Goal: Task Accomplishment & Management: Complete application form

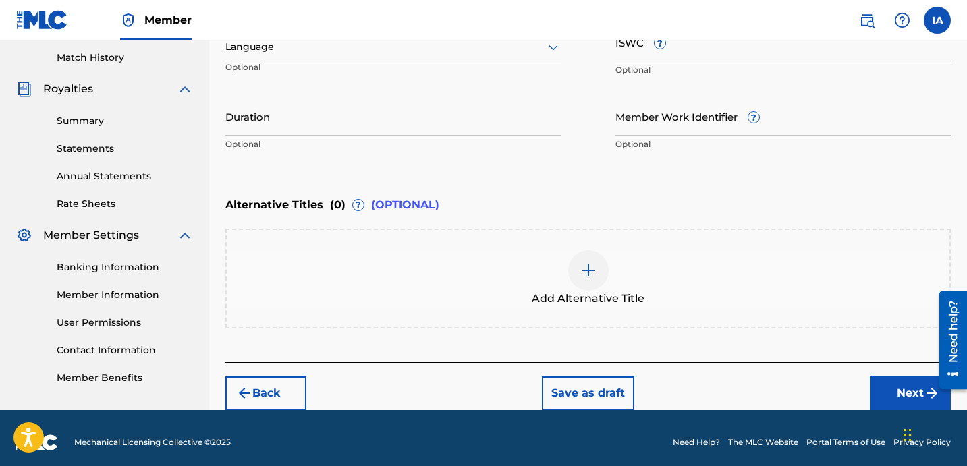
click at [492, 190] on div "Alternative Titles ( 0 ) ? (OPTIONAL)" at bounding box center [588, 205] width 726 height 30
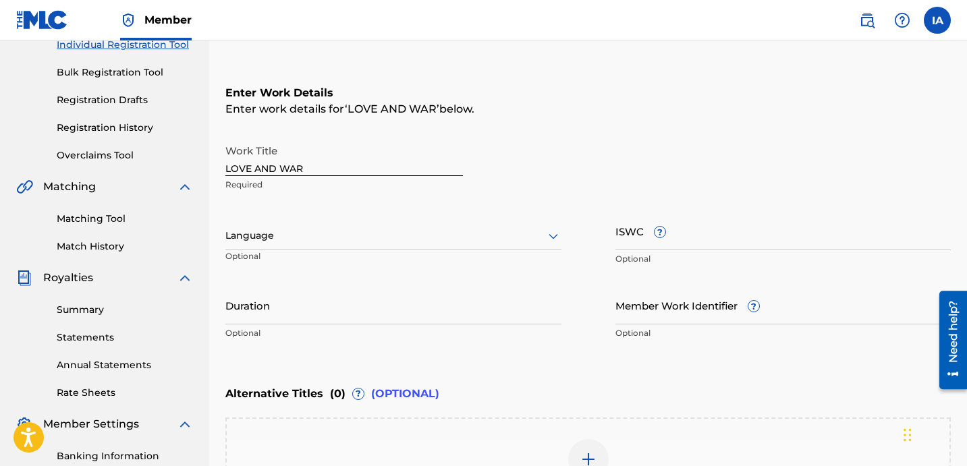
scroll to position [128, 0]
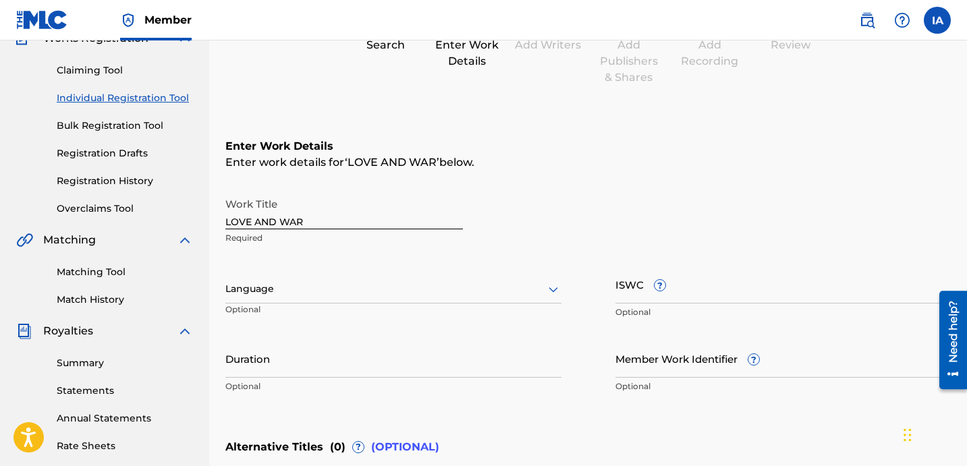
click at [378, 106] on div "Enter Work Details Enter work details for ‘ LOVE AND WAR ’ below. Work Title LO…" at bounding box center [588, 269] width 726 height 327
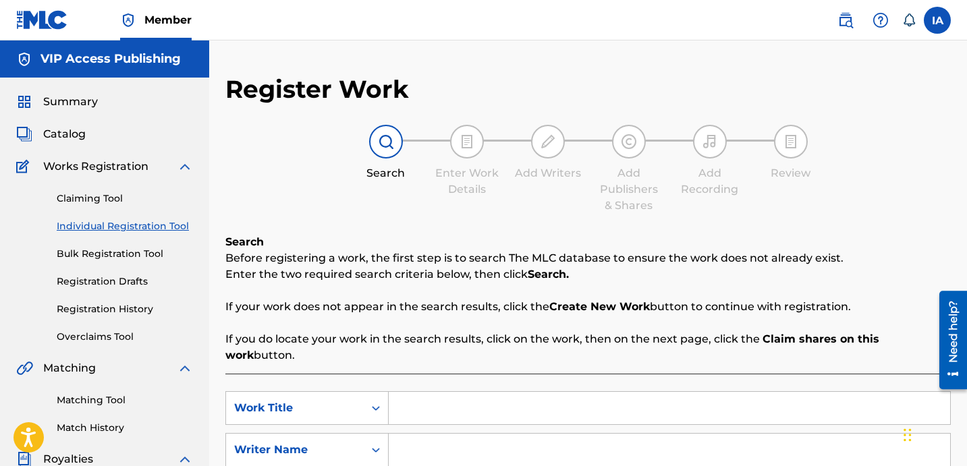
scroll to position [44, 0]
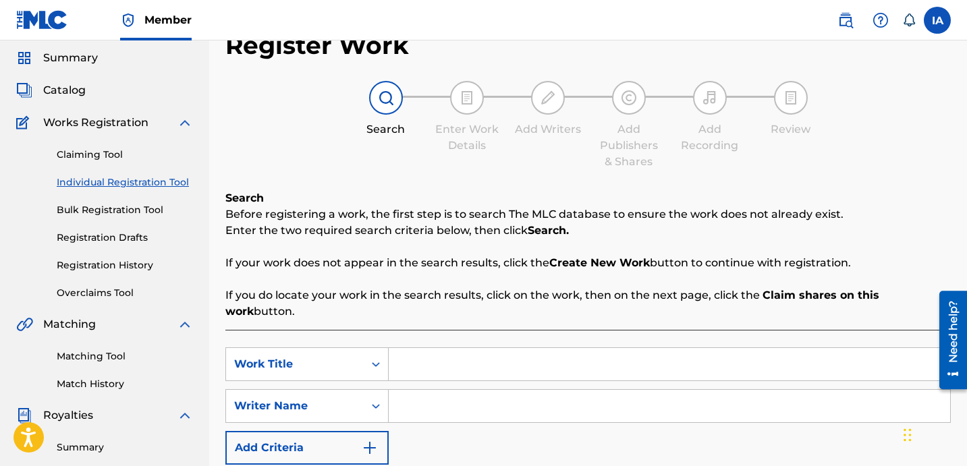
click at [675, 352] on input "Search Form" at bounding box center [670, 364] width 562 height 32
paste input "Love and War"
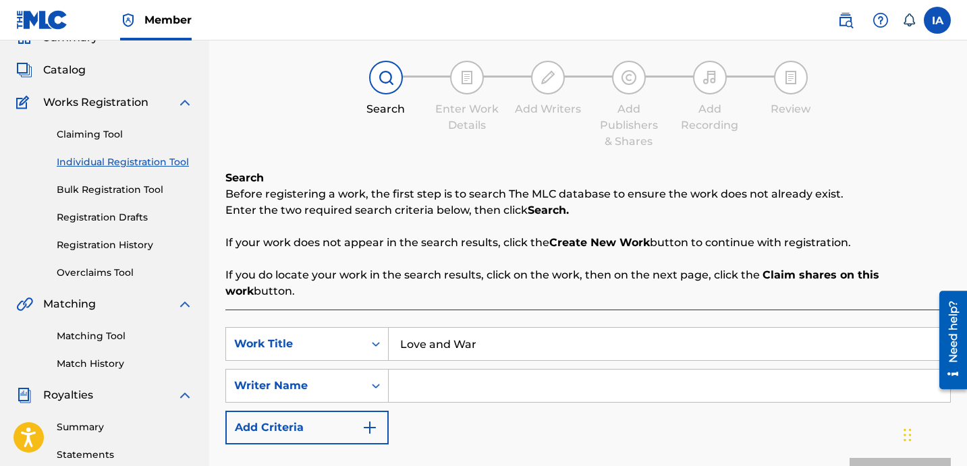
scroll to position [92, 0]
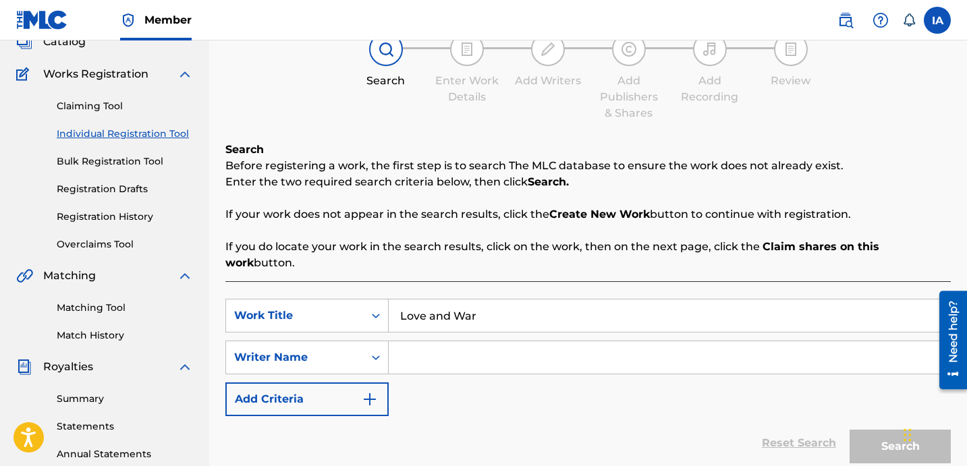
type input "Love and War"
click at [690, 342] on input "Search Form" at bounding box center [670, 358] width 562 height 32
paste input "[PERSON_NAME] [PERSON_NAME]"
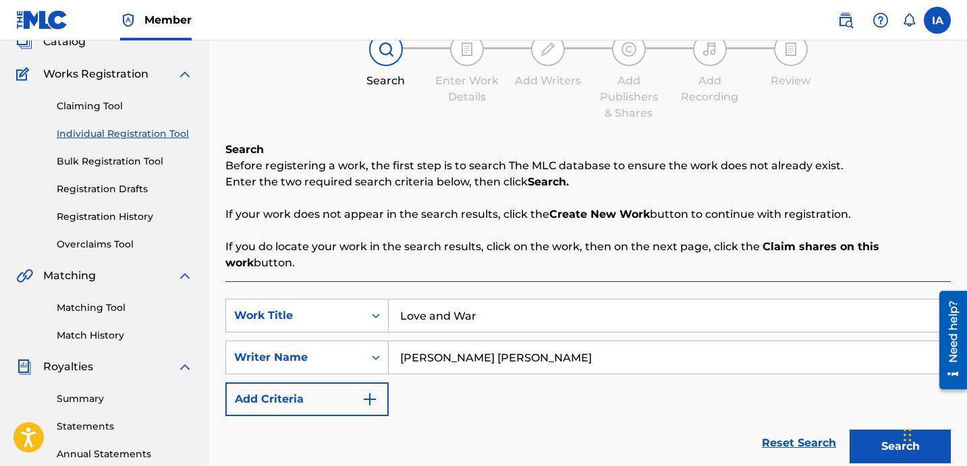
type input "[PERSON_NAME] [PERSON_NAME]"
click at [855, 430] on button "Search" at bounding box center [900, 447] width 101 height 34
click at [617, 186] on p "Enter the two required search criteria below, then click Search." at bounding box center [588, 182] width 726 height 16
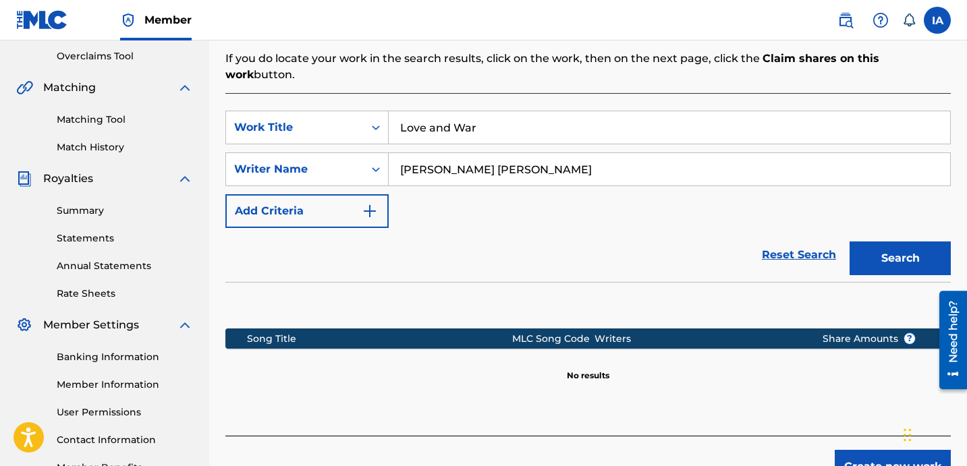
scroll to position [349, 0]
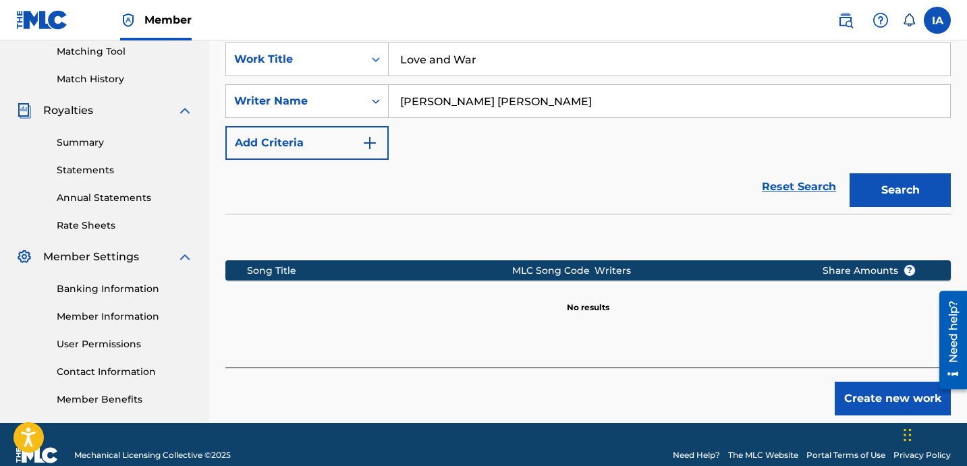
click at [875, 382] on button "Create new work" at bounding box center [893, 399] width 116 height 34
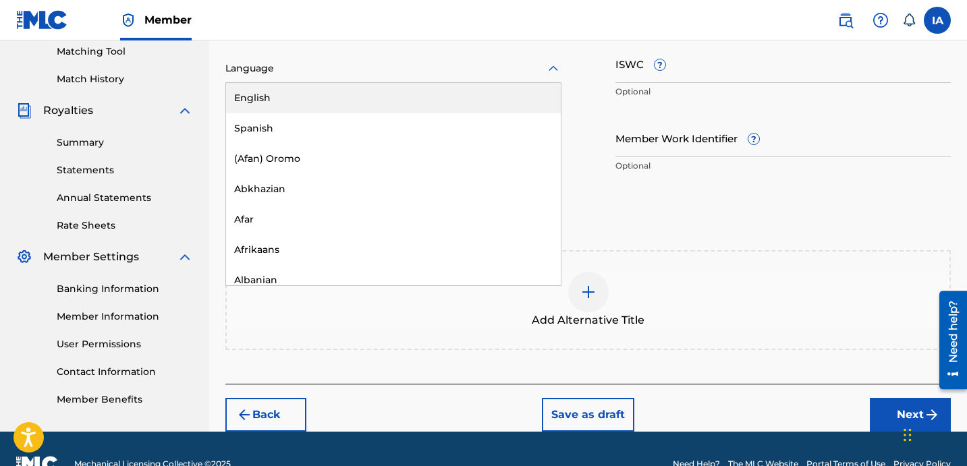
click at [394, 81] on div "Language" at bounding box center [393, 69] width 336 height 28
click at [401, 92] on div "English" at bounding box center [393, 98] width 335 height 30
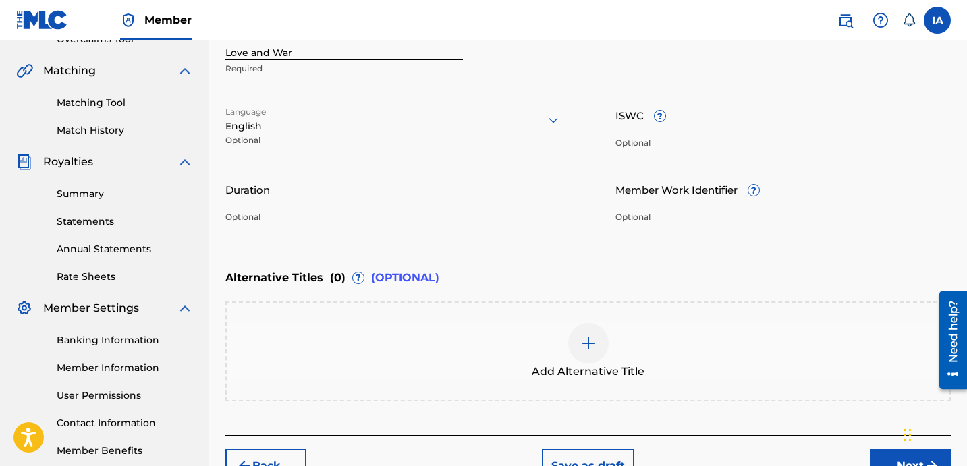
scroll to position [148, 0]
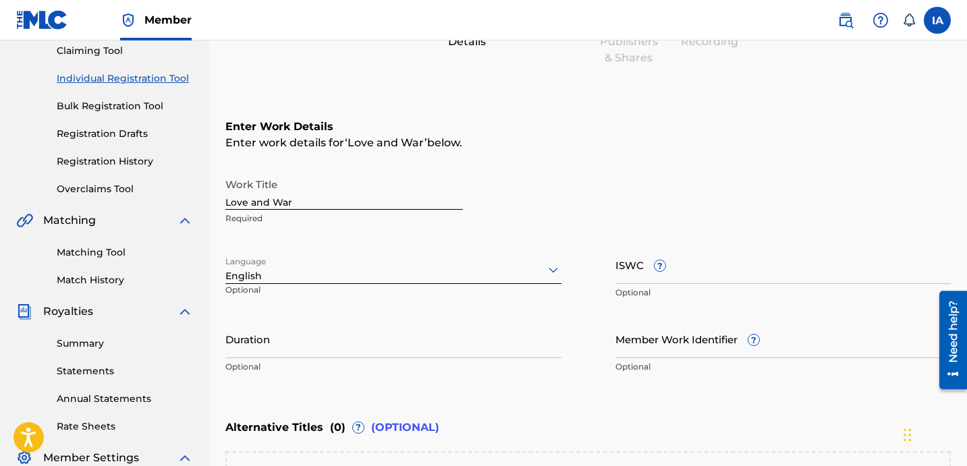
click at [328, 200] on input "Love and War" at bounding box center [344, 190] width 238 height 38
type input "LOVE AND WAR"
click at [433, 269] on div at bounding box center [393, 269] width 336 height 17
click at [342, 331] on input "Duration" at bounding box center [393, 339] width 336 height 38
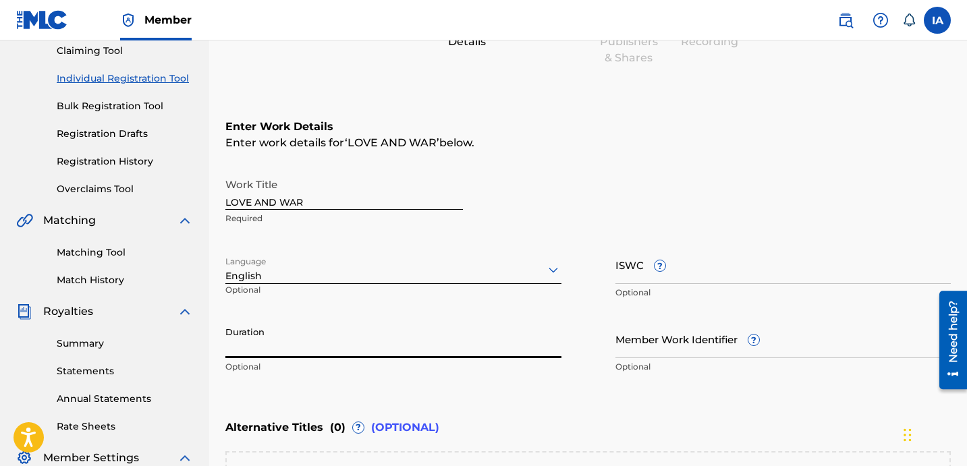
click at [379, 355] on input "Duration" at bounding box center [393, 339] width 336 height 38
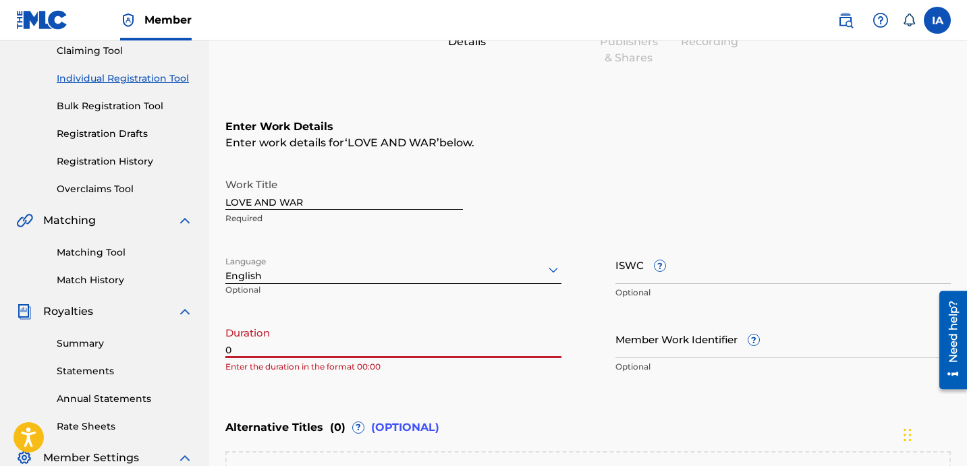
paste input "2:54"
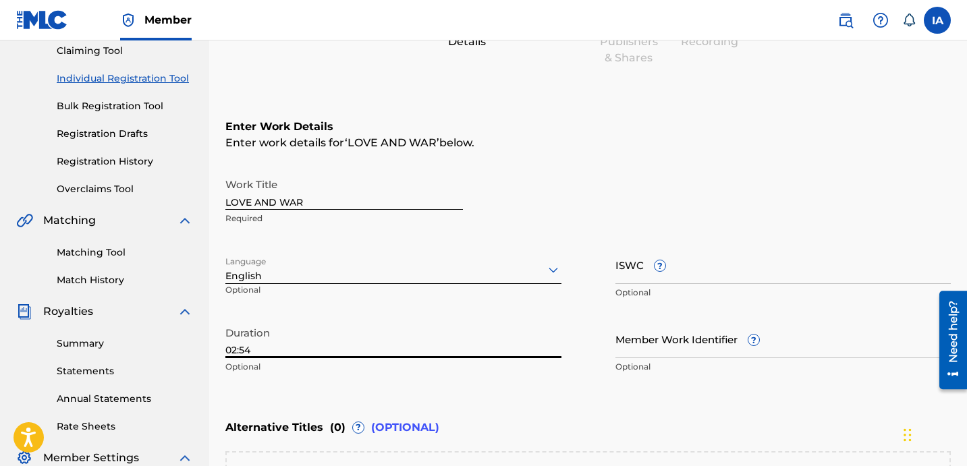
type input "02:54"
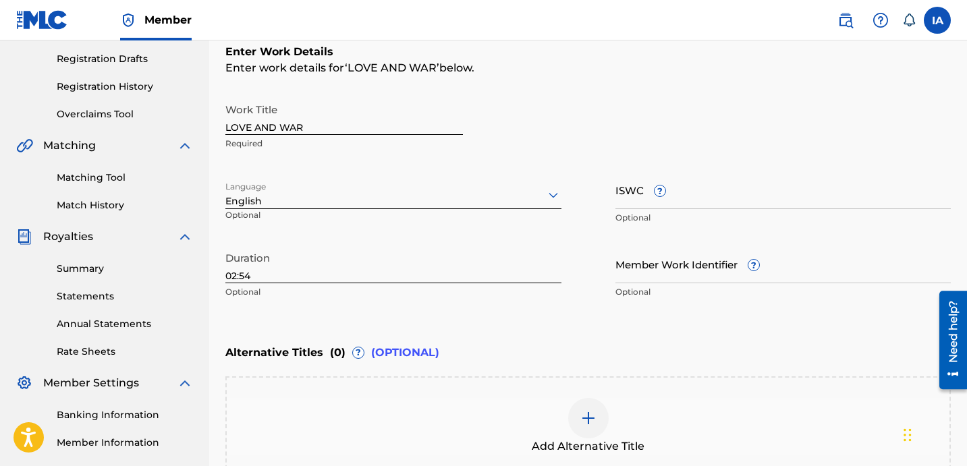
scroll to position [379, 0]
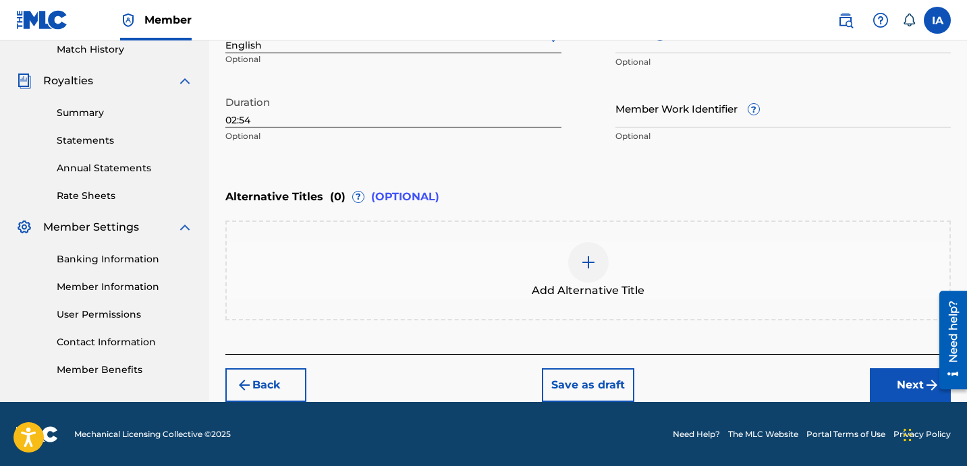
click at [890, 390] on button "Next" at bounding box center [910, 386] width 81 height 34
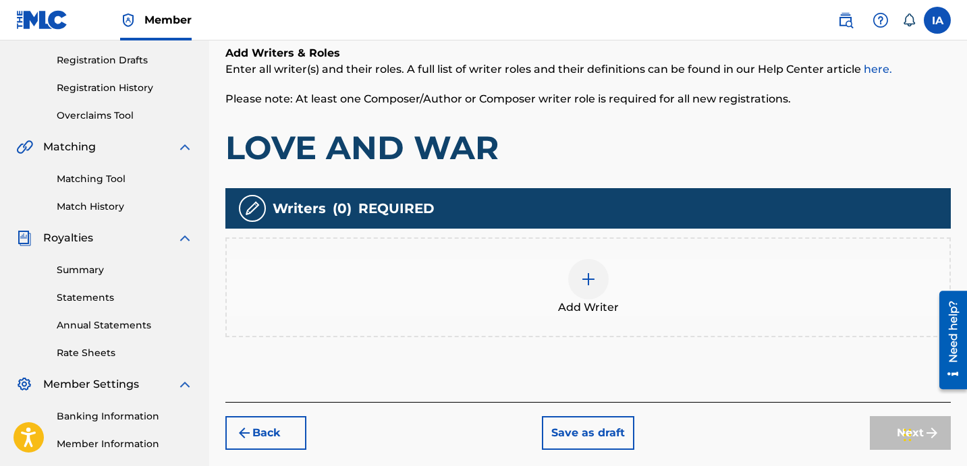
scroll to position [317, 0]
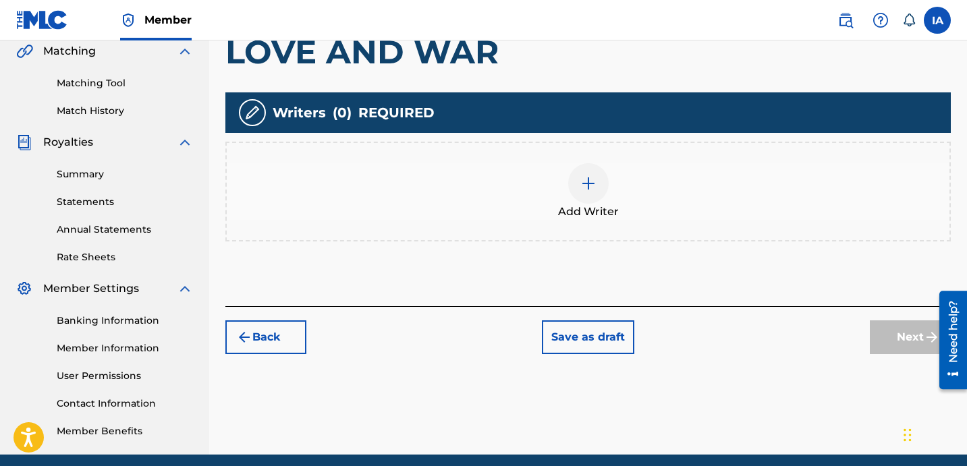
click at [611, 224] on div "Add Writer" at bounding box center [588, 192] width 726 height 100
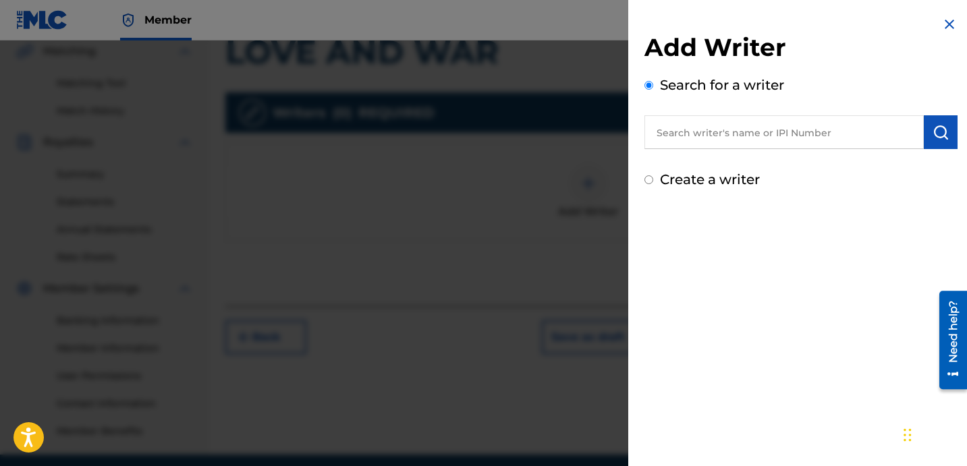
click at [789, 134] on input "text" at bounding box center [784, 132] width 279 height 34
paste input "[PERSON_NAME] [PERSON_NAME]"
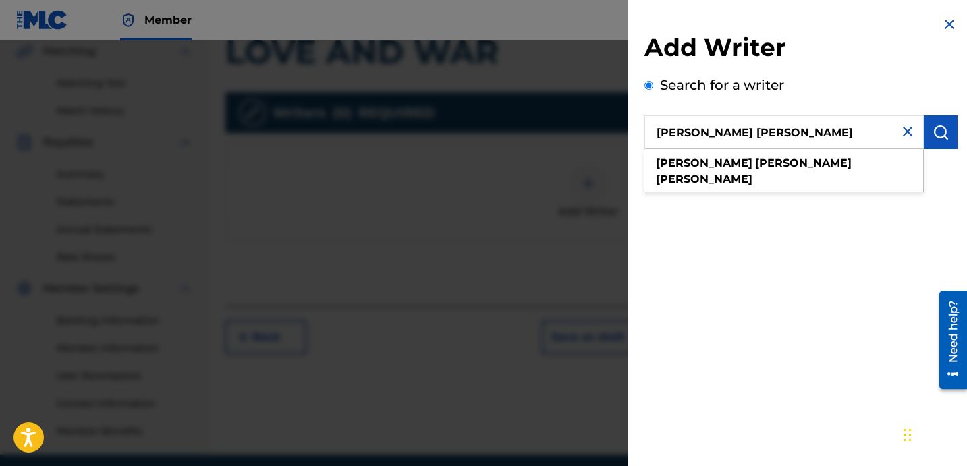
type input "[PERSON_NAME] [PERSON_NAME]"
click at [936, 134] on img "submit" at bounding box center [941, 132] width 16 height 16
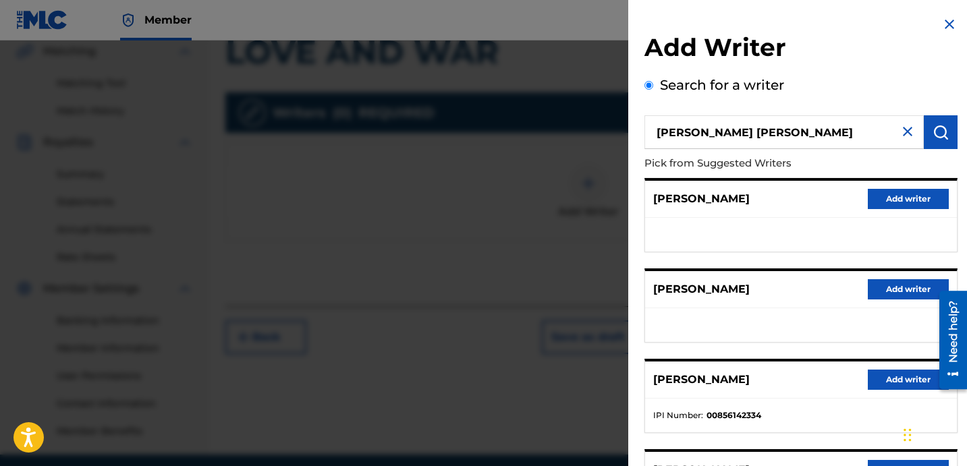
click at [846, 57] on h2 "Add Writer" at bounding box center [801, 49] width 313 height 34
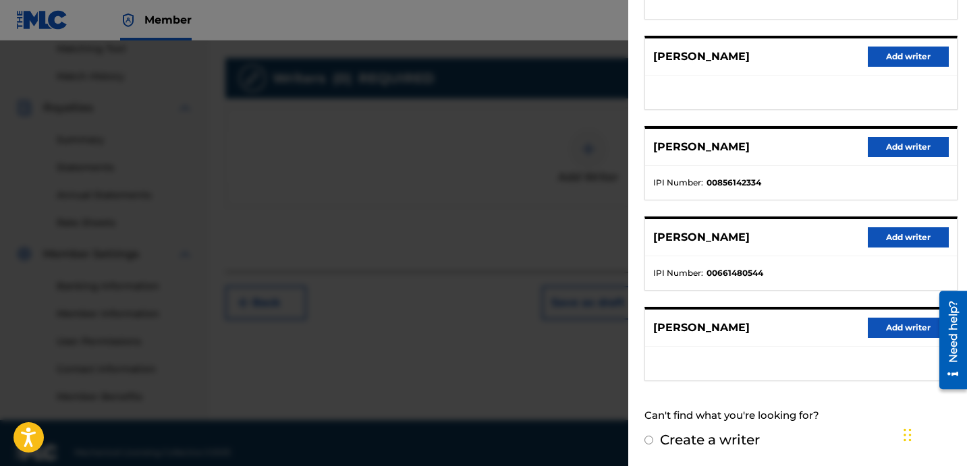
scroll to position [353, 0]
click at [888, 146] on button "Add writer" at bounding box center [908, 147] width 81 height 20
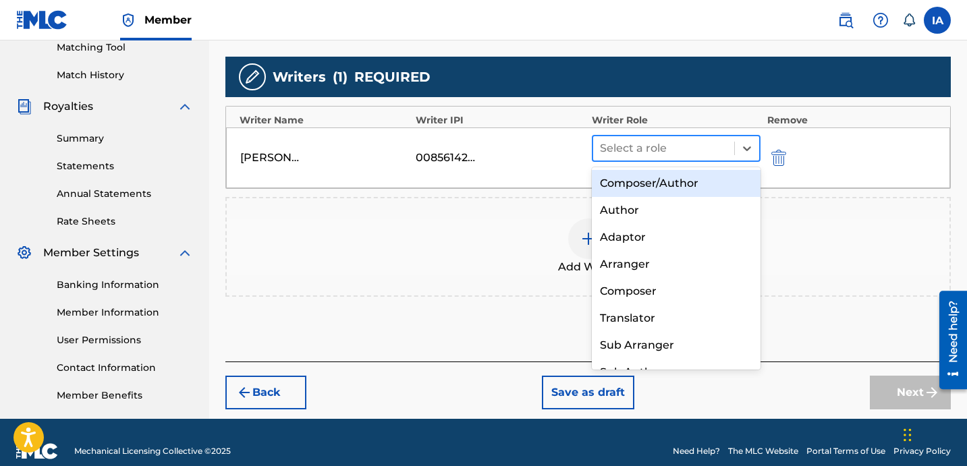
click at [683, 144] on div at bounding box center [664, 148] width 128 height 19
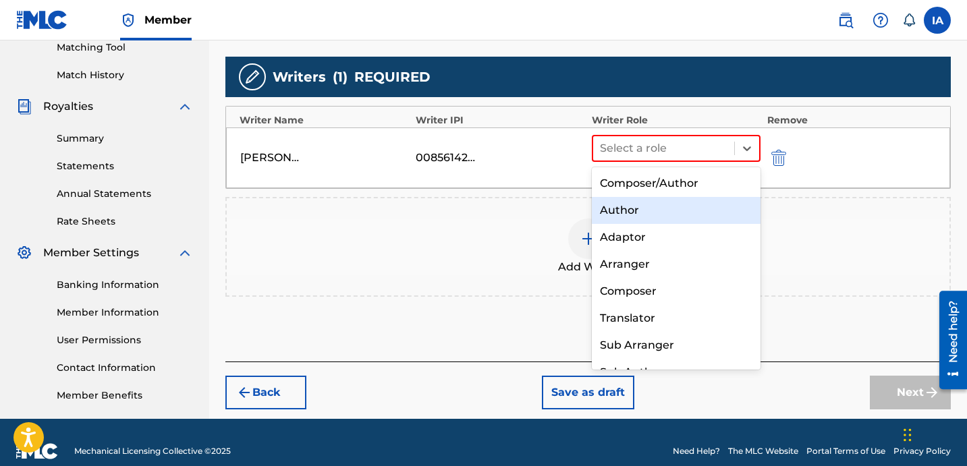
click at [640, 214] on div "Author" at bounding box center [676, 210] width 169 height 27
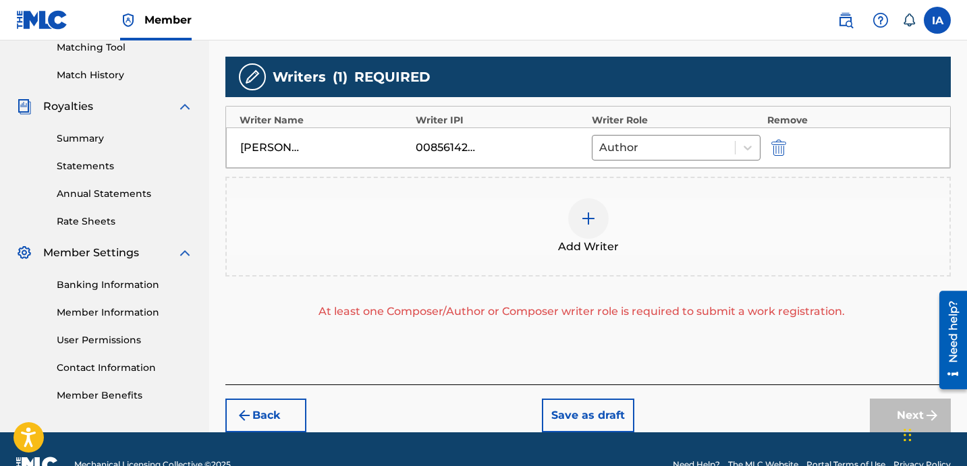
click at [674, 229] on div "Add Writer" at bounding box center [588, 226] width 723 height 57
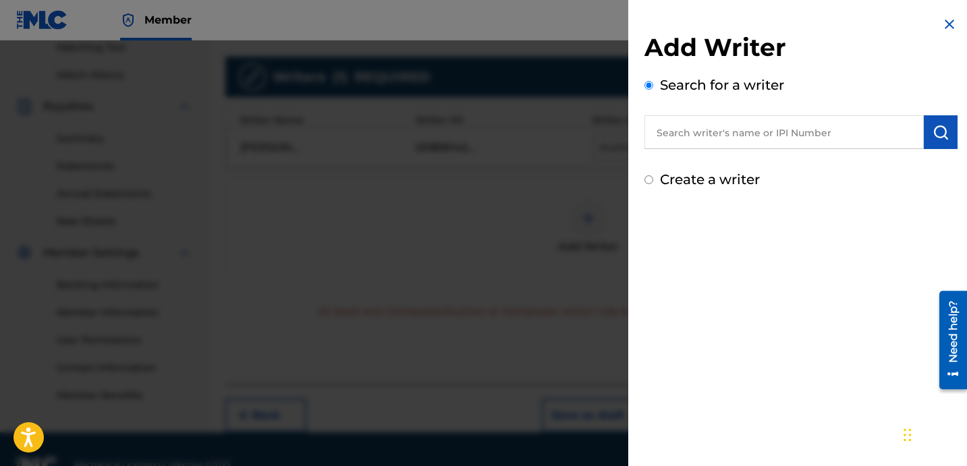
click at [676, 174] on label "Create a writer" at bounding box center [710, 179] width 100 height 16
radio input "true"
click at [653, 175] on input "Create a writer" at bounding box center [649, 179] width 9 height 9
radio input "false"
radio input "true"
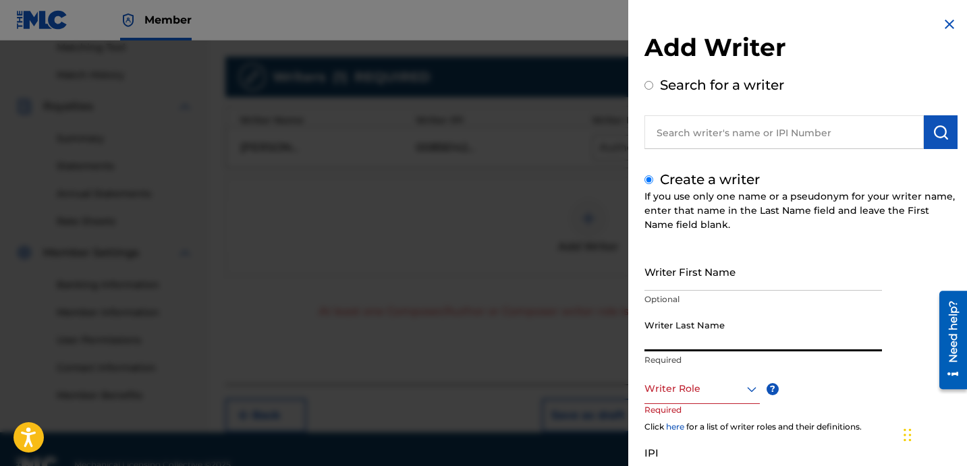
click at [705, 320] on input "Writer Last Name" at bounding box center [764, 332] width 238 height 38
paste input "UNKNOWN WRITER"
click at [720, 343] on input "UNKNOWN WRITER" at bounding box center [764, 332] width 238 height 38
click at [719, 342] on input "UNKNOWN WRITER" at bounding box center [764, 332] width 238 height 38
type input "UNKNOWN"
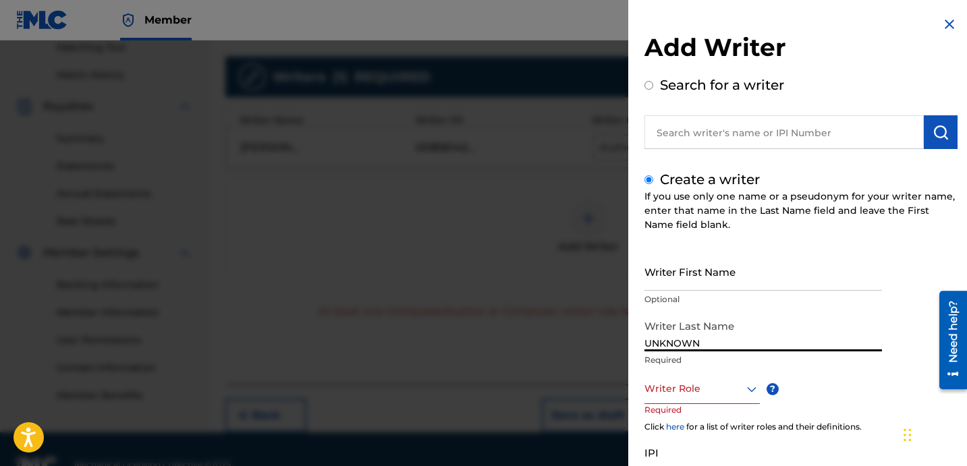
click at [699, 279] on input "Writer First Name" at bounding box center [764, 271] width 238 height 38
paste input "WRITER"
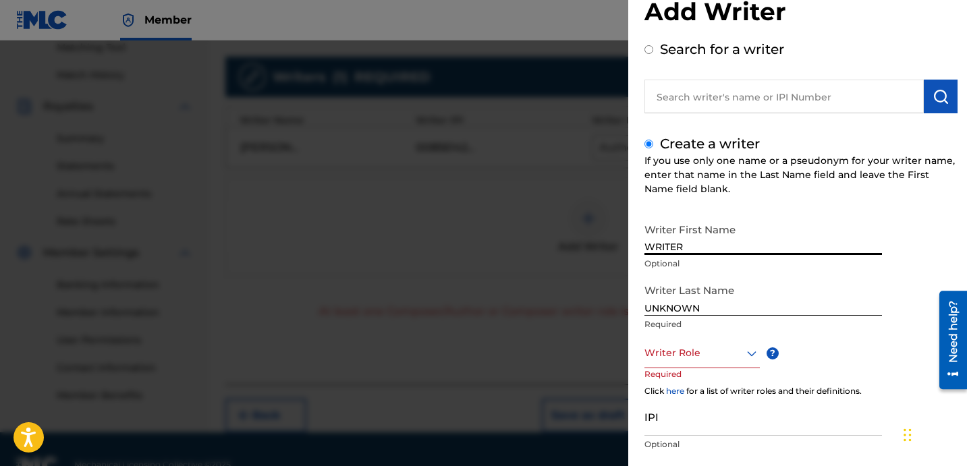
type input "WRITER"
click at [723, 361] on div at bounding box center [702, 353] width 115 height 17
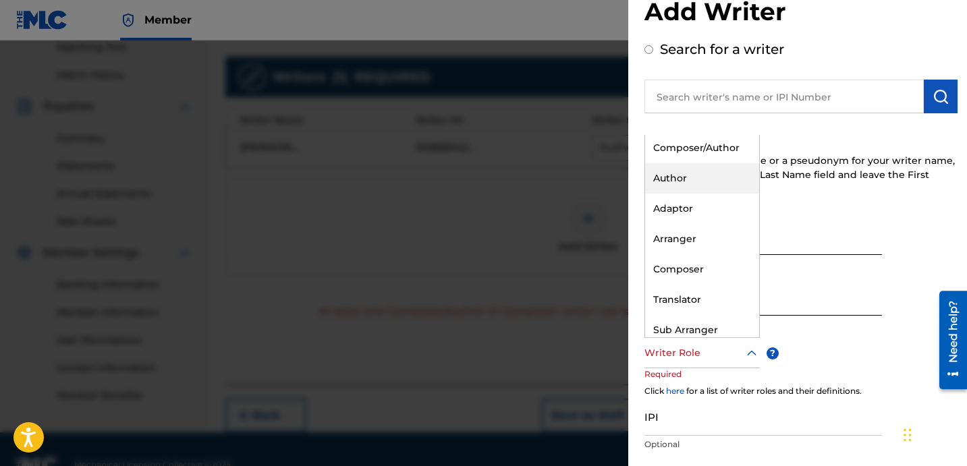
scroll to position [3, 0]
click at [713, 154] on div "Composer/Author" at bounding box center [702, 147] width 114 height 30
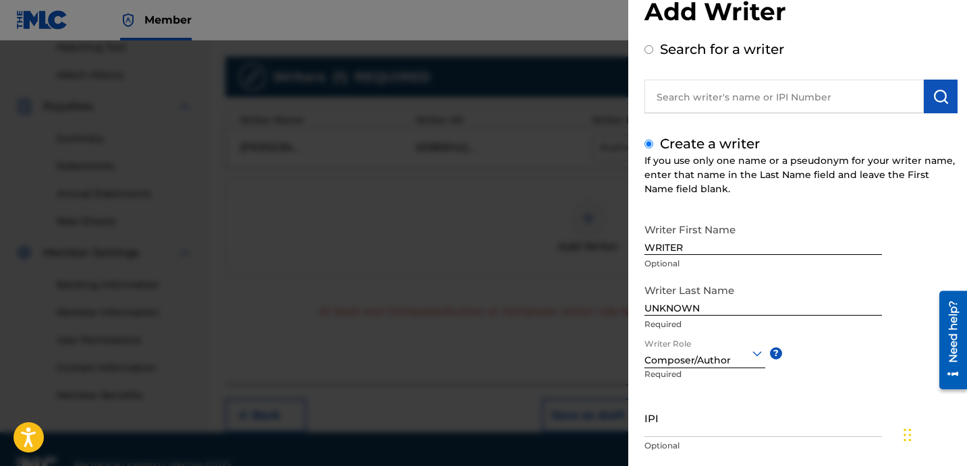
click at [732, 344] on div "Composer/Author" at bounding box center [705, 353] width 121 height 30
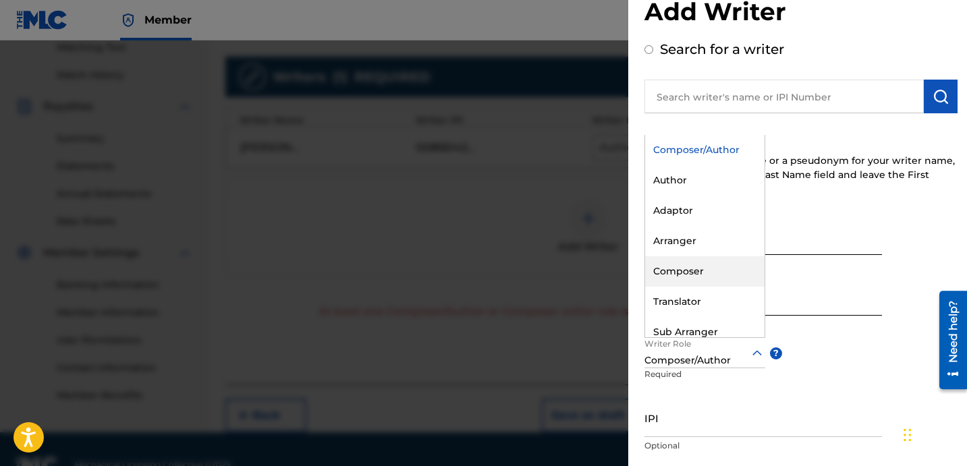
click at [707, 261] on div "Composer" at bounding box center [704, 271] width 119 height 30
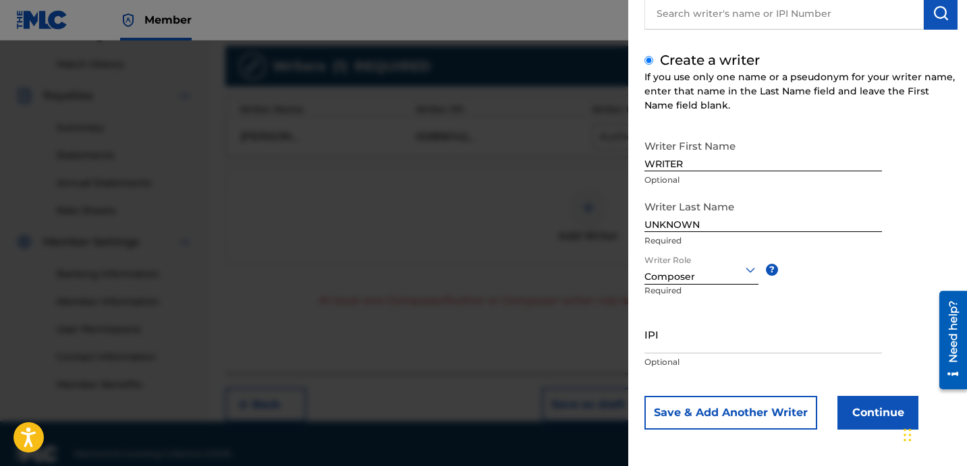
scroll to position [384, 0]
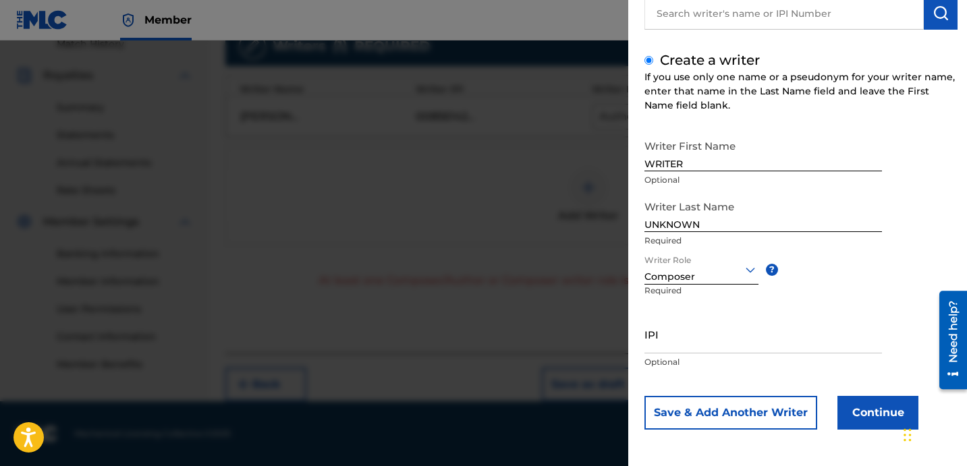
click at [869, 406] on button "Continue" at bounding box center [878, 413] width 81 height 34
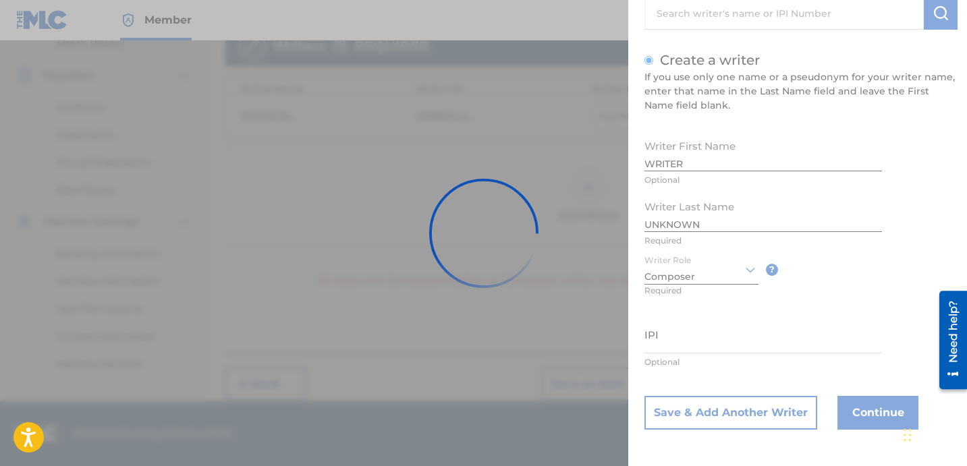
scroll to position [381, 0]
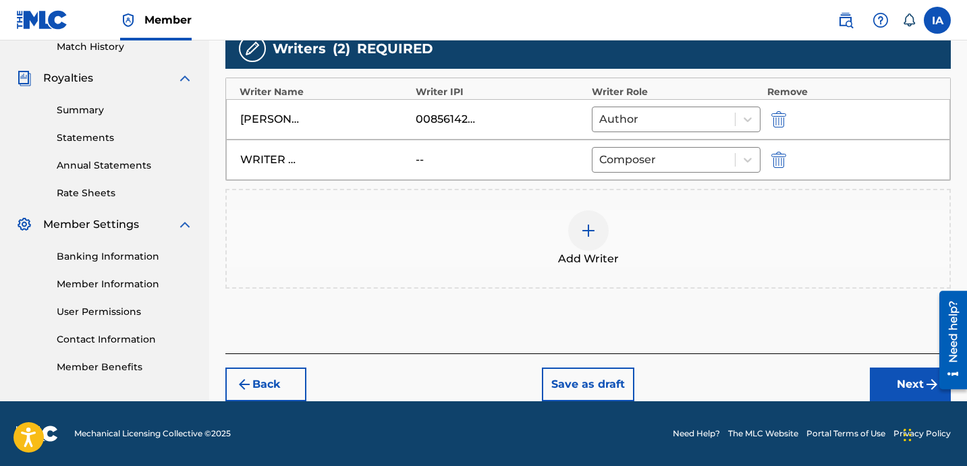
click at [751, 314] on div "Add Writers & Roles Enter all writer(s) and their roles. A full list of writer …" at bounding box center [588, 103] width 726 height 501
click at [889, 373] on button "Next" at bounding box center [910, 385] width 81 height 34
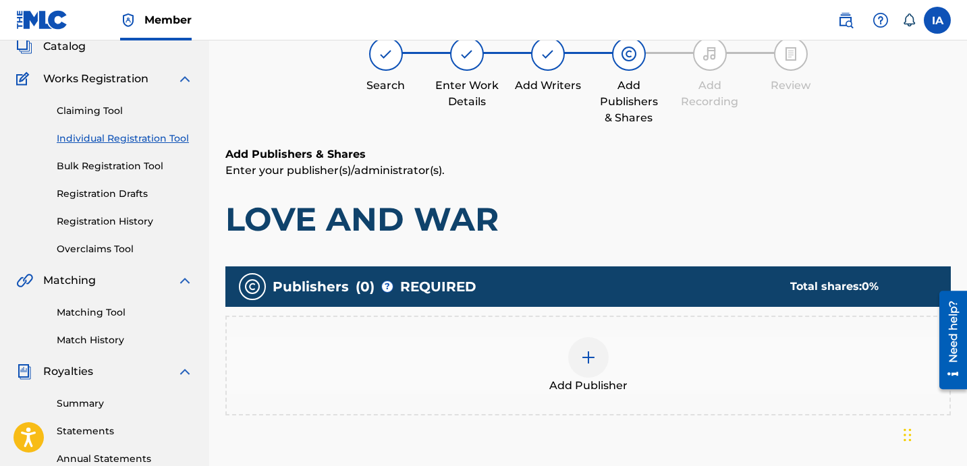
scroll to position [61, 0]
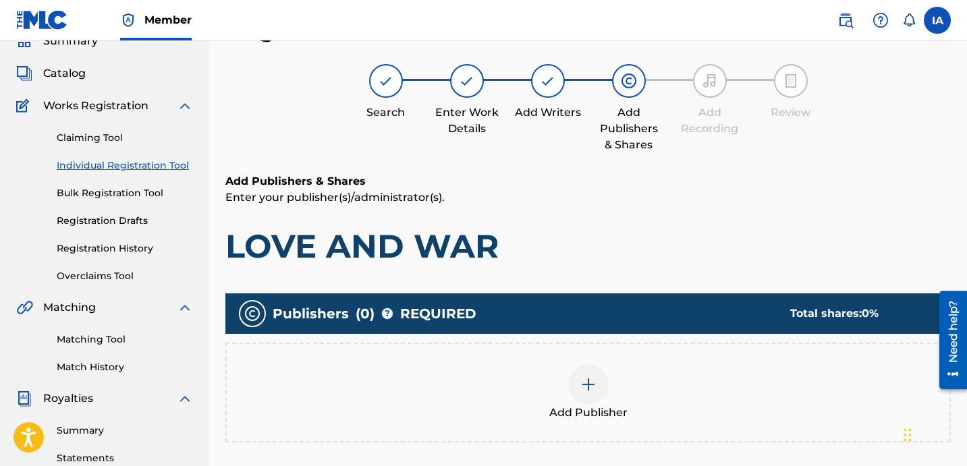
click at [641, 200] on p "Enter your publisher(s)/administrator(s)." at bounding box center [588, 198] width 726 height 16
click at [622, 397] on div "Add Publisher" at bounding box center [588, 392] width 723 height 57
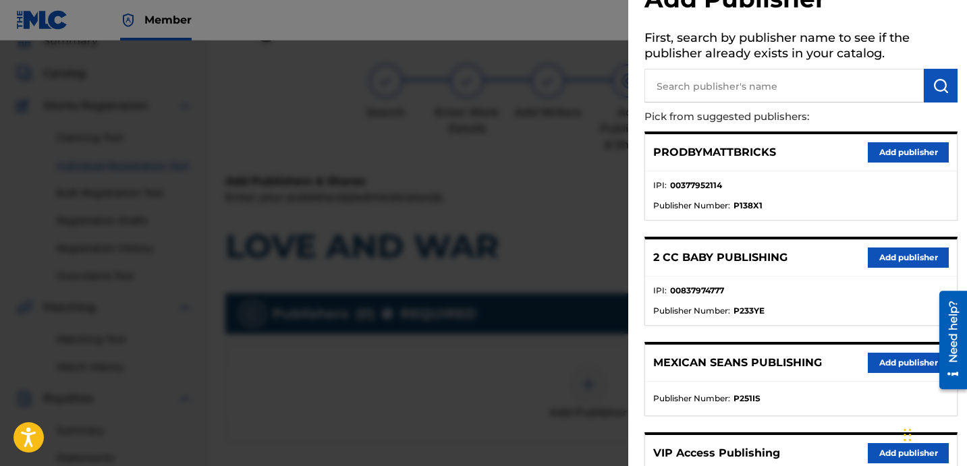
scroll to position [0, 0]
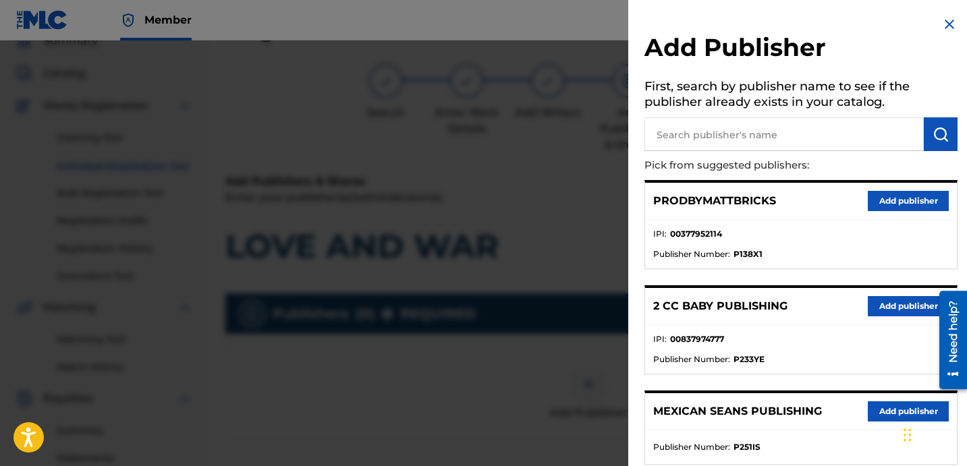
click at [805, 151] on p "Pick from suggested publishers:" at bounding box center [763, 165] width 236 height 29
click at [802, 134] on input "text" at bounding box center [784, 134] width 279 height 34
paste input "OTR RECORDS PUBLISHING CATALOG"
type input "OTR RECORDS PUBLISHING CATALOG"
click at [925, 135] on button "submit" at bounding box center [941, 134] width 34 height 34
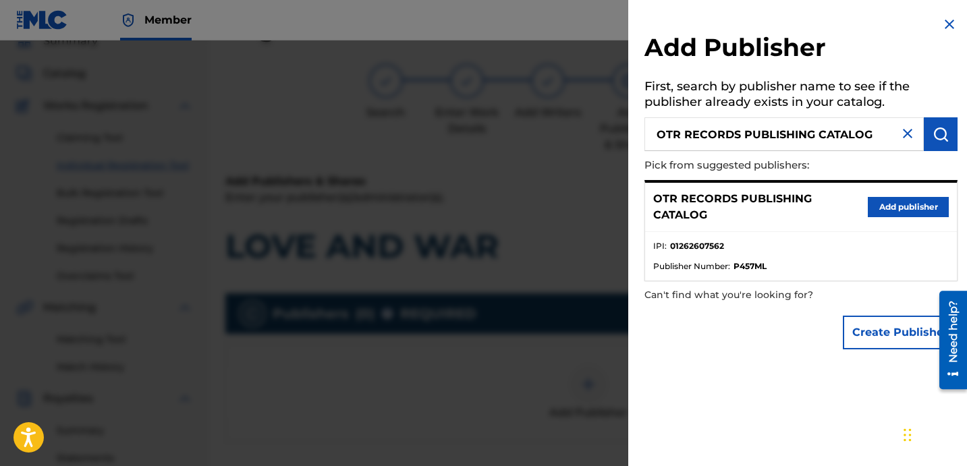
click at [903, 203] on button "Add publisher" at bounding box center [908, 207] width 81 height 20
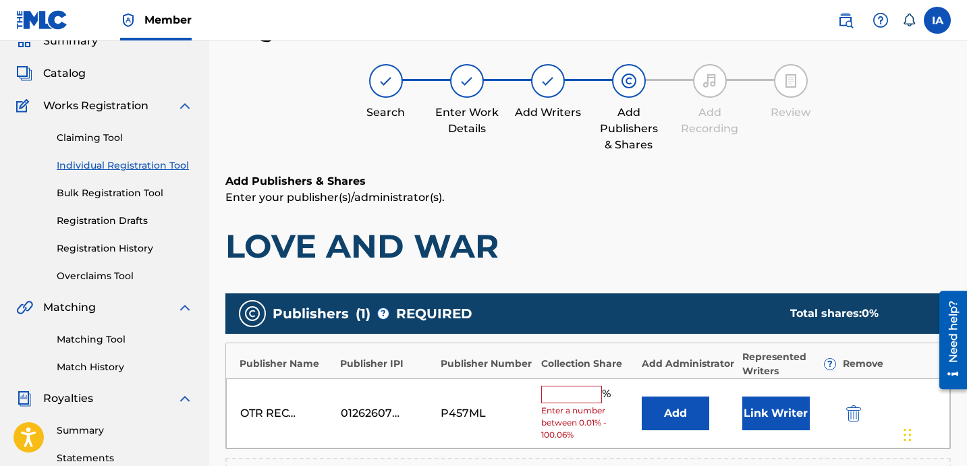
click at [535, 204] on div "Add Publishers & Shares Enter your publisher(s)/administrator(s). LOVE AND WAR" at bounding box center [588, 219] width 726 height 93
click at [565, 408] on span "Enter a number between 0.01% - 100.06%" at bounding box center [588, 423] width 94 height 36
click at [562, 396] on input "text" at bounding box center [571, 395] width 61 height 18
type input "50"
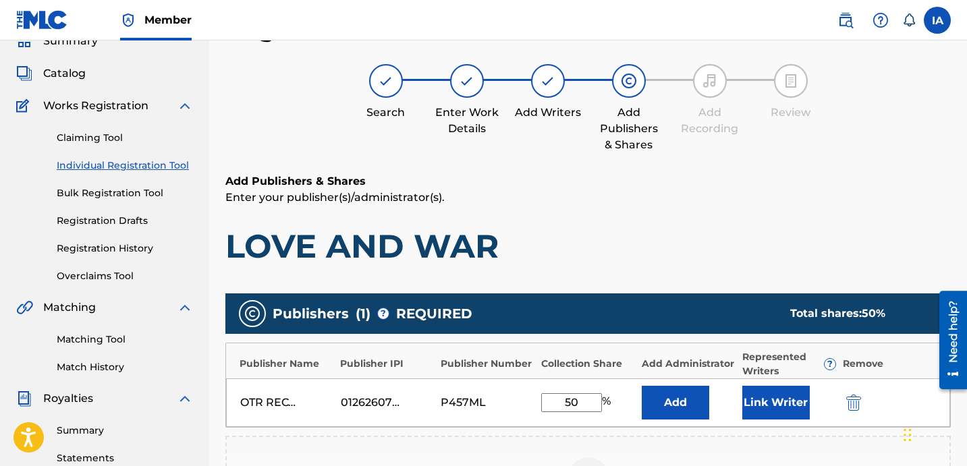
click at [544, 393] on input "50" at bounding box center [571, 402] width 61 height 19
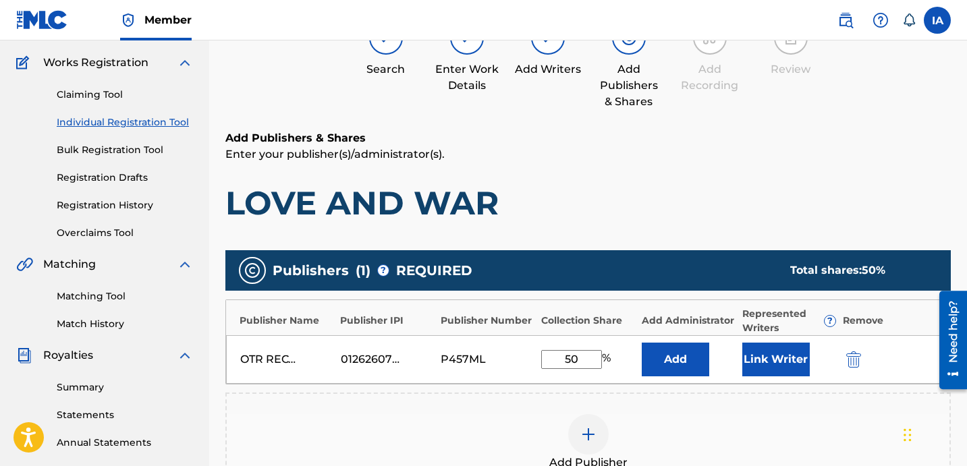
scroll to position [242, 0]
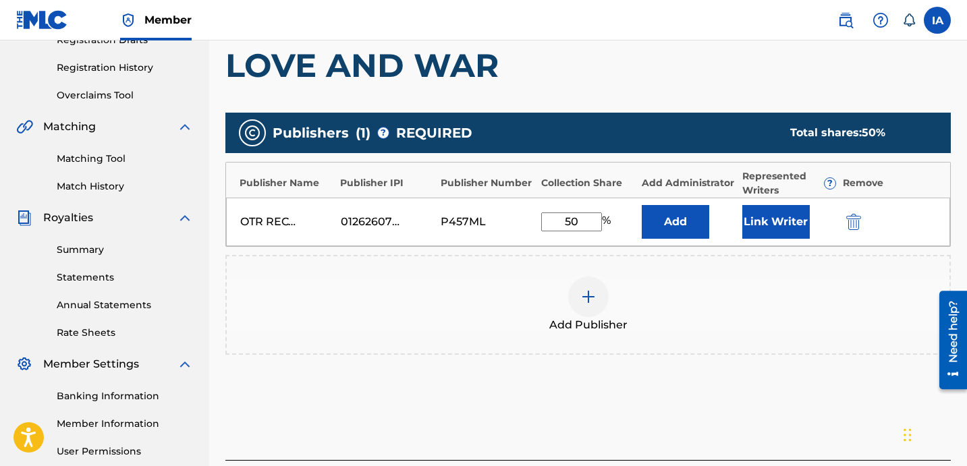
click at [692, 221] on button "Add" at bounding box center [675, 222] width 67 height 34
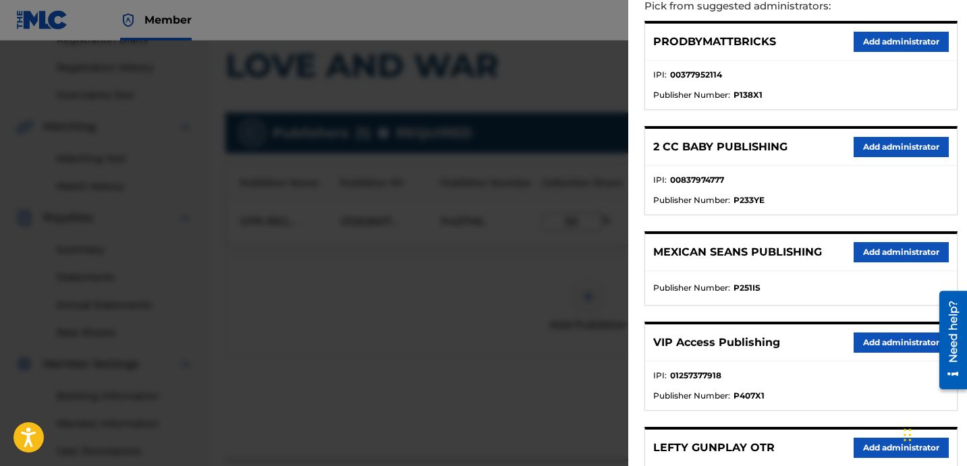
scroll to position [176, 0]
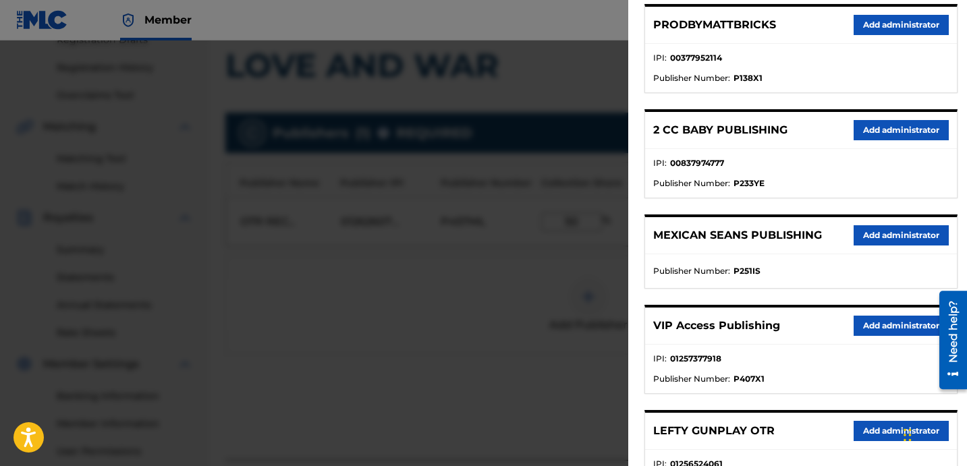
click at [878, 321] on button "Add administrator" at bounding box center [901, 326] width 95 height 20
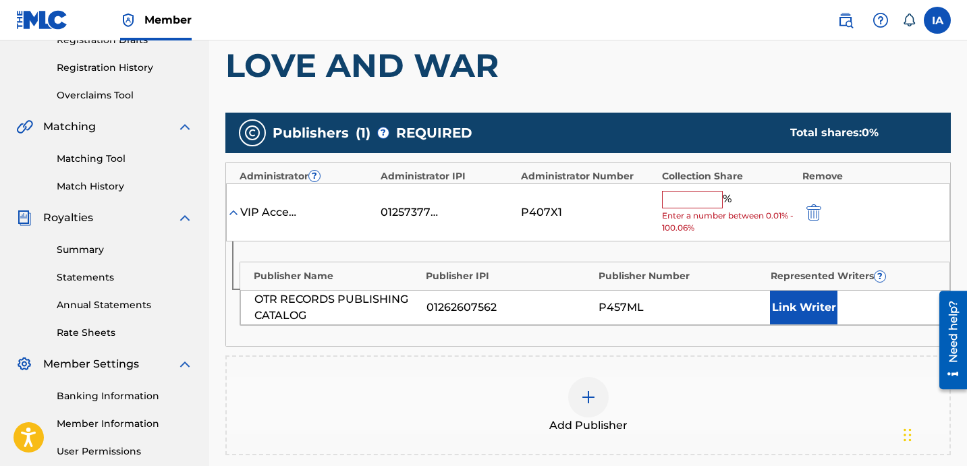
click at [695, 192] on input "text" at bounding box center [692, 200] width 61 height 18
paste input "50"
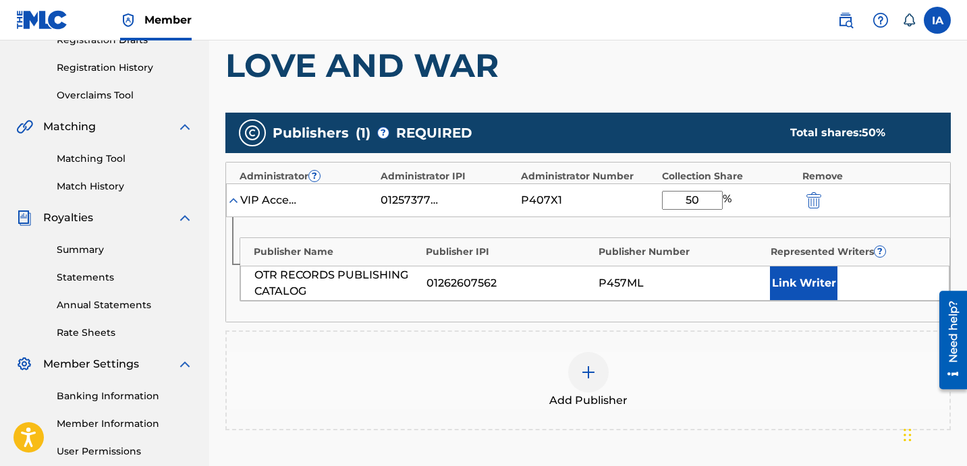
type input "50"
click at [812, 288] on button "Link Writer" at bounding box center [803, 284] width 67 height 34
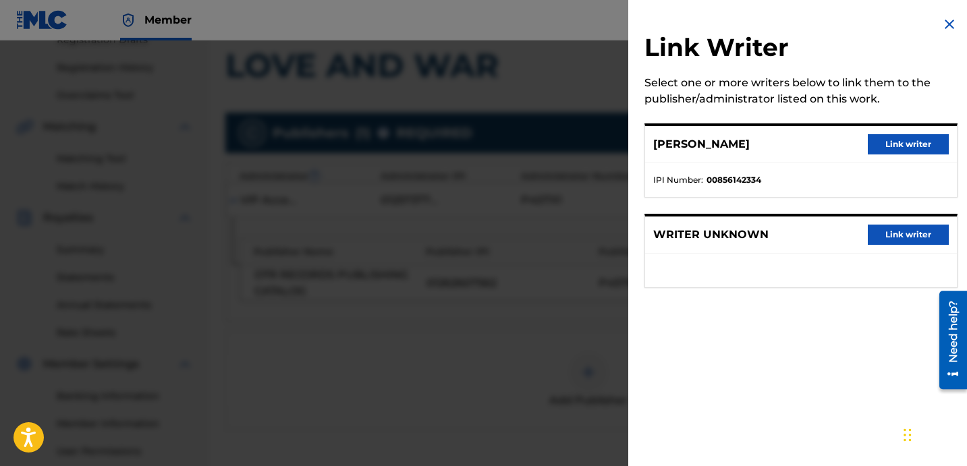
click at [893, 150] on button "Link writer" at bounding box center [908, 144] width 81 height 20
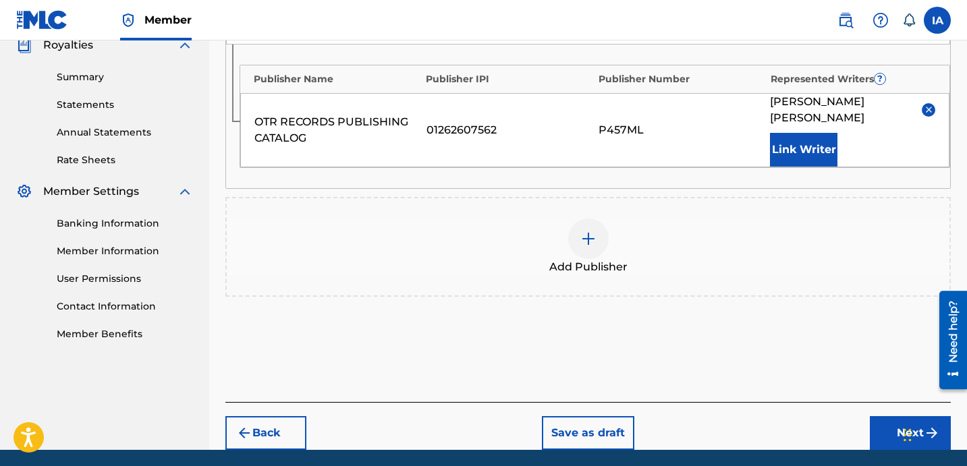
scroll to position [447, 0]
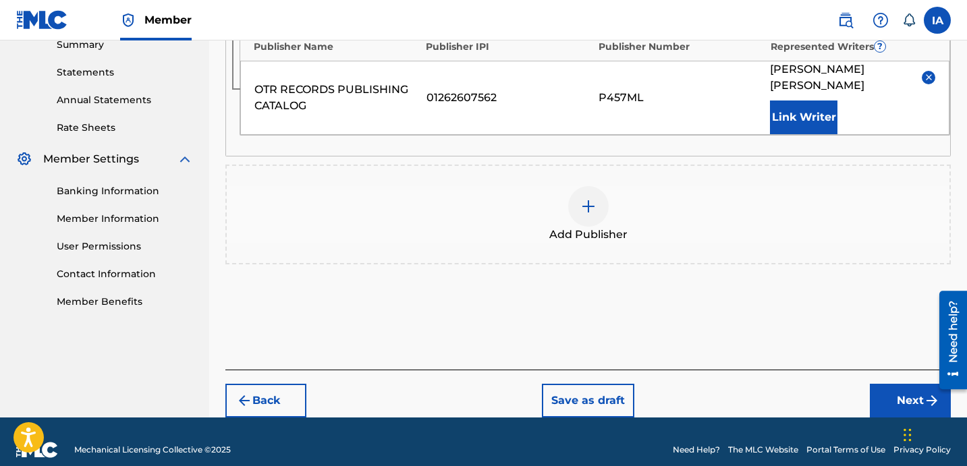
click at [884, 384] on button "Next" at bounding box center [910, 401] width 81 height 34
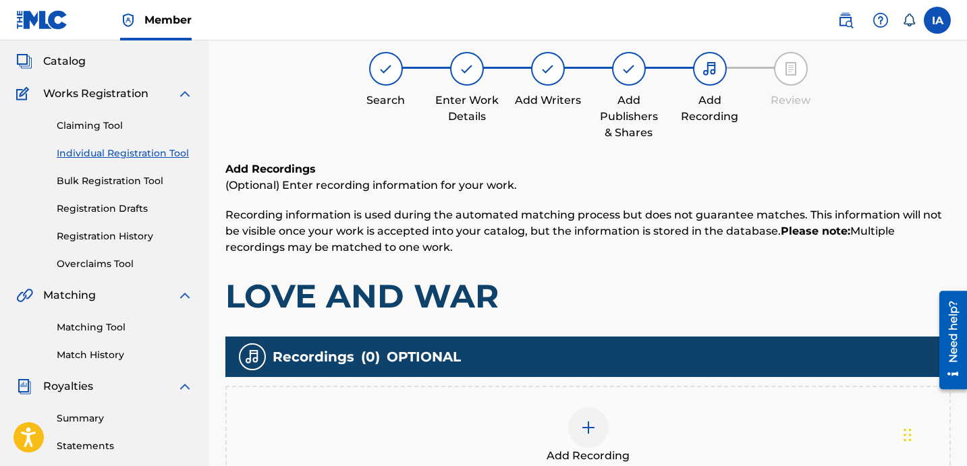
scroll to position [61, 0]
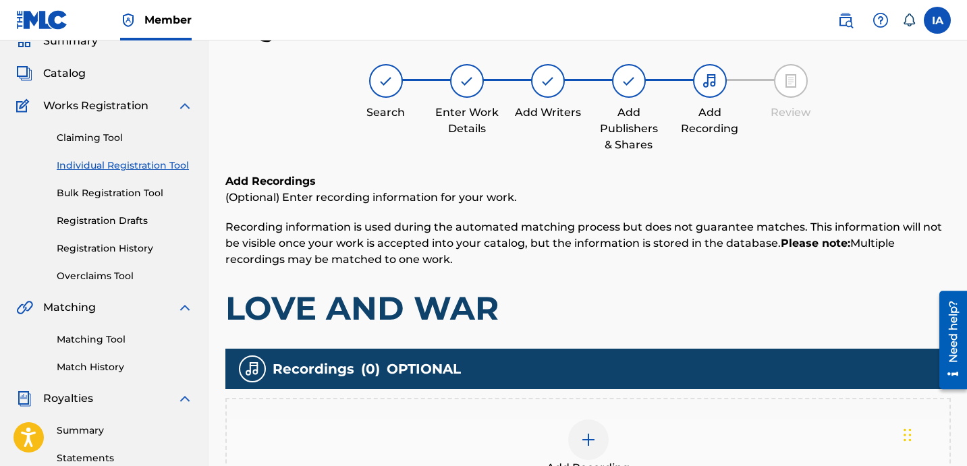
click at [555, 215] on div "Add Recordings (Optional) Enter recording information for your work. Recording …" at bounding box center [588, 250] width 726 height 155
click at [547, 198] on p "(Optional) Enter recording information for your work." at bounding box center [588, 198] width 726 height 16
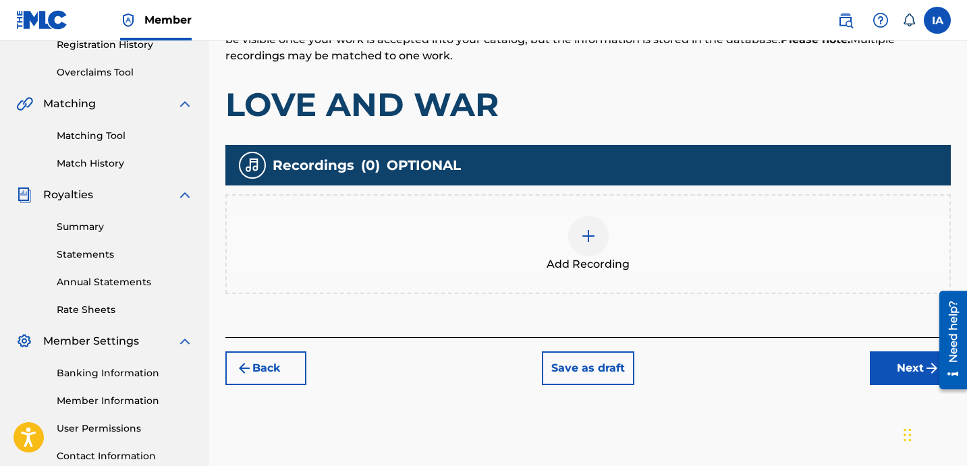
scroll to position [317, 0]
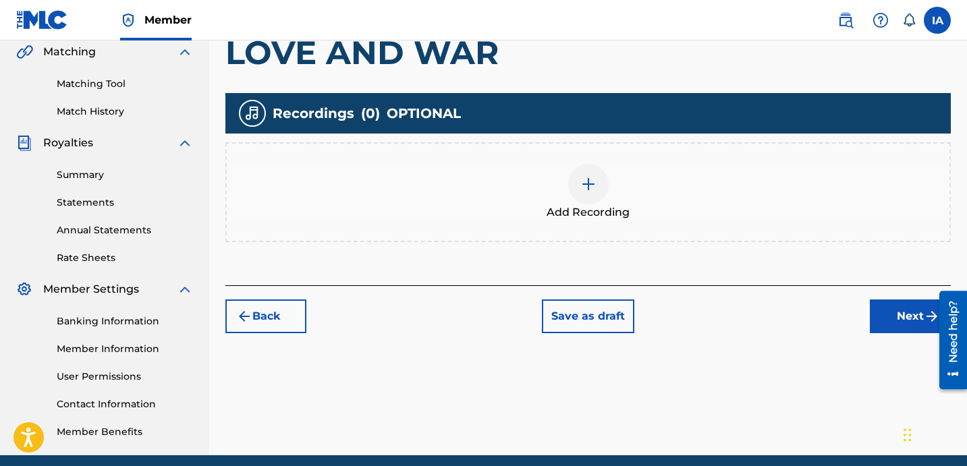
click at [601, 191] on div at bounding box center [588, 184] width 40 height 40
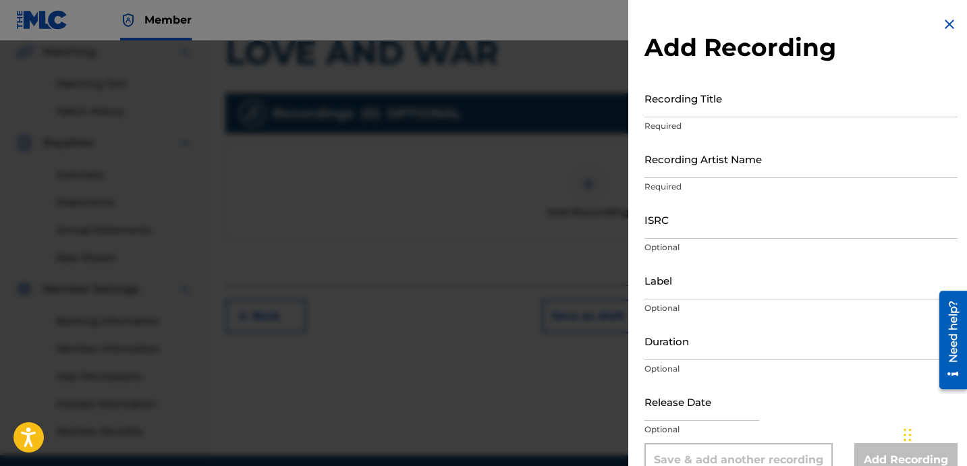
click at [690, 107] on input "Recording Title" at bounding box center [801, 98] width 313 height 38
paste input "Love and War"
type input "LOVE AND WAR"
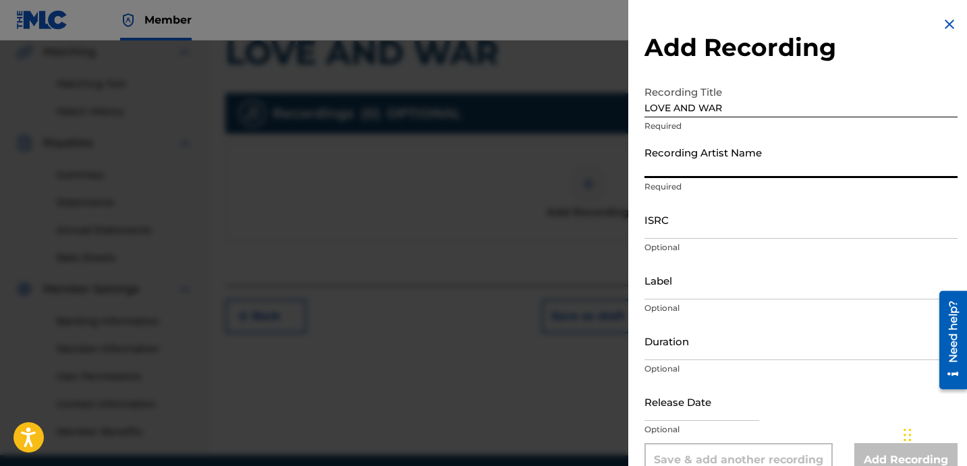
click at [711, 169] on input "Recording Artist Name" at bounding box center [801, 159] width 313 height 38
type input "[PERSON_NAME]"
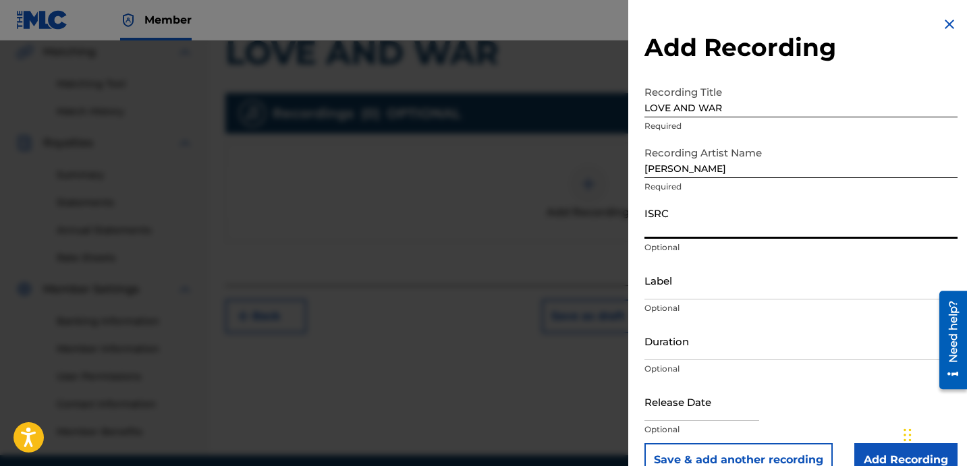
click at [707, 218] on input "ISRC" at bounding box center [801, 219] width 313 height 38
click at [684, 227] on input "ISRC" at bounding box center [801, 219] width 313 height 38
paste input "USLD91760701"
type input "USLD91760701"
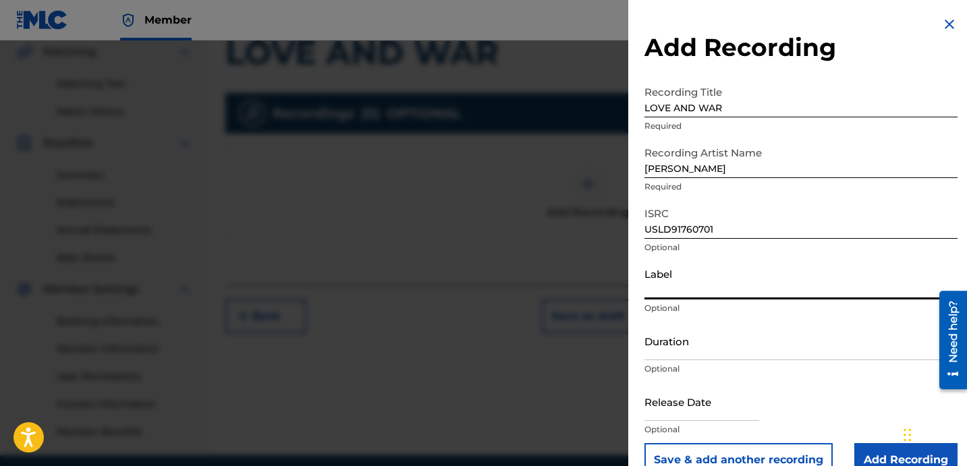
click at [695, 279] on input "Label" at bounding box center [801, 280] width 313 height 38
type input "OTR RECORDS"
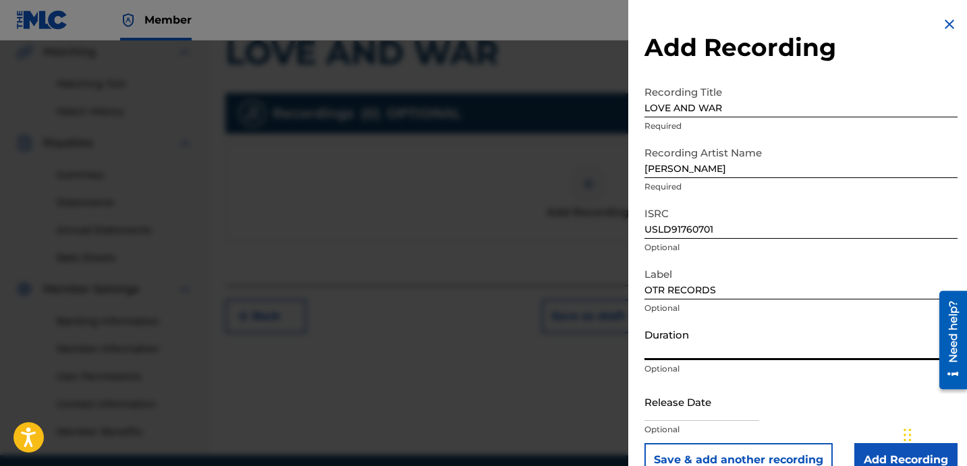
click at [688, 345] on input "Duration" at bounding box center [801, 341] width 313 height 38
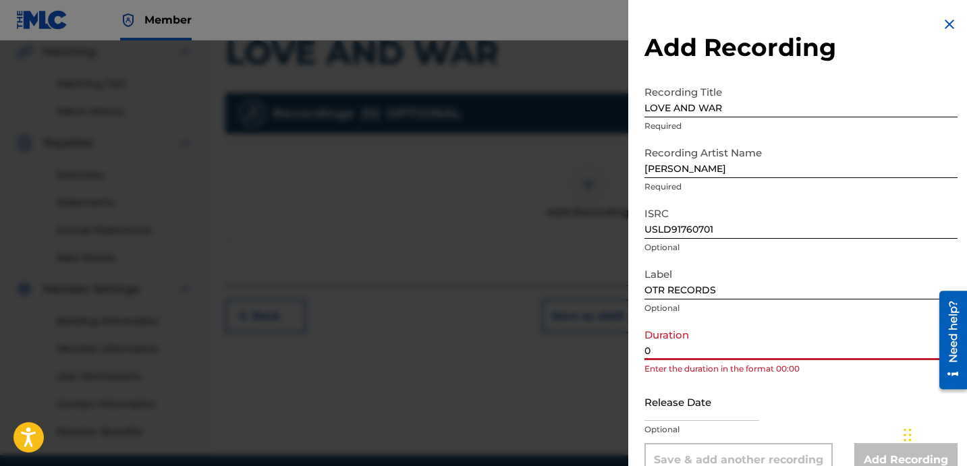
paste input "2:54"
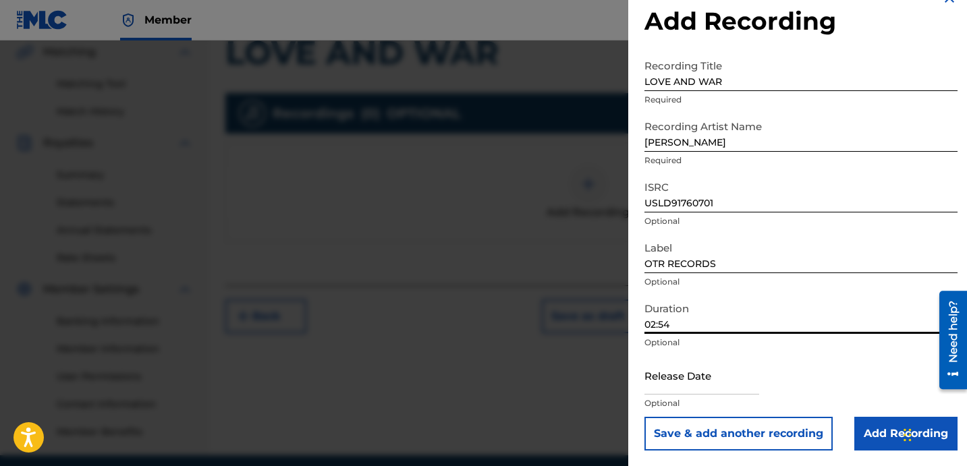
scroll to position [27, 0]
type input "02:54"
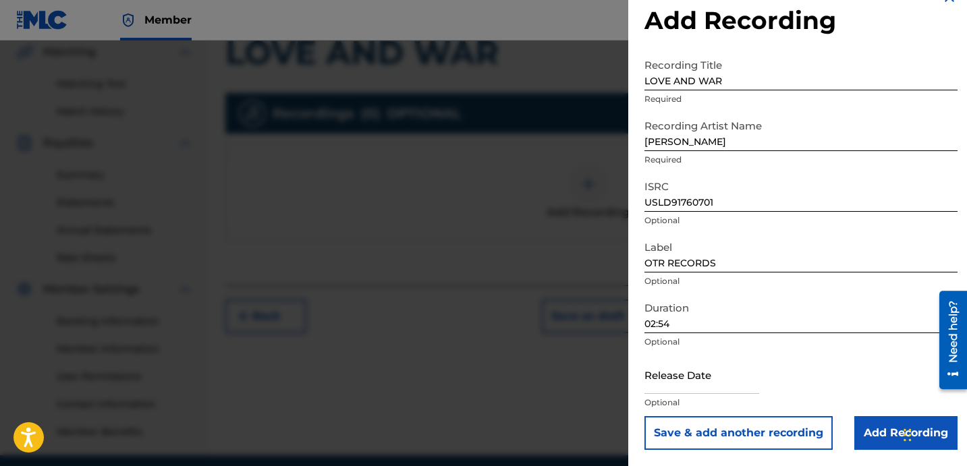
click at [869, 427] on input "Add Recording" at bounding box center [905, 433] width 103 height 34
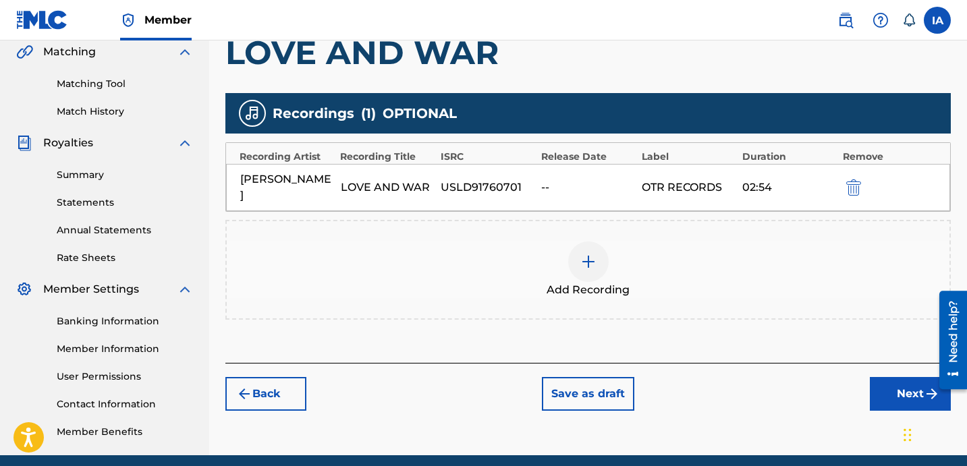
click at [886, 377] on button "Next" at bounding box center [910, 394] width 81 height 34
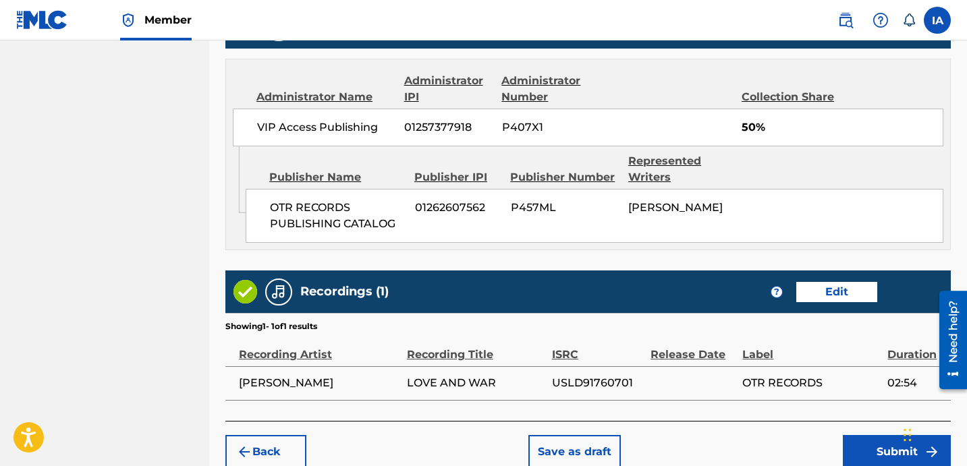
scroll to position [788, 0]
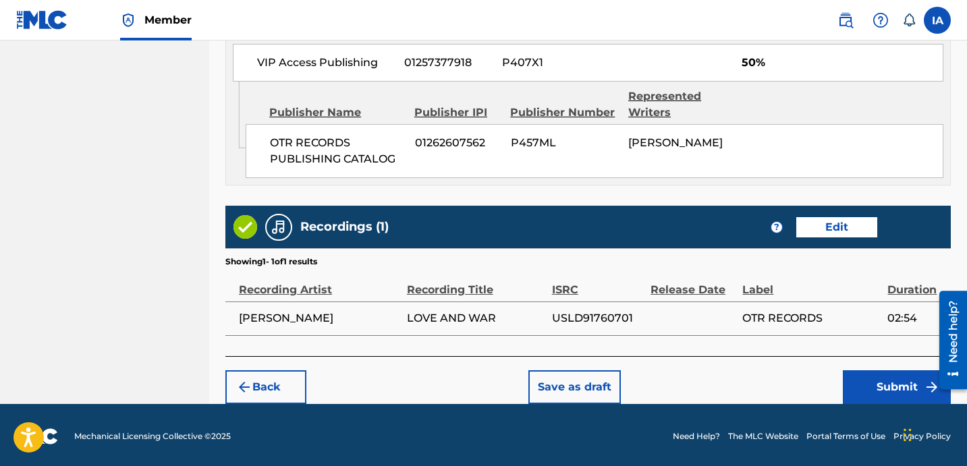
click at [879, 371] on button "Submit" at bounding box center [897, 388] width 108 height 34
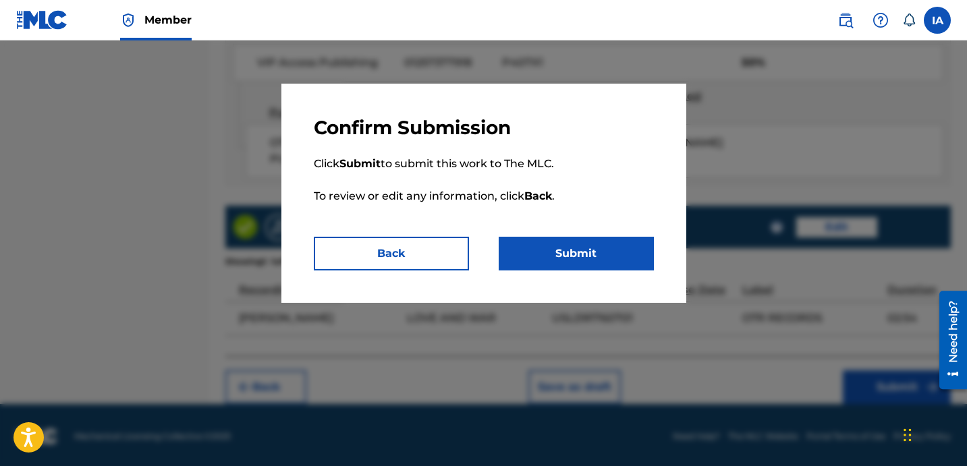
click at [581, 261] on button "Submit" at bounding box center [576, 254] width 155 height 34
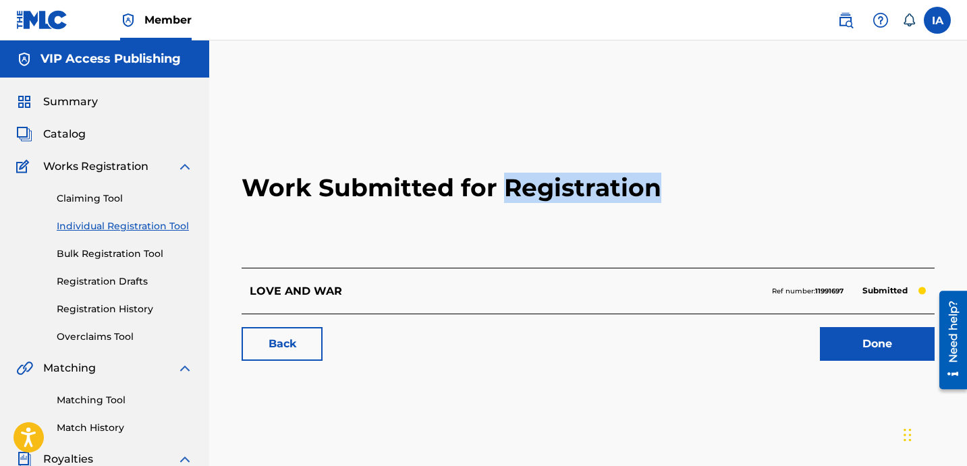
click at [278, 223] on h2 "Work Submitted for Registration" at bounding box center [588, 188] width 693 height 160
click at [148, 227] on link "Individual Registration Tool" at bounding box center [125, 226] width 136 height 14
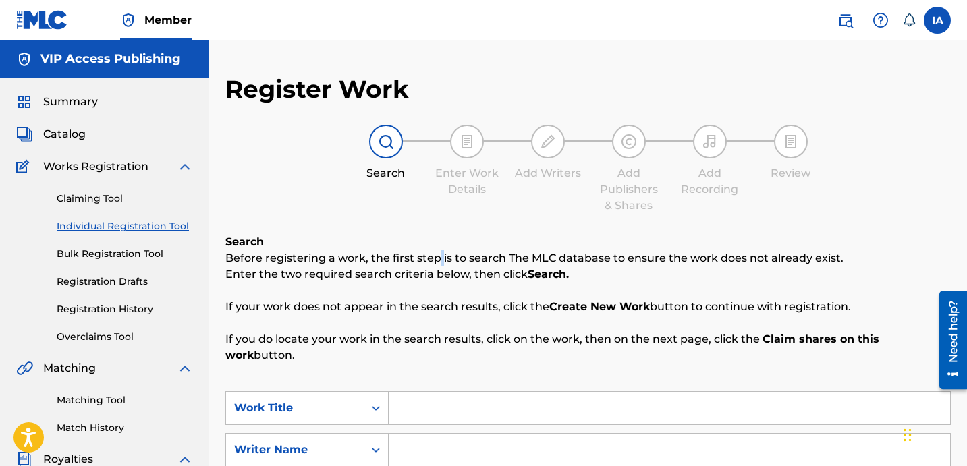
click at [384, 214] on div "Register Work Search Enter Work Details Add Writers Add Publishers & Shares Add…" at bounding box center [588, 341] width 726 height 535
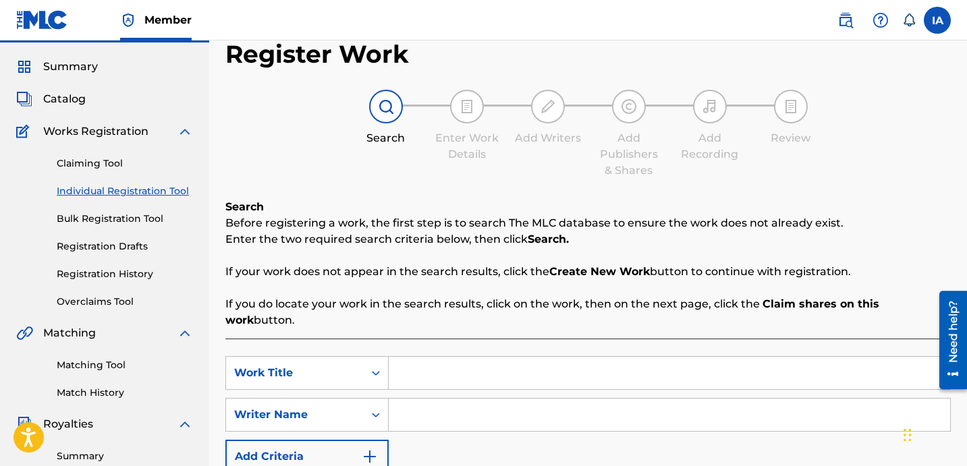
scroll to position [48, 0]
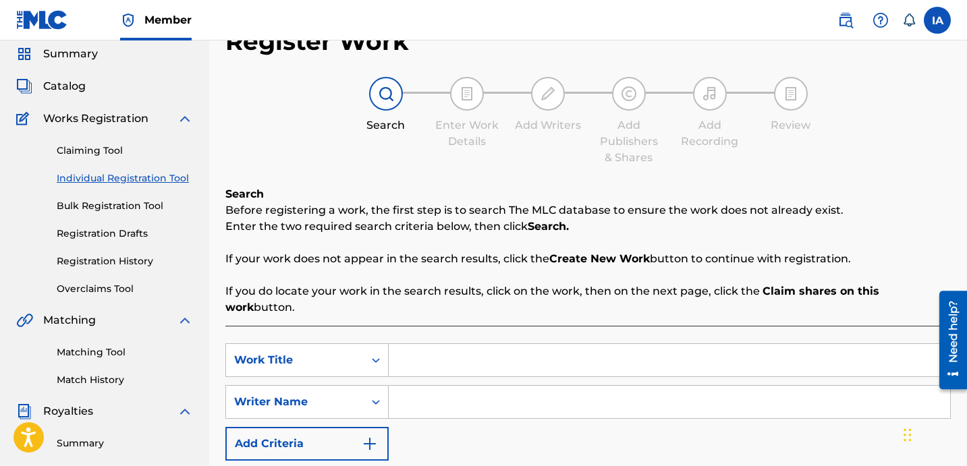
drag, startPoint x: 755, startPoint y: 297, endPoint x: 689, endPoint y: 344, distance: 80.9
click at [755, 297] on p "If you do locate your work in the search results, click on the work, then on th…" at bounding box center [588, 299] width 726 height 32
click at [685, 347] on input "Search Form" at bounding box center [670, 360] width 562 height 32
paste input "All In"
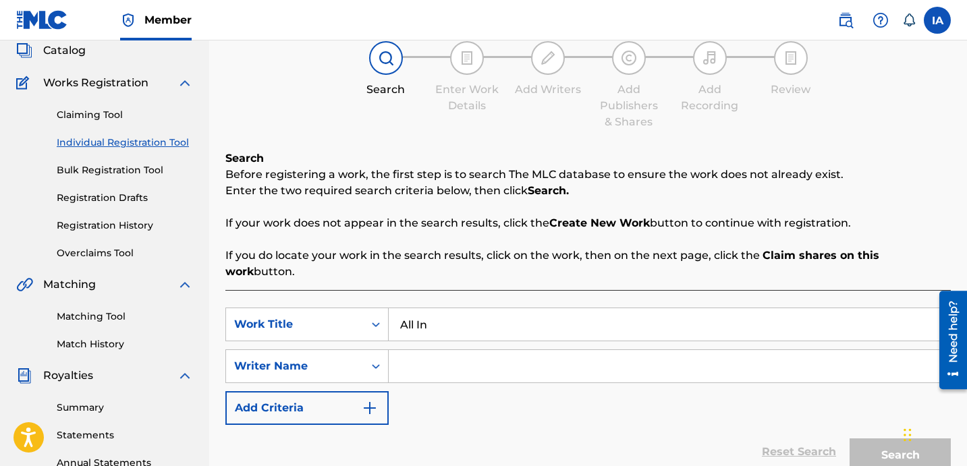
scroll to position [88, 0]
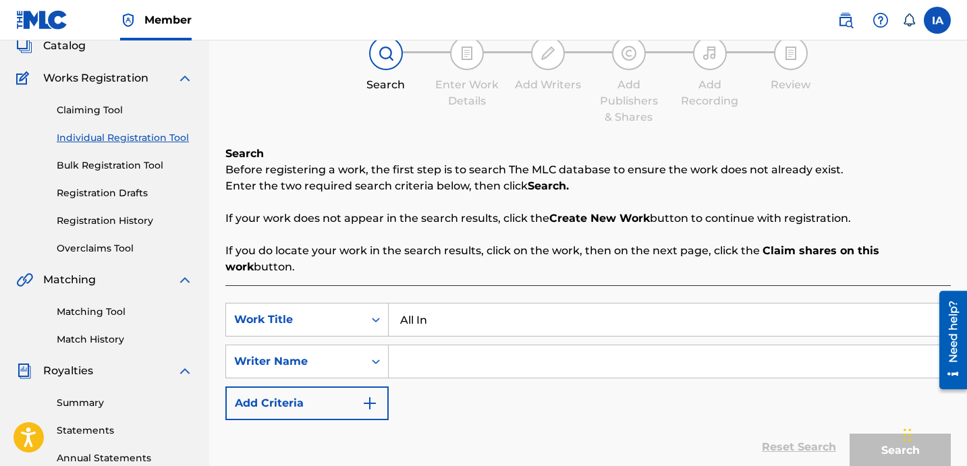
type input "All In"
click at [700, 346] on input "Search Form" at bounding box center [670, 362] width 562 height 32
paste input "[PERSON_NAME] [PERSON_NAME]"
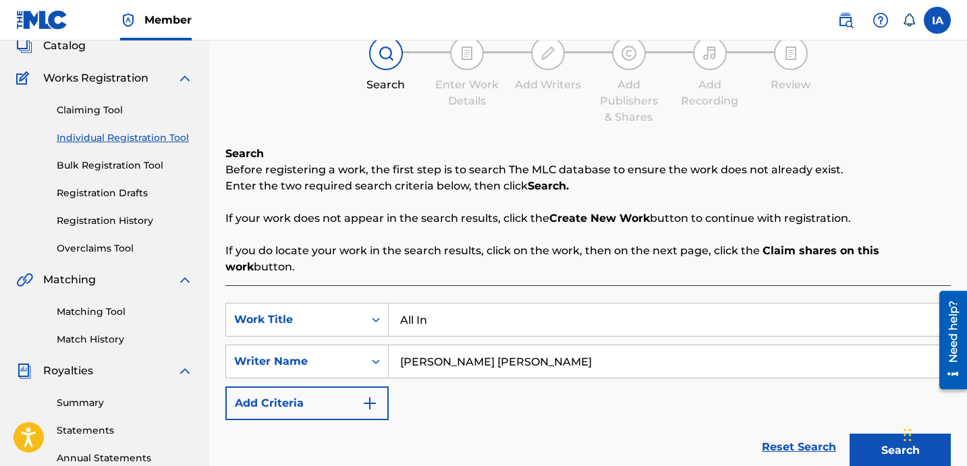
type input "[PERSON_NAME] [PERSON_NAME]"
click at [859, 434] on button "Search" at bounding box center [900, 451] width 101 height 34
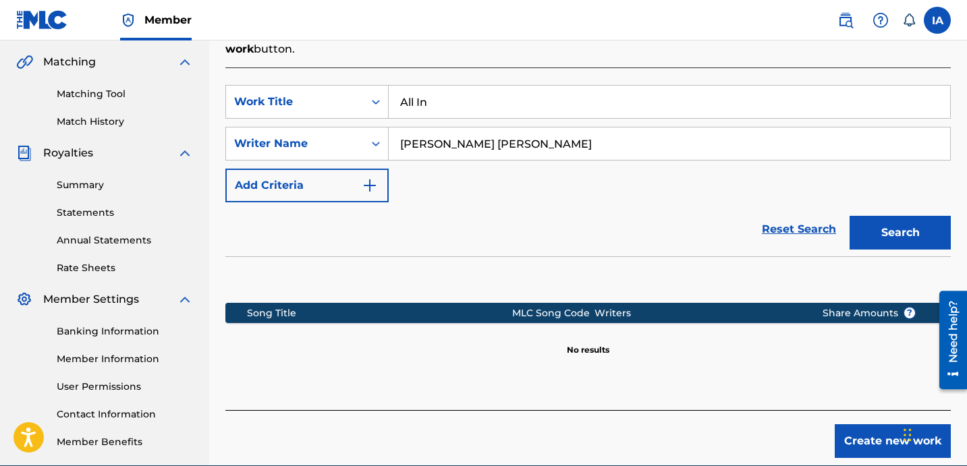
scroll to position [170, 0]
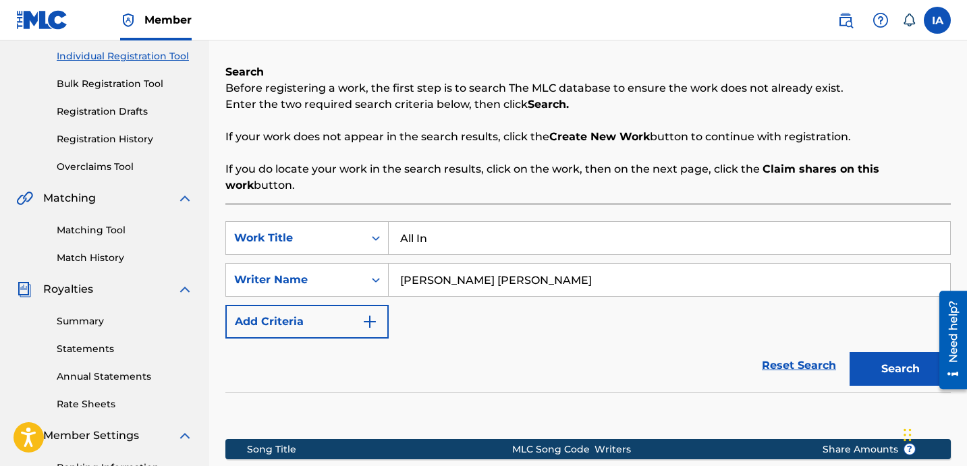
click at [568, 222] on input "All In" at bounding box center [670, 238] width 562 height 32
type input "ALL IN"
click at [551, 309] on div "SearchWithCriteriabf91adcc-8783-4e26-94dd-bf3f064b0742 Work Title ALL IN Search…" at bounding box center [588, 279] width 726 height 117
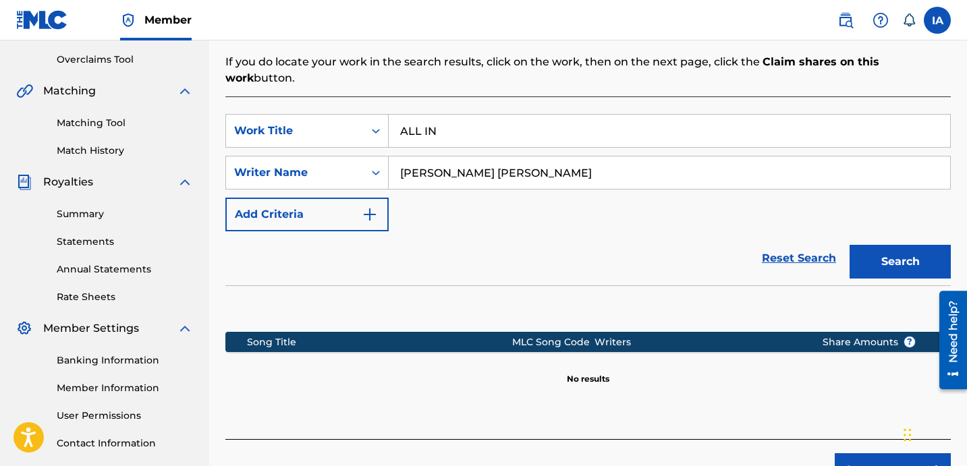
scroll to position [371, 0]
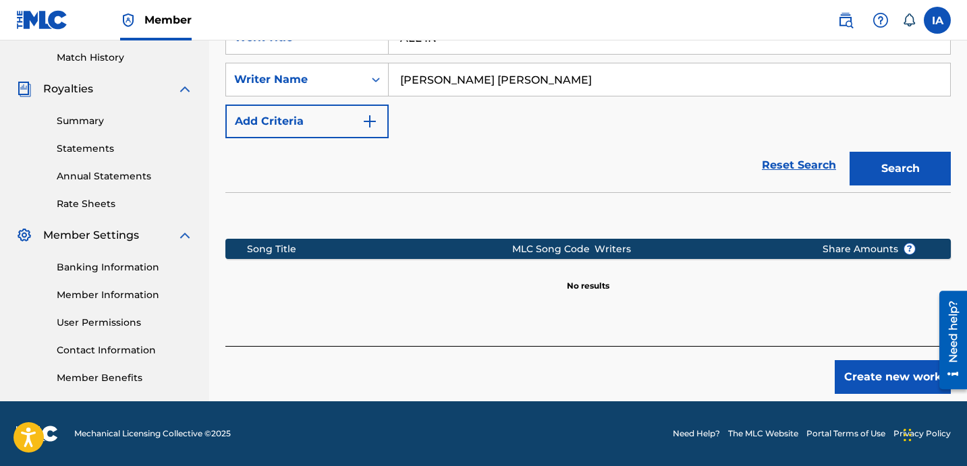
click at [889, 371] on button "Create new work" at bounding box center [893, 377] width 116 height 34
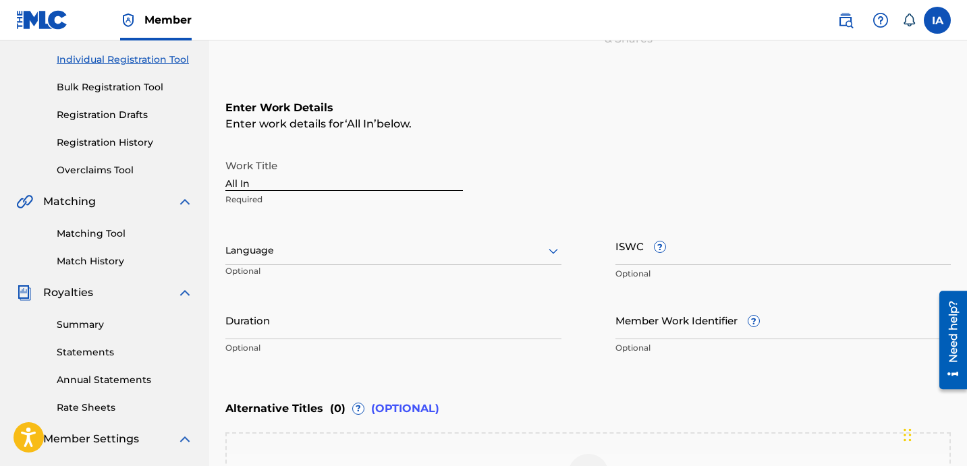
scroll to position [114, 0]
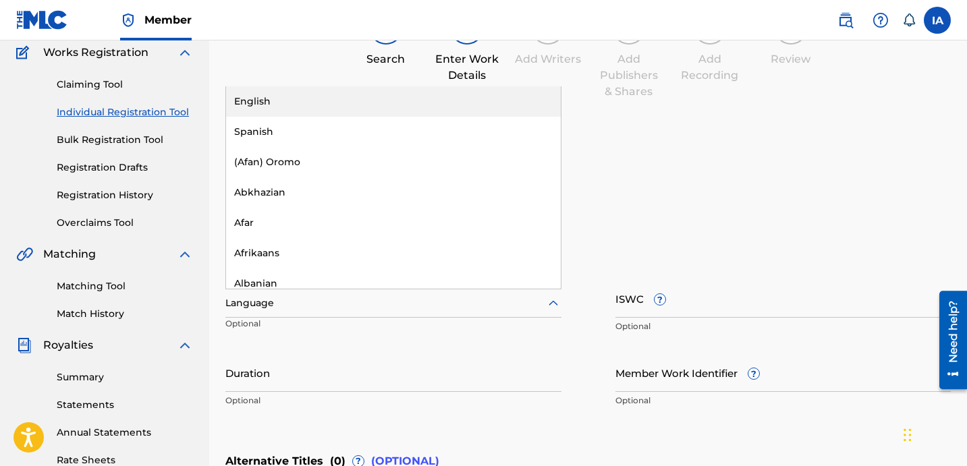
click at [408, 299] on div at bounding box center [393, 303] width 336 height 17
click at [362, 105] on div "English" at bounding box center [393, 101] width 335 height 30
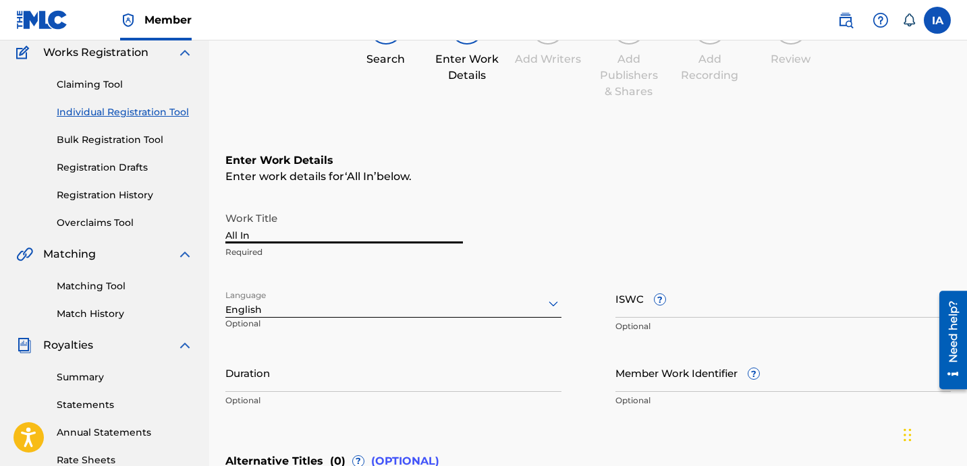
click at [299, 238] on input "All In" at bounding box center [344, 224] width 238 height 38
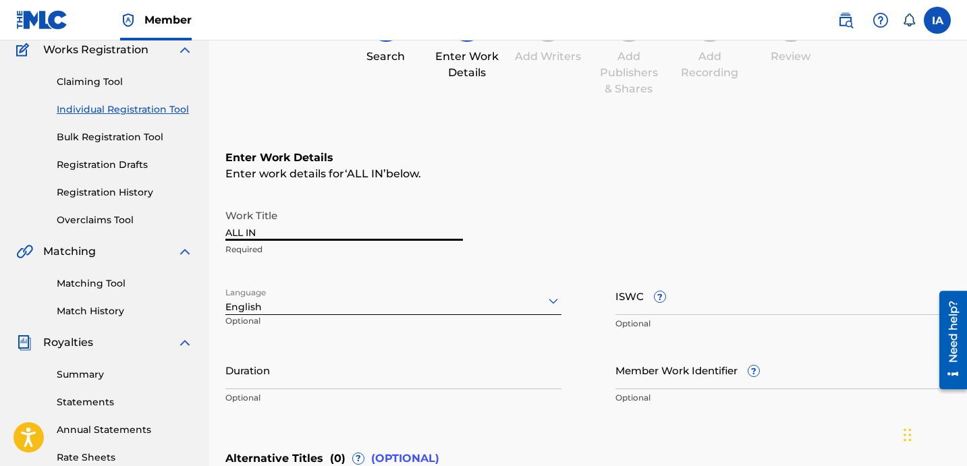
type input "ALL IN"
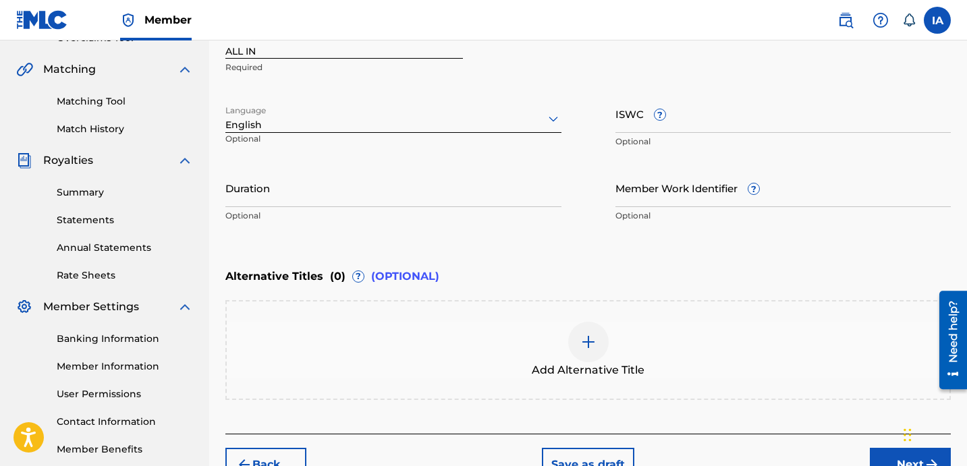
scroll to position [379, 0]
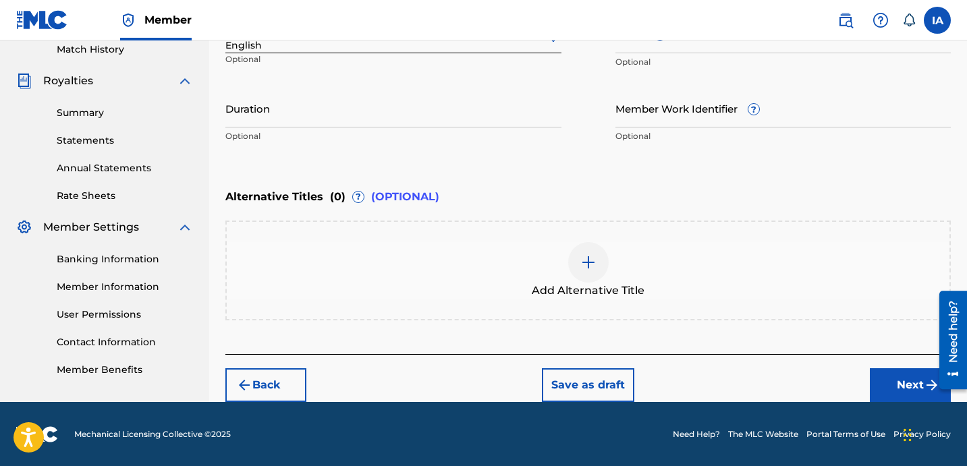
click at [523, 250] on div "Add Alternative Title" at bounding box center [588, 270] width 723 height 57
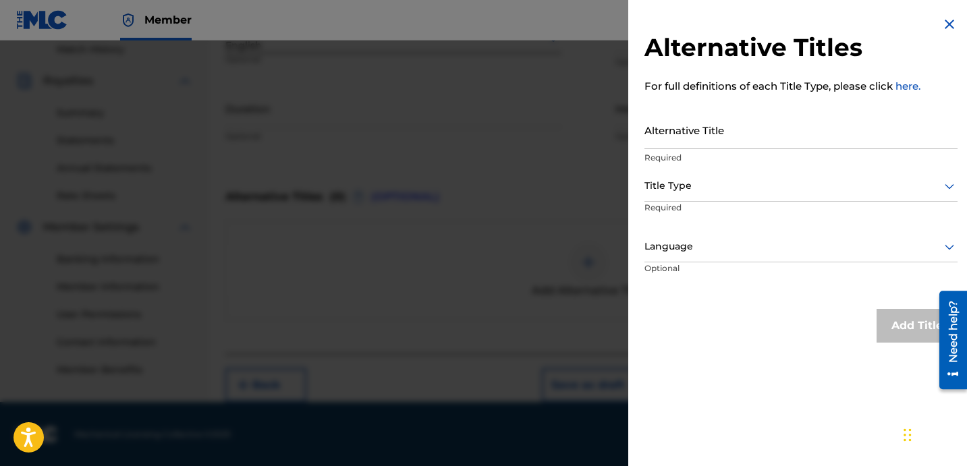
click at [692, 135] on input "Alternative Title" at bounding box center [801, 130] width 313 height 38
paste input "All In (feat. Handfeed Mareiy)"
type input "ALL IN FEAT HANDFEED [PERSON_NAME]"
click at [690, 196] on div "Title Type" at bounding box center [801, 186] width 313 height 30
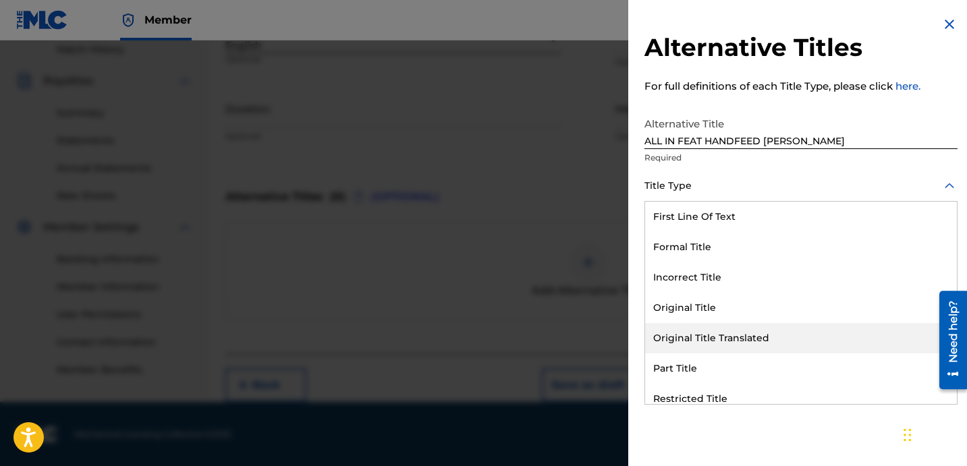
scroll to position [132, 0]
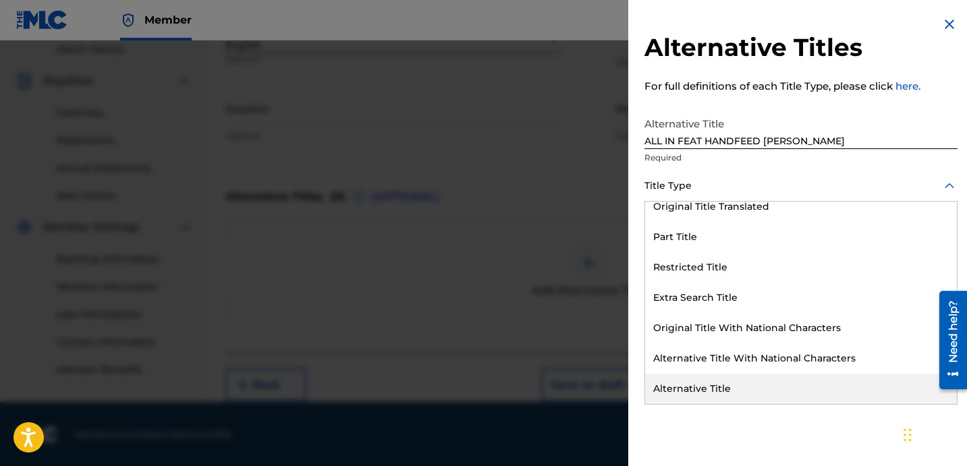
click at [726, 395] on div "Alternative Title" at bounding box center [801, 389] width 312 height 30
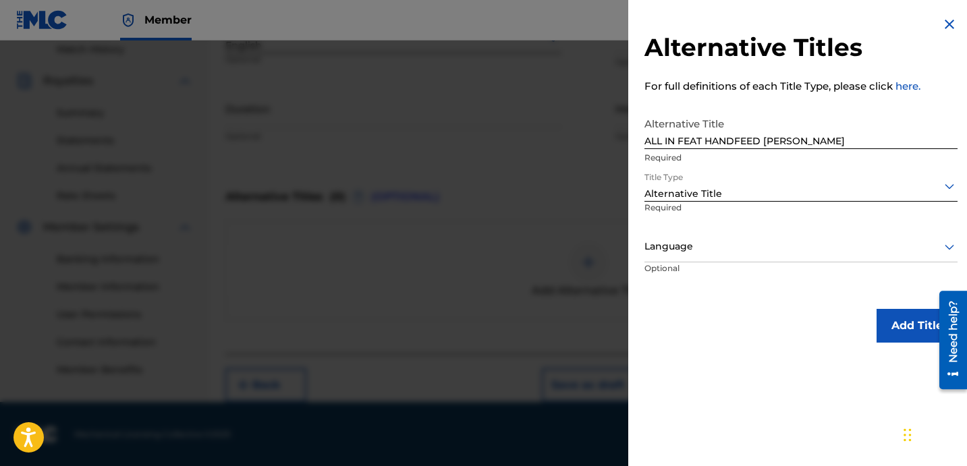
click at [732, 242] on div at bounding box center [801, 246] width 313 height 17
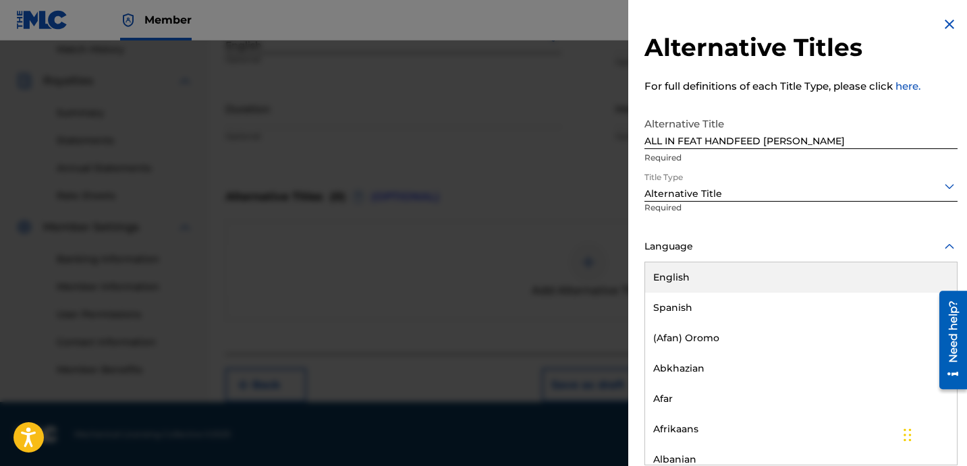
click at [742, 278] on div "English" at bounding box center [801, 278] width 312 height 30
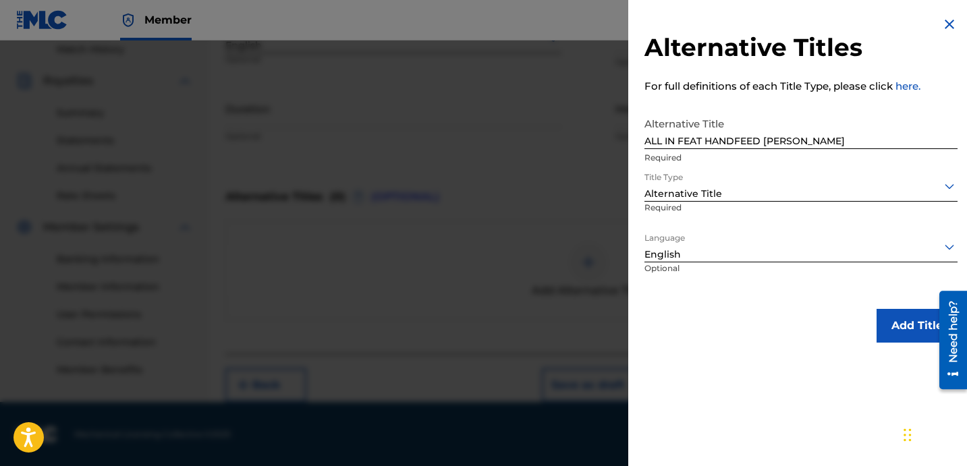
click at [883, 325] on button "Add Title" at bounding box center [917, 326] width 81 height 34
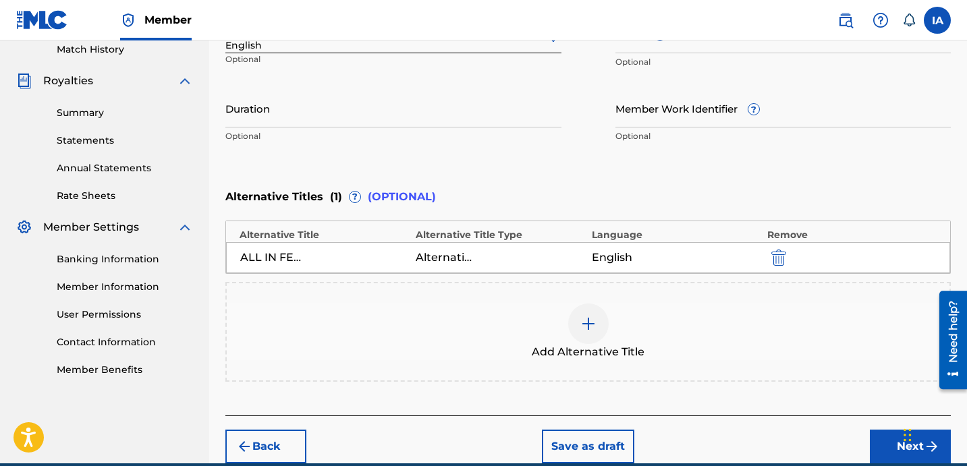
click at [420, 106] on input "Duration" at bounding box center [393, 108] width 336 height 38
click at [280, 126] on input "Duration" at bounding box center [393, 108] width 336 height 38
drag, startPoint x: 232, startPoint y: 117, endPoint x: 258, endPoint y: 117, distance: 25.6
click at [258, 117] on input "03:13" at bounding box center [393, 108] width 336 height 38
click at [311, 119] on input "03:13" at bounding box center [393, 108] width 336 height 38
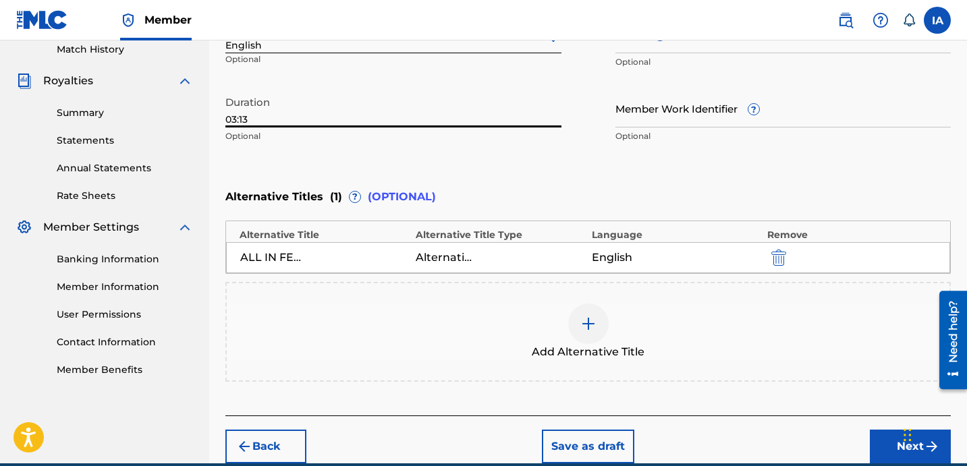
type input "03:13"
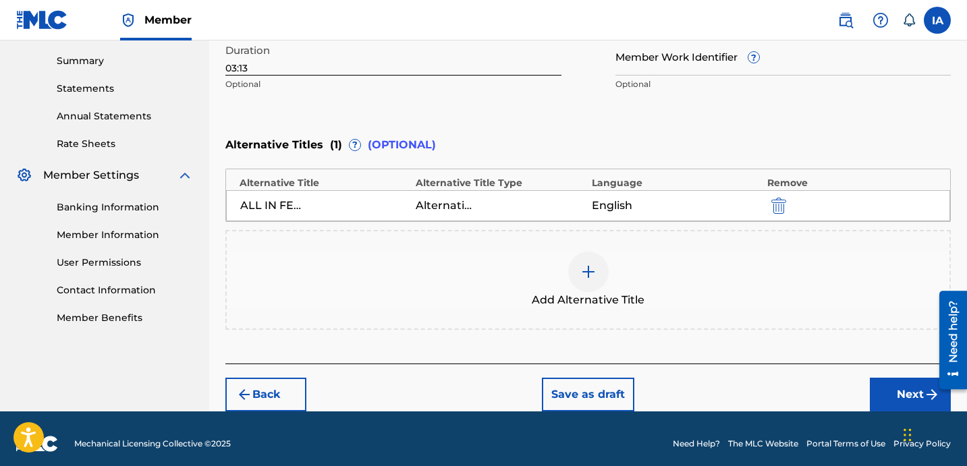
scroll to position [441, 0]
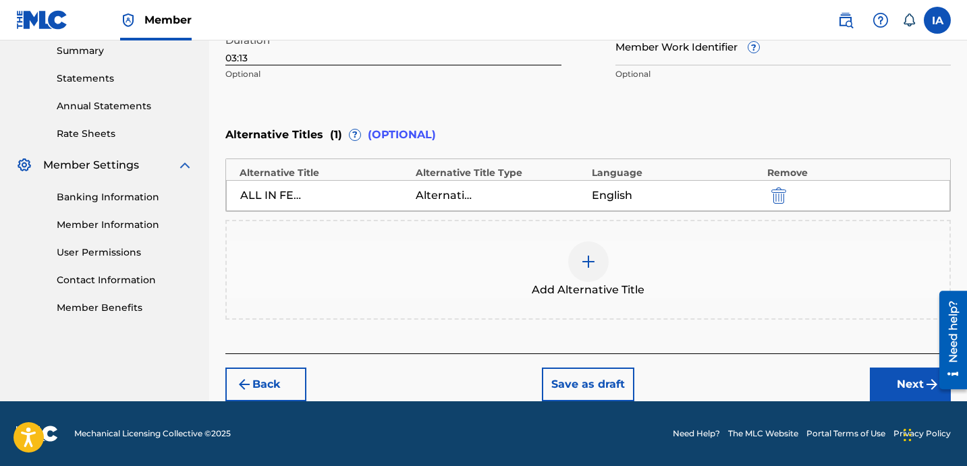
click at [904, 385] on button "Next" at bounding box center [910, 385] width 81 height 34
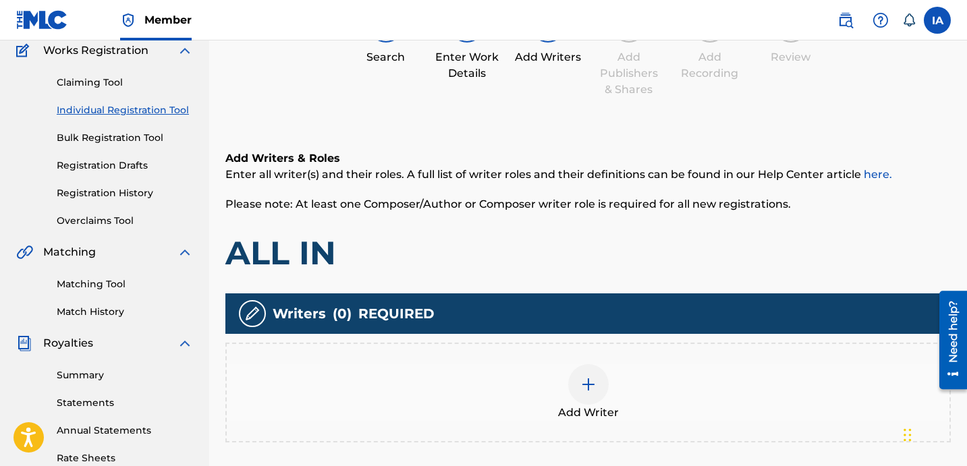
scroll to position [141, 0]
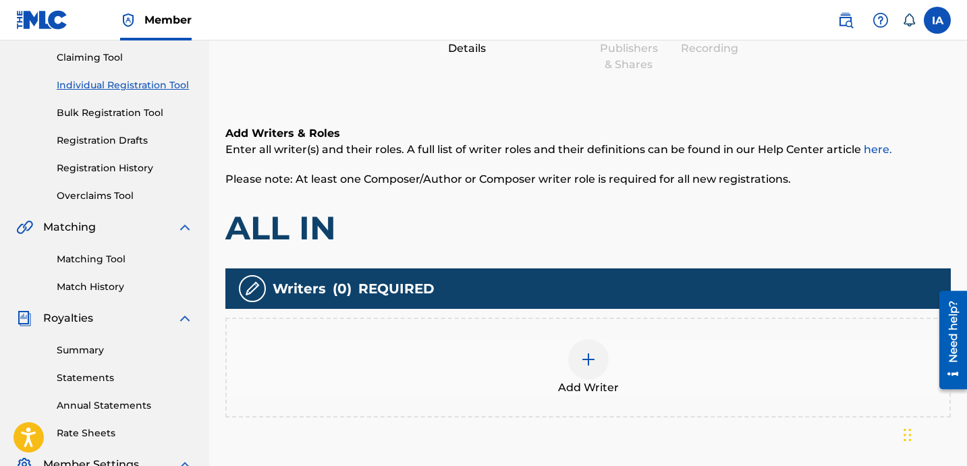
click at [586, 344] on div at bounding box center [588, 359] width 40 height 40
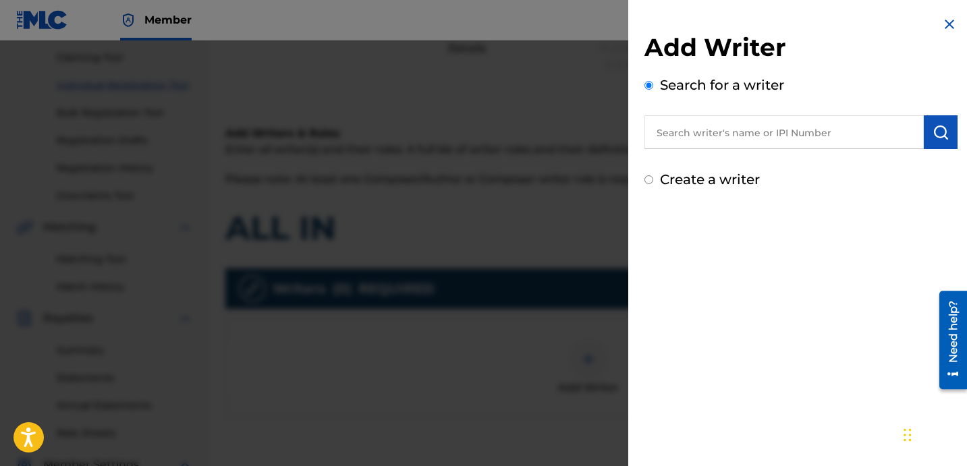
click at [744, 139] on input "text" at bounding box center [784, 132] width 279 height 34
paste input "[PERSON_NAME] [PERSON_NAME]"
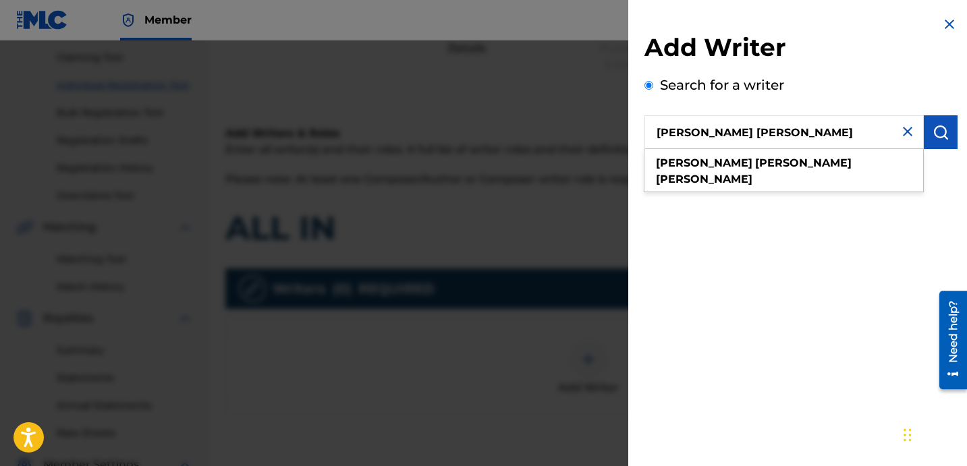
type input "[PERSON_NAME] [PERSON_NAME]"
click at [940, 121] on button "submit" at bounding box center [941, 132] width 34 height 34
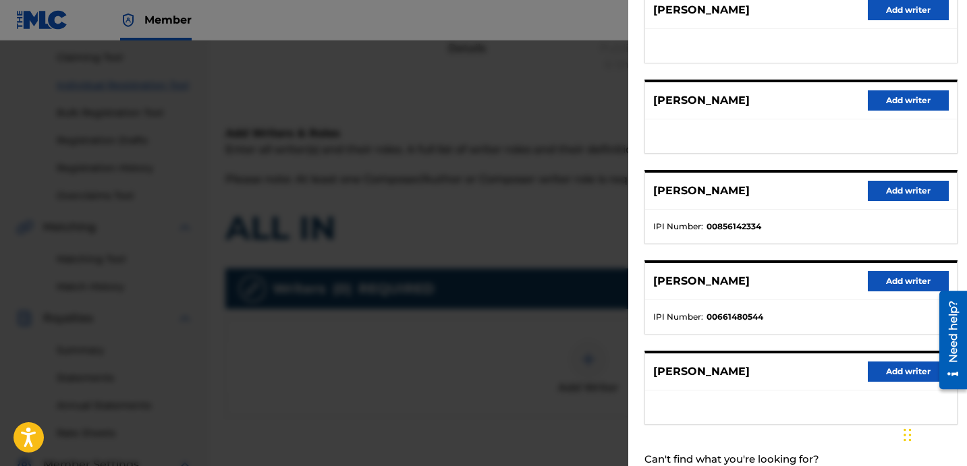
scroll to position [233, 0]
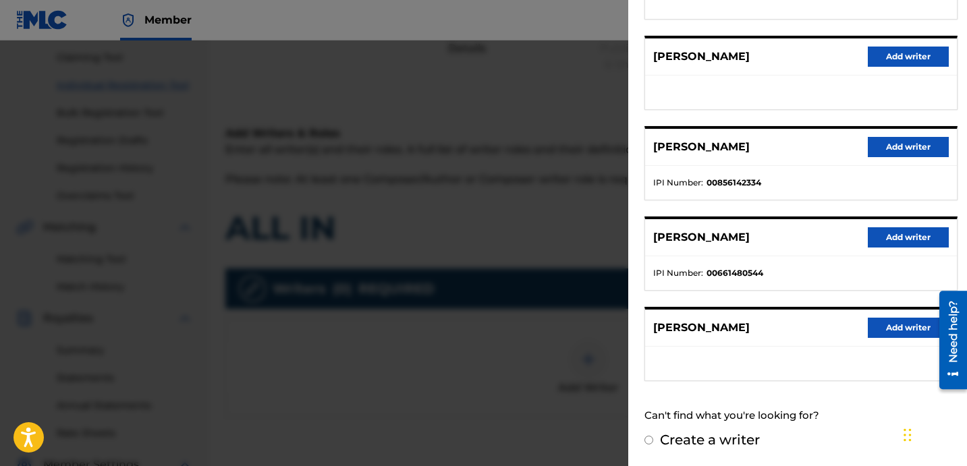
click at [908, 148] on button "Add writer" at bounding box center [908, 147] width 81 height 20
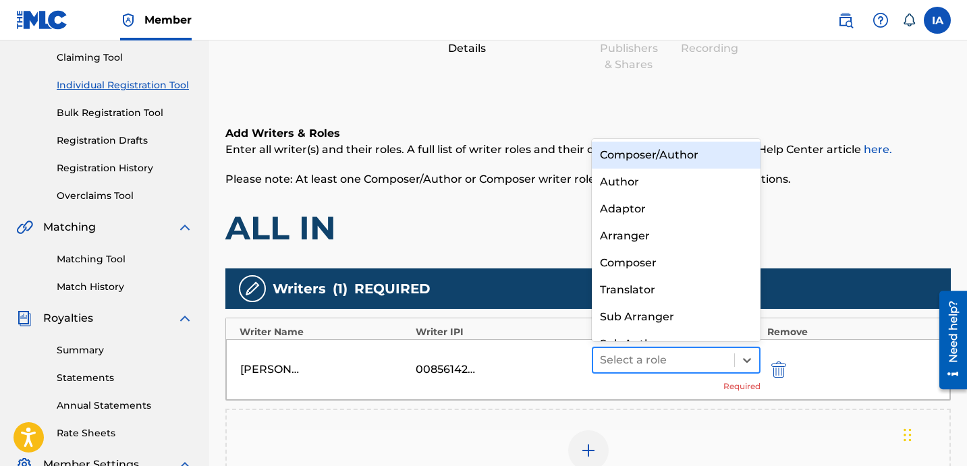
click at [674, 358] on div at bounding box center [664, 360] width 128 height 19
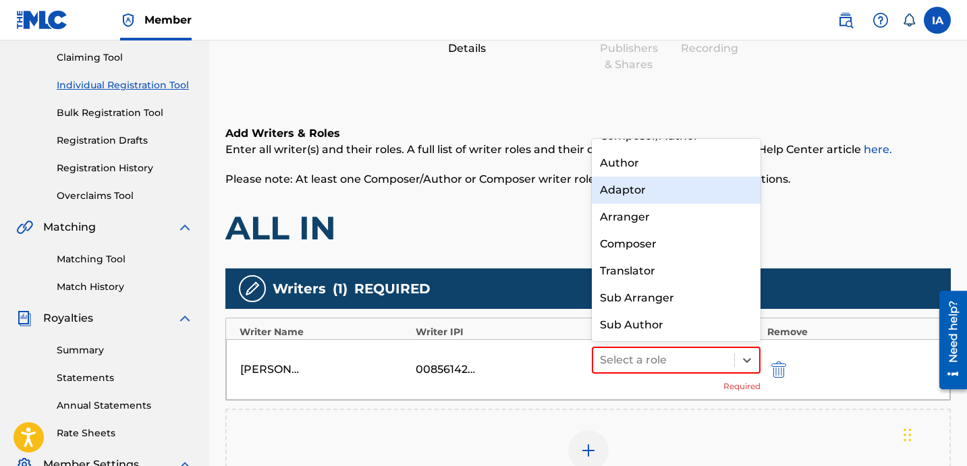
scroll to position [0, 0]
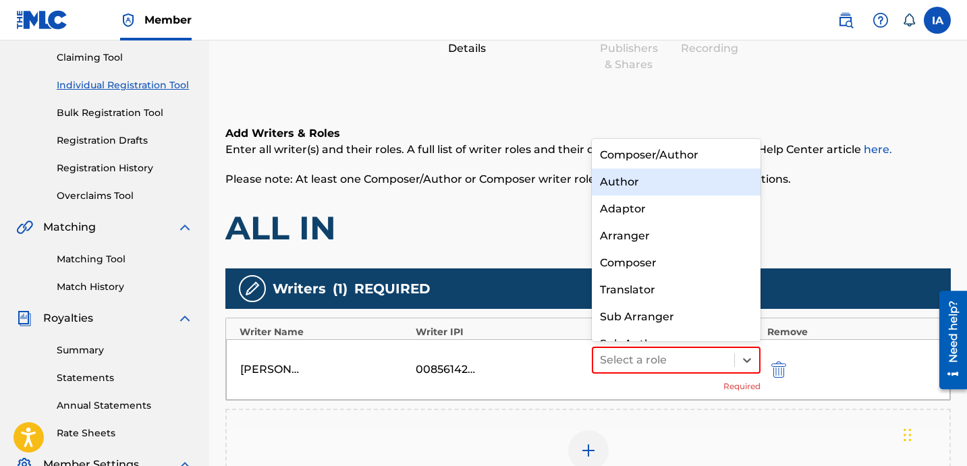
click at [649, 193] on div "Author" at bounding box center [676, 182] width 169 height 27
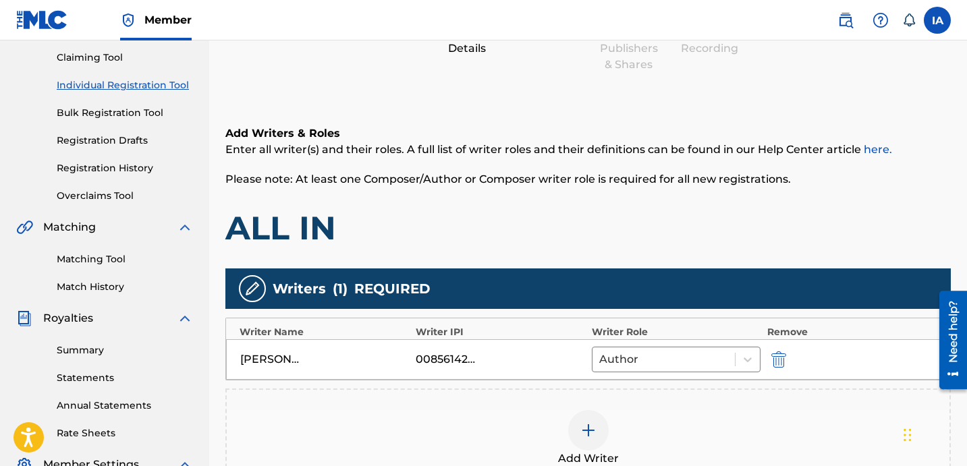
click at [632, 205] on div "Add Writers & Roles Enter all writer(s) and their roles. A full list of writer …" at bounding box center [588, 187] width 726 height 123
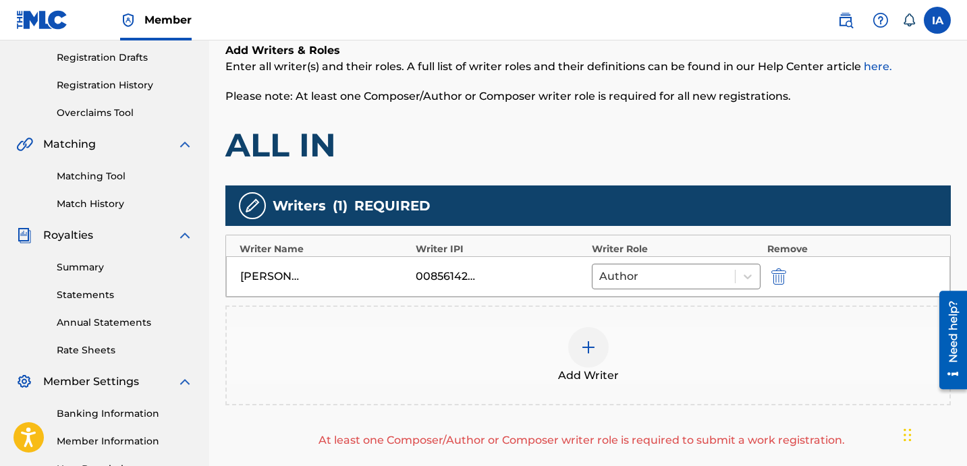
scroll to position [225, 0]
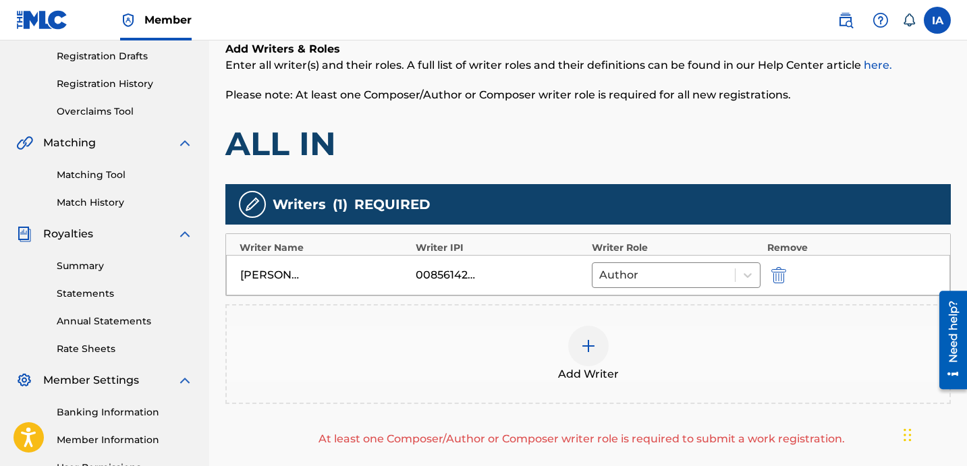
click at [607, 341] on div at bounding box center [588, 346] width 40 height 40
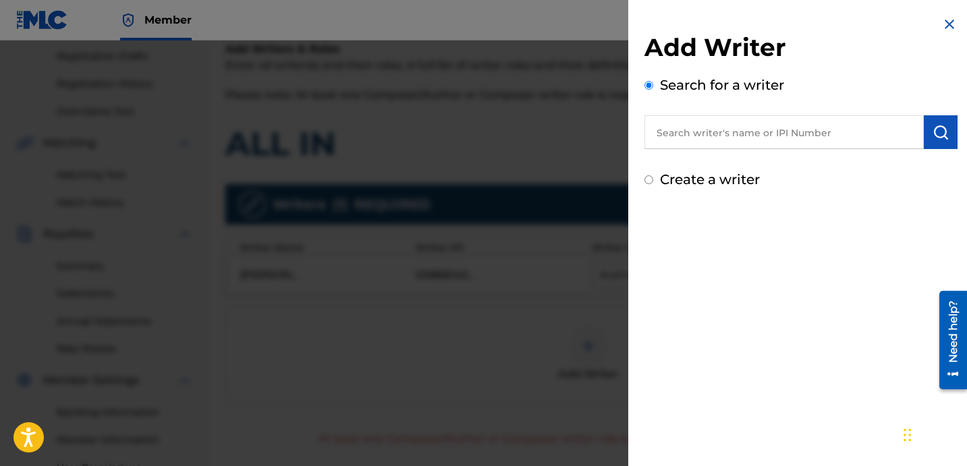
click at [718, 171] on label "Create a writer" at bounding box center [710, 179] width 100 height 16
radio input "true"
click at [653, 175] on input "Create a writer" at bounding box center [649, 179] width 9 height 9
radio input "false"
radio input "true"
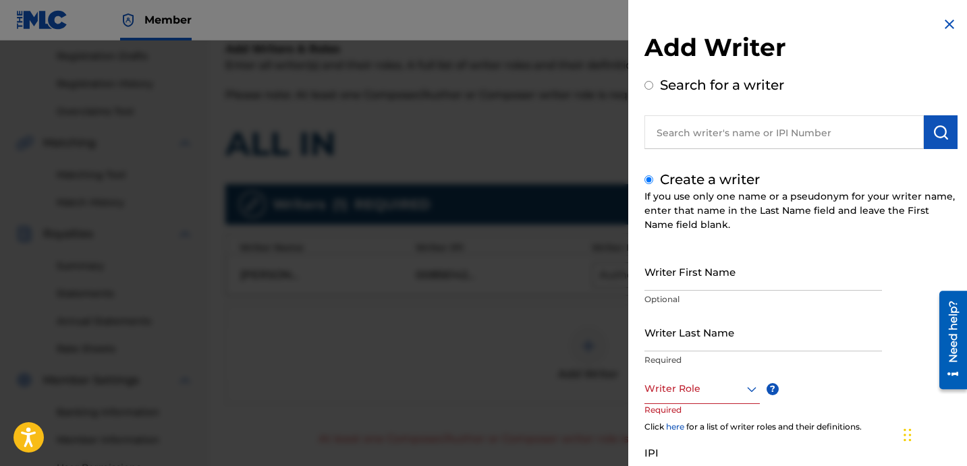
click at [707, 331] on input "Writer Last Name" at bounding box center [764, 332] width 238 height 38
paste input "UNKNOWN WRITER"
click at [715, 339] on input "UNKNOWN WRITER" at bounding box center [764, 332] width 238 height 38
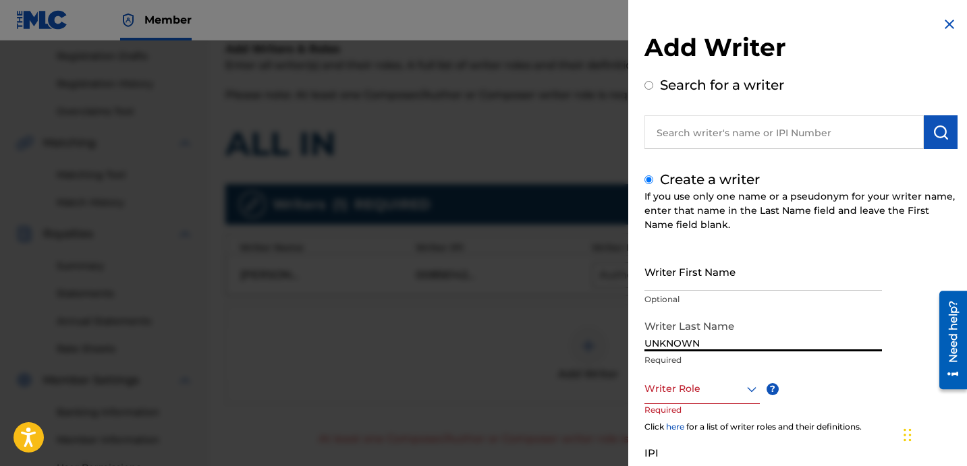
type input "UNKNOWN"
click at [705, 280] on input "Writer First Name" at bounding box center [764, 271] width 238 height 38
paste input "WRITER"
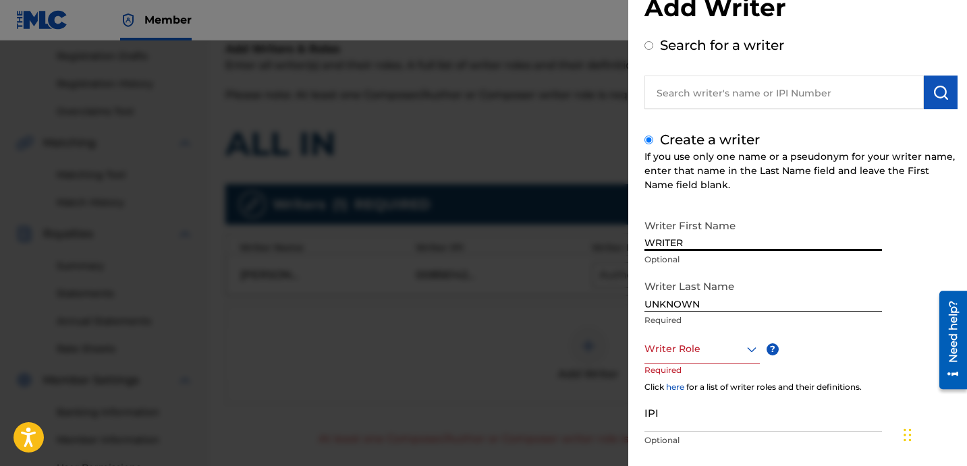
scroll to position [118, 0]
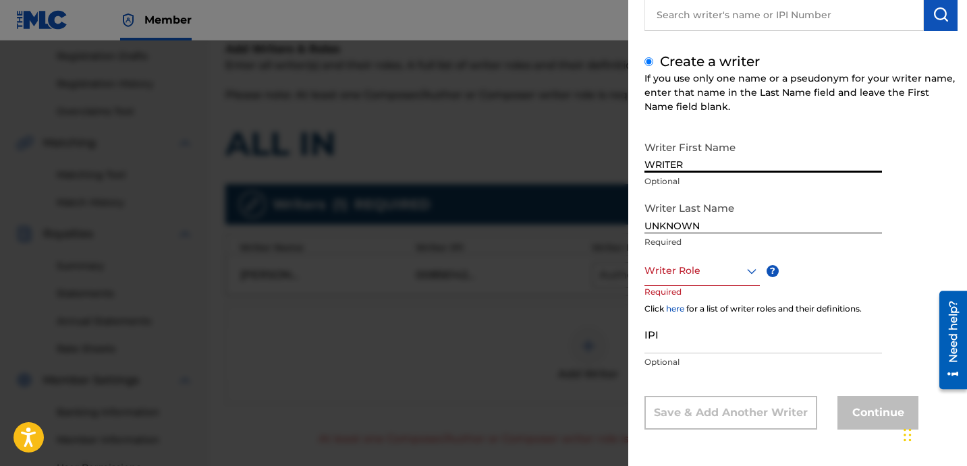
type input "WRITER"
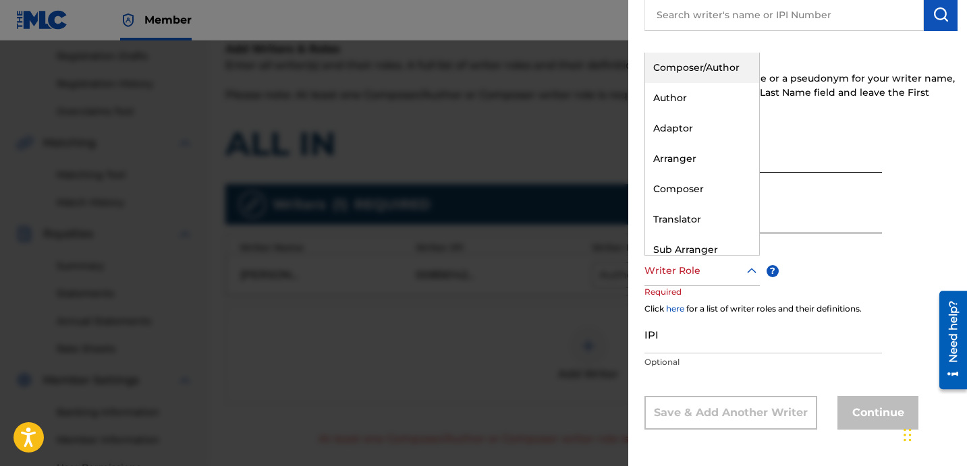
click at [714, 267] on div at bounding box center [702, 271] width 115 height 17
click at [717, 186] on div "Composer" at bounding box center [702, 189] width 114 height 30
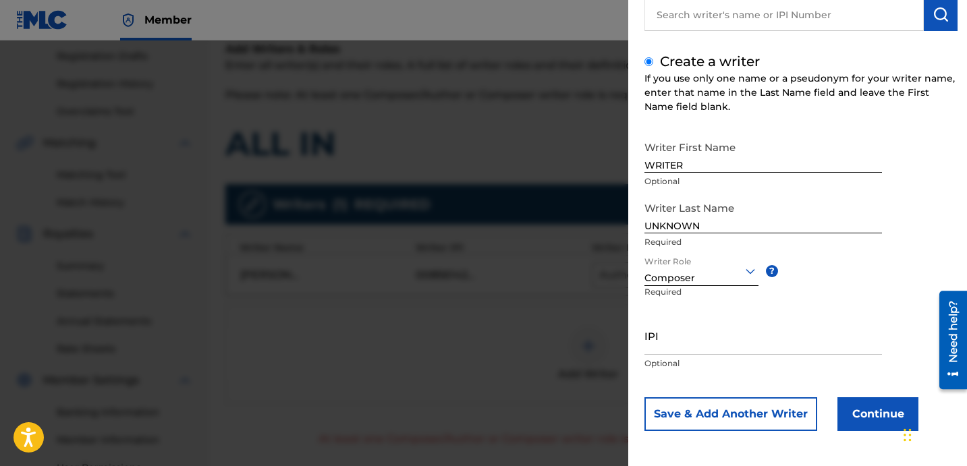
click at [704, 276] on div at bounding box center [702, 271] width 114 height 17
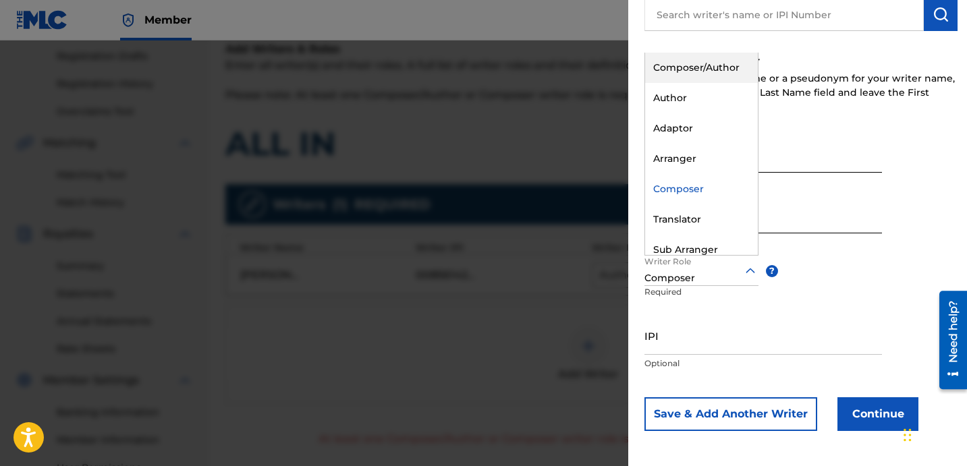
click at [705, 74] on div "Composer/Author" at bounding box center [701, 68] width 113 height 30
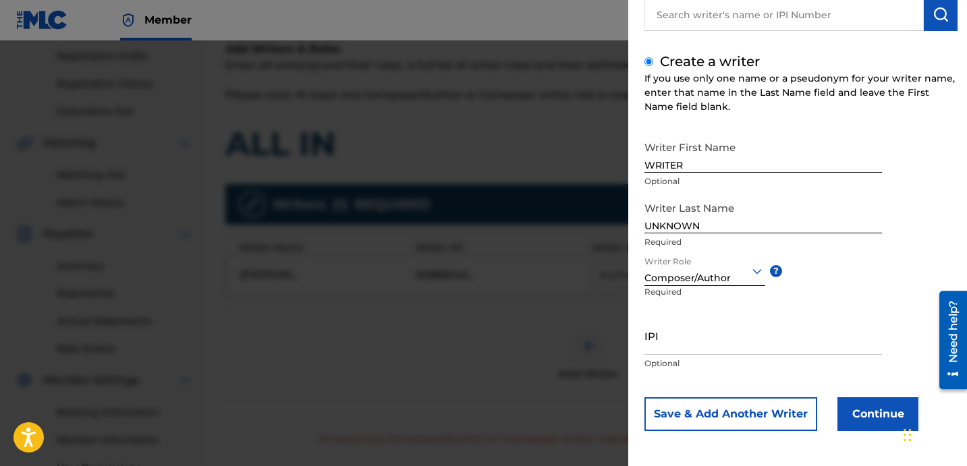
click at [867, 402] on button "Continue" at bounding box center [878, 415] width 81 height 34
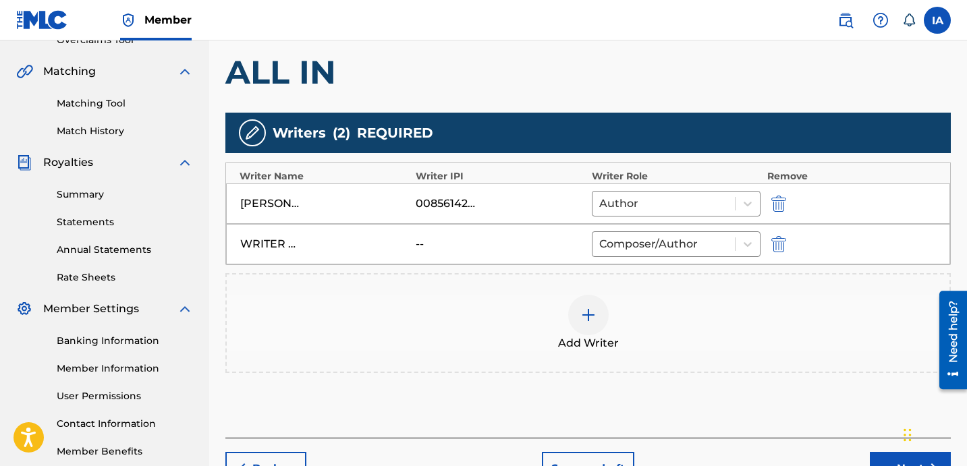
scroll to position [381, 0]
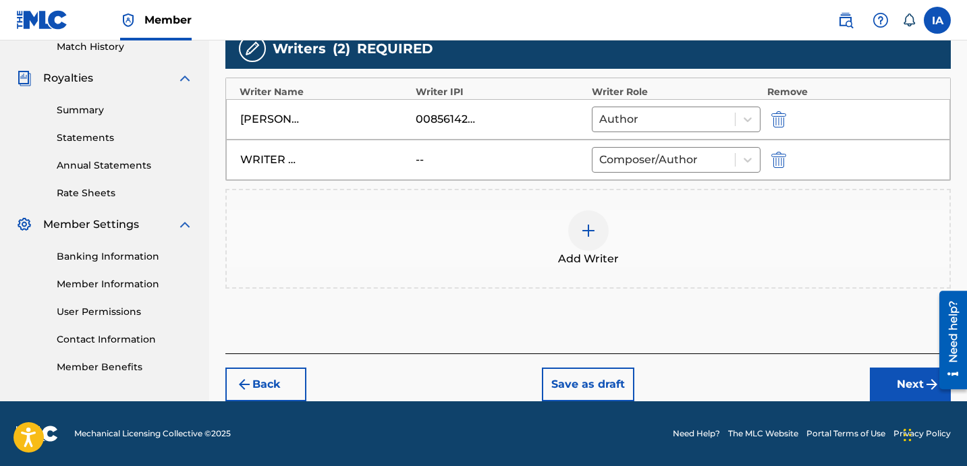
click at [907, 373] on button "Next" at bounding box center [910, 385] width 81 height 34
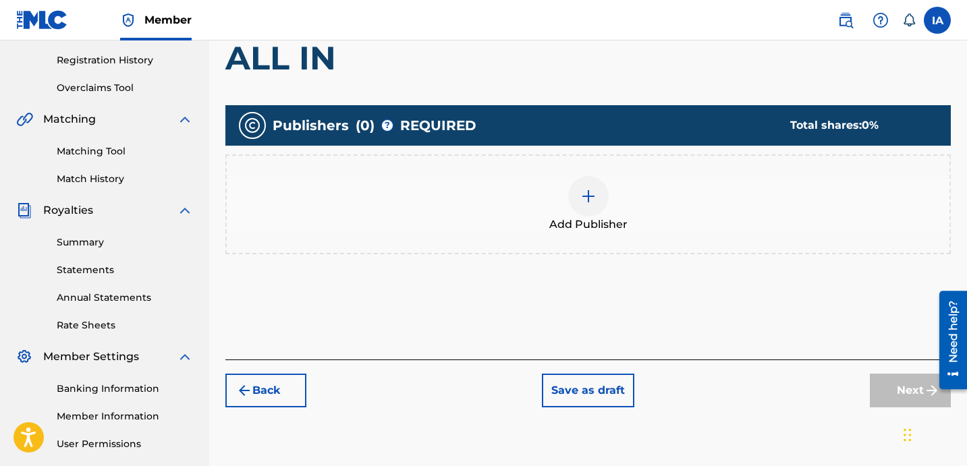
scroll to position [335, 0]
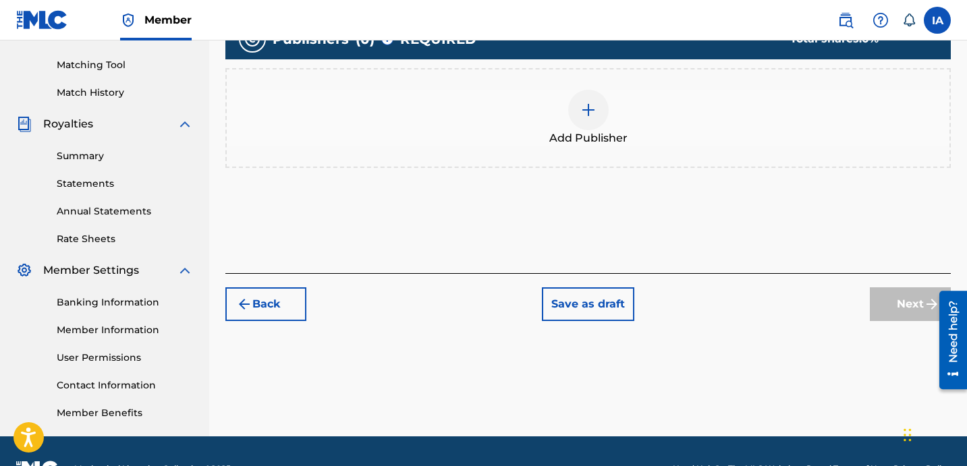
click at [641, 130] on div "Add Publisher" at bounding box center [588, 118] width 723 height 57
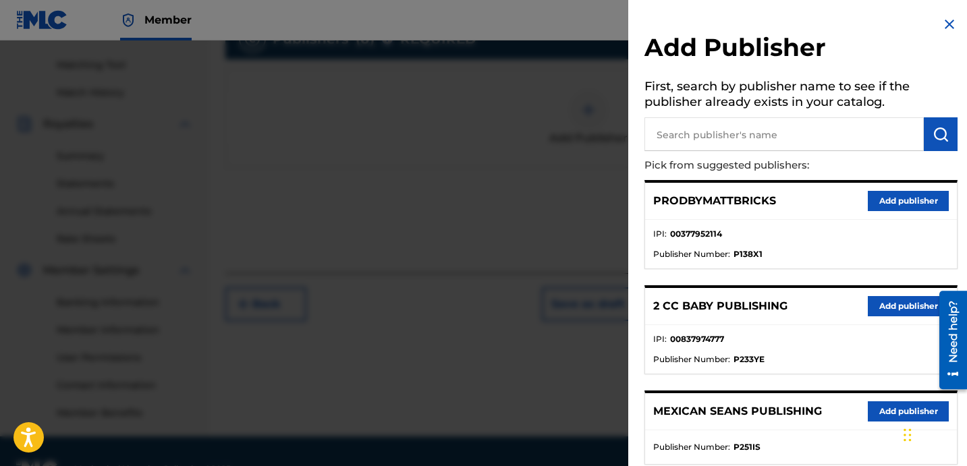
click at [800, 126] on input "text" at bounding box center [784, 134] width 279 height 34
type input "OTR"
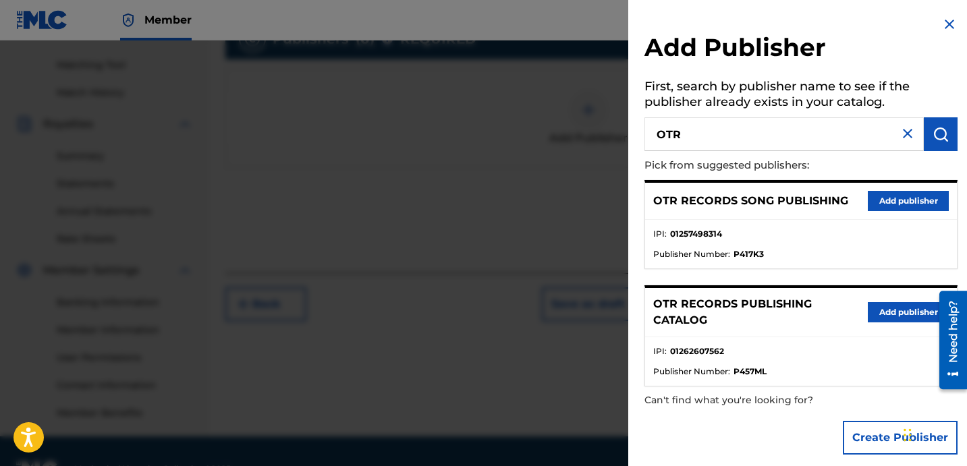
click at [861, 259] on li "Publisher Number : P417K3" at bounding box center [801, 254] width 296 height 12
click at [903, 316] on button "Add publisher" at bounding box center [908, 312] width 81 height 20
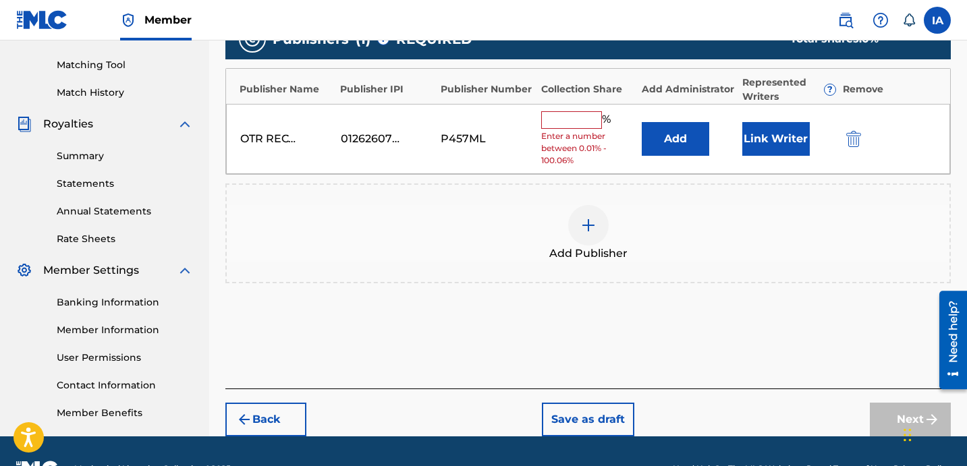
click at [576, 115] on input "text" at bounding box center [571, 120] width 61 height 18
type input "25"
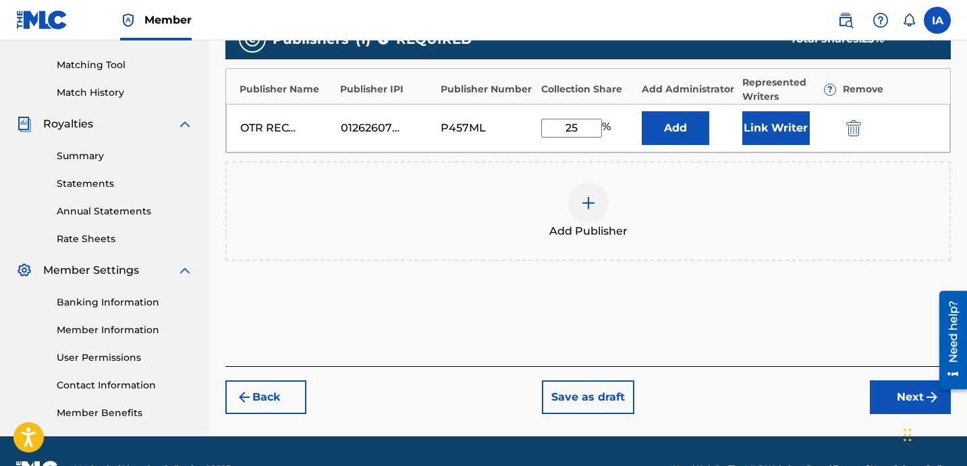
drag, startPoint x: 589, startPoint y: 134, endPoint x: 489, endPoint y: 55, distance: 126.8
click at [503, 73] on div "Publisher Name Publisher IPI Publisher Number Collection Share Add Administrato…" at bounding box center [588, 110] width 726 height 85
click at [676, 137] on button "Add" at bounding box center [675, 128] width 67 height 34
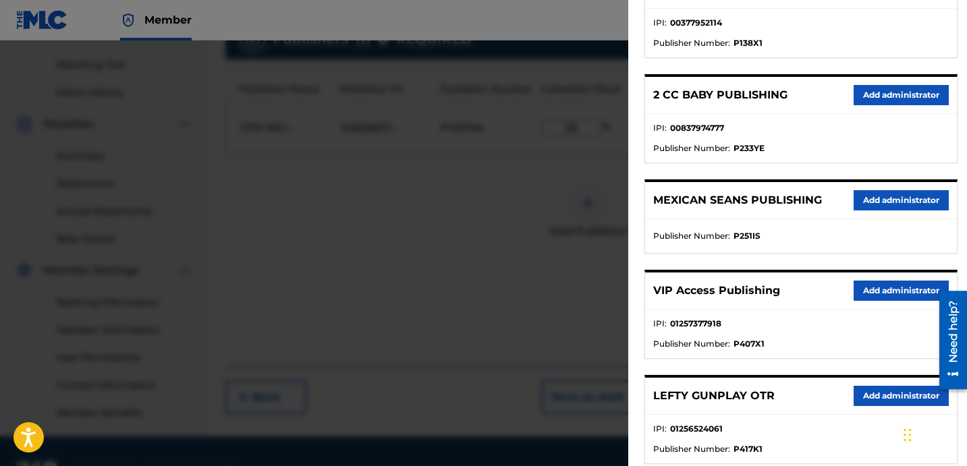
scroll to position [252, 0]
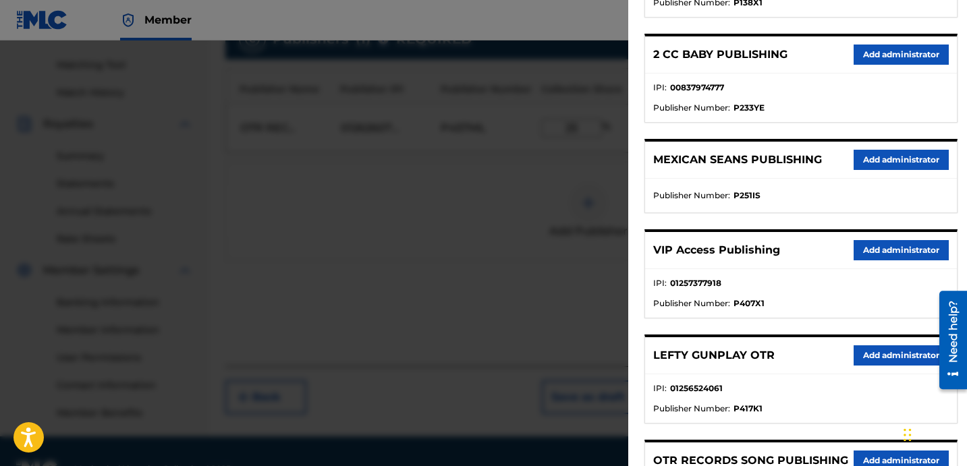
click at [905, 251] on button "Add administrator" at bounding box center [901, 250] width 95 height 20
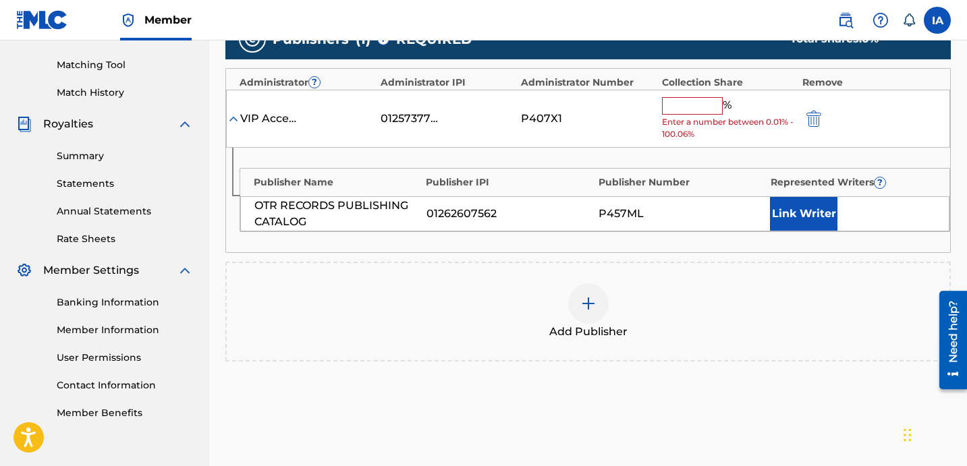
click at [708, 111] on input "text" at bounding box center [692, 106] width 61 height 18
paste input "25"
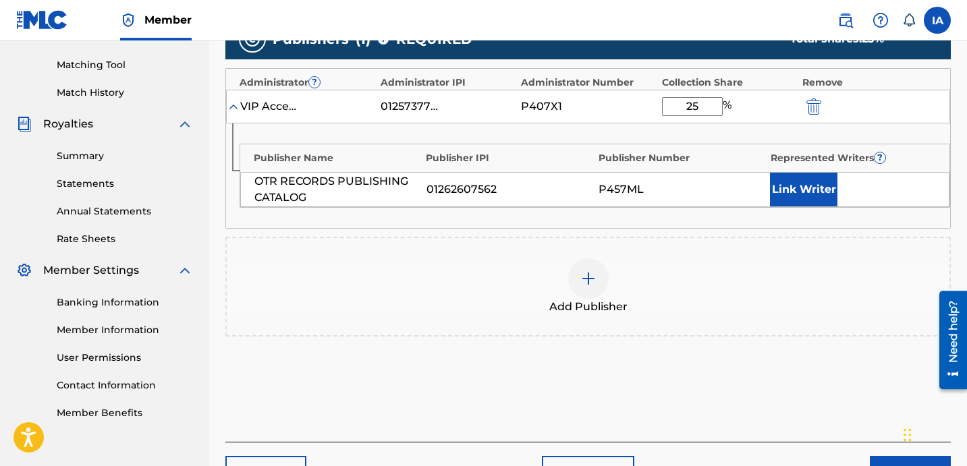
type input "25"
click at [804, 182] on button "Link Writer" at bounding box center [803, 190] width 67 height 34
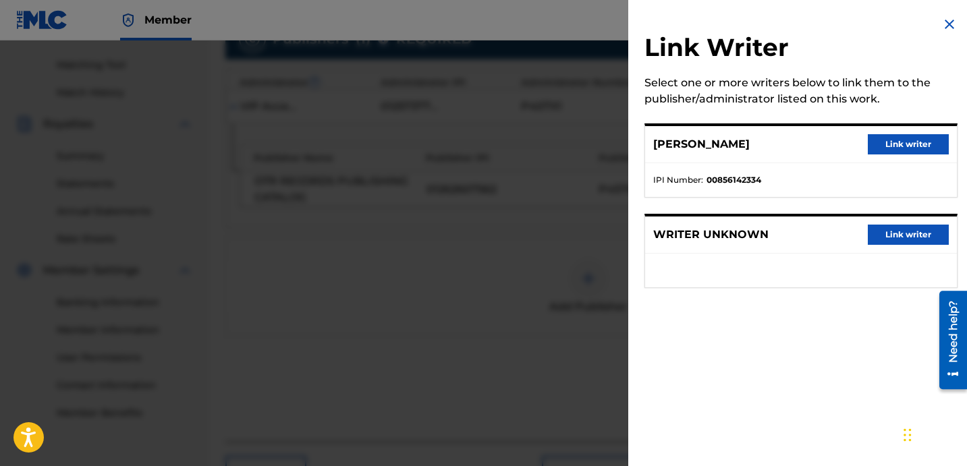
click at [901, 139] on button "Link writer" at bounding box center [908, 144] width 81 height 20
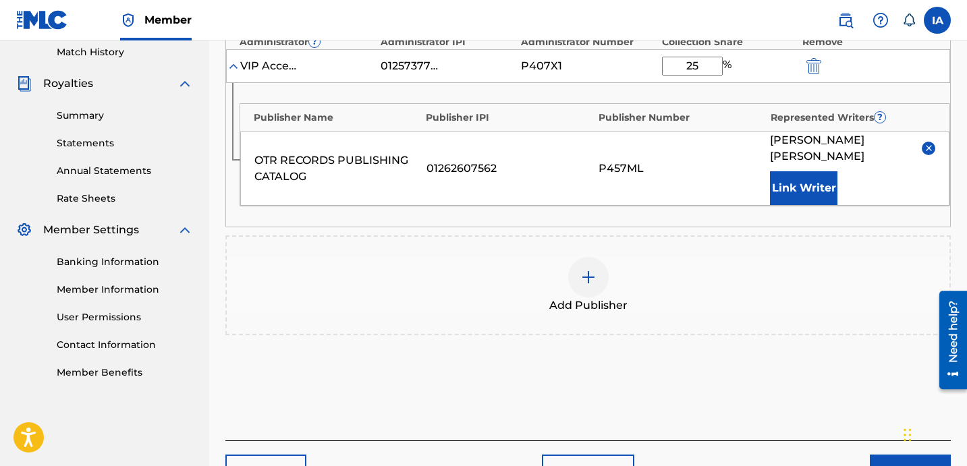
scroll to position [447, 0]
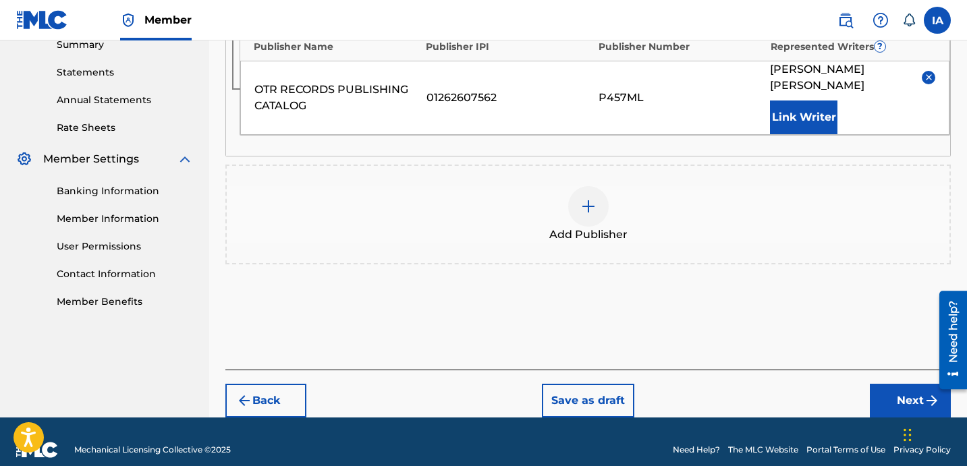
click at [877, 384] on button "Next" at bounding box center [910, 401] width 81 height 34
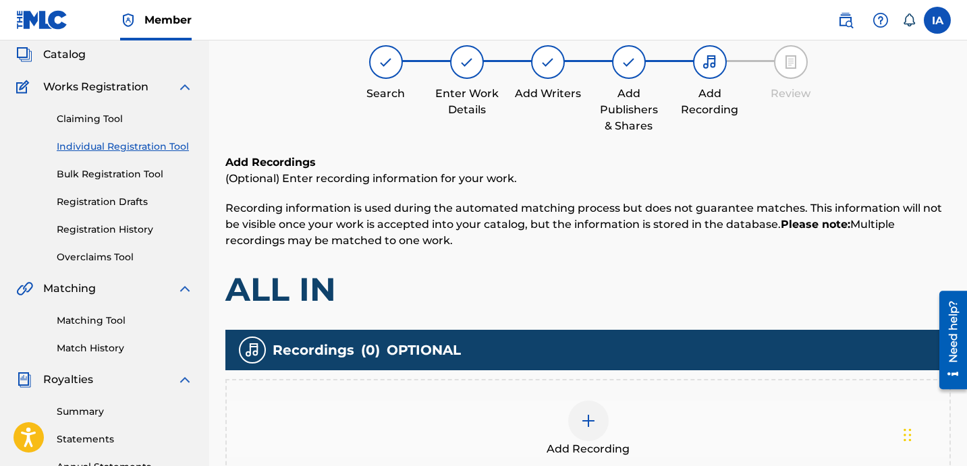
scroll to position [61, 0]
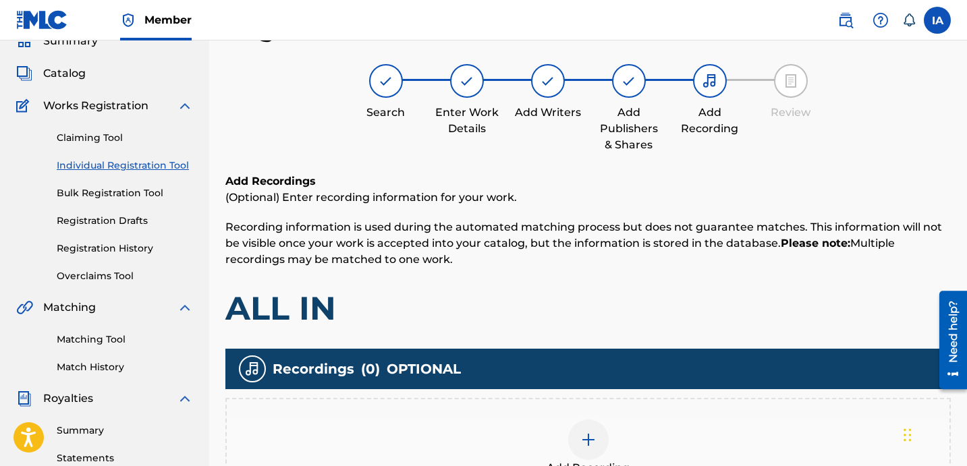
click at [662, 188] on h6 "Add Recordings" at bounding box center [588, 181] width 726 height 16
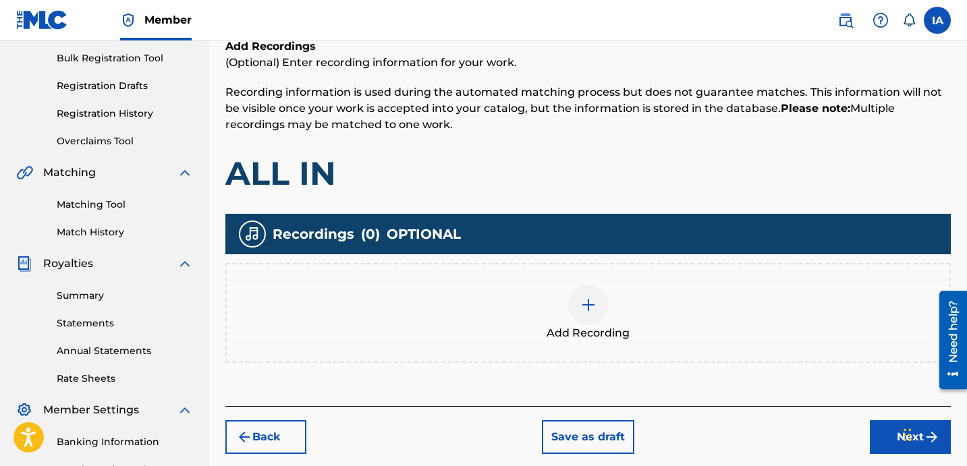
scroll to position [221, 0]
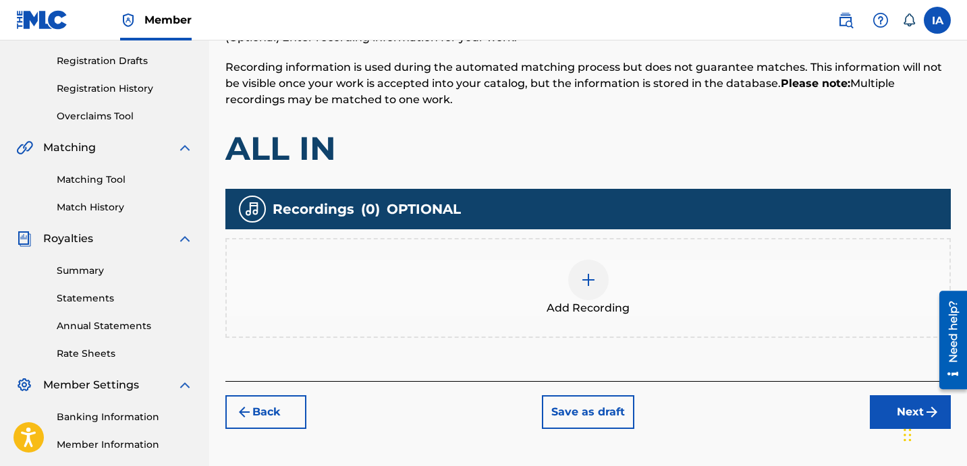
click at [620, 300] on span "Add Recording" at bounding box center [588, 308] width 83 height 16
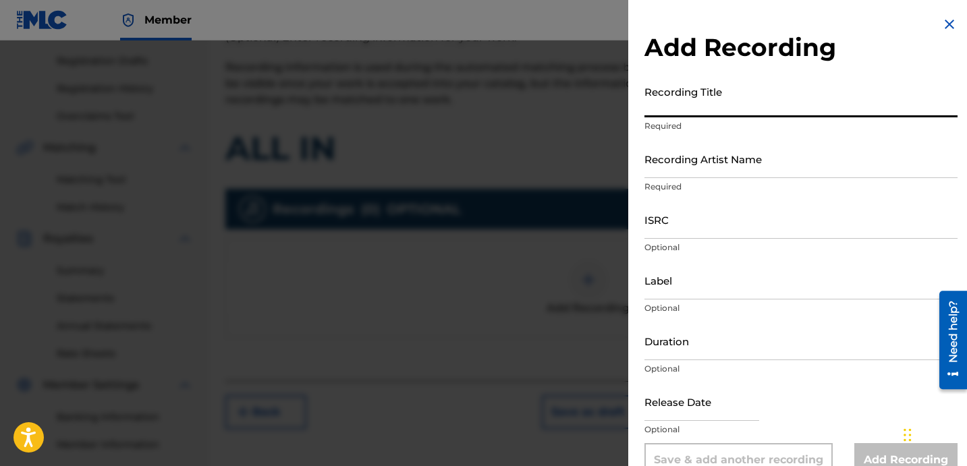
click at [717, 99] on input "Recording Title" at bounding box center [801, 98] width 313 height 38
paste input "All In"
type input "ALL IN"
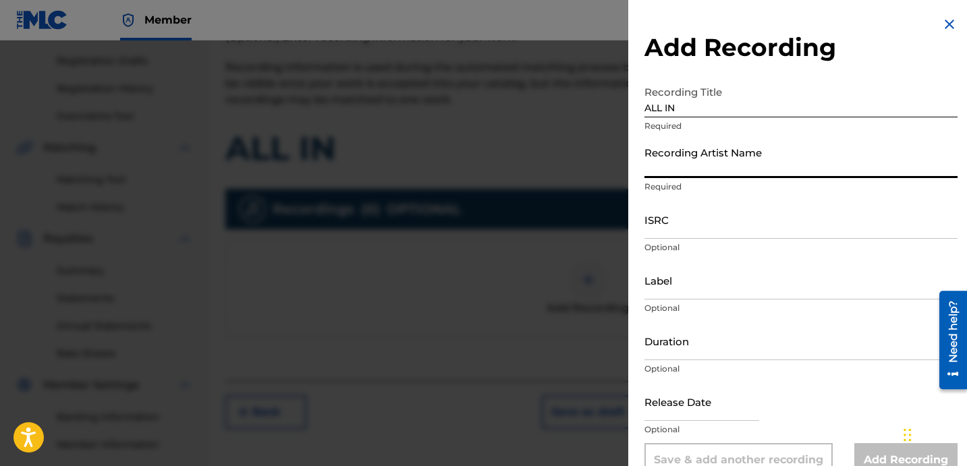
click at [672, 171] on input "Recording Artist Name" at bounding box center [801, 159] width 313 height 38
type input "[PERSON_NAME]"
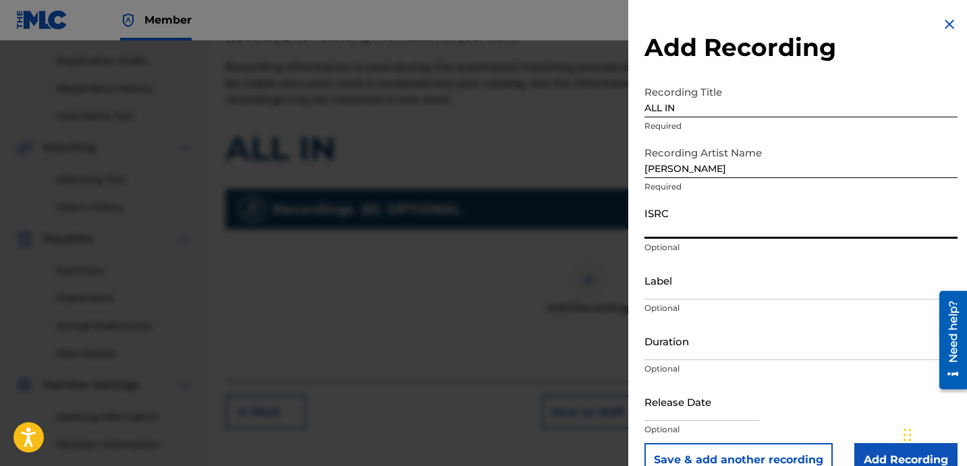
click at [713, 213] on input "ISRC" at bounding box center [801, 219] width 313 height 38
click at [669, 222] on input "ISRC" at bounding box center [801, 219] width 313 height 38
paste input "USLD91760702"
type input "USLD91760702"
click at [677, 294] on input "Label" at bounding box center [801, 280] width 313 height 38
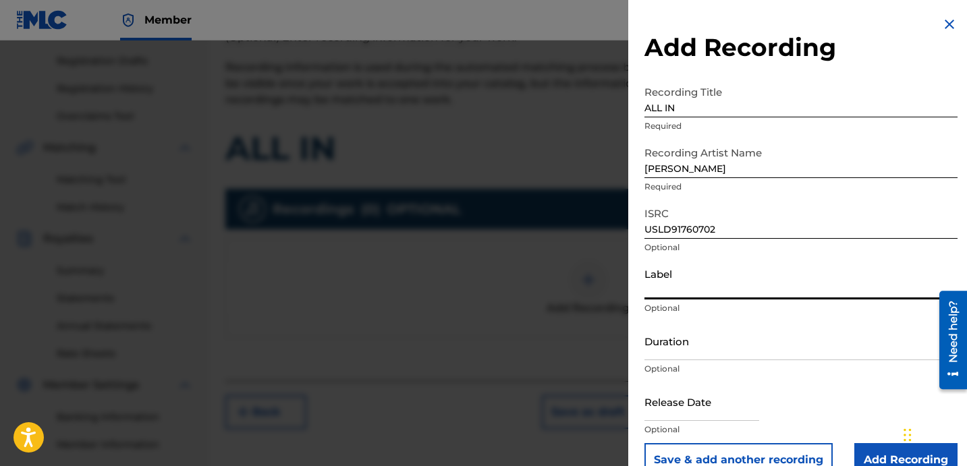
type input "OTR RECORDS"
click at [693, 345] on input "Duration" at bounding box center [801, 341] width 313 height 38
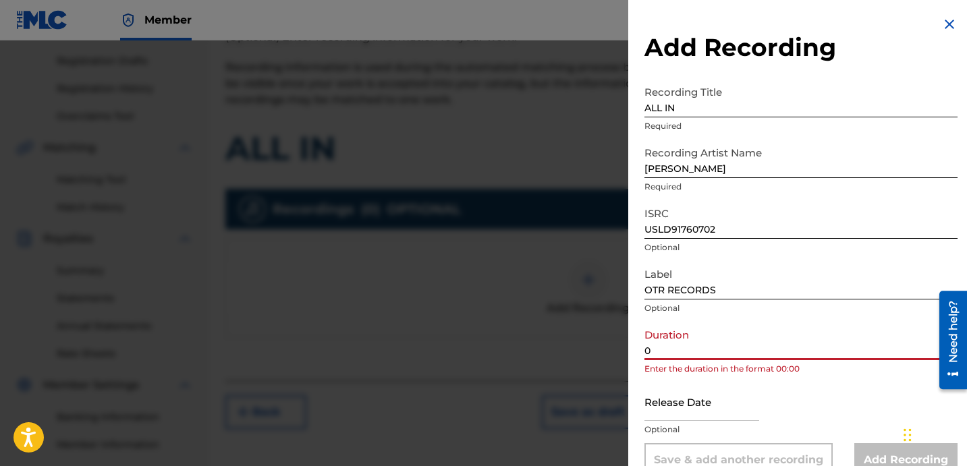
paste input "3:13"
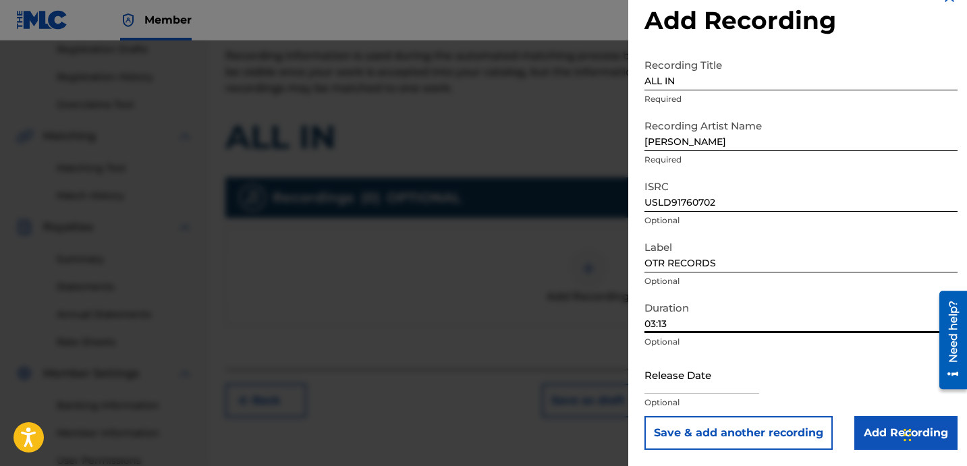
scroll to position [371, 0]
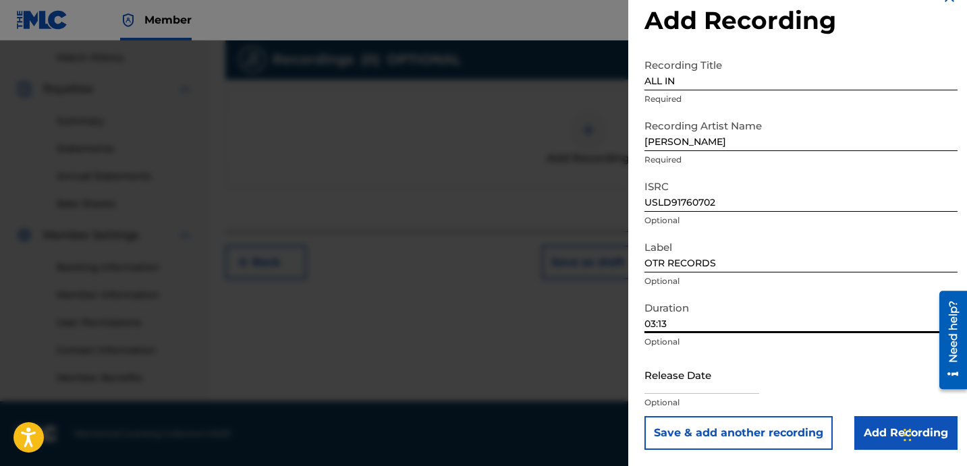
type input "03:13"
click at [877, 437] on input "Add Recording" at bounding box center [905, 433] width 103 height 34
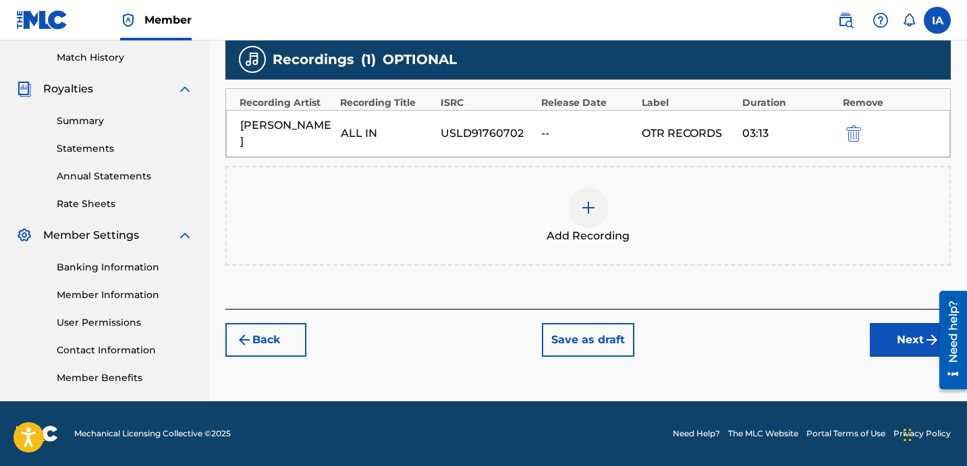
click at [890, 323] on button "Next" at bounding box center [910, 340] width 81 height 34
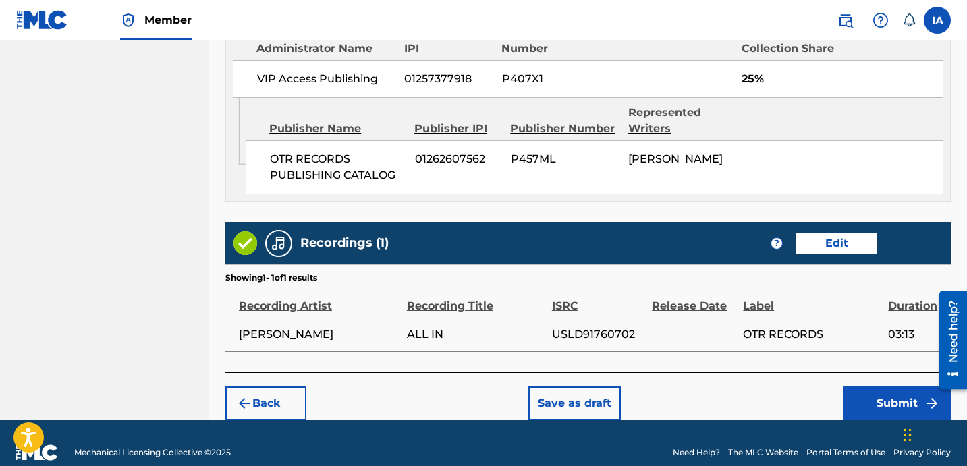
scroll to position [865, 0]
click at [854, 387] on button "Submit" at bounding box center [897, 404] width 108 height 34
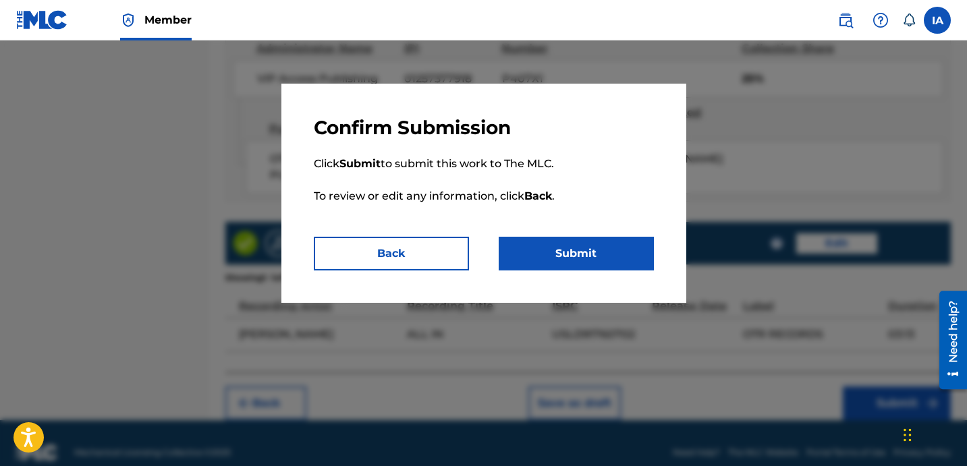
click at [592, 237] on button "Submit" at bounding box center [576, 254] width 155 height 34
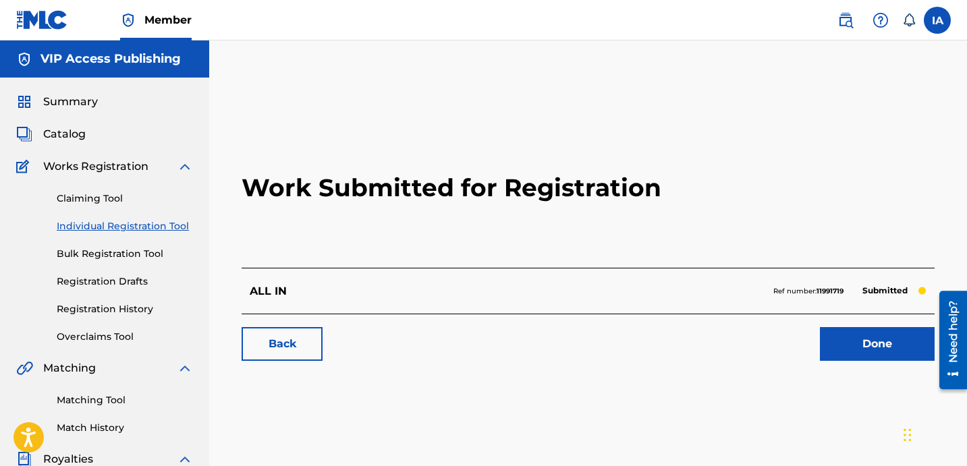
drag, startPoint x: 308, startPoint y: 247, endPoint x: 857, endPoint y: 255, distance: 549.5
click at [307, 247] on h2 "Work Submitted for Registration" at bounding box center [588, 188] width 693 height 160
click at [142, 227] on link "Individual Registration Tool" at bounding box center [125, 226] width 136 height 14
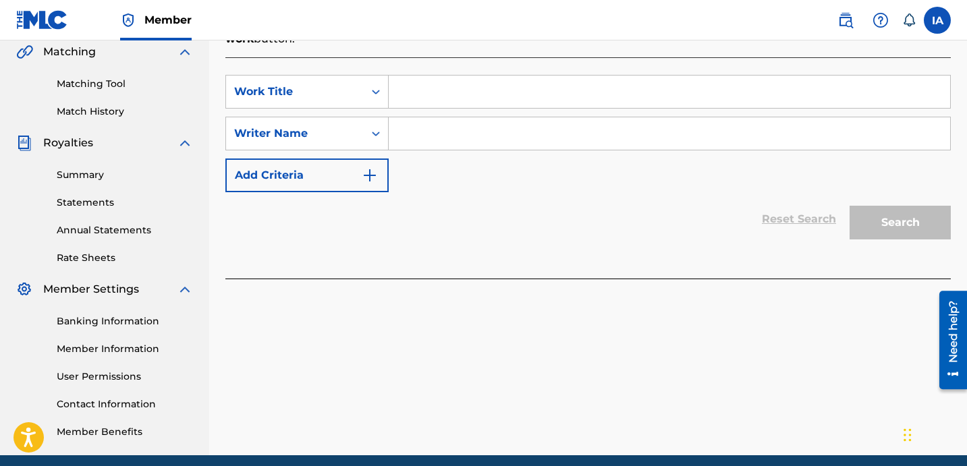
scroll to position [298, 0]
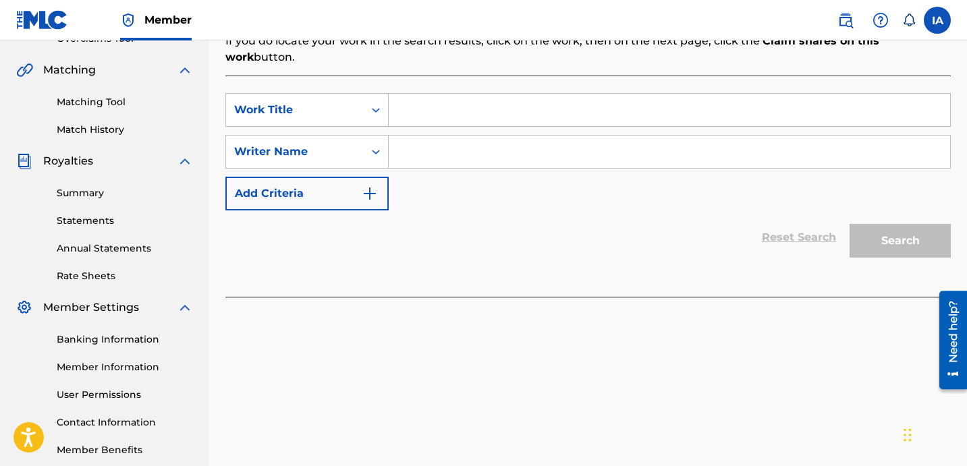
click at [653, 95] on input "Search Form" at bounding box center [670, 110] width 562 height 32
paste input "Just Another Day"
type input "Just Another Day"
click at [605, 136] on input "Search Form" at bounding box center [670, 152] width 562 height 32
click at [711, 158] on div "SearchWithCriteriabf91adcc-8783-4e26-94dd-bf3f064b0742 Work Title Just Another …" at bounding box center [588, 151] width 726 height 117
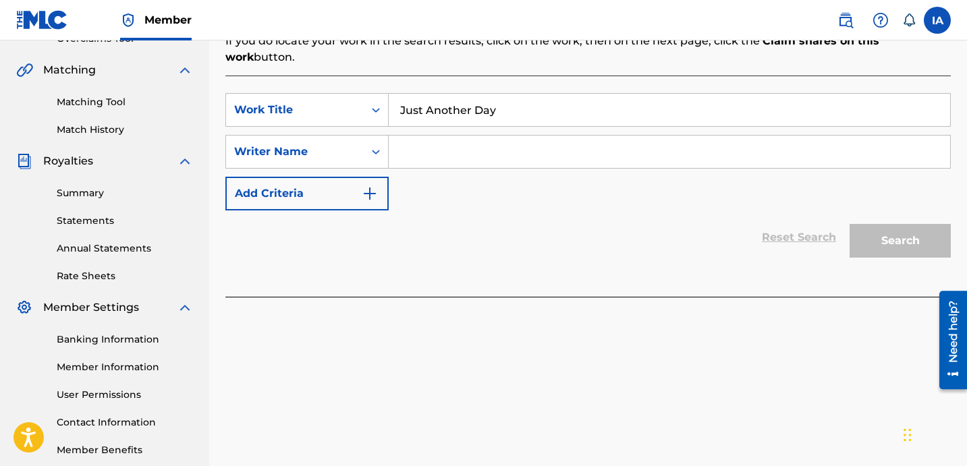
click at [707, 148] on input "Search Form" at bounding box center [670, 152] width 562 height 32
paste input "[PERSON_NAME] [PERSON_NAME]"
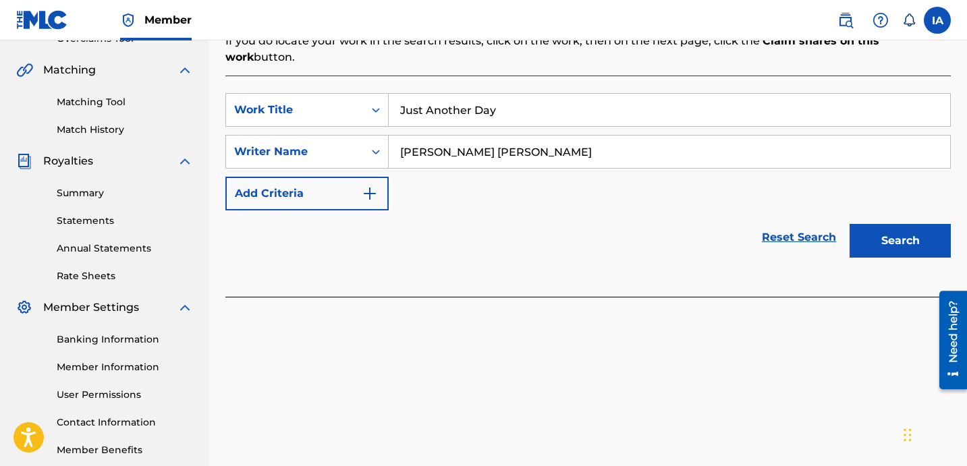
type input "[PERSON_NAME] [PERSON_NAME]"
click at [913, 225] on button "Search" at bounding box center [900, 241] width 101 height 34
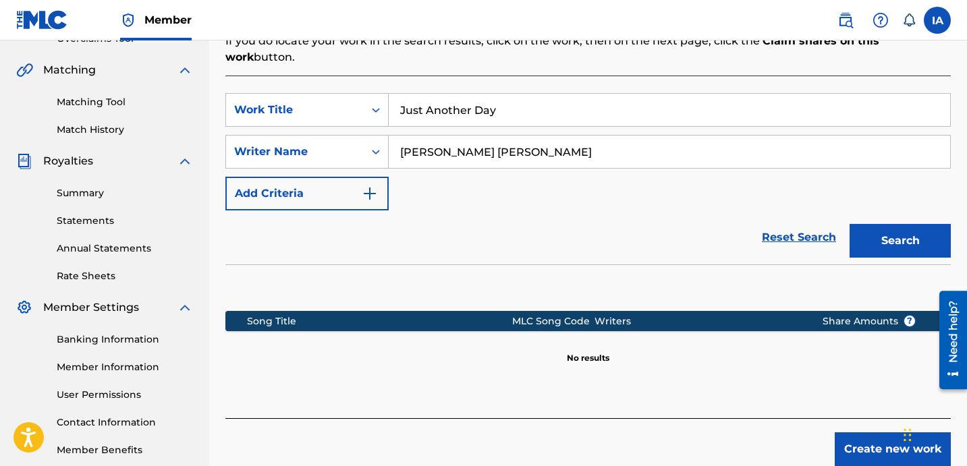
click at [615, 211] on div "Reset Search Search" at bounding box center [588, 238] width 726 height 54
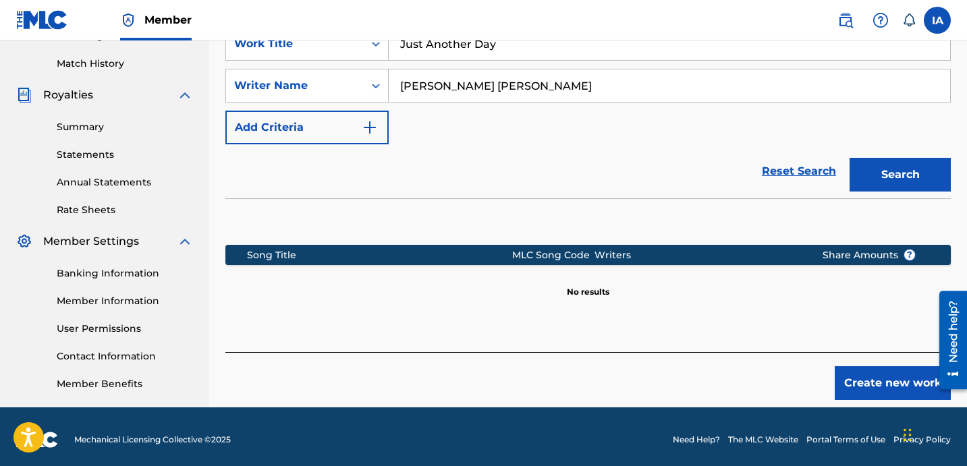
scroll to position [371, 0]
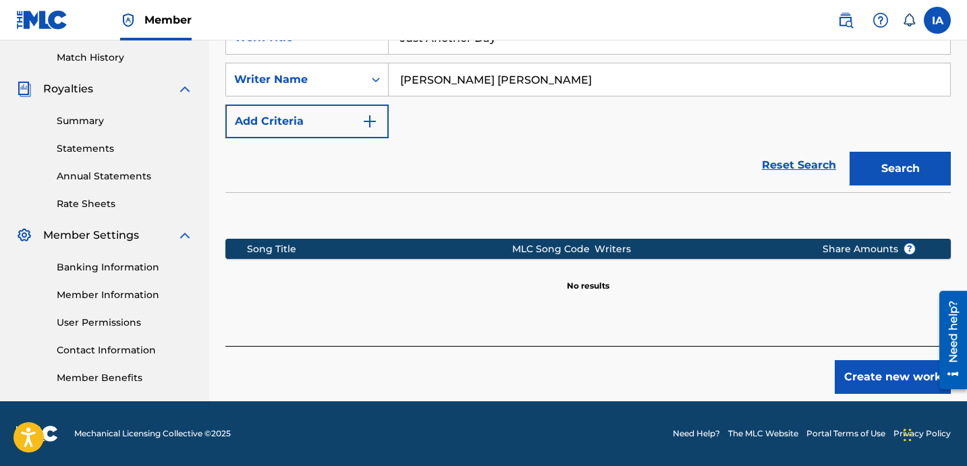
click at [870, 360] on button "Create new work" at bounding box center [893, 377] width 116 height 34
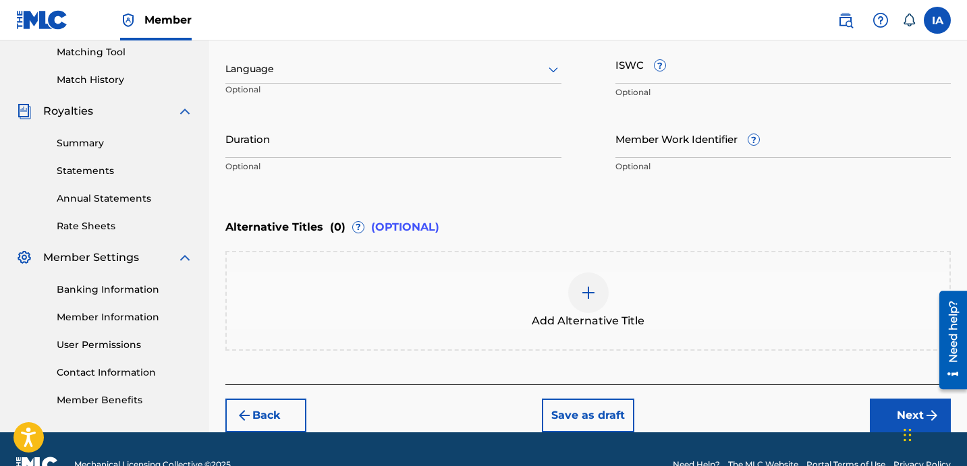
scroll to position [346, 0]
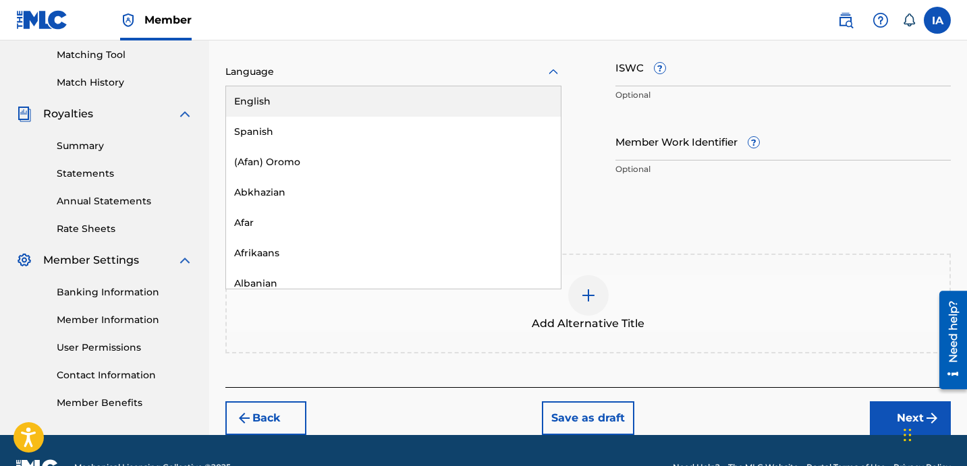
click at [389, 77] on div at bounding box center [393, 71] width 336 height 17
click at [389, 92] on div "English" at bounding box center [393, 101] width 335 height 30
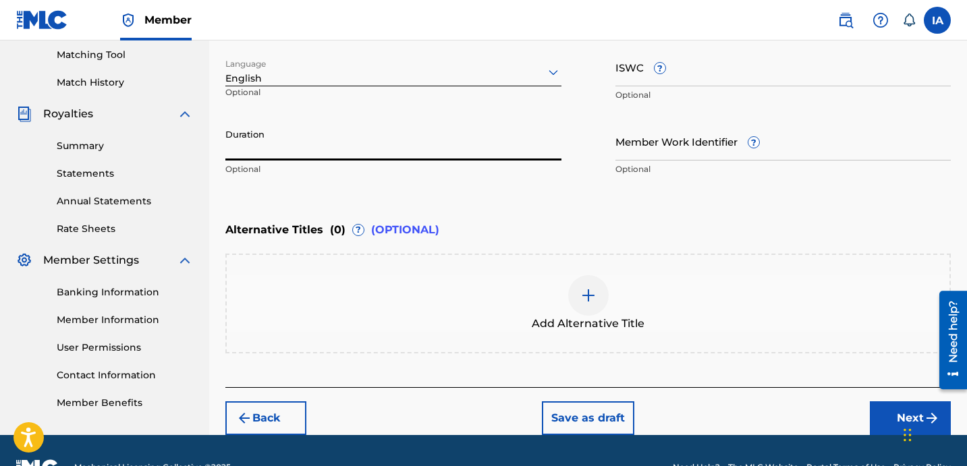
click at [313, 151] on input "Duration" at bounding box center [393, 141] width 336 height 38
click at [294, 129] on input "Duration" at bounding box center [393, 141] width 336 height 38
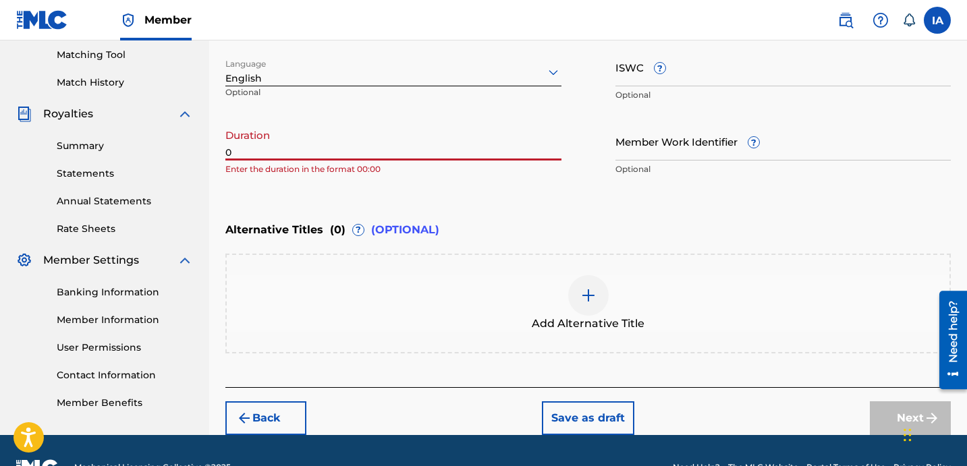
paste input "2:04"
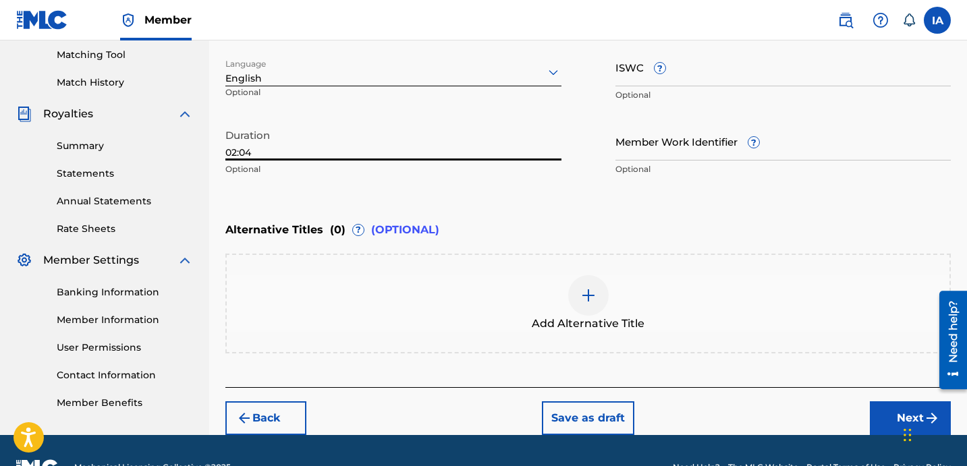
type input "02:04"
click at [580, 208] on div "Enter Work Details Enter work details for ‘ Just Another Day ’ below. Work Titl…" at bounding box center [588, 52] width 726 height 327
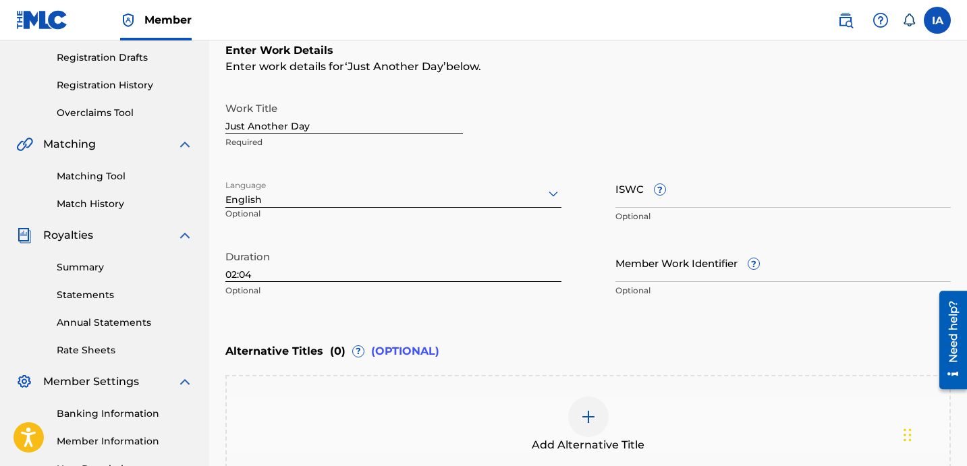
scroll to position [225, 0]
click at [399, 119] on input "Just Another Day" at bounding box center [344, 113] width 238 height 38
type input "JUST ANOTHER DAY"
click at [581, 119] on div "Work Title JUST ANOTHER DAY Required" at bounding box center [588, 124] width 726 height 61
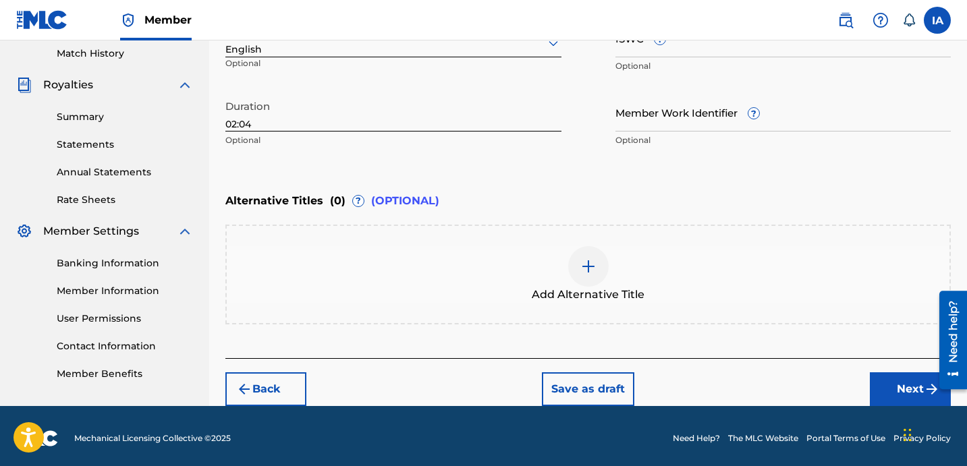
scroll to position [379, 0]
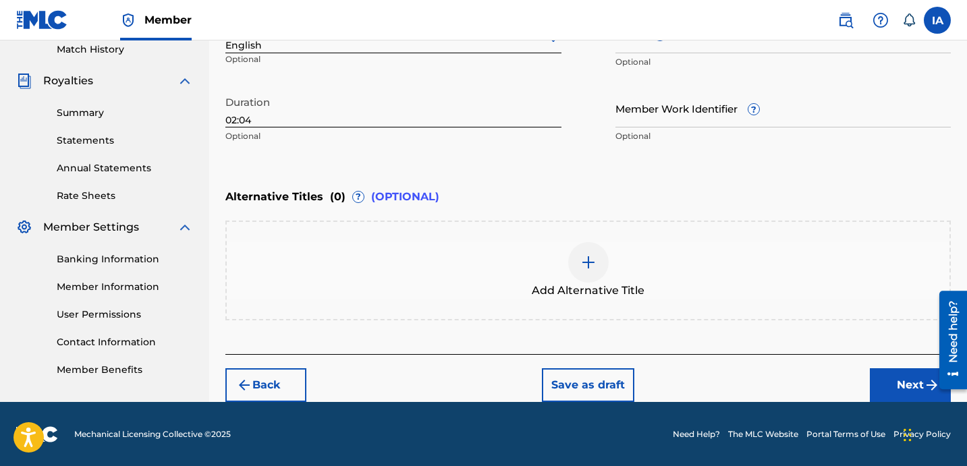
click at [877, 379] on button "Next" at bounding box center [910, 386] width 81 height 34
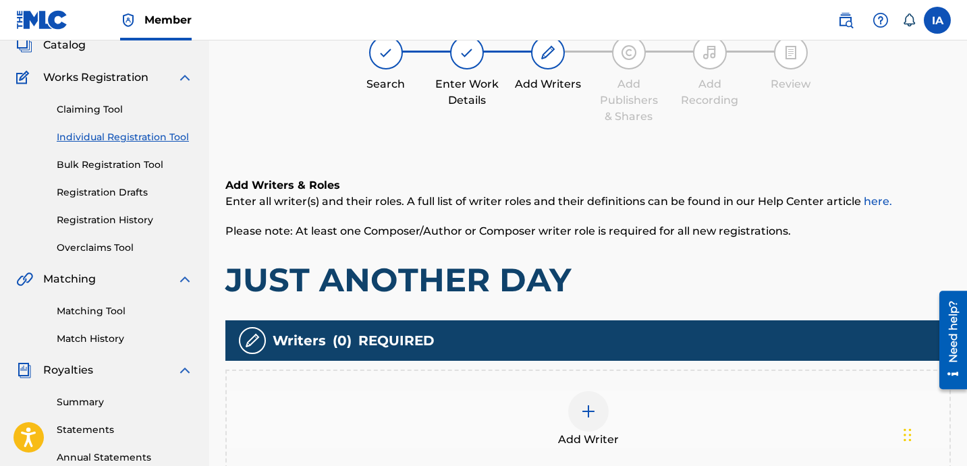
scroll to position [101, 0]
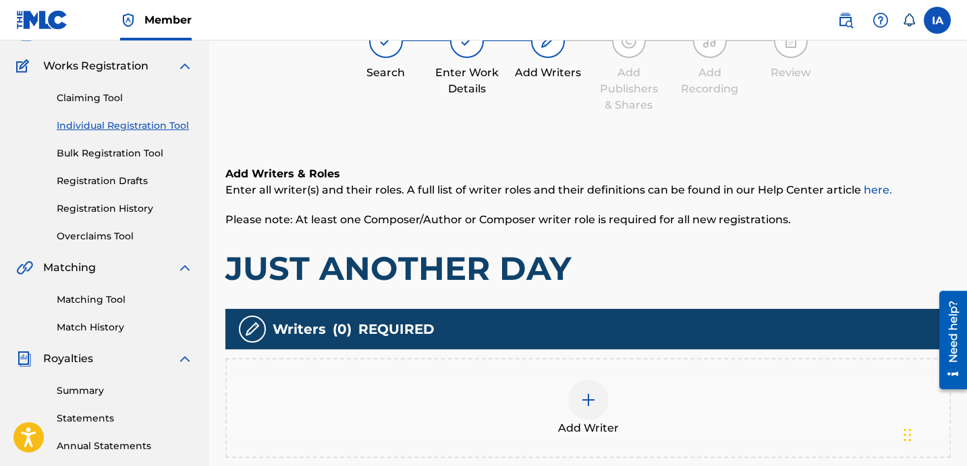
click at [595, 420] on span "Add Writer" at bounding box center [588, 428] width 61 height 16
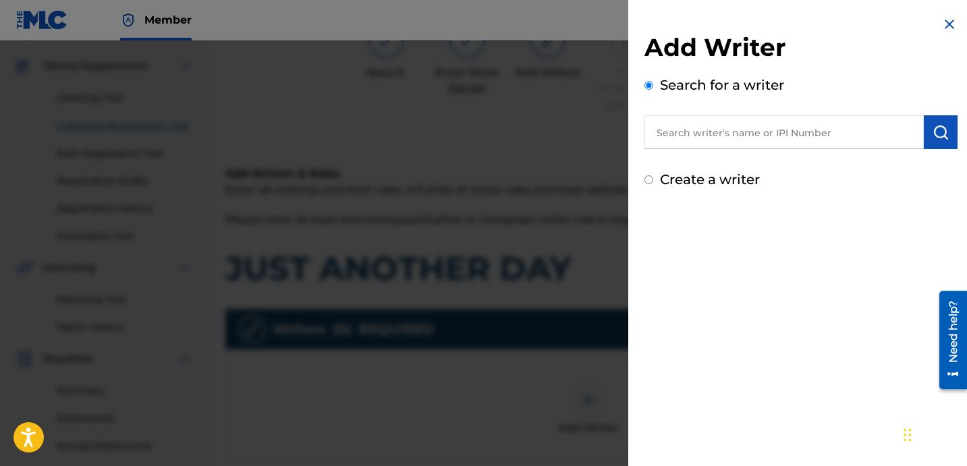
click at [796, 126] on input "text" at bounding box center [784, 132] width 279 height 34
paste input "[PERSON_NAME] [PERSON_NAME]"
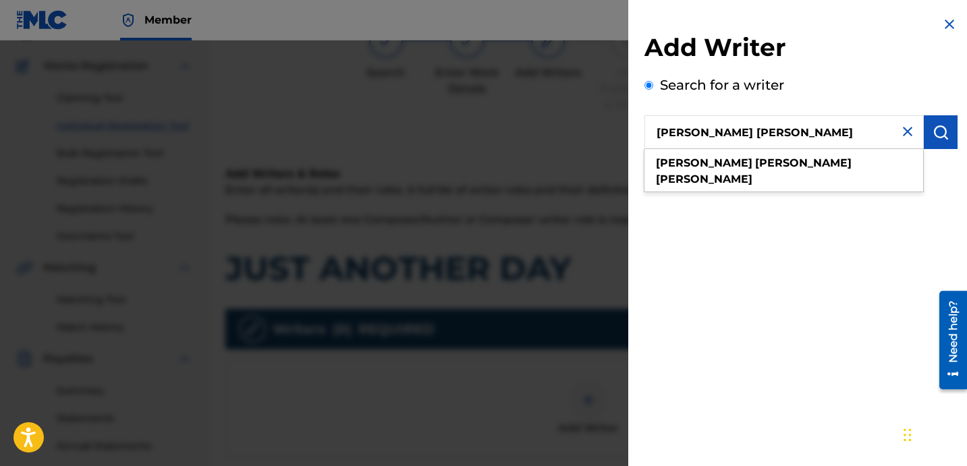
type input "[PERSON_NAME] [PERSON_NAME]"
click at [933, 132] on img "submit" at bounding box center [941, 132] width 16 height 16
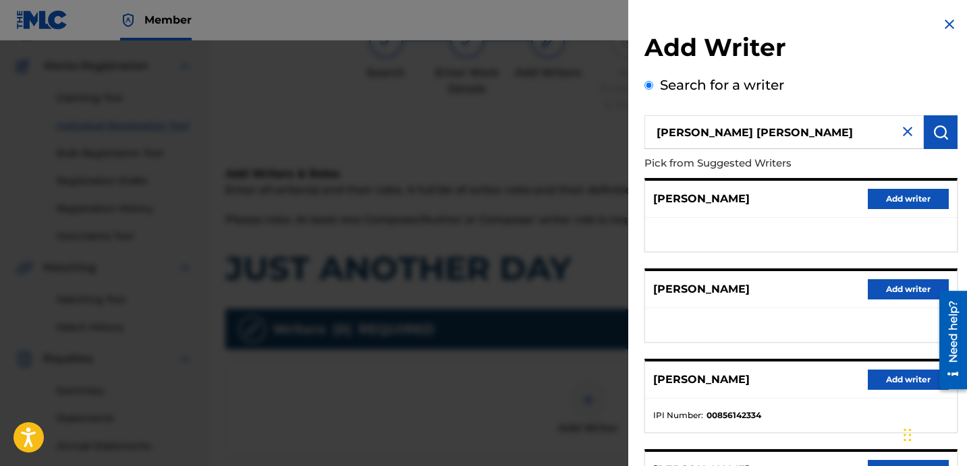
click at [872, 379] on button "Add writer" at bounding box center [908, 380] width 81 height 20
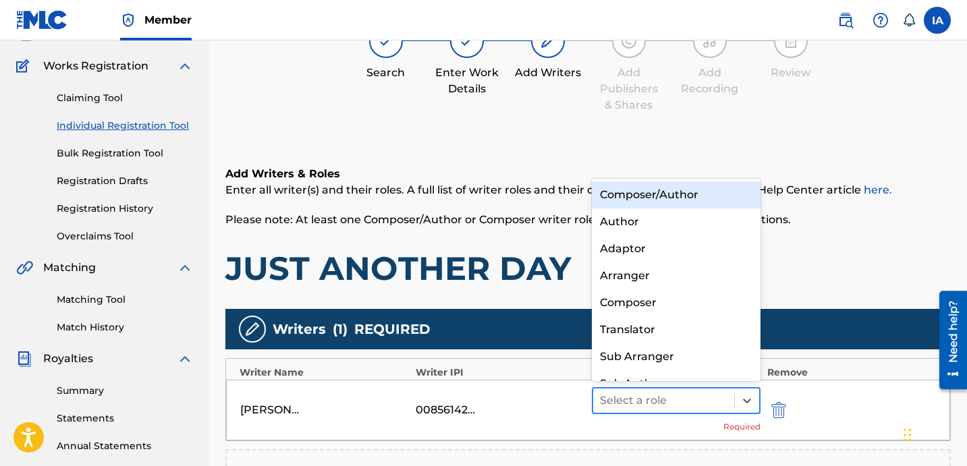
click at [726, 394] on div at bounding box center [664, 400] width 128 height 19
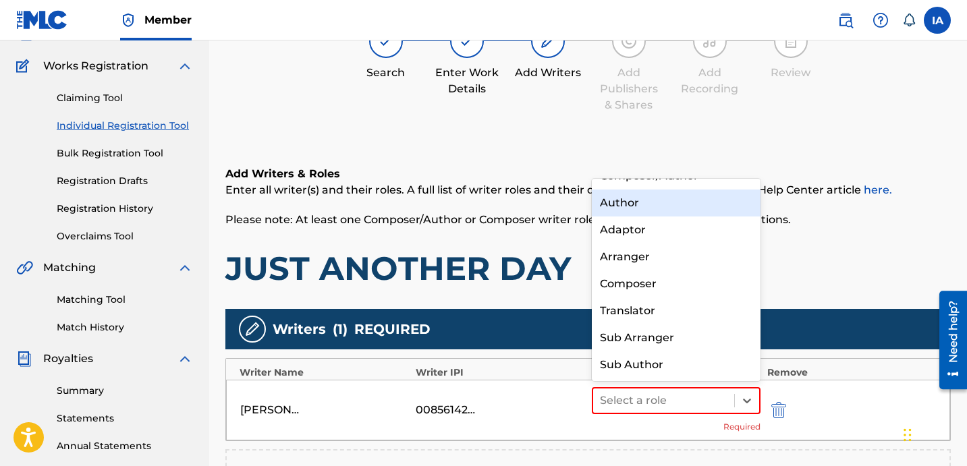
click at [658, 205] on div "Author" at bounding box center [676, 203] width 169 height 27
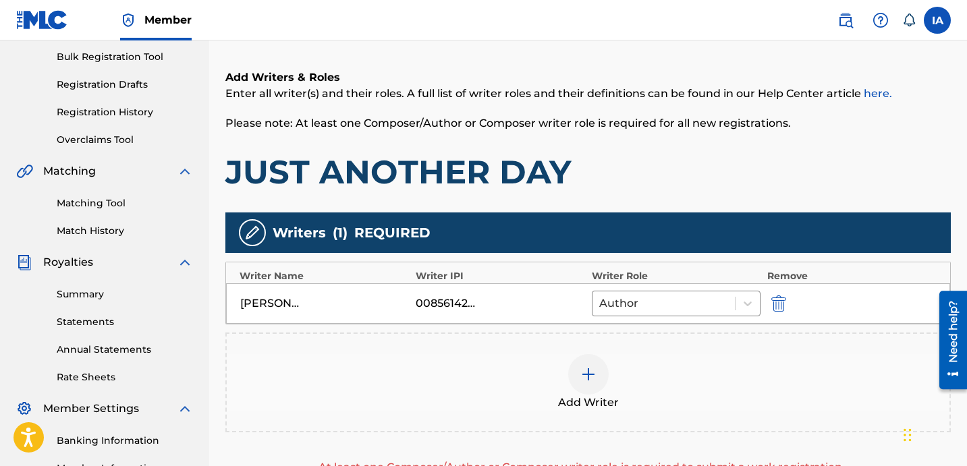
scroll to position [371, 0]
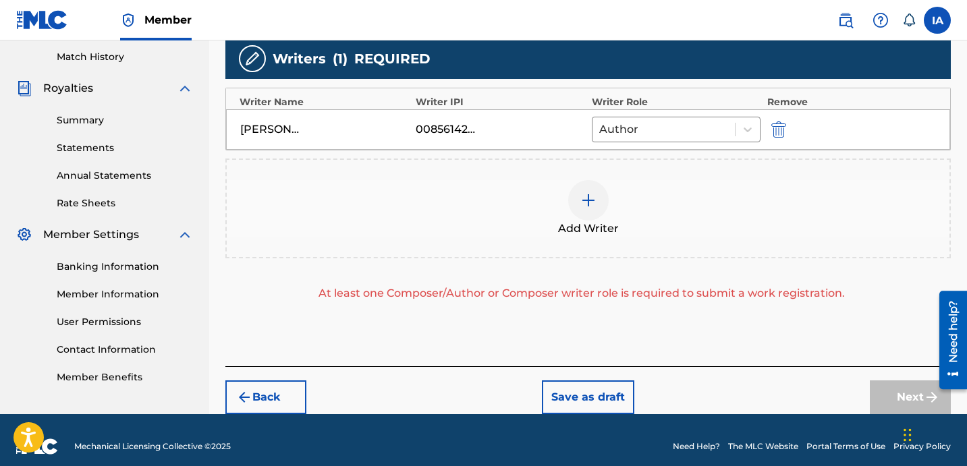
click at [680, 225] on div "Add Writer" at bounding box center [588, 208] width 723 height 57
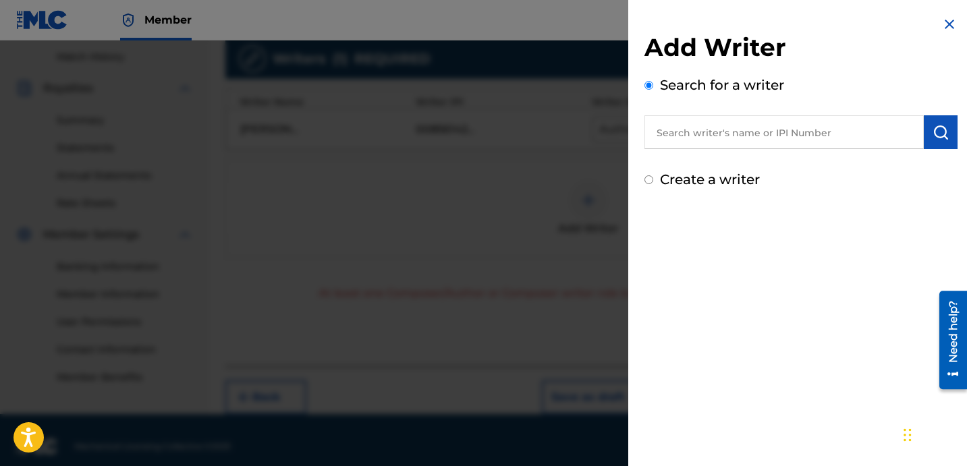
click at [743, 174] on label "Create a writer" at bounding box center [710, 179] width 100 height 16
radio input "true"
click at [653, 175] on input "Create a writer" at bounding box center [649, 179] width 9 height 9
radio input "false"
radio input "true"
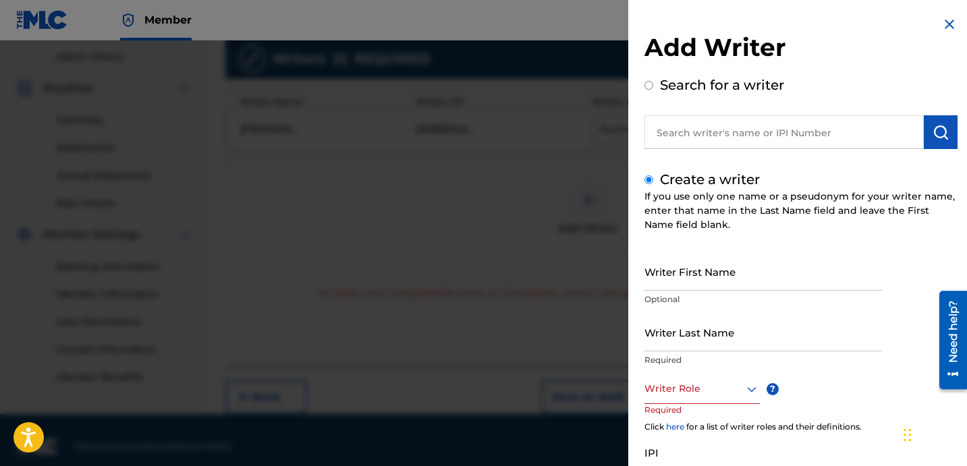
click at [665, 347] on input "Writer Last Name" at bounding box center [764, 332] width 238 height 38
paste input "UNKNOWN WRITER"
click at [717, 347] on input "UNKNOWN WRITER" at bounding box center [764, 332] width 238 height 38
type input "UNKNOWN"
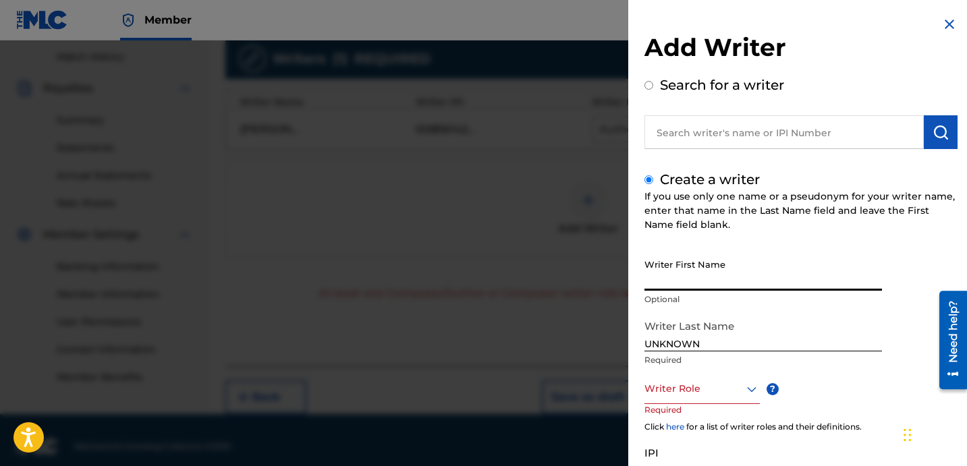
click at [709, 259] on input "Writer First Name" at bounding box center [764, 271] width 238 height 38
paste input "WRITER"
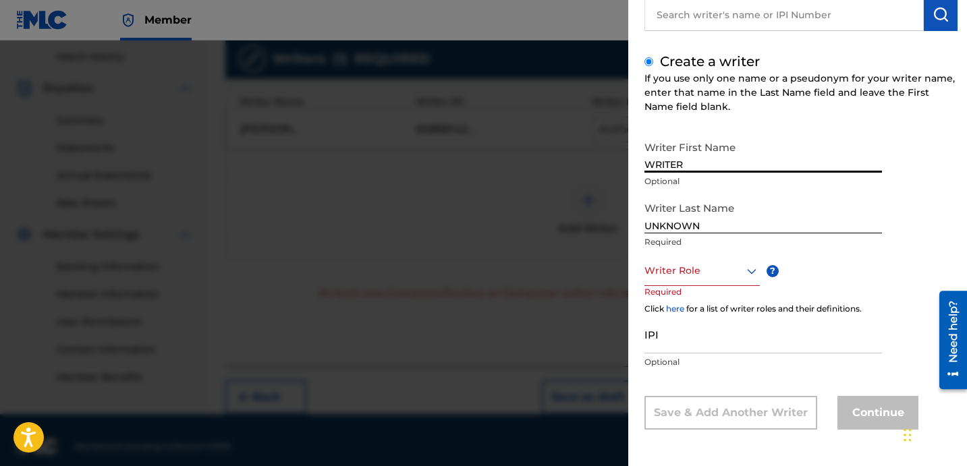
type input "WRITER"
click at [711, 284] on div "Writer Role" at bounding box center [702, 271] width 115 height 30
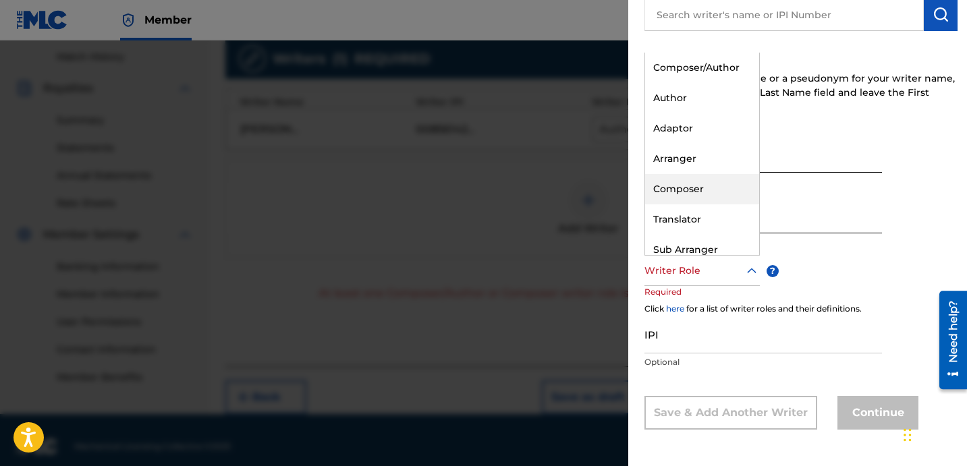
click at [720, 185] on div "Composer" at bounding box center [702, 189] width 114 height 30
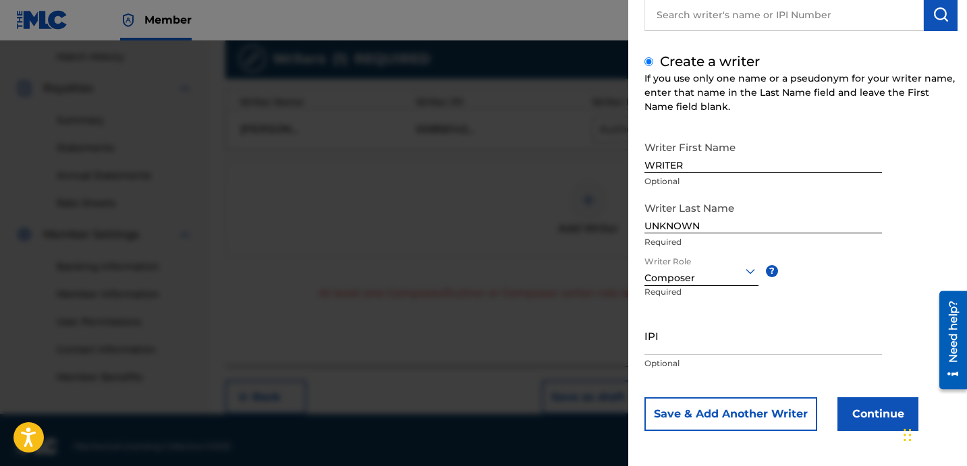
scroll to position [119, 0]
click at [868, 408] on button "Continue" at bounding box center [878, 413] width 81 height 34
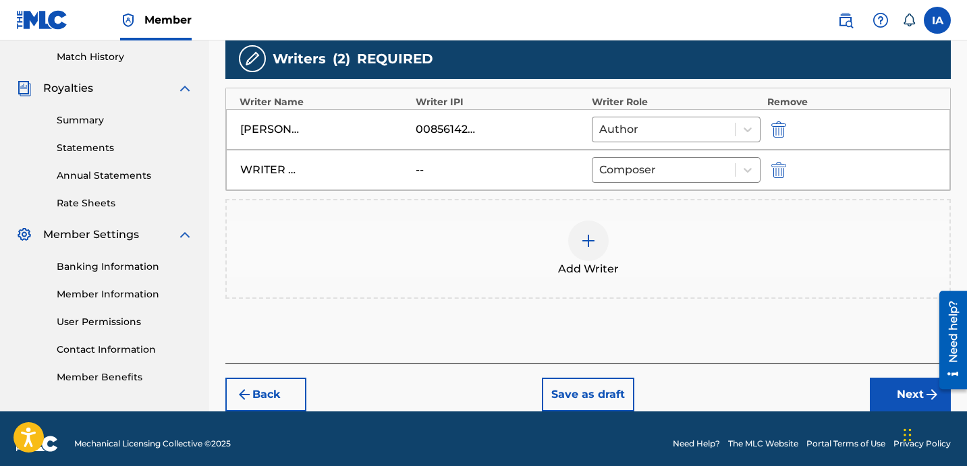
drag, startPoint x: 753, startPoint y: 335, endPoint x: 734, endPoint y: 321, distance: 23.6
click at [734, 321] on div "Add Writers & Roles Enter all writer(s) and their roles. A full list of writer …" at bounding box center [588, 113] width 726 height 501
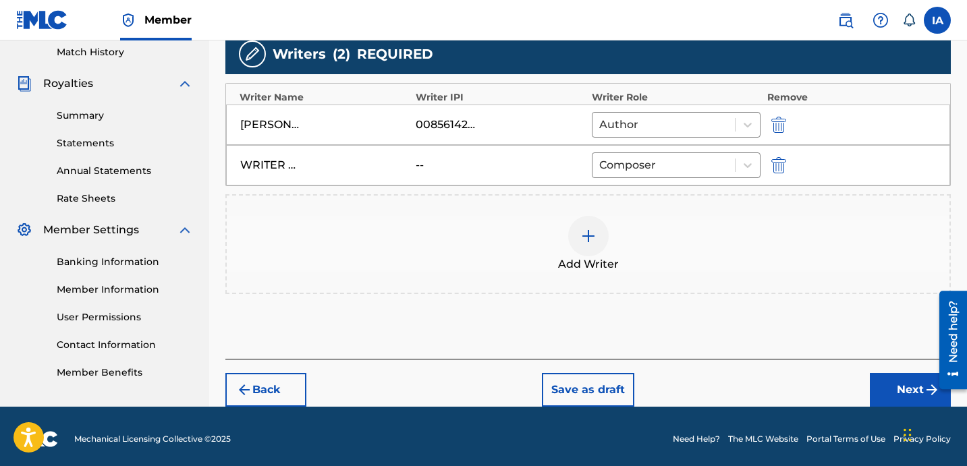
scroll to position [381, 0]
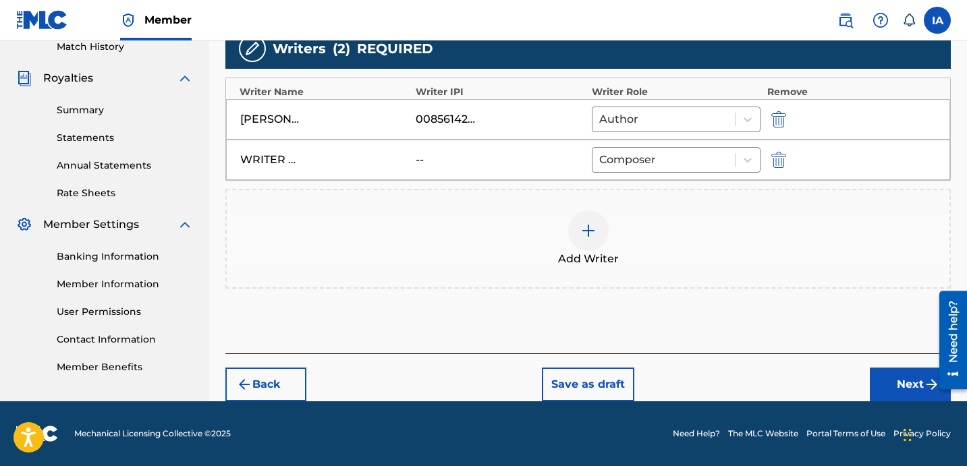
click at [877, 383] on button "Next" at bounding box center [910, 385] width 81 height 34
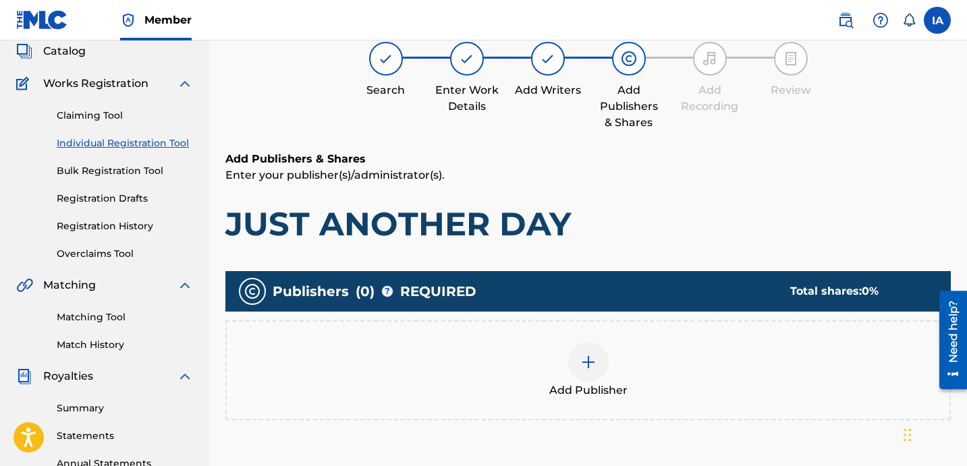
scroll to position [233, 0]
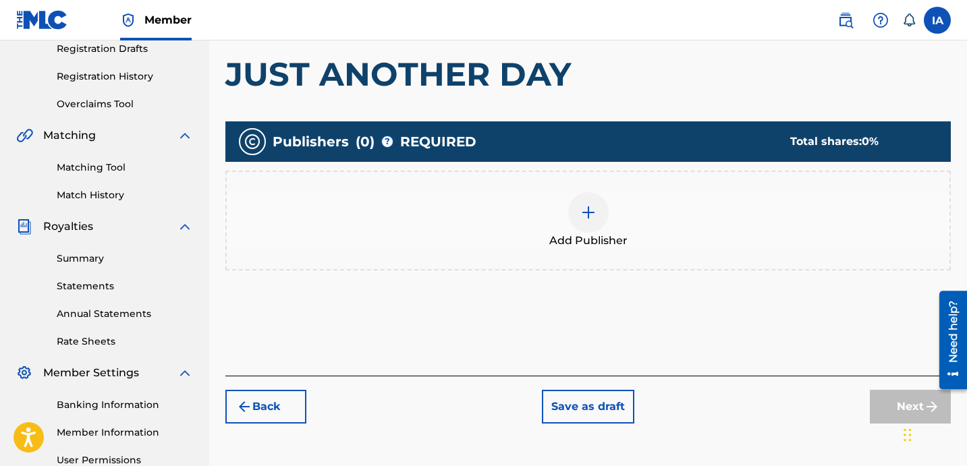
click at [697, 206] on div "Add Publisher" at bounding box center [588, 220] width 723 height 57
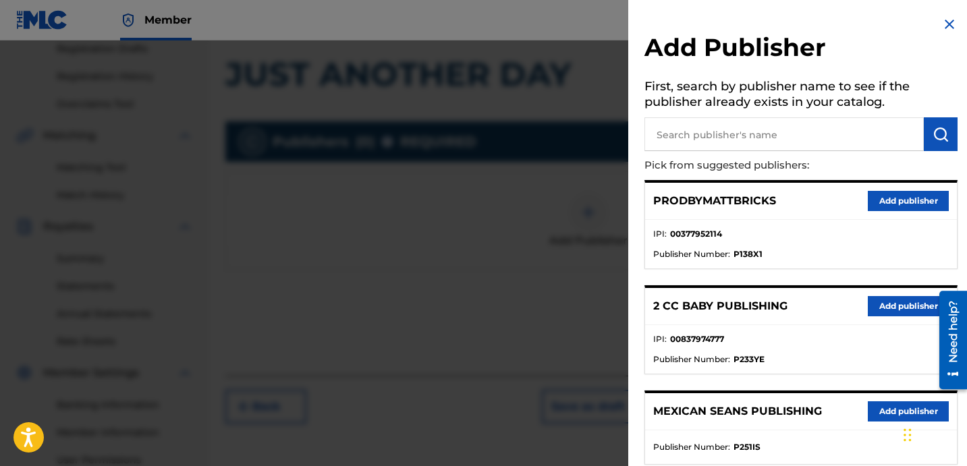
click at [782, 132] on input "text" at bounding box center [784, 134] width 279 height 34
paste input "OTR RECORDS PUBLISHING CATALOG"
type input "OTR RECORDS PUBLISHING CATALOG"
click at [924, 143] on button "submit" at bounding box center [941, 134] width 34 height 34
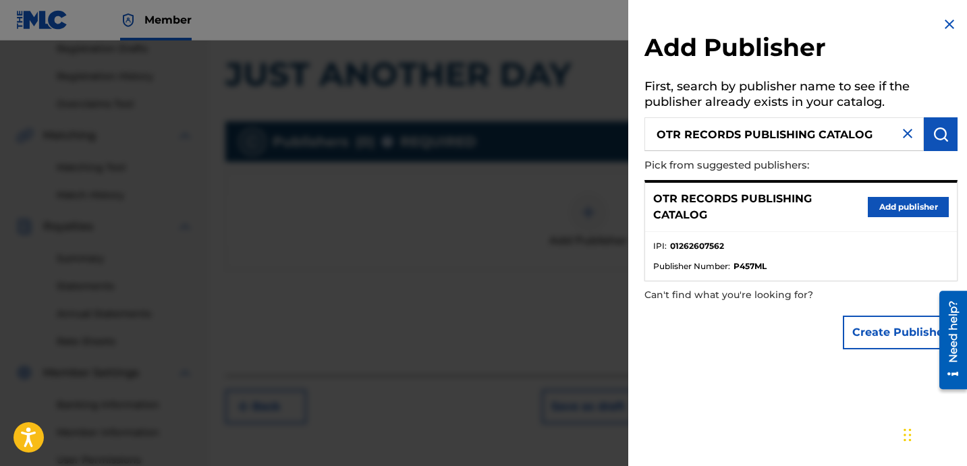
click at [915, 200] on button "Add publisher" at bounding box center [908, 207] width 81 height 20
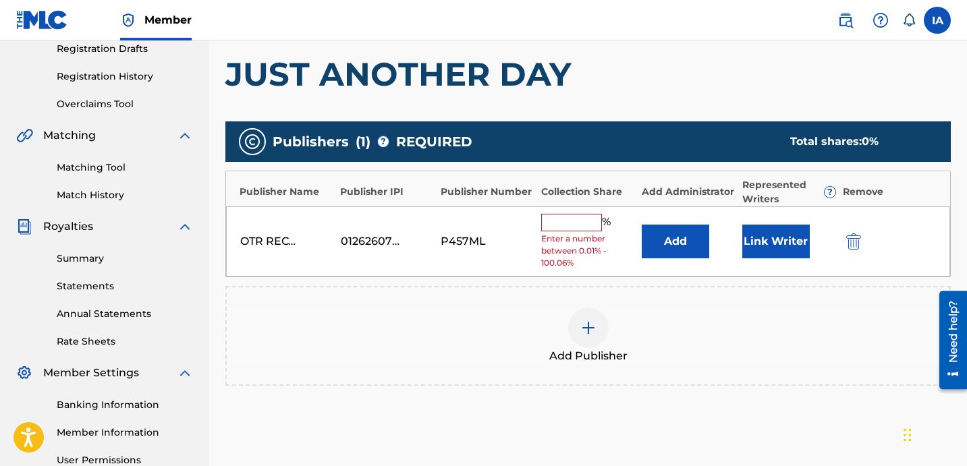
click at [576, 231] on div "% Enter a number between 0.01% - 100.06%" at bounding box center [588, 242] width 94 height 56
click at [576, 225] on input "text" at bounding box center [571, 223] width 61 height 18
click at [562, 215] on input "text" at bounding box center [571, 223] width 61 height 18
type input "50"
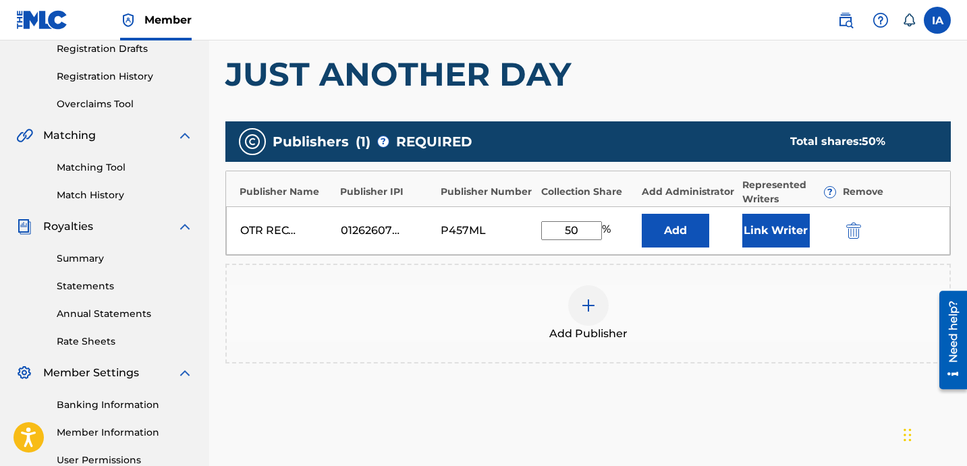
drag, startPoint x: 578, startPoint y: 229, endPoint x: 488, endPoint y: 218, distance: 90.4
click at [491, 219] on div "OTR RECORDS PUBLISHING CATALOG 01262607562 P457ML 50 % Add Link Writer" at bounding box center [588, 231] width 724 height 49
click at [688, 238] on button "Add" at bounding box center [675, 231] width 67 height 34
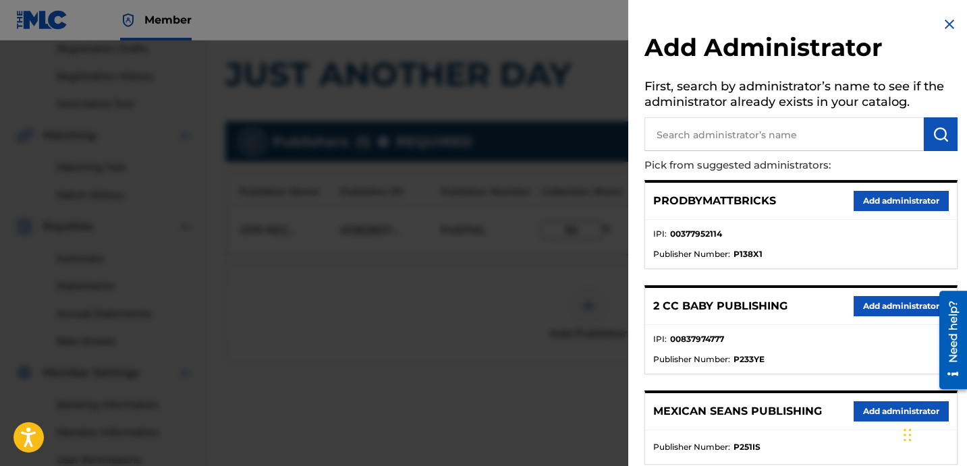
scroll to position [224, 0]
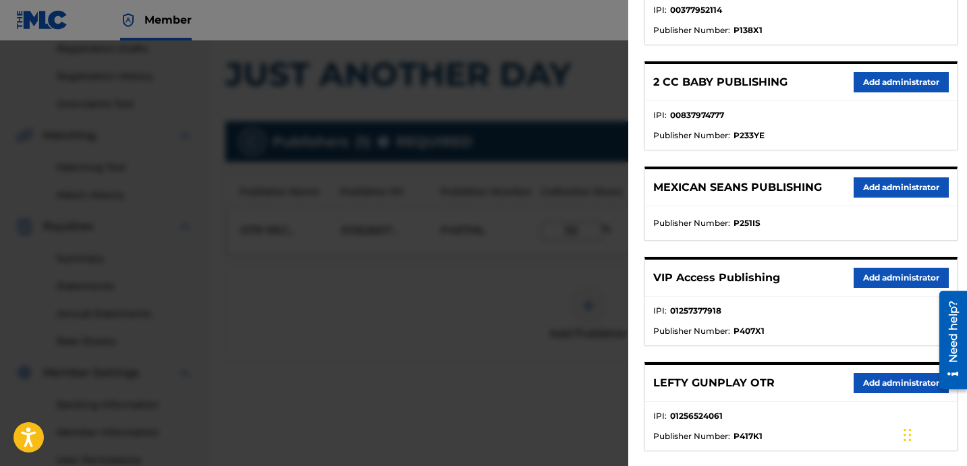
click at [902, 274] on button "Add administrator" at bounding box center [901, 278] width 95 height 20
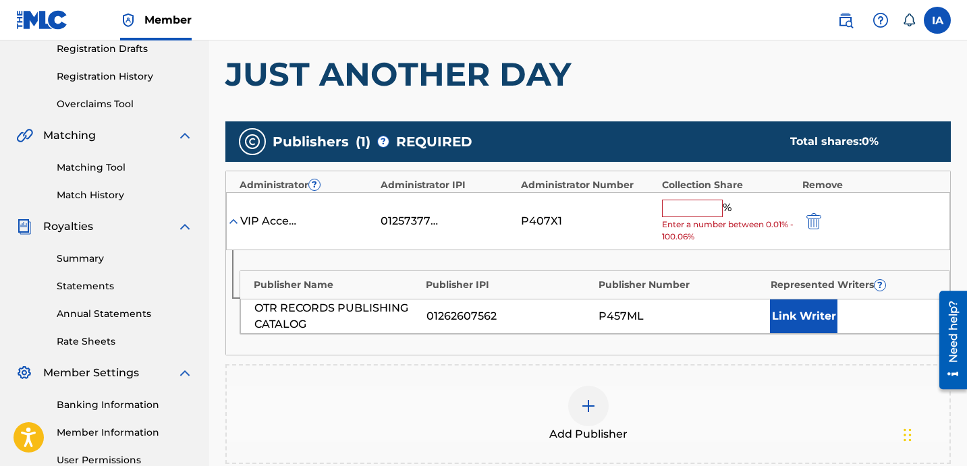
click at [695, 212] on input "text" at bounding box center [692, 209] width 61 height 18
paste input "50"
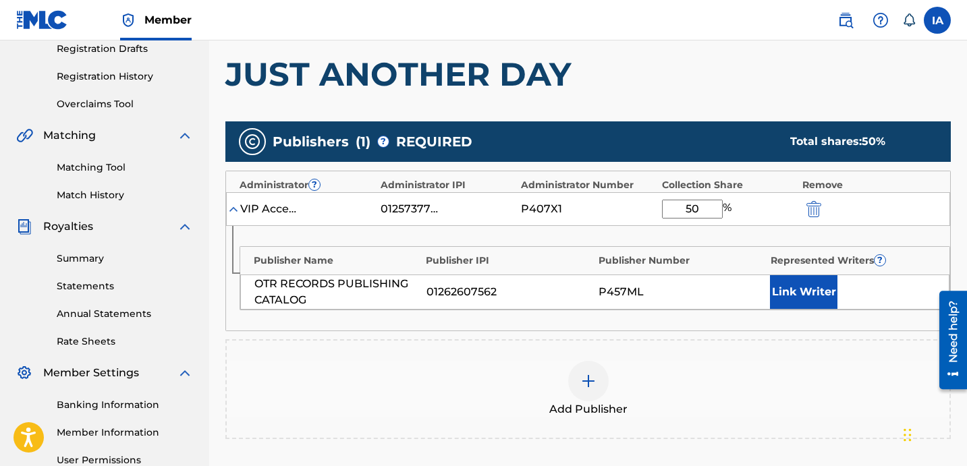
type input "50"
click at [803, 298] on button "Link Writer" at bounding box center [803, 292] width 67 height 34
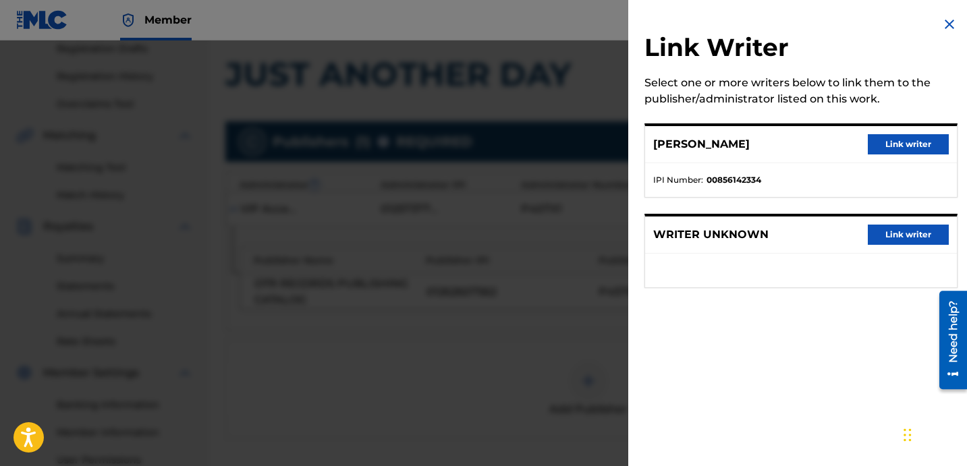
click at [902, 147] on button "Link writer" at bounding box center [908, 144] width 81 height 20
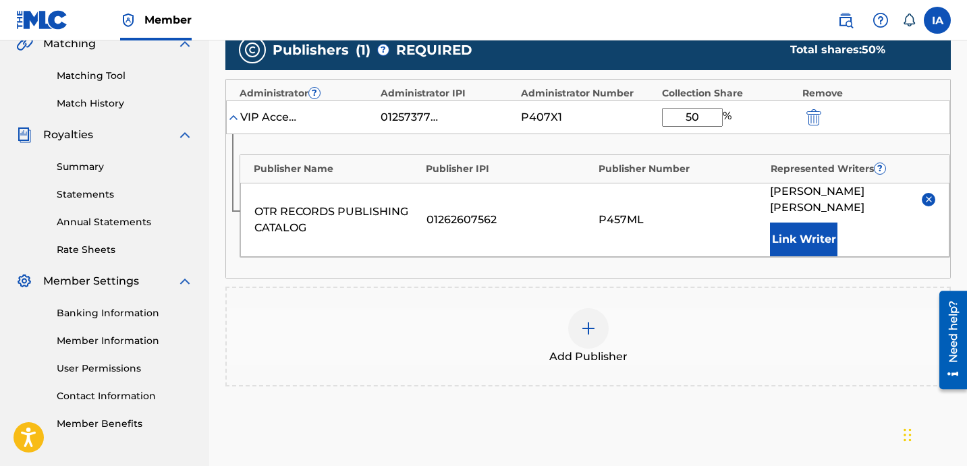
scroll to position [447, 0]
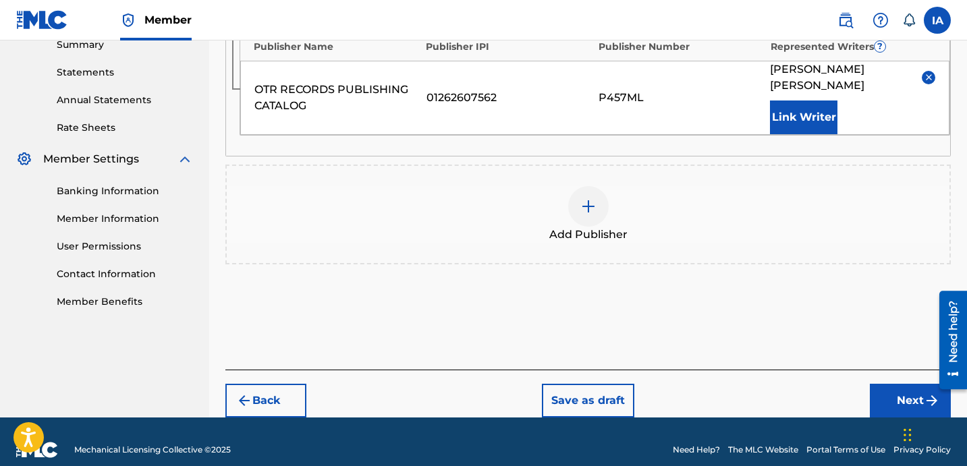
click at [896, 388] on button "Next" at bounding box center [910, 401] width 81 height 34
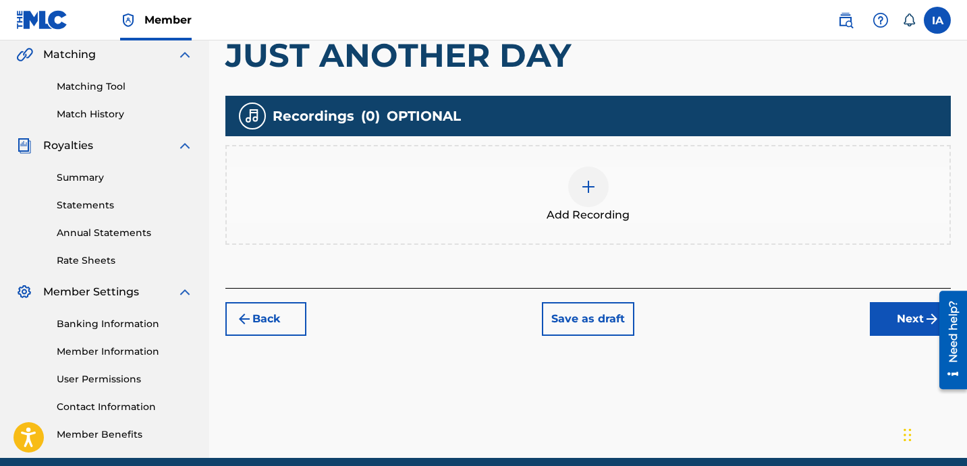
scroll to position [364, 0]
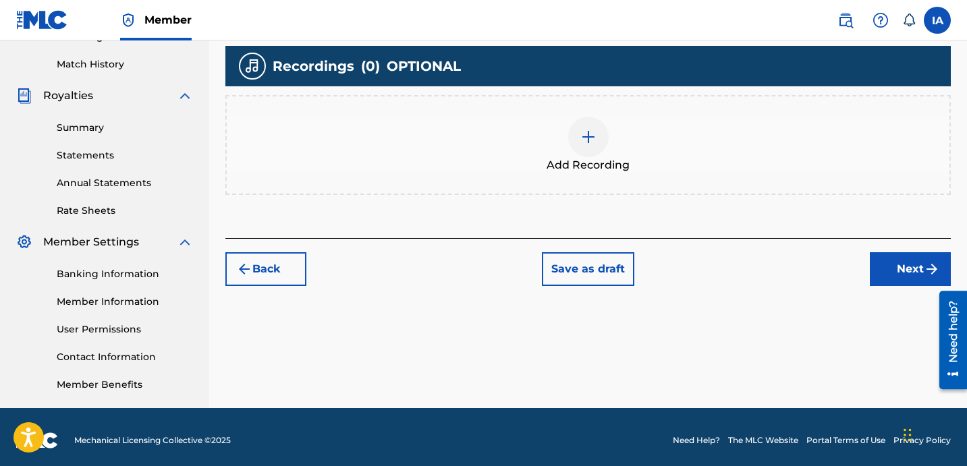
click at [639, 165] on div "Add Recording" at bounding box center [588, 145] width 723 height 57
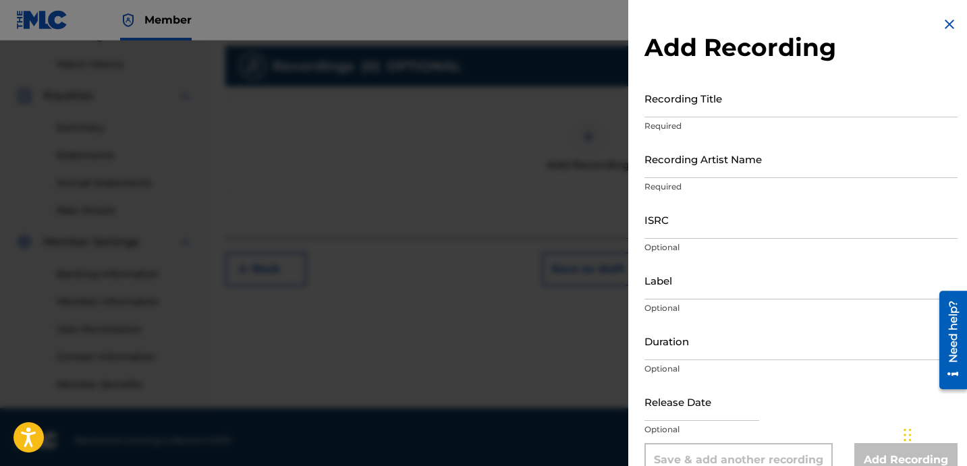
click at [740, 104] on input "Recording Title" at bounding box center [801, 98] width 313 height 38
click at [713, 97] on input "Recording Title" at bounding box center [801, 98] width 313 height 38
paste input "Just Another Day"
type input "JUST ANOTHER DAY"
click at [738, 167] on input "Recording Artist Name" at bounding box center [801, 159] width 313 height 38
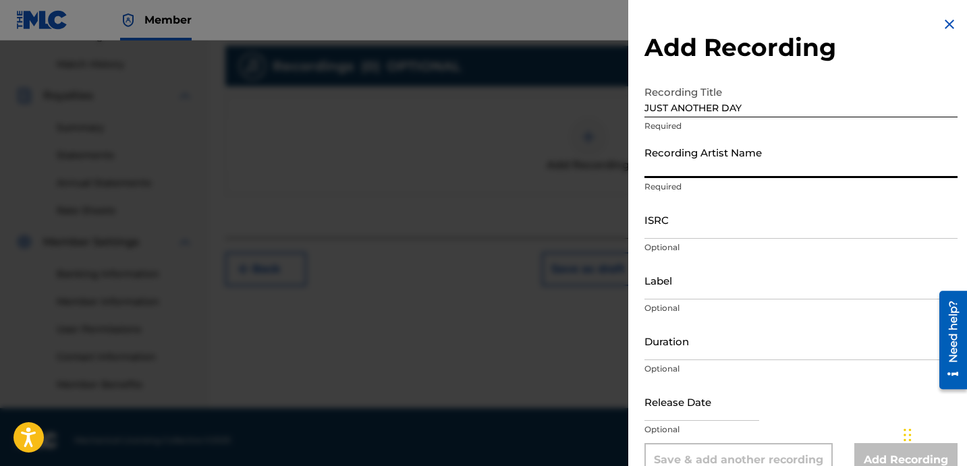
click at [722, 155] on input "Recording Artist Name" at bounding box center [801, 159] width 313 height 38
type input "[PERSON_NAME]"
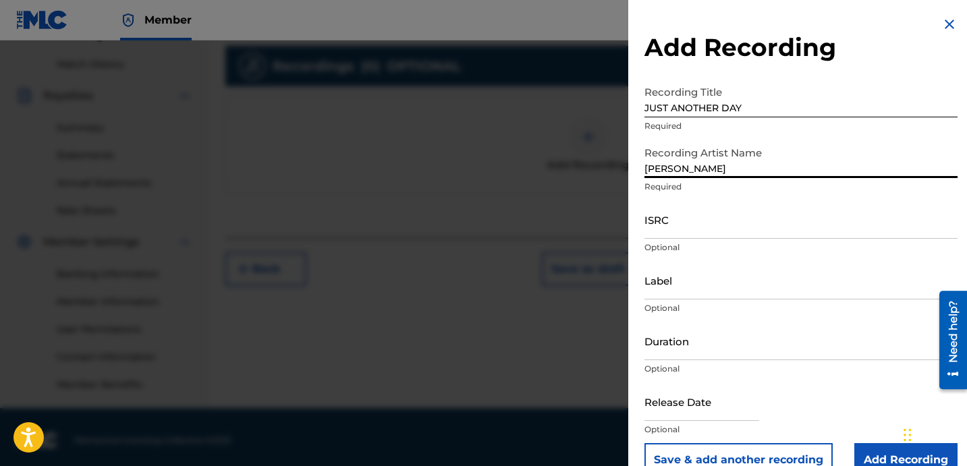
click at [695, 217] on input "ISRC" at bounding box center [801, 219] width 313 height 38
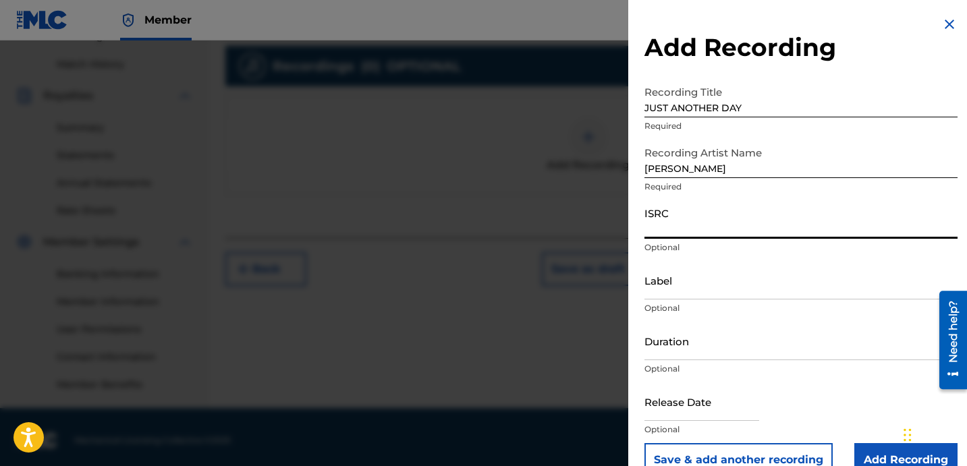
click at [744, 224] on input "ISRC" at bounding box center [801, 219] width 313 height 38
paste input "USLD91760703"
type input "USLD91760703"
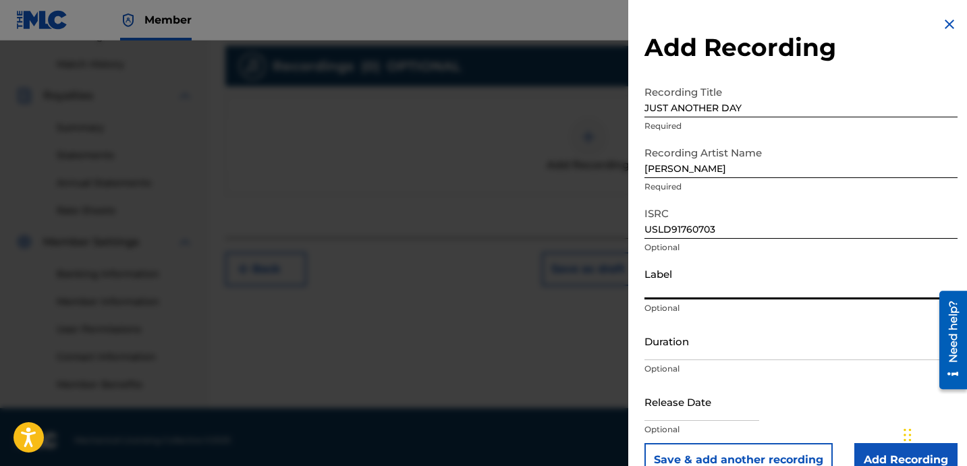
click at [690, 294] on input "Label" at bounding box center [801, 280] width 313 height 38
type input "OTR RECORDS"
click at [708, 344] on input "Duration" at bounding box center [801, 341] width 313 height 38
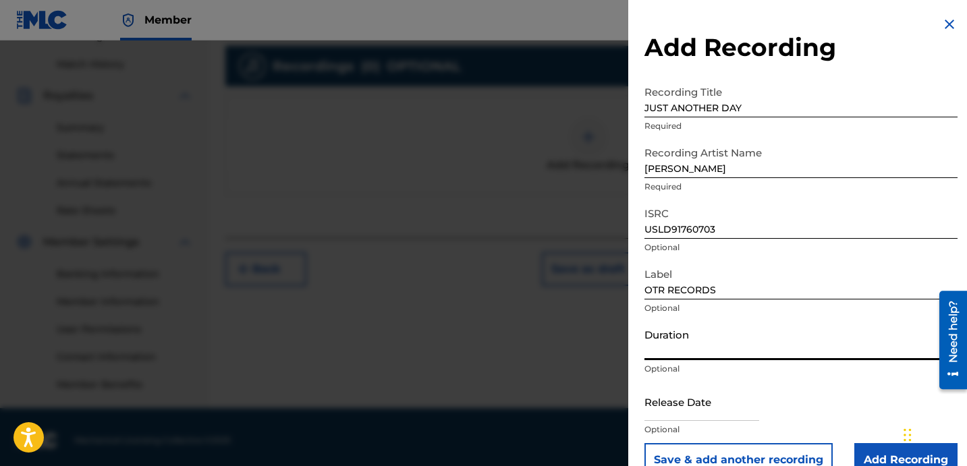
click at [708, 339] on input "Duration" at bounding box center [801, 341] width 313 height 38
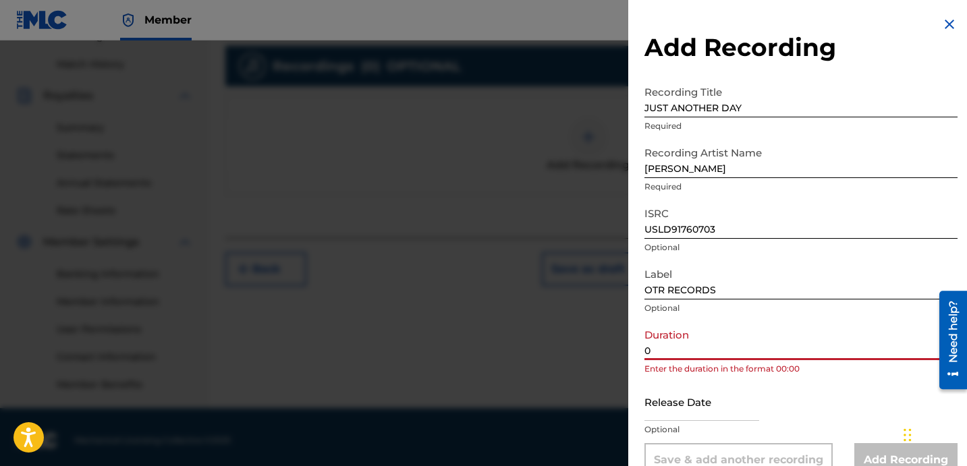
paste input "2:04"
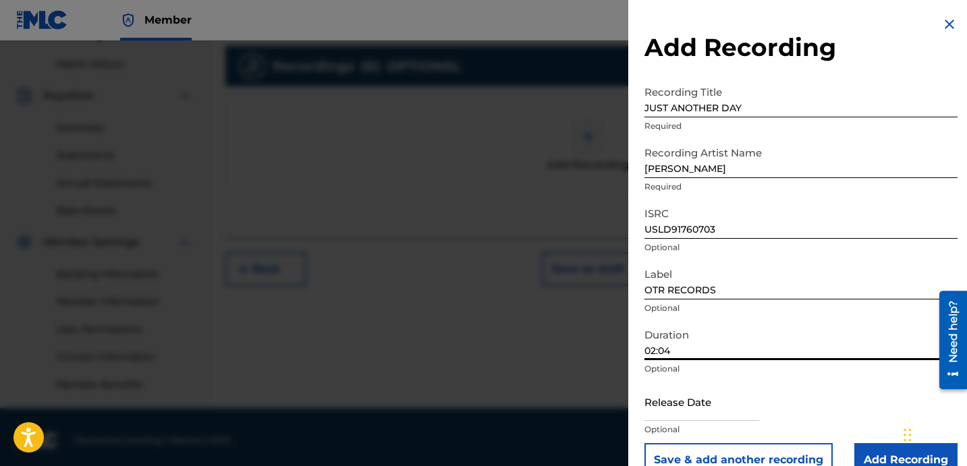
scroll to position [27, 0]
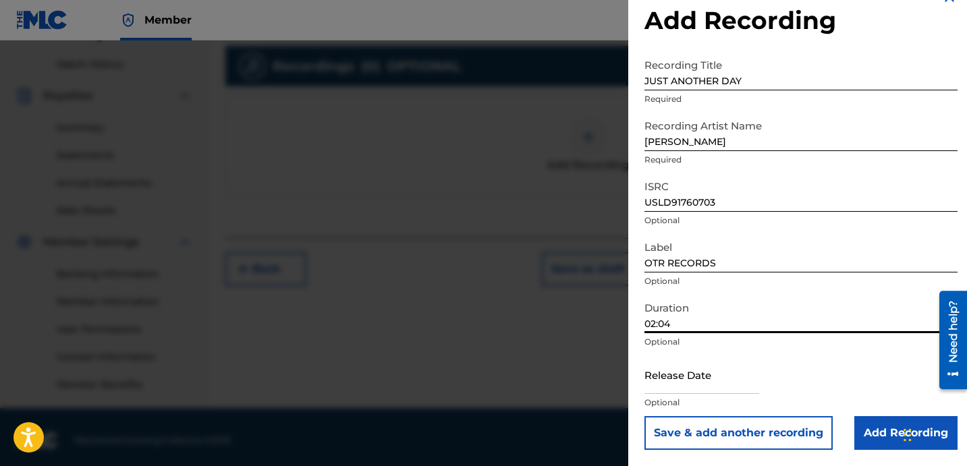
type input "02:04"
click at [877, 428] on input "Add Recording" at bounding box center [905, 433] width 103 height 34
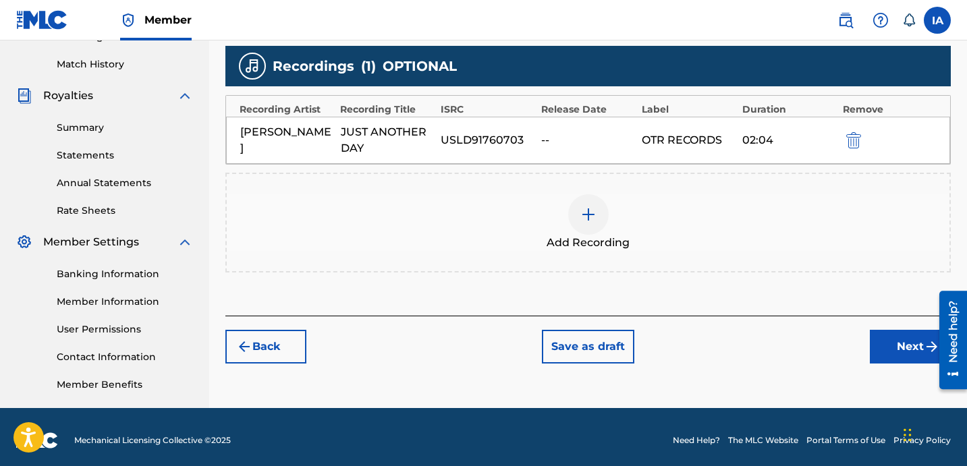
click at [888, 346] on button "Next" at bounding box center [910, 347] width 81 height 34
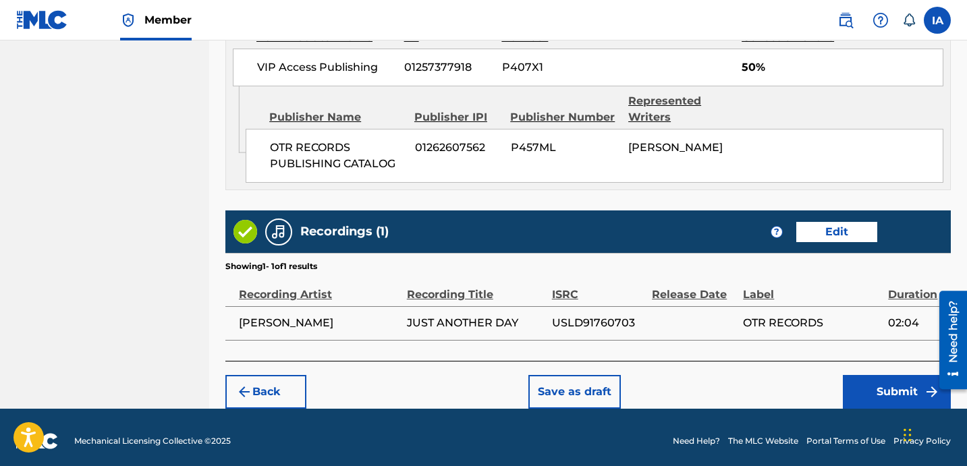
scroll to position [788, 0]
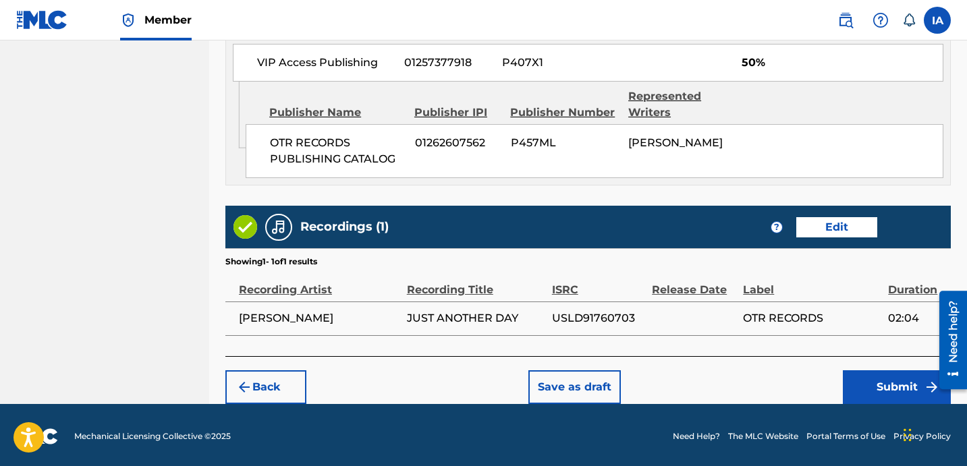
click at [855, 387] on button "Submit" at bounding box center [897, 388] width 108 height 34
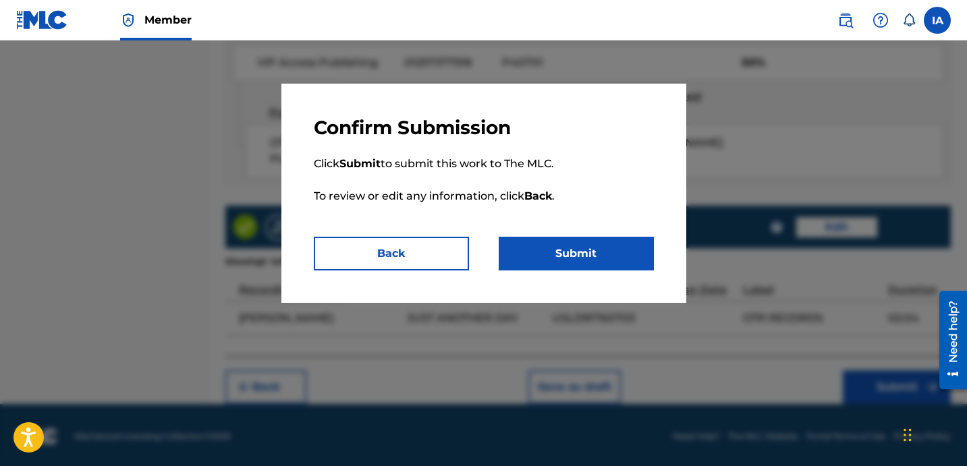
click at [553, 259] on button "Submit" at bounding box center [576, 254] width 155 height 34
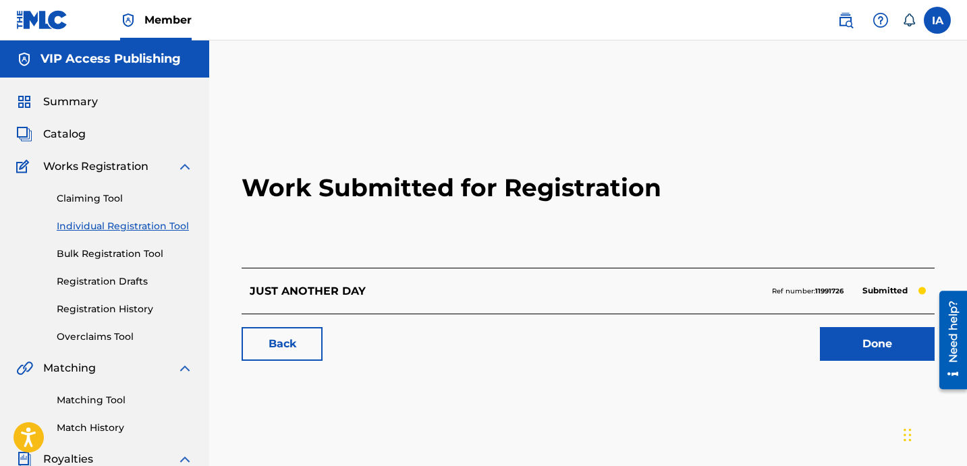
click at [328, 246] on h2 "Work Submitted for Registration" at bounding box center [588, 188] width 693 height 160
click at [170, 224] on link "Individual Registration Tool" at bounding box center [125, 226] width 136 height 14
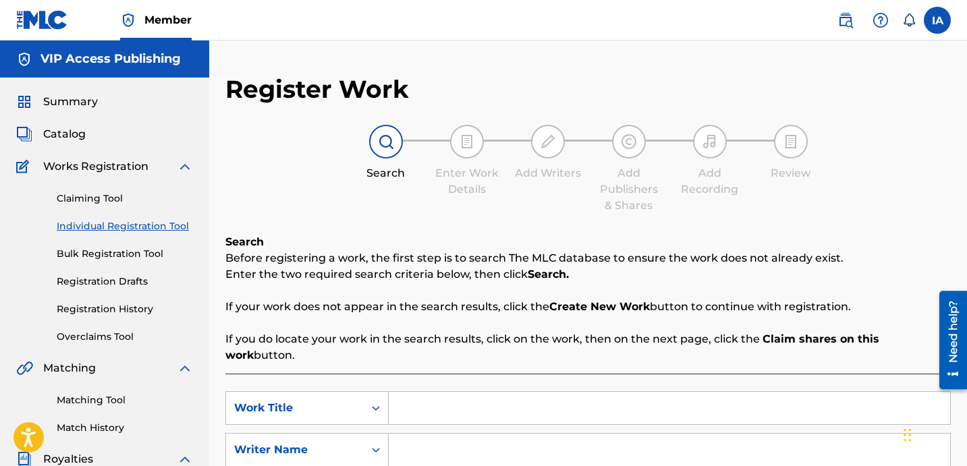
click at [502, 392] on input "Search Form" at bounding box center [670, 408] width 562 height 32
paste input "Talk My Shit"
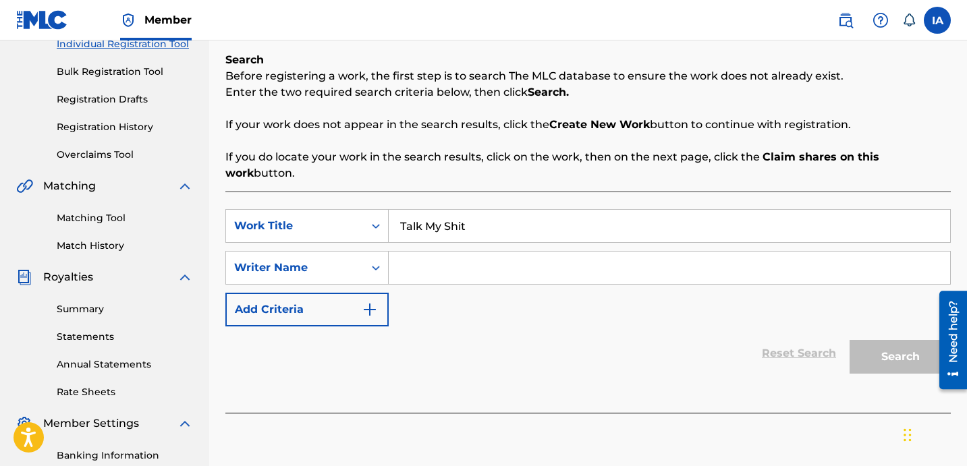
scroll to position [256, 0]
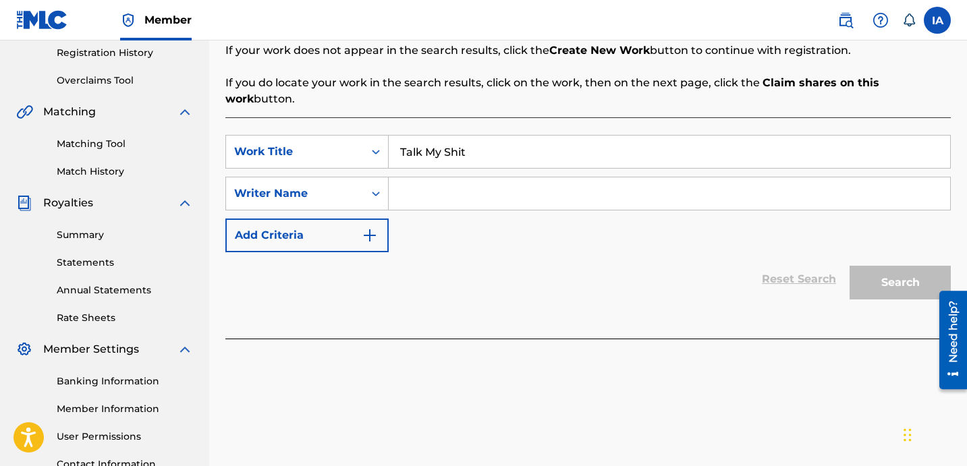
type input "Talk My Shit"
click at [582, 179] on input "Search Form" at bounding box center [670, 194] width 562 height 32
click at [579, 190] on input "Search Form" at bounding box center [670, 194] width 562 height 32
paste input "[PERSON_NAME] [PERSON_NAME]"
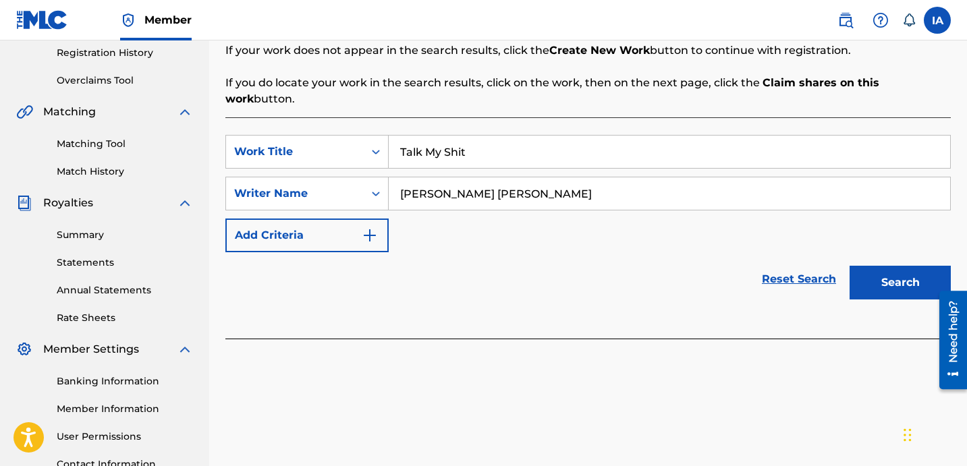
type input "[PERSON_NAME] [PERSON_NAME]"
click at [875, 266] on button "Search" at bounding box center [900, 283] width 101 height 34
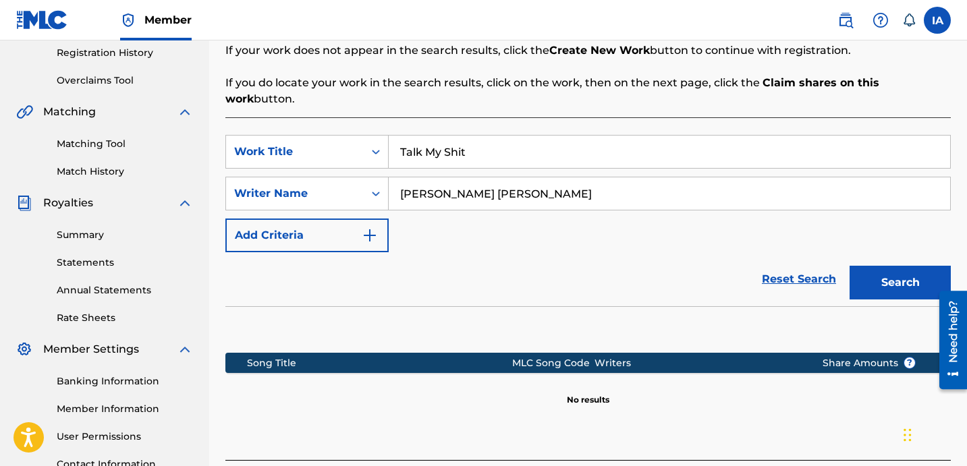
scroll to position [371, 0]
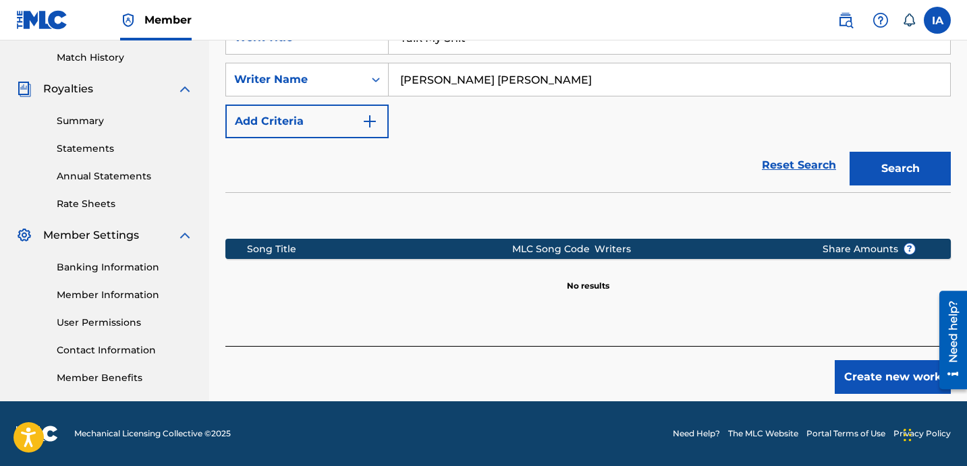
click at [872, 369] on button "Create new work" at bounding box center [893, 377] width 116 height 34
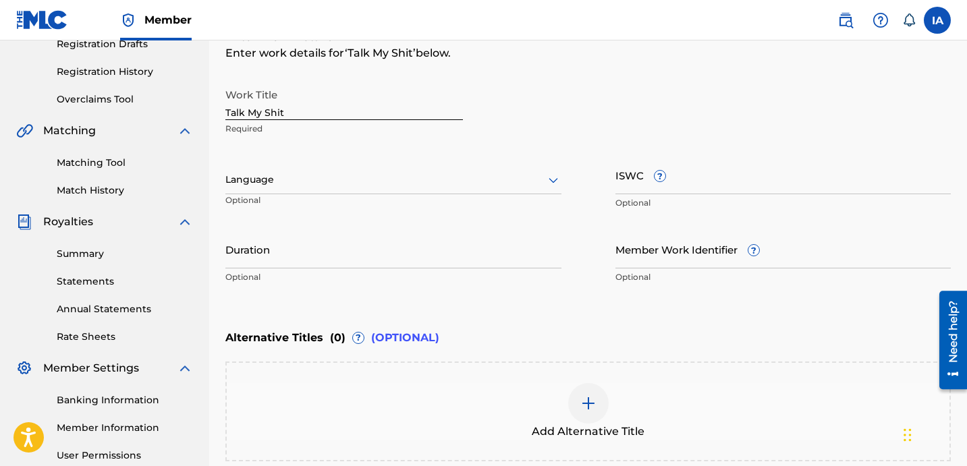
scroll to position [146, 0]
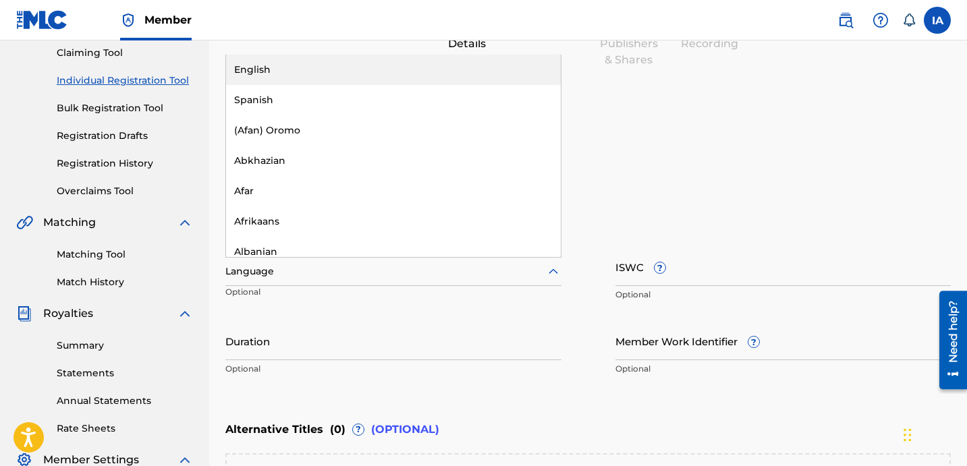
click at [312, 275] on div at bounding box center [393, 271] width 336 height 17
click at [411, 65] on div "English" at bounding box center [393, 70] width 335 height 30
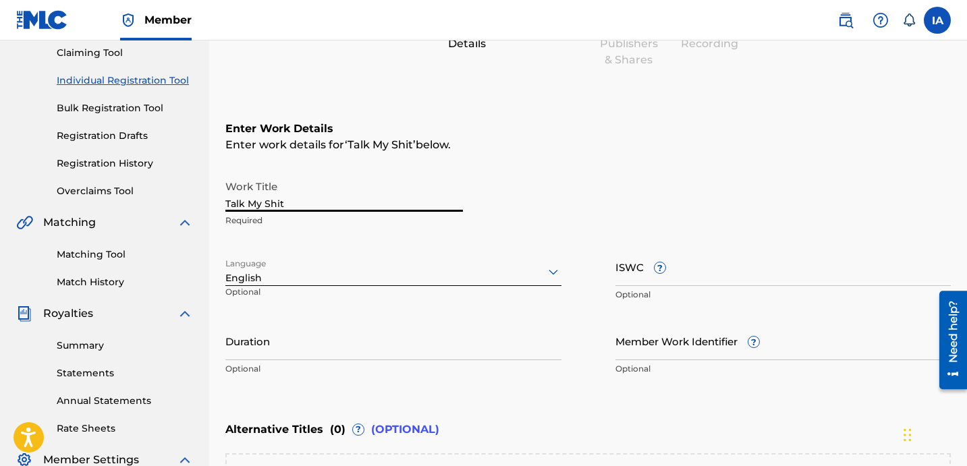
click at [366, 199] on input "Talk My Shit" at bounding box center [344, 192] width 238 height 38
type input "TALK MY SHIT"
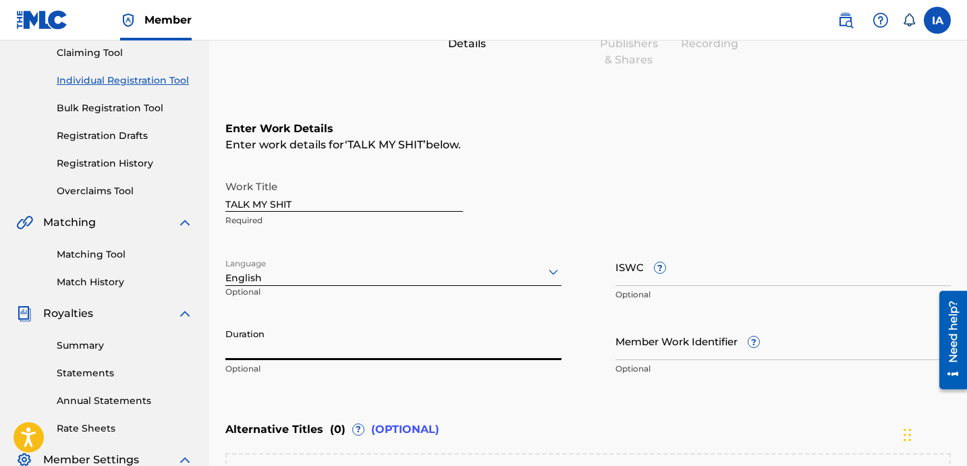
click at [290, 339] on input "Duration" at bounding box center [393, 341] width 336 height 38
paste input "1:50"
type input "01:50"
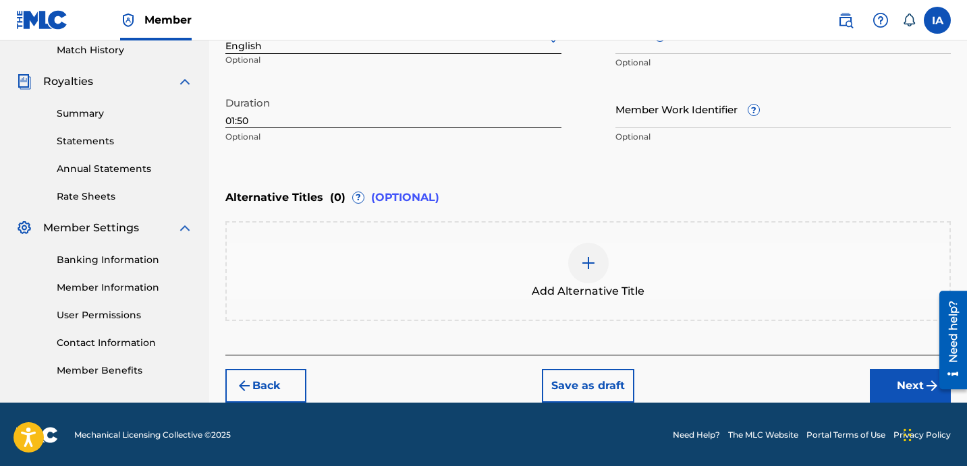
scroll to position [379, 0]
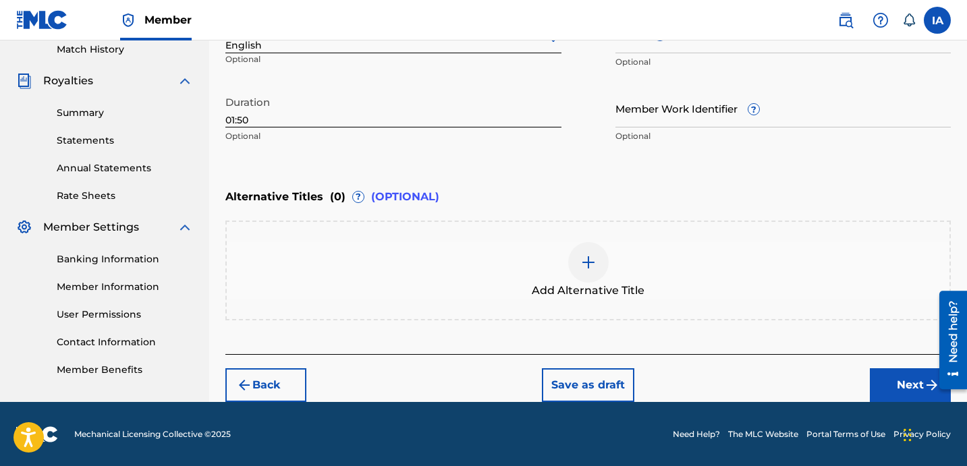
drag, startPoint x: 886, startPoint y: 382, endPoint x: 875, endPoint y: 377, distance: 12.1
click at [885, 380] on button "Next" at bounding box center [910, 386] width 81 height 34
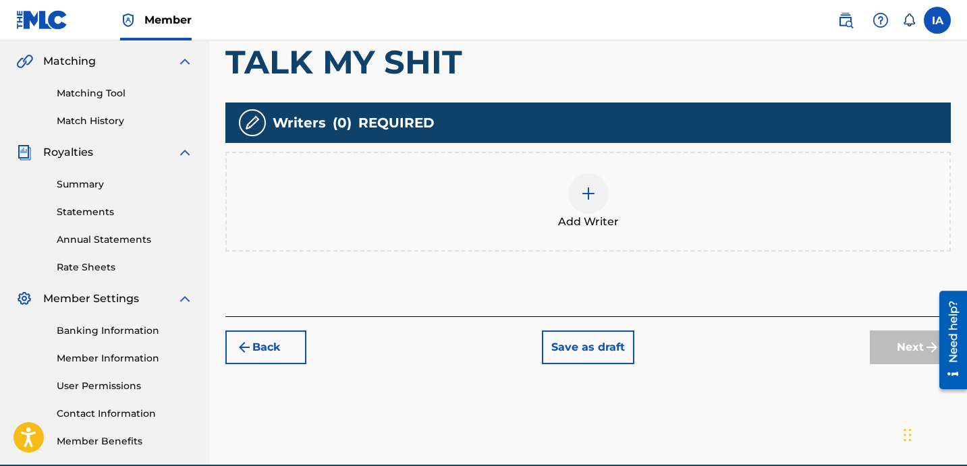
scroll to position [329, 0]
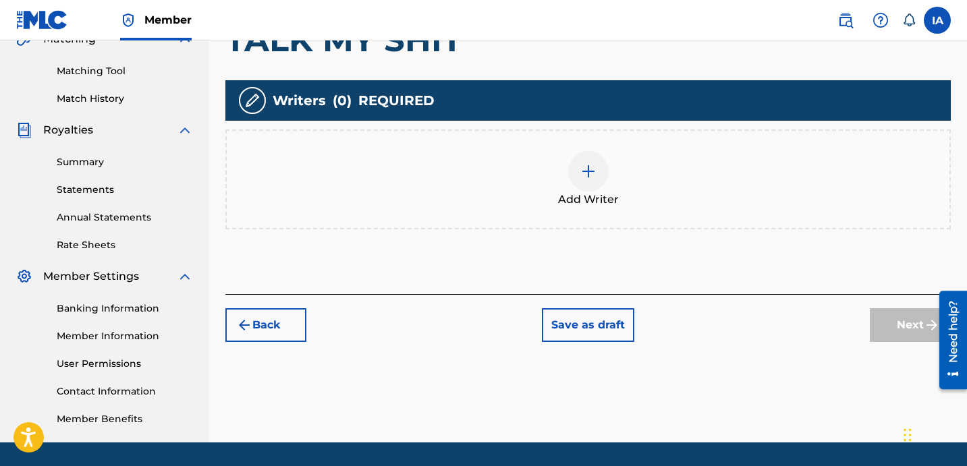
click at [559, 200] on span "Add Writer" at bounding box center [588, 200] width 61 height 16
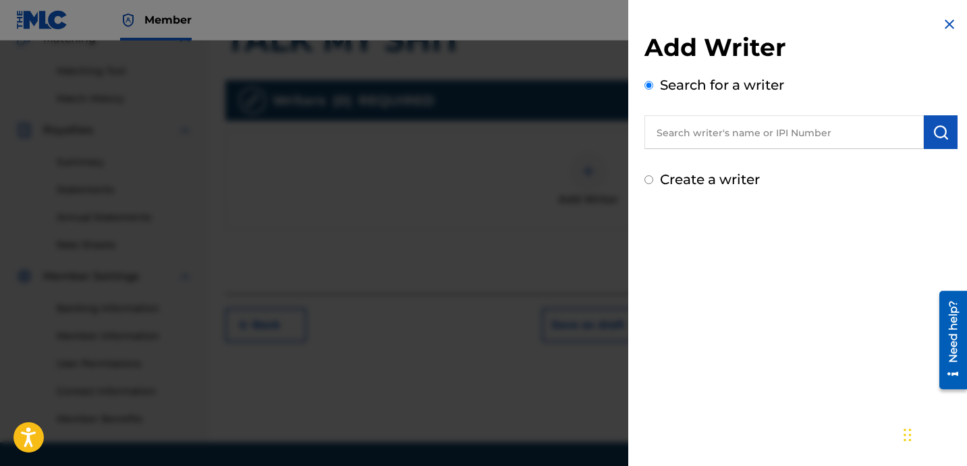
click at [840, 126] on input "text" at bounding box center [784, 132] width 279 height 34
paste input "[PERSON_NAME] [PERSON_NAME]"
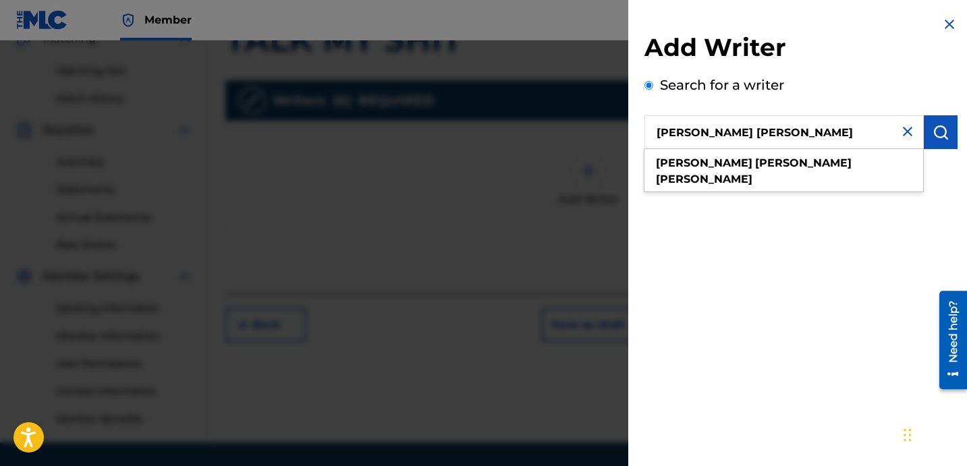
type input "[PERSON_NAME] [PERSON_NAME]"
click at [935, 138] on img "submit" at bounding box center [941, 132] width 16 height 16
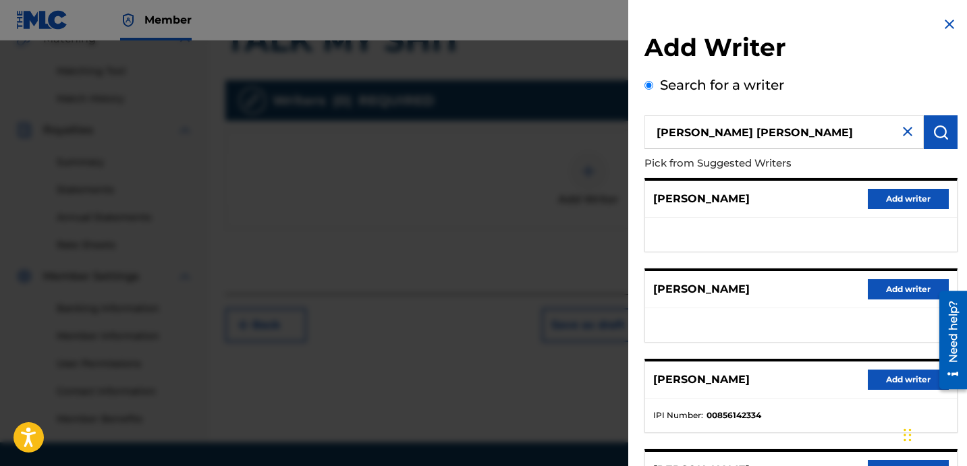
click at [771, 248] on ul at bounding box center [801, 235] width 312 height 34
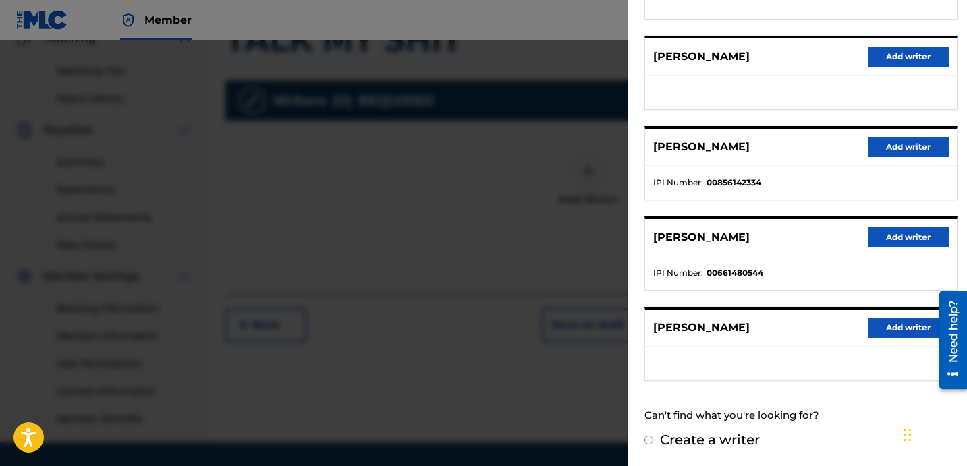
click at [890, 148] on button "Add writer" at bounding box center [908, 147] width 81 height 20
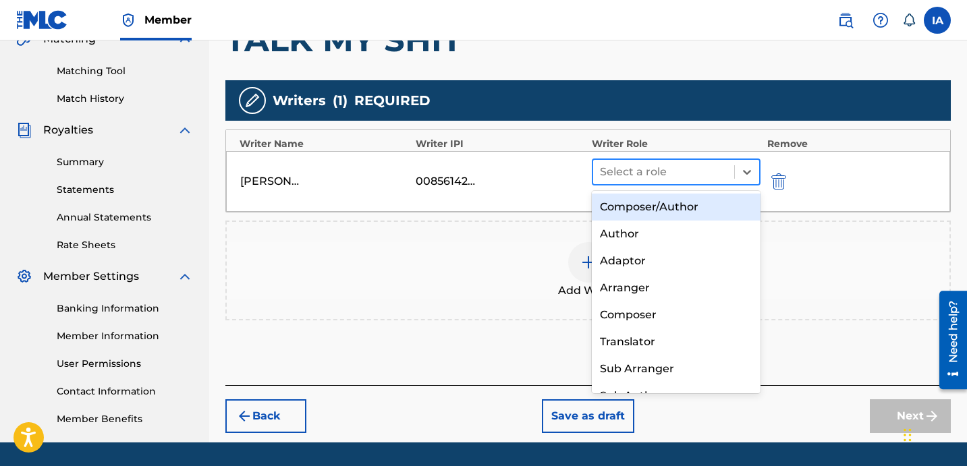
click at [680, 167] on div at bounding box center [664, 172] width 128 height 19
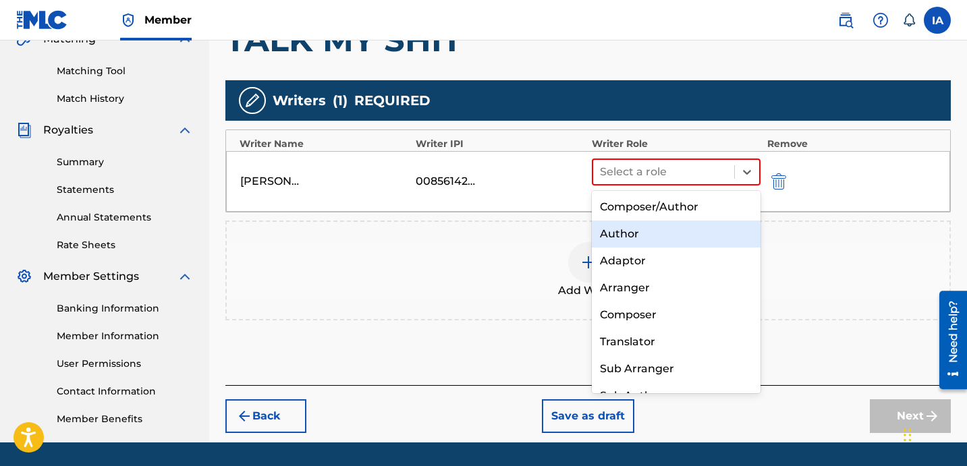
click at [701, 244] on div "Author" at bounding box center [676, 234] width 169 height 27
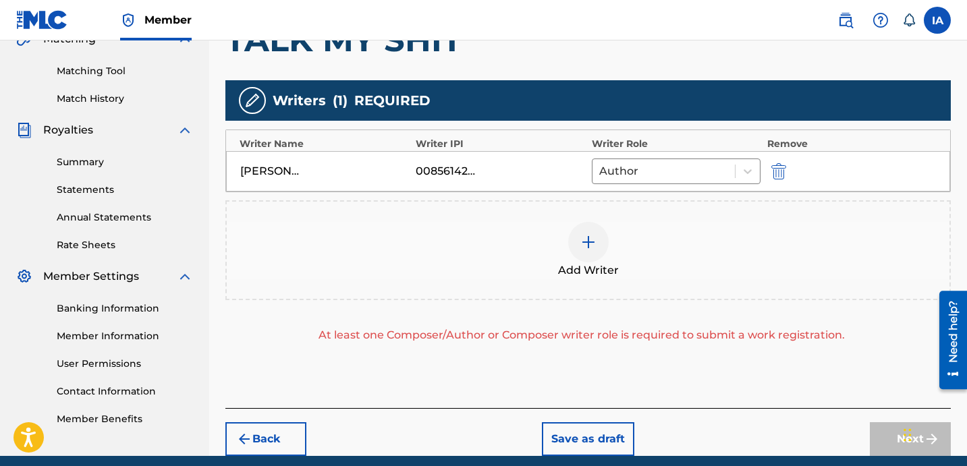
click at [687, 232] on div "Add Writer" at bounding box center [588, 250] width 723 height 57
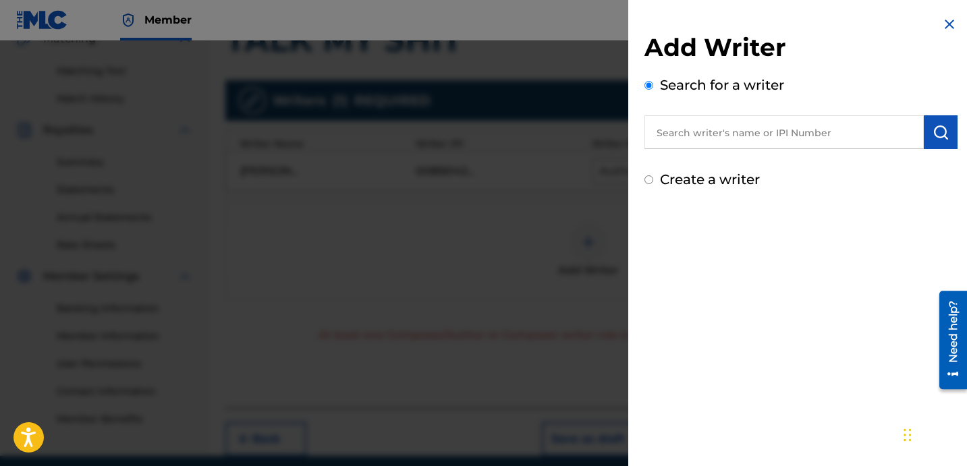
click at [708, 184] on label "Create a writer" at bounding box center [710, 179] width 100 height 16
radio input "true"
click at [653, 184] on input "Create a writer" at bounding box center [649, 179] width 9 height 9
radio input "false"
radio input "true"
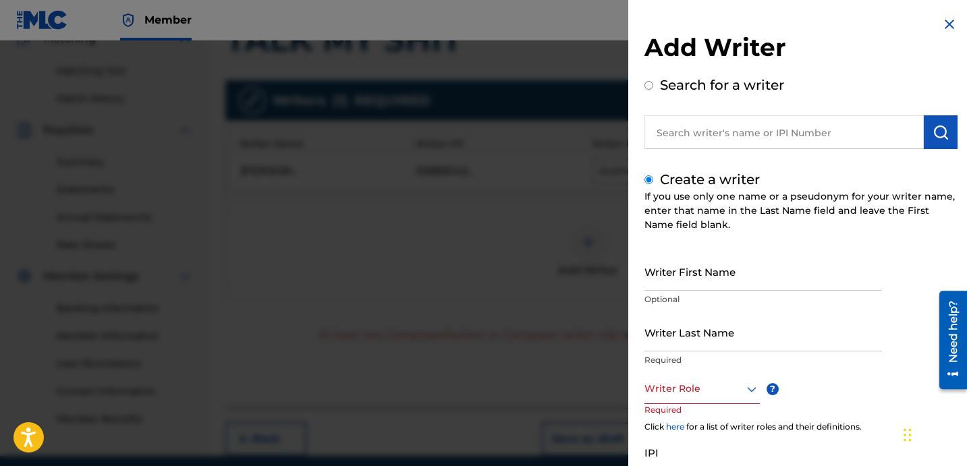
click at [728, 327] on input "Writer Last Name" at bounding box center [764, 332] width 238 height 38
paste input "UNKNOWN WRITER"
click at [727, 342] on input "UNKNOWN WRITER" at bounding box center [764, 332] width 238 height 38
type input "UNKNOWN"
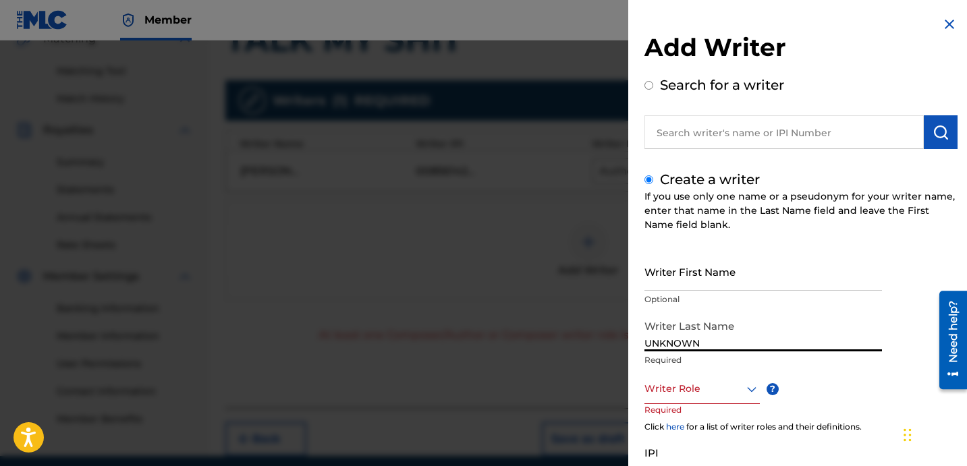
click at [697, 281] on input "Writer First Name" at bounding box center [764, 271] width 238 height 38
paste input "WRITER"
type input "WRITER"
click at [699, 393] on div at bounding box center [702, 389] width 115 height 17
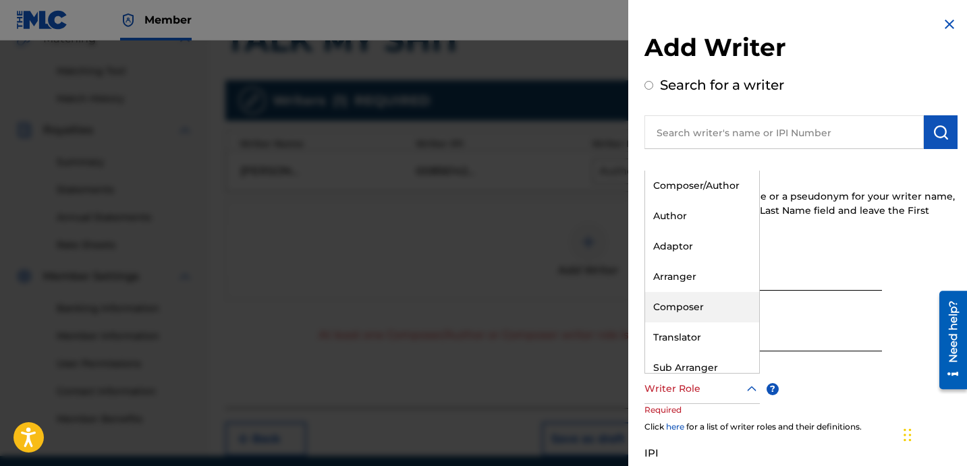
click at [723, 319] on div "Composer" at bounding box center [702, 307] width 114 height 30
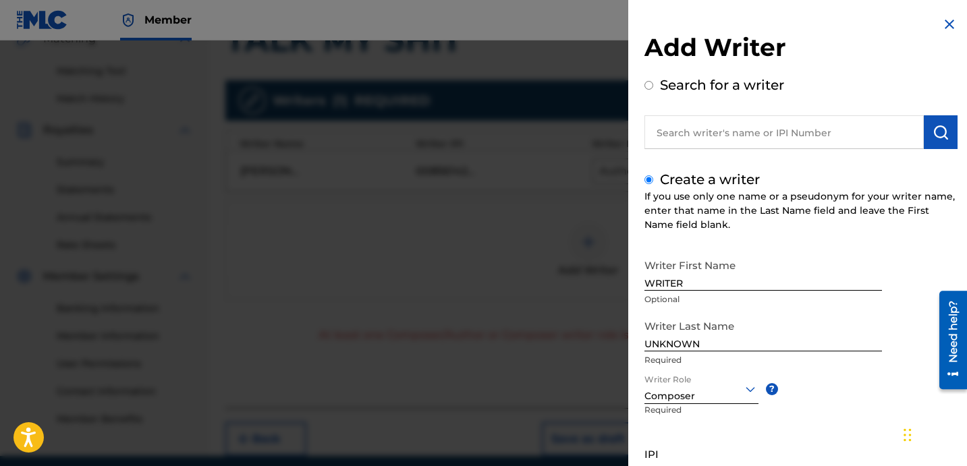
scroll to position [119, 0]
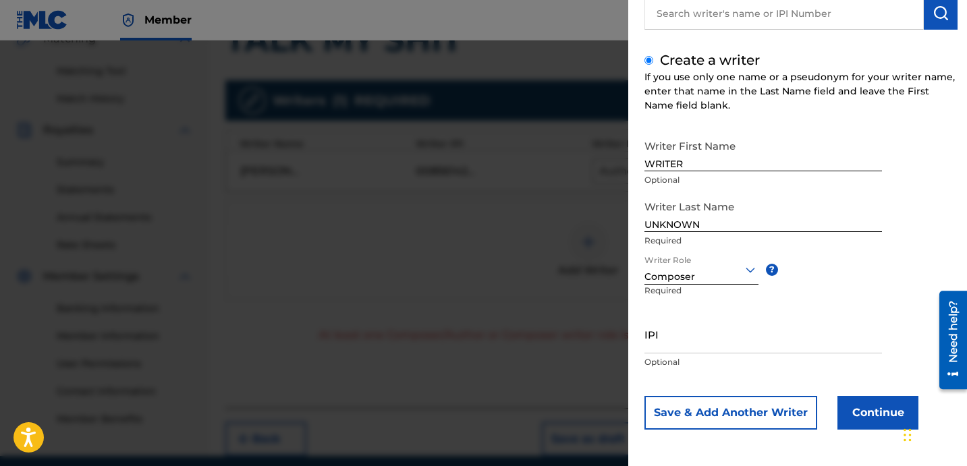
click at [852, 402] on button "Continue" at bounding box center [878, 413] width 81 height 34
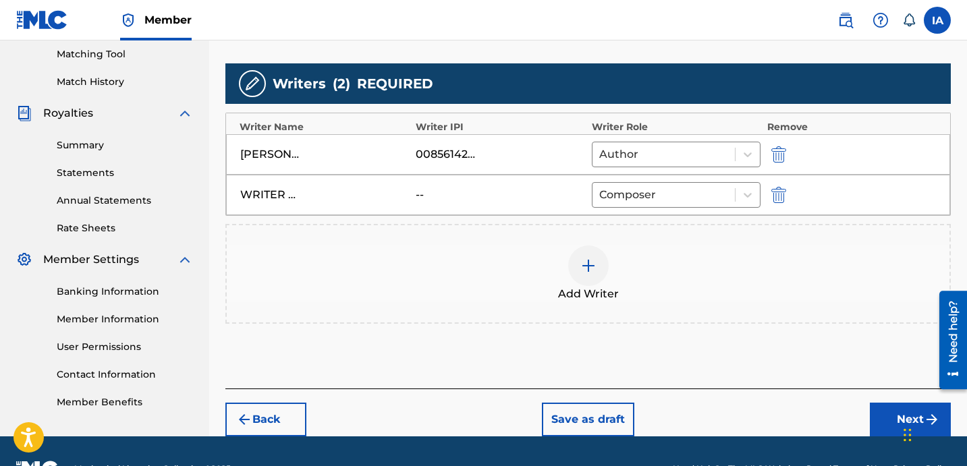
scroll to position [381, 0]
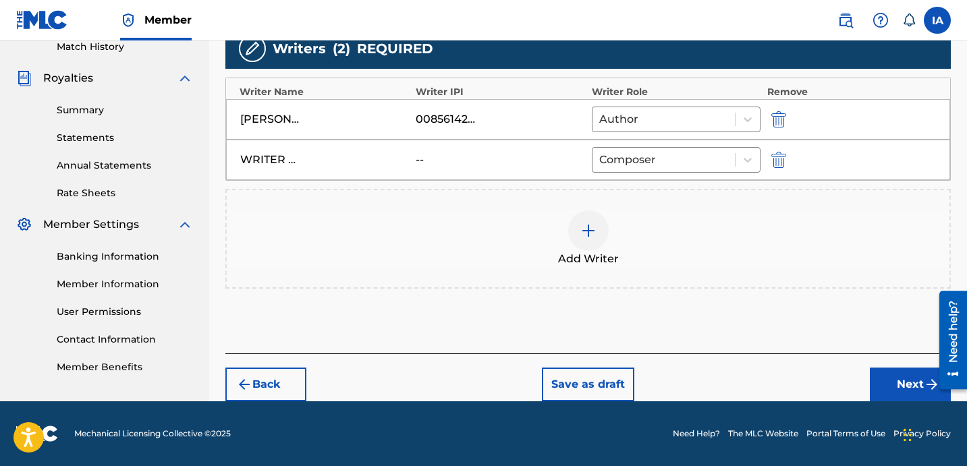
click at [895, 396] on button "Next" at bounding box center [910, 385] width 81 height 34
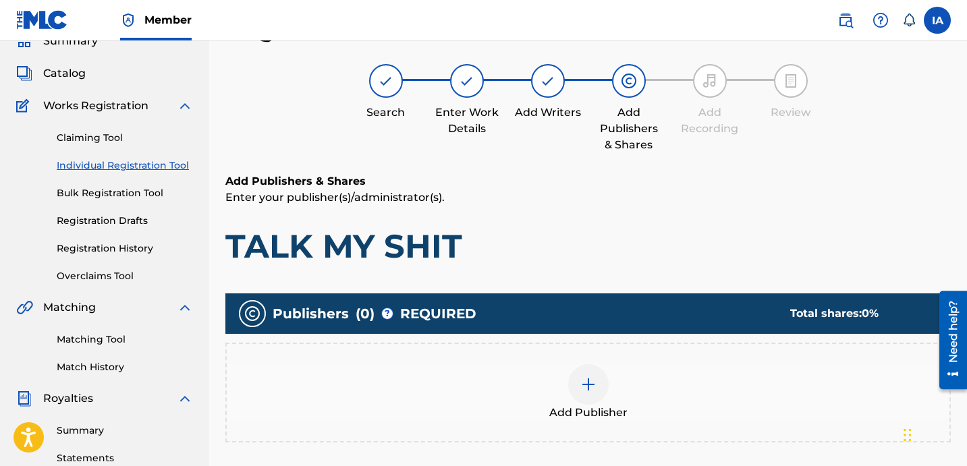
click at [672, 210] on div "Add Publishers & Shares Enter your publisher(s)/administrator(s). TALK MY SHIT" at bounding box center [588, 219] width 726 height 93
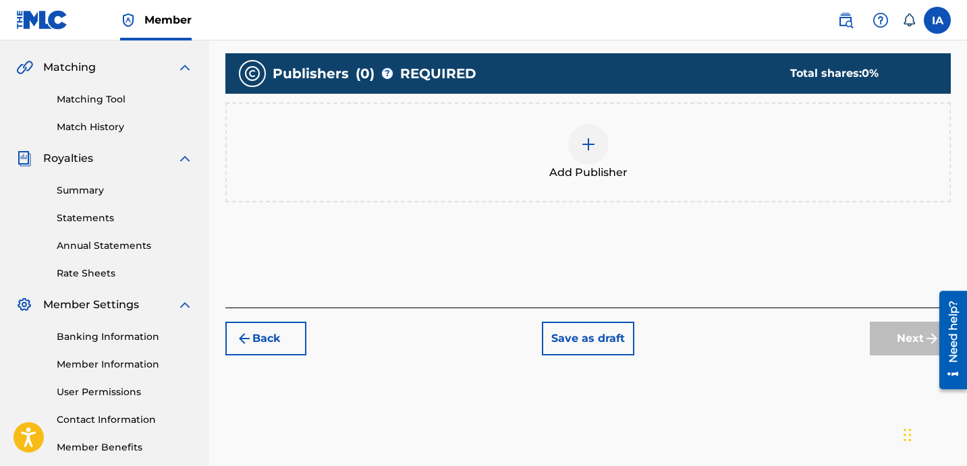
scroll to position [302, 0]
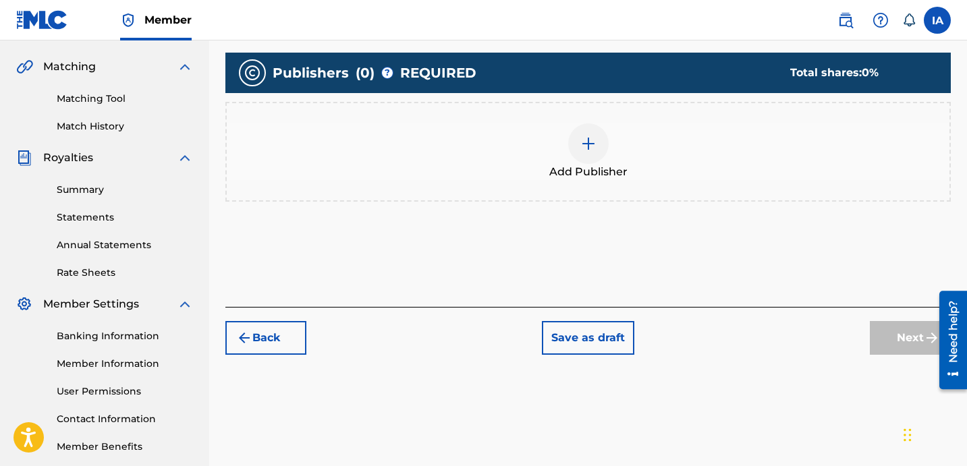
click at [716, 232] on div "Publishers ( 0 ) ? REQUIRED Total shares: 0 % Add Publisher" at bounding box center [588, 147] width 726 height 202
drag, startPoint x: 665, startPoint y: 232, endPoint x: 665, endPoint y: 194, distance: 37.1
click at [665, 232] on div "Publishers ( 0 ) ? REQUIRED Total shares: 0 % Add Publisher" at bounding box center [588, 147] width 726 height 202
click at [601, 157] on div at bounding box center [588, 144] width 40 height 40
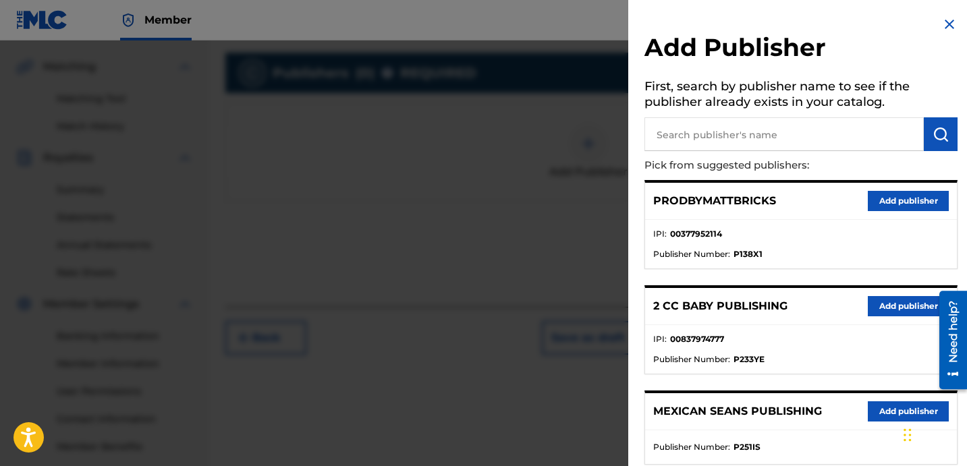
click at [724, 141] on input "text" at bounding box center [784, 134] width 279 height 34
paste input "OTR RECORDS PUBLISHING CATALOG"
type input "OTR RECORDS PUBLISHING CATALOG"
click at [925, 132] on button "submit" at bounding box center [941, 134] width 34 height 34
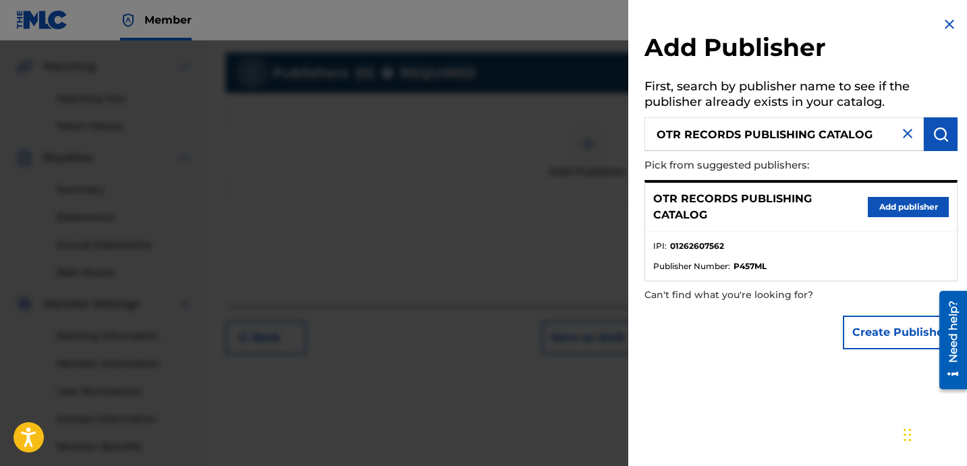
click at [895, 209] on button "Add publisher" at bounding box center [908, 207] width 81 height 20
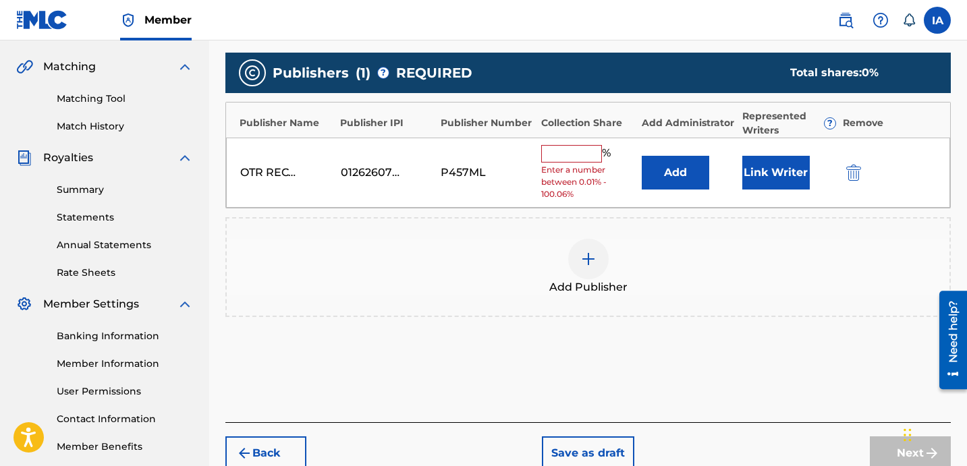
click at [574, 148] on input "text" at bounding box center [571, 154] width 61 height 18
type input "50"
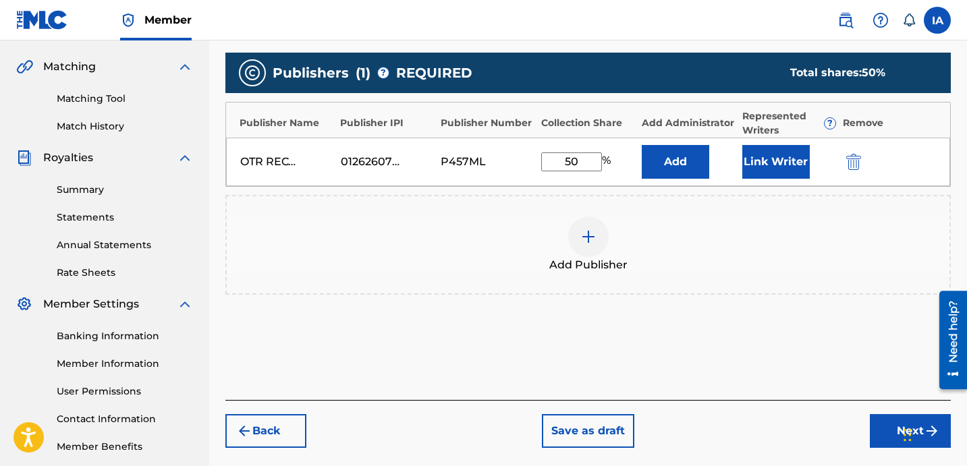
click at [681, 161] on button "Add" at bounding box center [675, 162] width 67 height 34
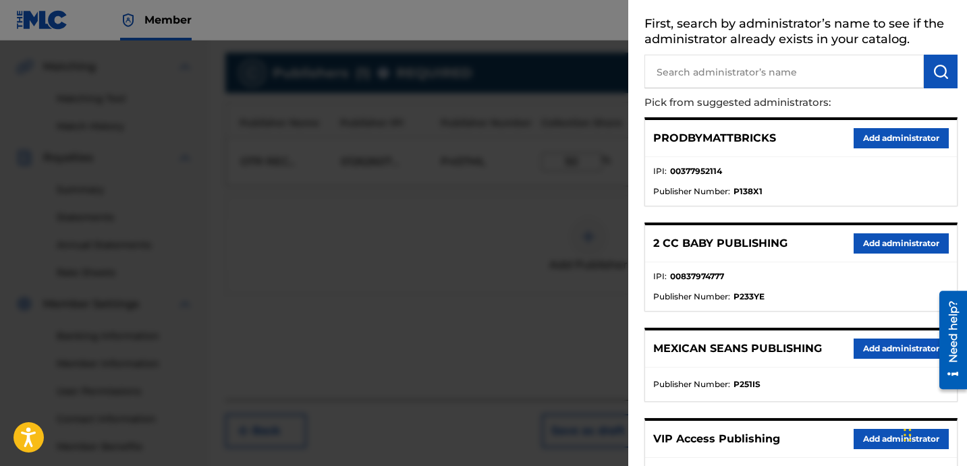
scroll to position [198, 0]
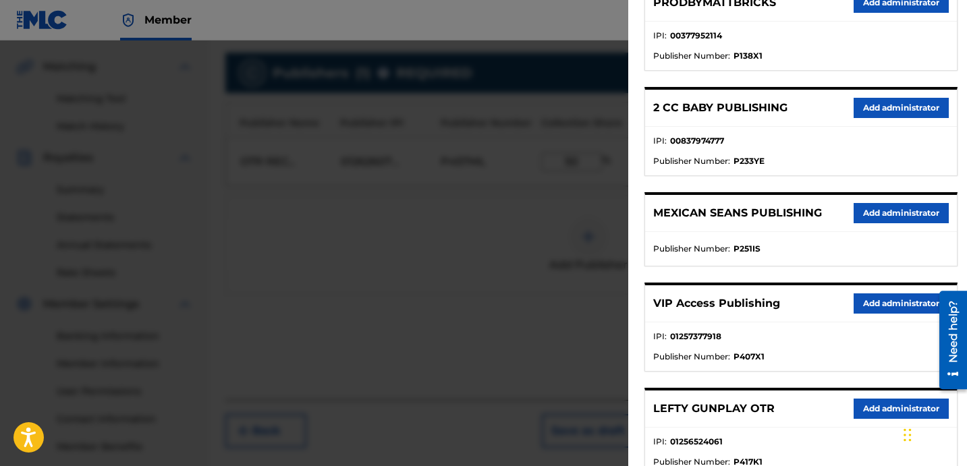
click at [873, 309] on button "Add administrator" at bounding box center [901, 304] width 95 height 20
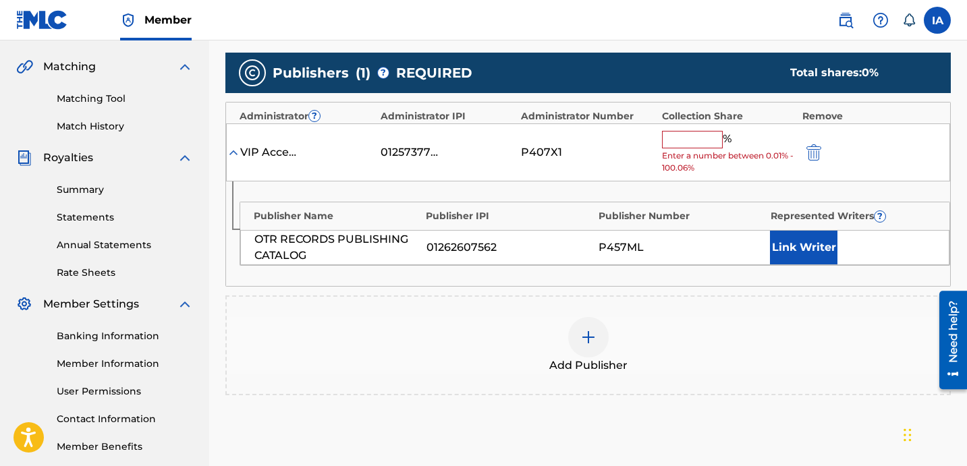
click at [707, 140] on input "text" at bounding box center [692, 140] width 61 height 18
type input "50"
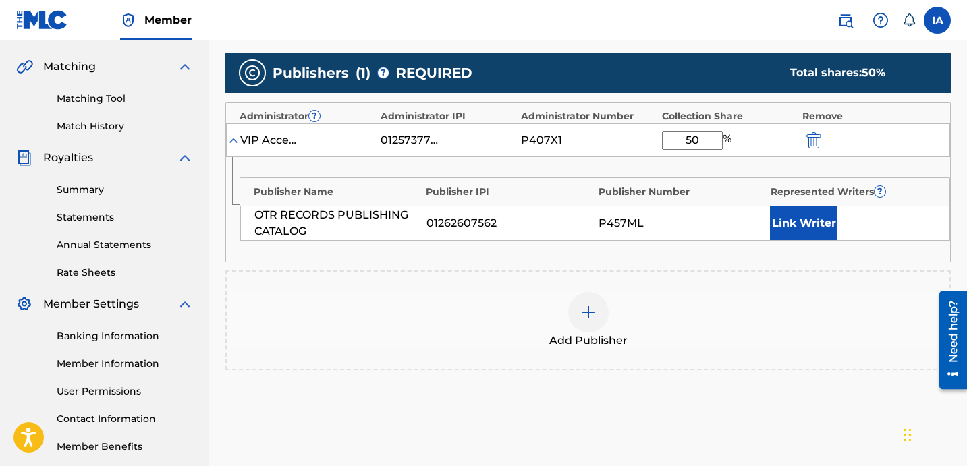
click at [788, 224] on button "Link Writer" at bounding box center [803, 224] width 67 height 34
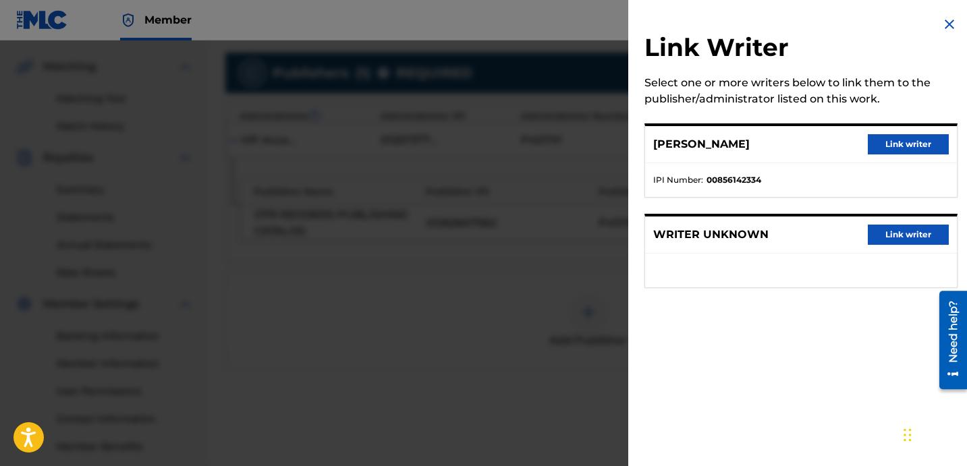
click at [880, 147] on button "Link writer" at bounding box center [908, 144] width 81 height 20
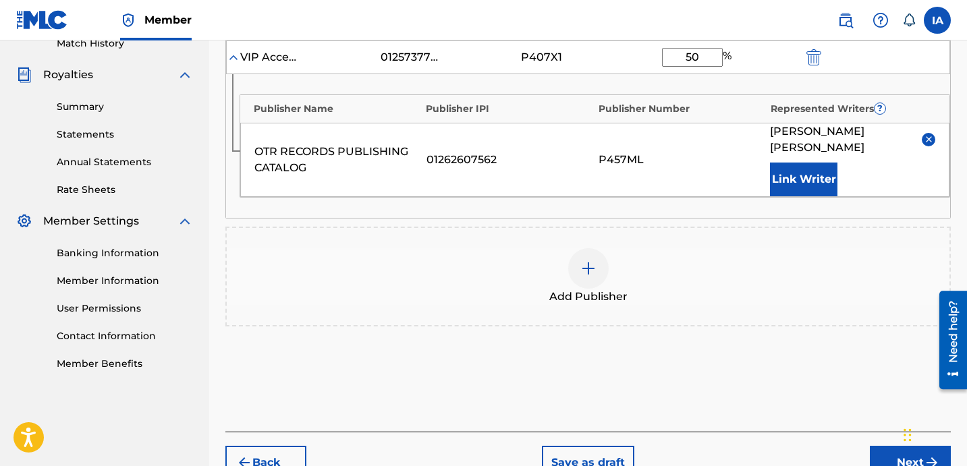
scroll to position [447, 0]
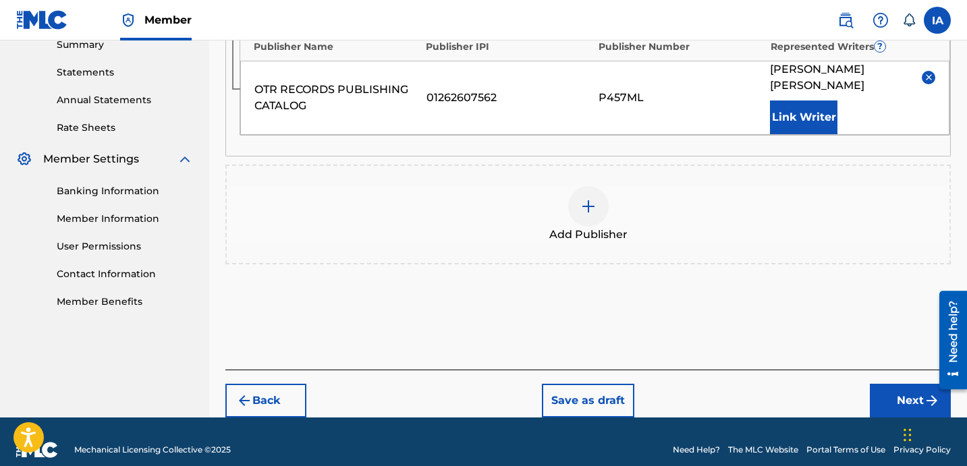
click at [882, 349] on div "Add Publishers & Shares Enter your publisher(s)/administrator(s). TALK MY SHIT …" at bounding box center [588, 78] width 726 height 582
click at [886, 384] on button "Next" at bounding box center [910, 401] width 81 height 34
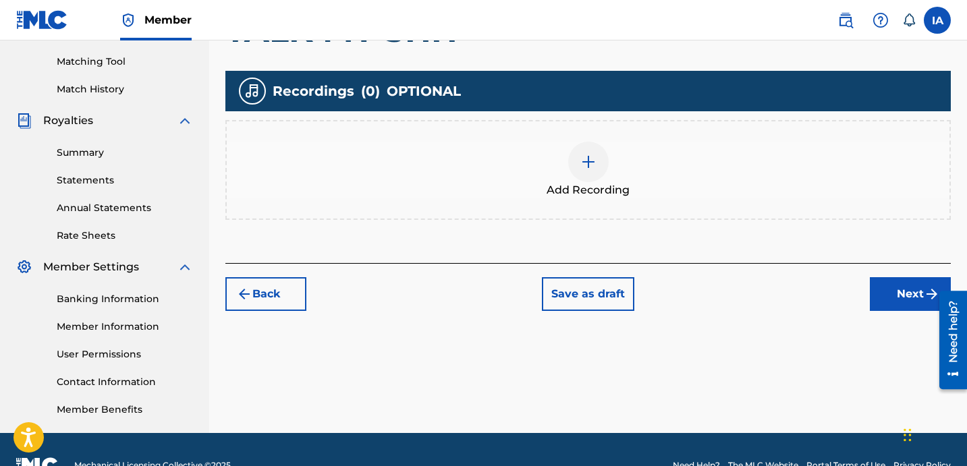
scroll to position [371, 0]
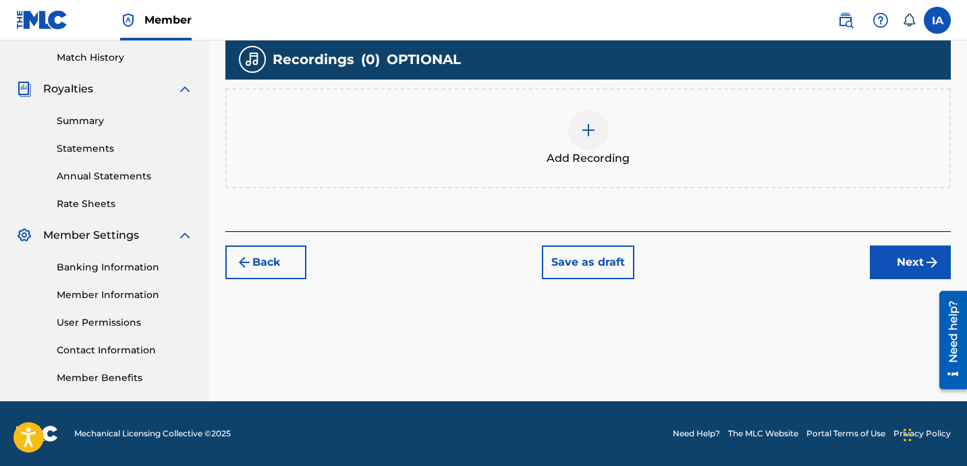
click at [589, 155] on span "Add Recording" at bounding box center [588, 159] width 83 height 16
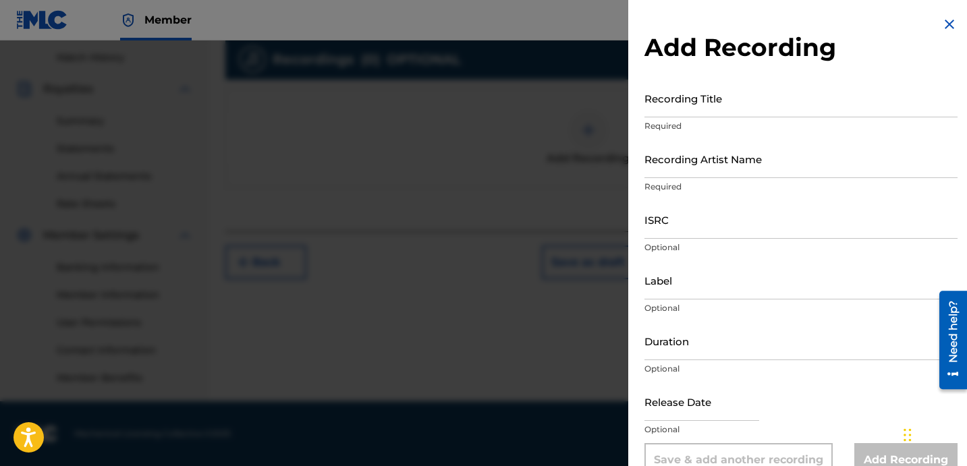
drag, startPoint x: 683, startPoint y: 107, endPoint x: 798, endPoint y: 134, distance: 118.5
click at [684, 109] on input "Recording Title" at bounding box center [801, 98] width 313 height 38
click at [707, 96] on input "Recording Title" at bounding box center [801, 98] width 313 height 38
paste input "Talk My Shit"
type input "TALK MY SHIT"
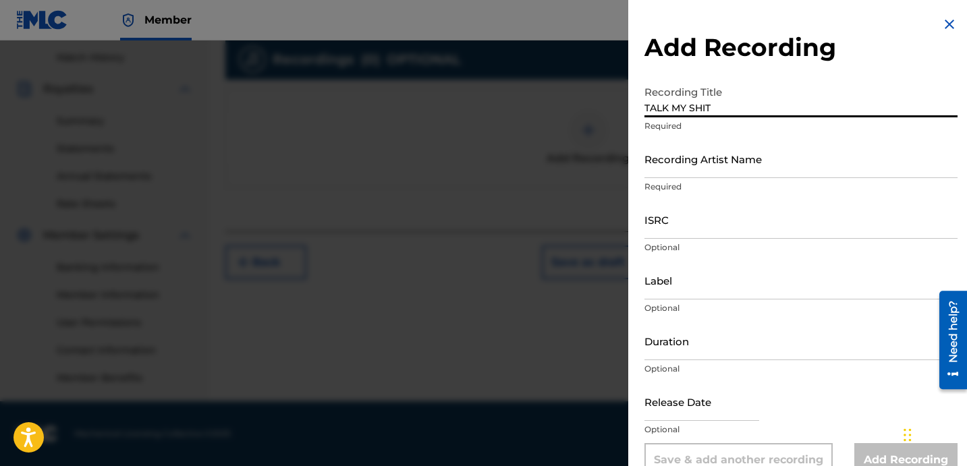
click at [709, 180] on div "Recording Artist Name Required" at bounding box center [801, 170] width 313 height 61
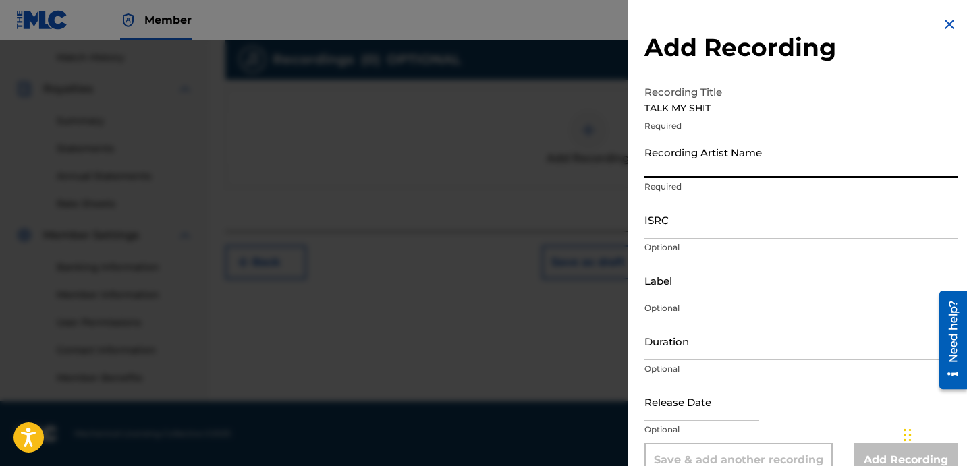
click at [709, 171] on input "Recording Artist Name" at bounding box center [801, 159] width 313 height 38
type input "[PERSON_NAME]"
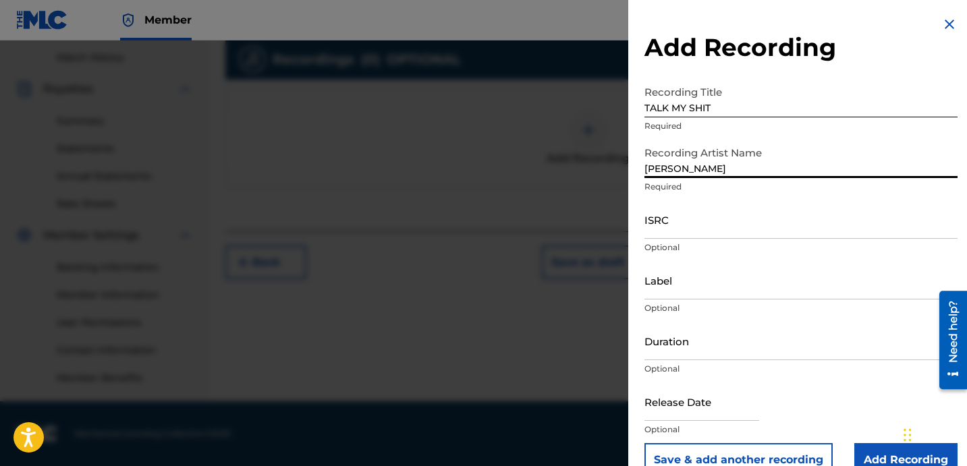
click at [731, 243] on p "Optional" at bounding box center [801, 248] width 313 height 12
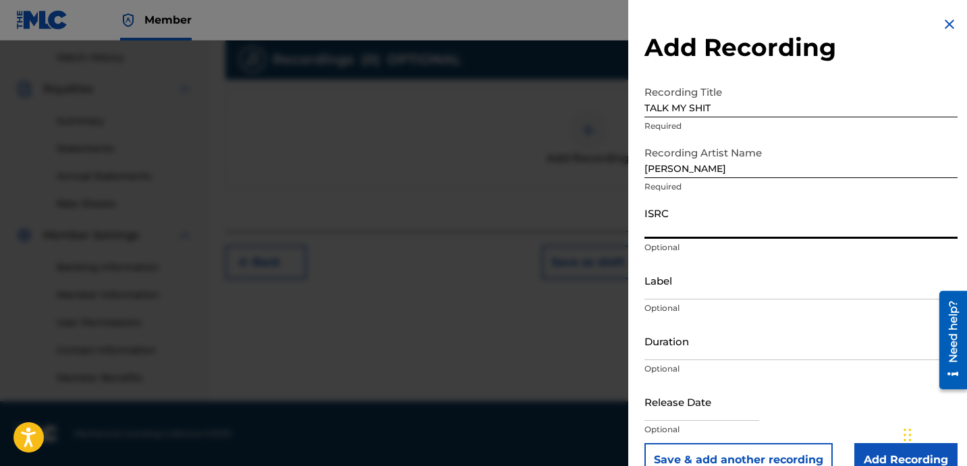
click at [717, 229] on input "ISRC" at bounding box center [801, 219] width 313 height 38
paste input "USLD91760704"
type input "USLD91760704"
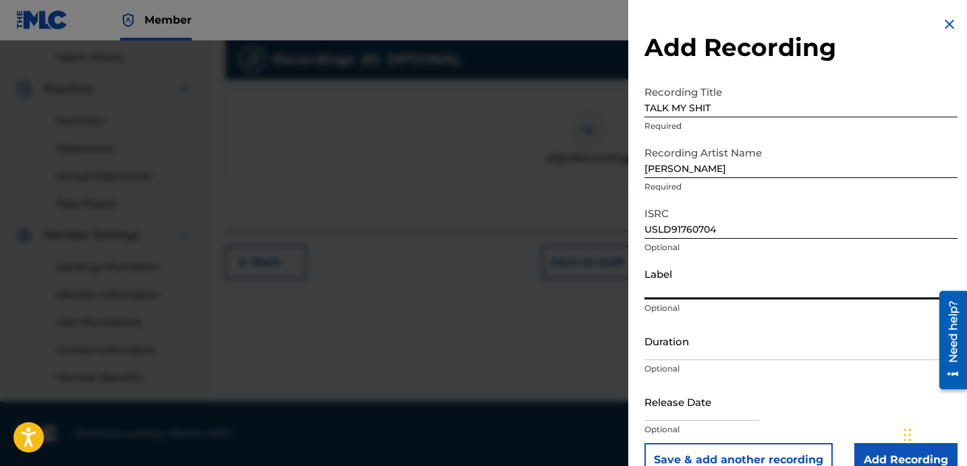
click at [700, 286] on input "Label" at bounding box center [801, 280] width 313 height 38
type input "OTR RECORDS"
click at [672, 327] on input "Duration" at bounding box center [801, 341] width 313 height 38
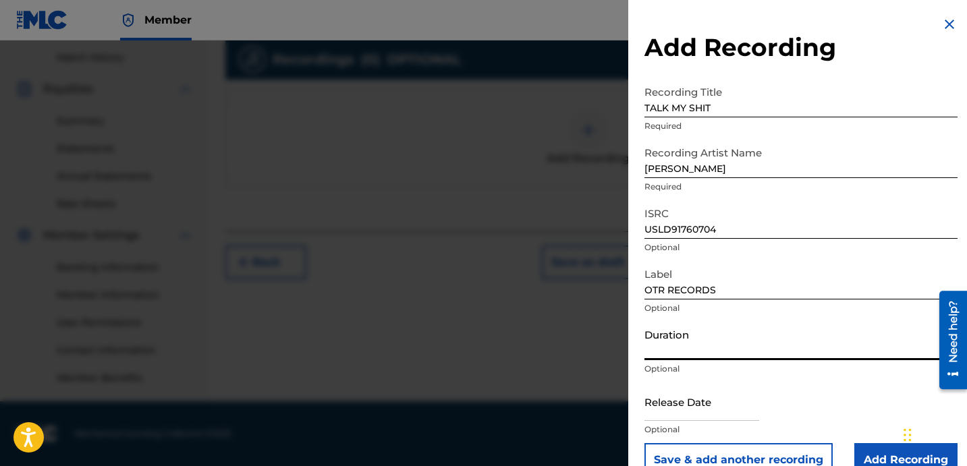
type input "9"
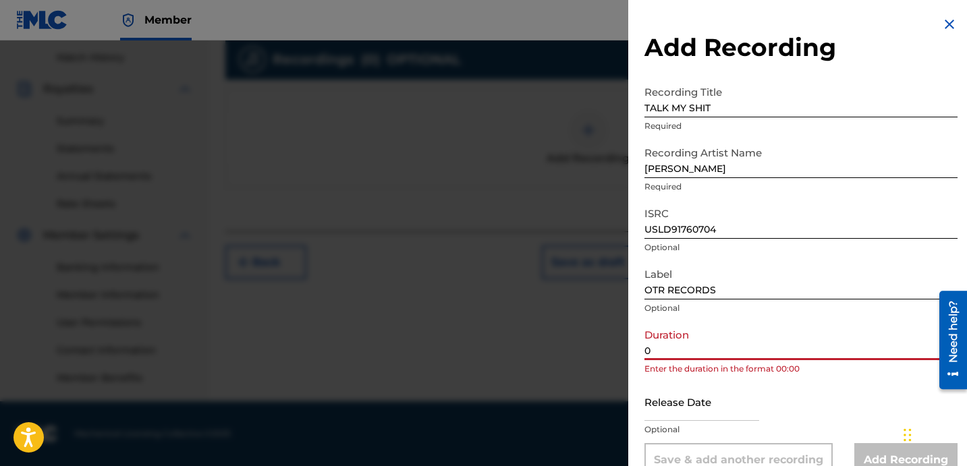
paste input "1:50"
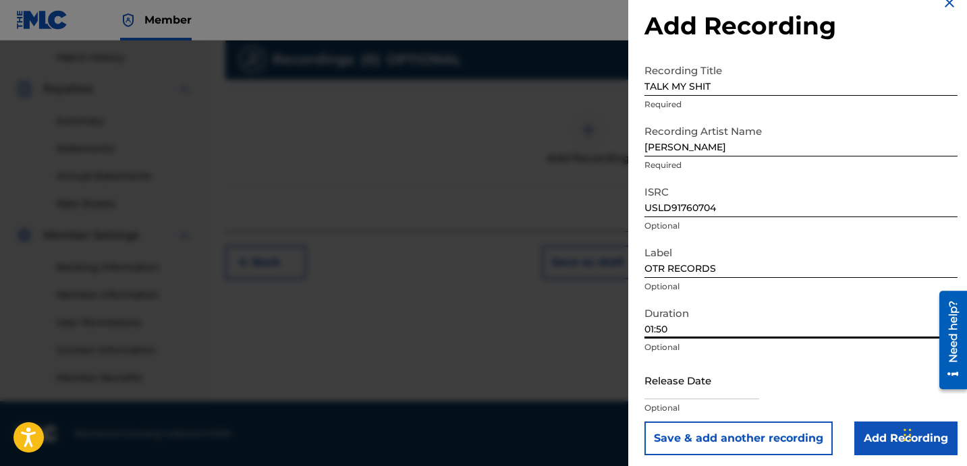
scroll to position [27, 0]
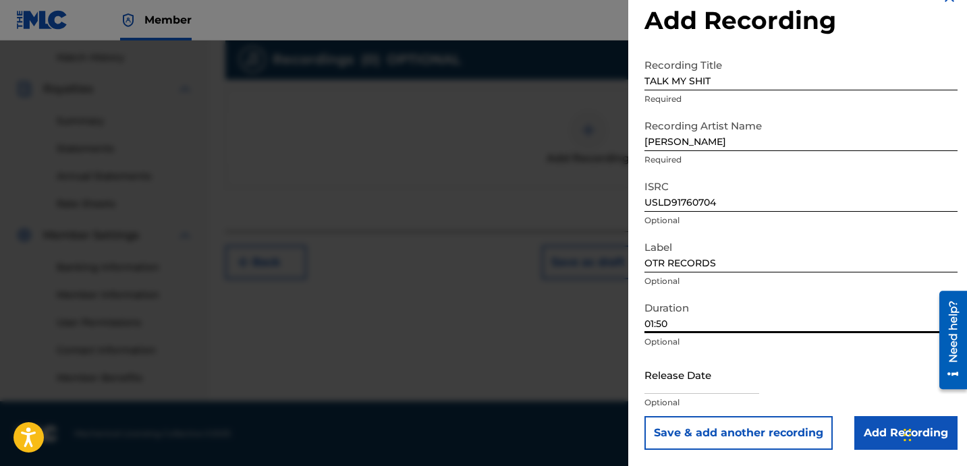
type input "01:50"
click at [860, 423] on input "Add Recording" at bounding box center [905, 433] width 103 height 34
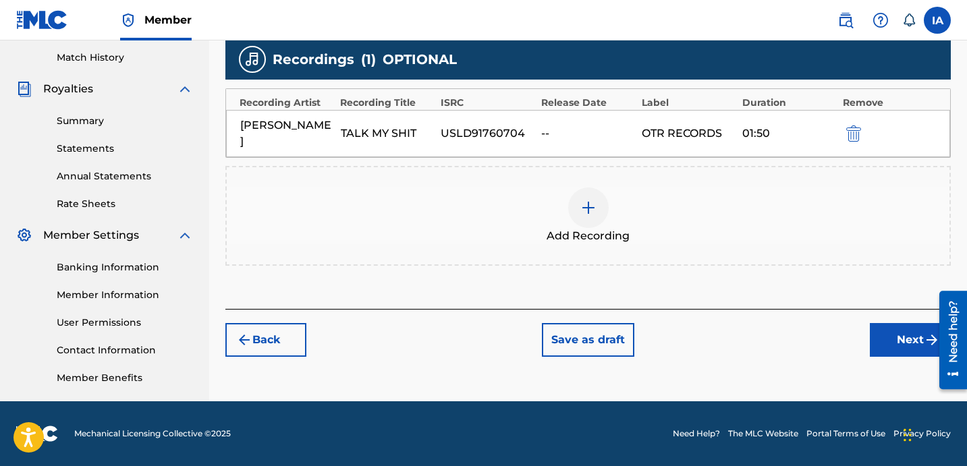
click at [901, 333] on button "Next" at bounding box center [910, 340] width 81 height 34
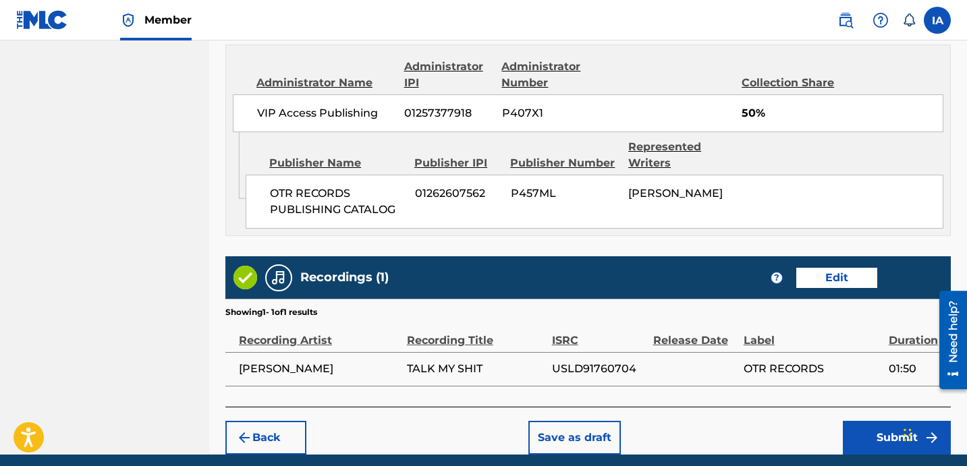
scroll to position [788, 0]
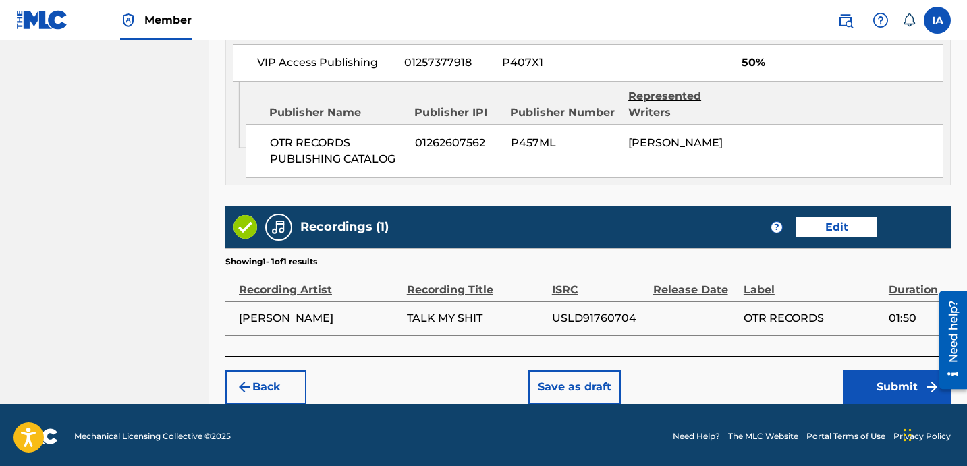
click at [888, 391] on button "Submit" at bounding box center [897, 388] width 108 height 34
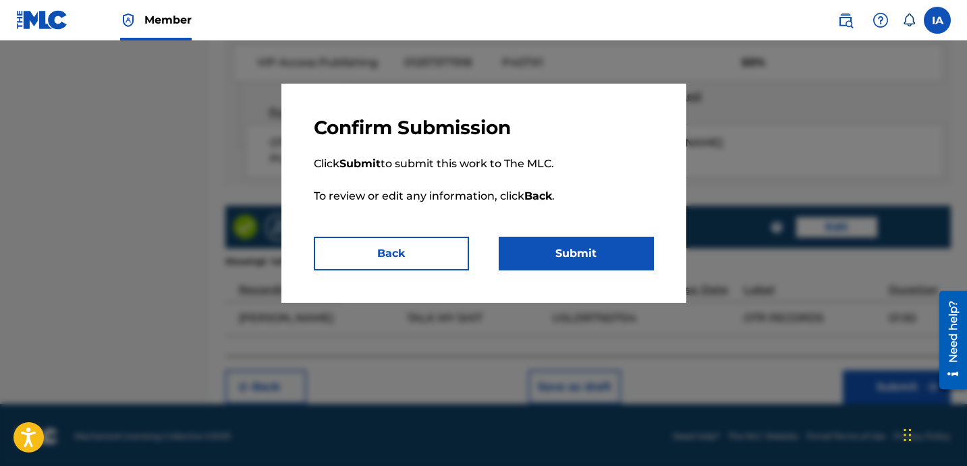
click at [579, 249] on button "Submit" at bounding box center [576, 254] width 155 height 34
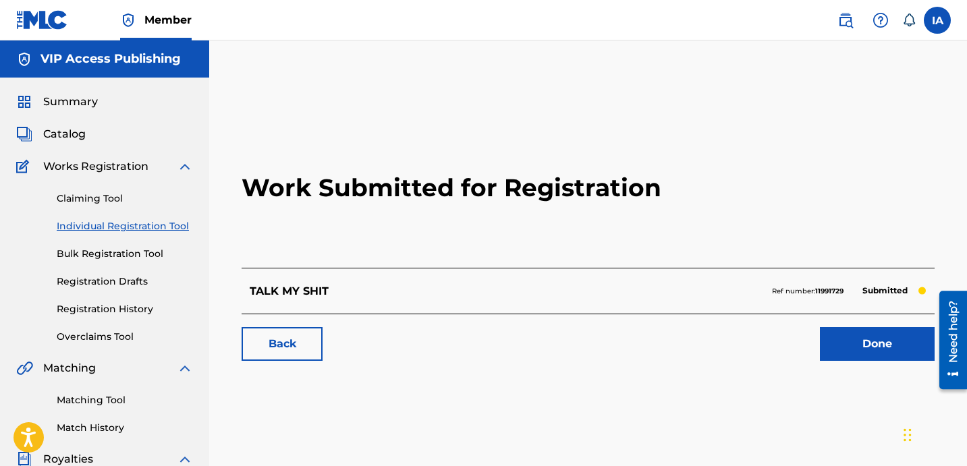
drag, startPoint x: 254, startPoint y: 275, endPoint x: 253, endPoint y: 258, distance: 16.9
click at [253, 271] on div "TALK MY SHIT Ref number: 11991729 Submitted" at bounding box center [588, 291] width 693 height 46
click at [158, 228] on link "Individual Registration Tool" at bounding box center [125, 226] width 136 height 14
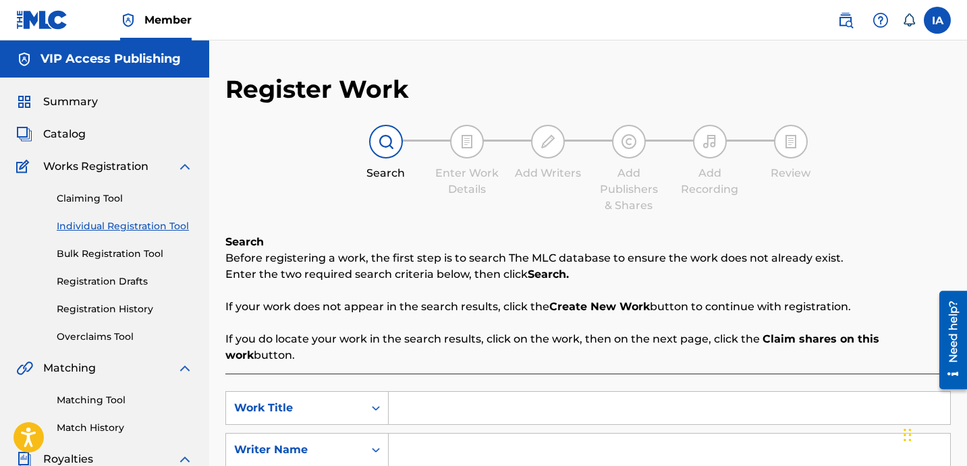
click at [559, 392] on input "Search Form" at bounding box center [670, 408] width 562 height 32
paste input "Industry"
type input "Industry"
click at [511, 219] on div "Register Work Search Enter Work Details Add Writers Add Publishers & Shares Add…" at bounding box center [588, 341] width 726 height 535
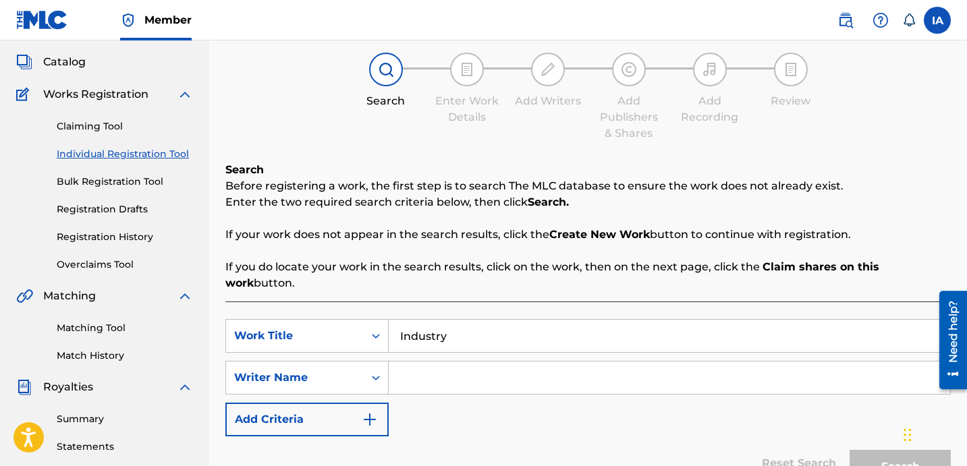
scroll to position [76, 0]
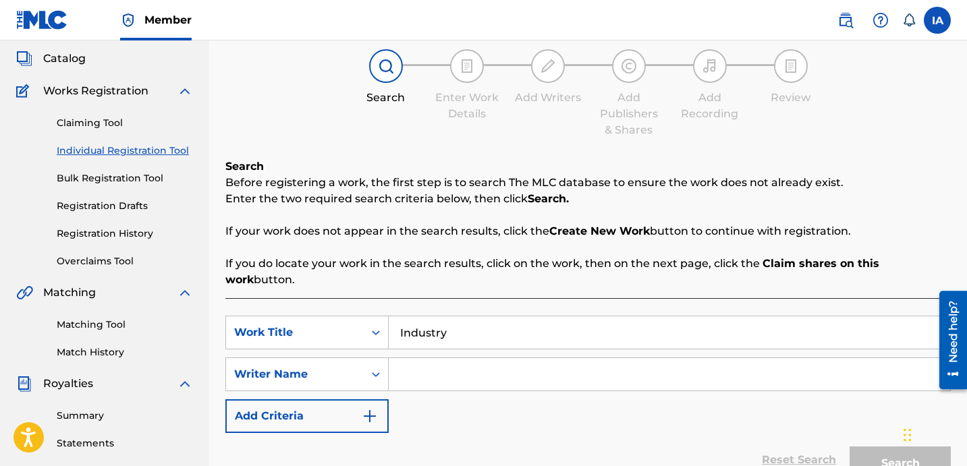
click at [616, 371] on input "Search Form" at bounding box center [670, 374] width 562 height 32
click at [631, 364] on input "Search Form" at bounding box center [670, 374] width 562 height 32
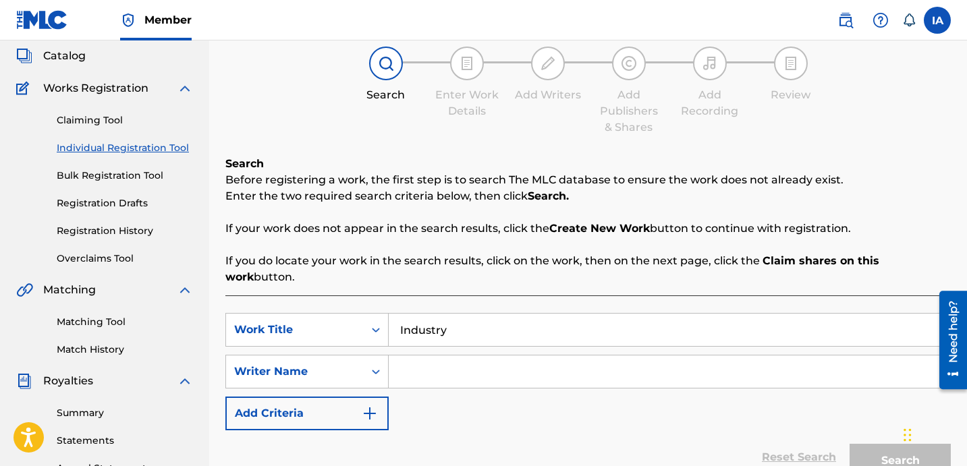
click at [632, 362] on input "Search Form" at bounding box center [670, 372] width 562 height 32
paste input "[PERSON_NAME] [PERSON_NAME]"
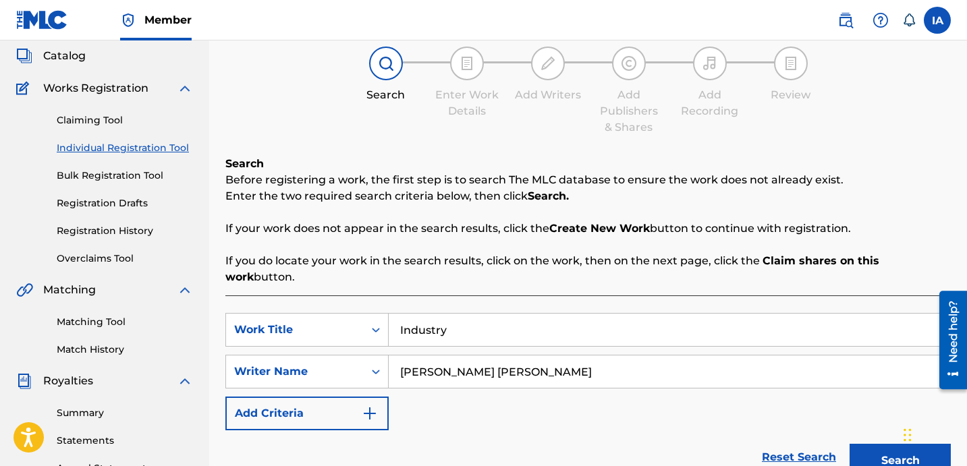
type input "[PERSON_NAME] [PERSON_NAME]"
click at [852, 444] on button "Search" at bounding box center [900, 461] width 101 height 34
click at [616, 400] on div "SearchWithCriteriabf91adcc-8783-4e26-94dd-bf3f064b0742 Work Title Industry Sear…" at bounding box center [588, 371] width 726 height 117
click at [535, 377] on div "SearchWithCriteriabf91adcc-8783-4e26-94dd-bf3f064b0742 Work Title Industry Sear…" at bounding box center [588, 371] width 726 height 117
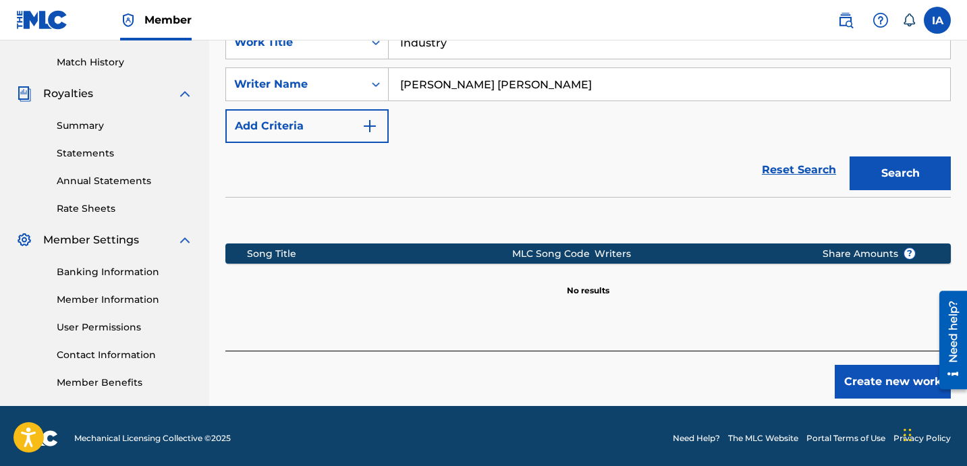
scroll to position [366, 0]
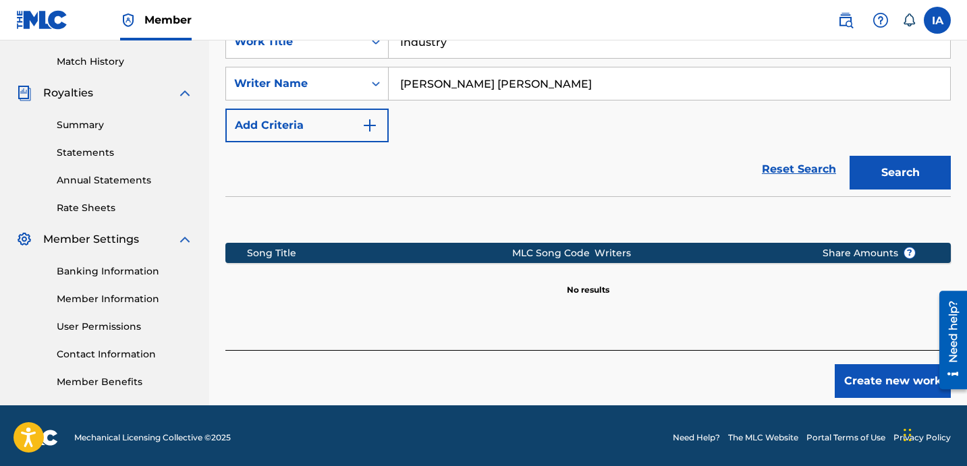
click at [851, 366] on button "Create new work" at bounding box center [893, 381] width 116 height 34
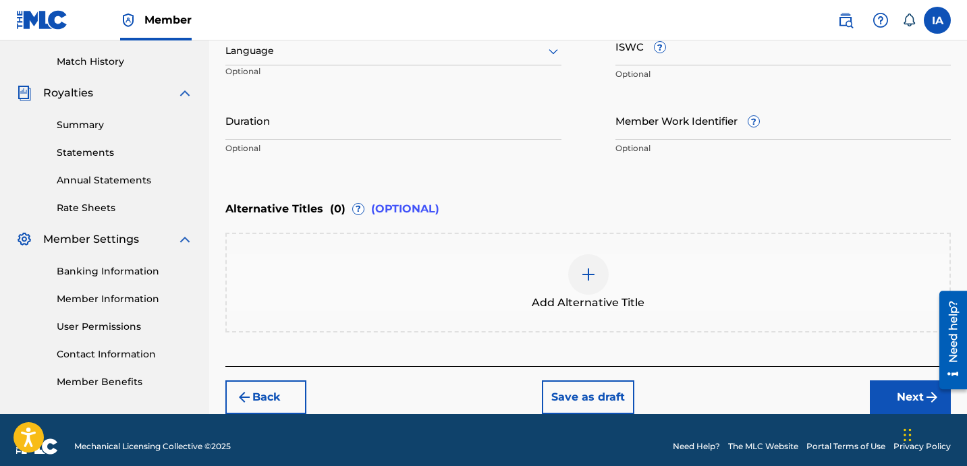
click at [472, 177] on div "Enter Work Details Enter work details for ‘ Industry ’ below. Work Title Indust…" at bounding box center [588, 31] width 726 height 327
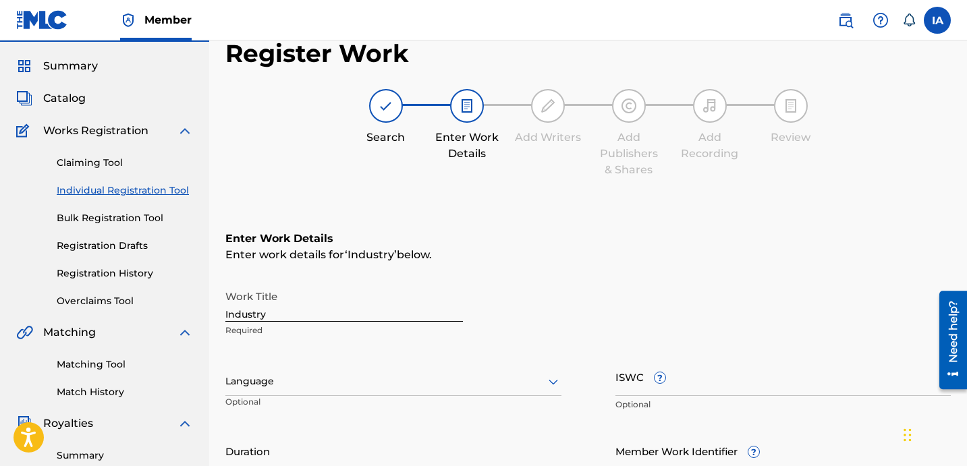
scroll to position [36, 0]
click at [331, 321] on div "Work Title Industry Required" at bounding box center [344, 313] width 238 height 61
click at [290, 308] on input "Industry" at bounding box center [344, 302] width 238 height 38
click at [292, 308] on input "Industry" at bounding box center [344, 302] width 238 height 38
type input "INDUSTRY"
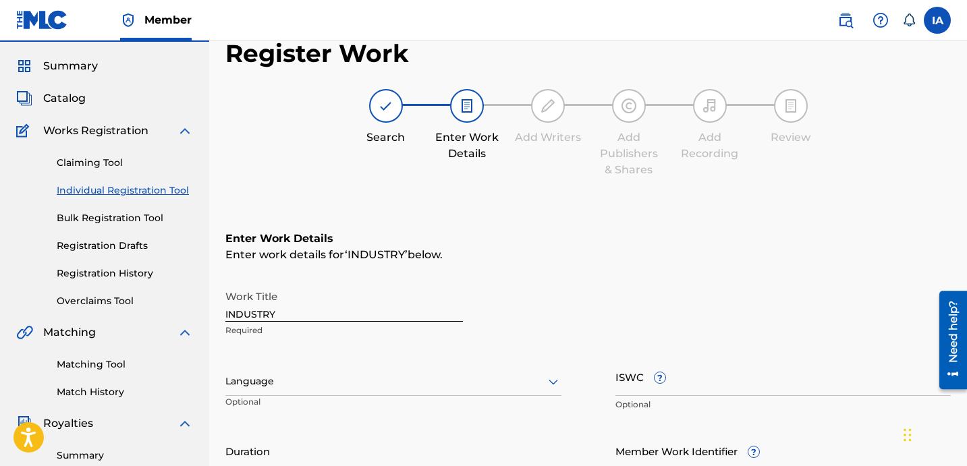
click at [495, 212] on div "Enter Work Details Enter work details for ‘ INDUSTRY ’ below. Work Title INDUST…" at bounding box center [588, 361] width 726 height 327
click at [589, 224] on div "Enter Work Details Enter work details for ‘ INDUSTRY ’ below. Work Title INDUST…" at bounding box center [588, 361] width 726 height 327
click at [391, 375] on div at bounding box center [393, 381] width 336 height 17
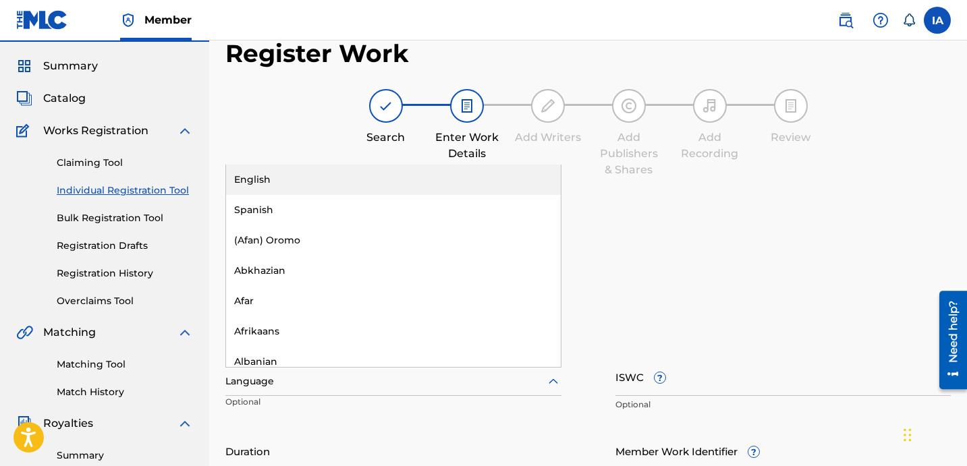
drag, startPoint x: 423, startPoint y: 175, endPoint x: 573, endPoint y: 195, distance: 151.8
click at [422, 176] on div "English" at bounding box center [393, 180] width 335 height 30
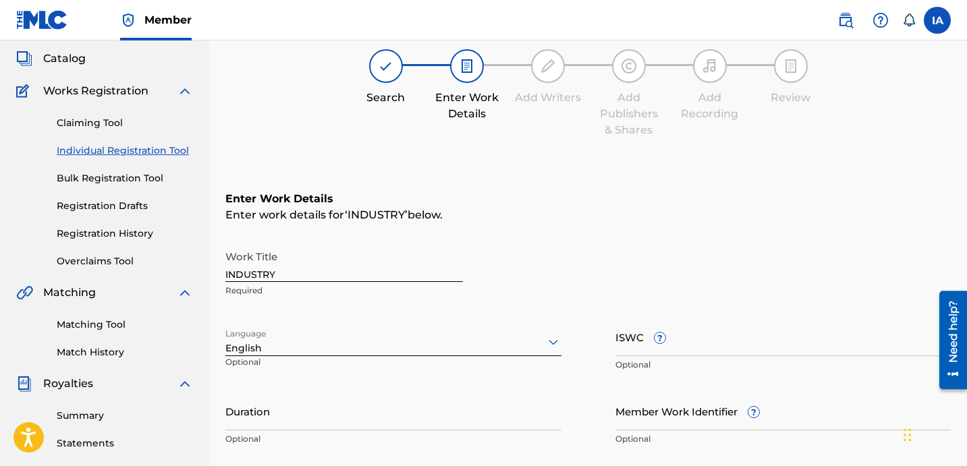
scroll to position [120, 0]
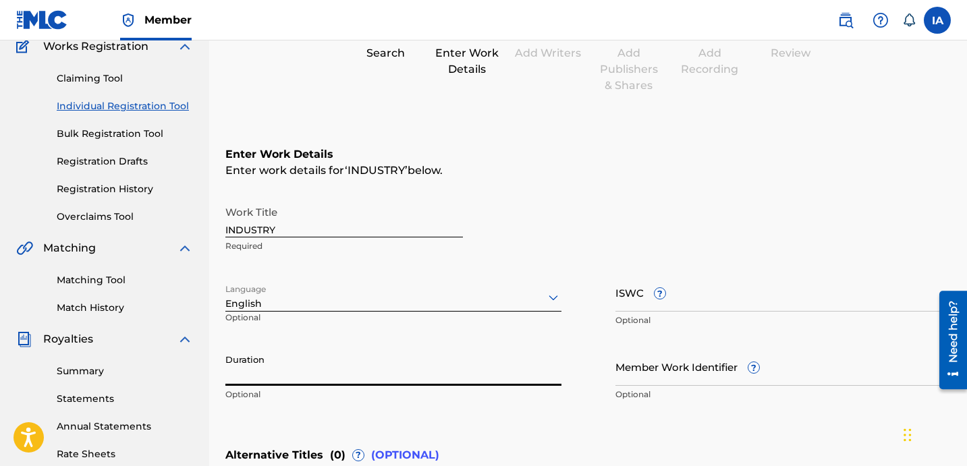
click at [404, 355] on input "Duration" at bounding box center [393, 367] width 336 height 38
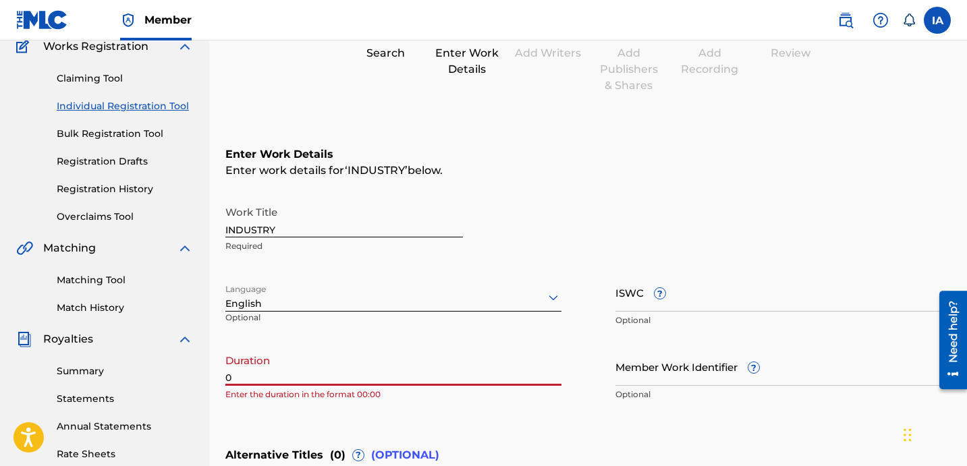
paste input "[PERSON_NAME] [PERSON_NAME]"
click at [352, 373] on input "0" at bounding box center [393, 367] width 336 height 38
paste input "2:33"
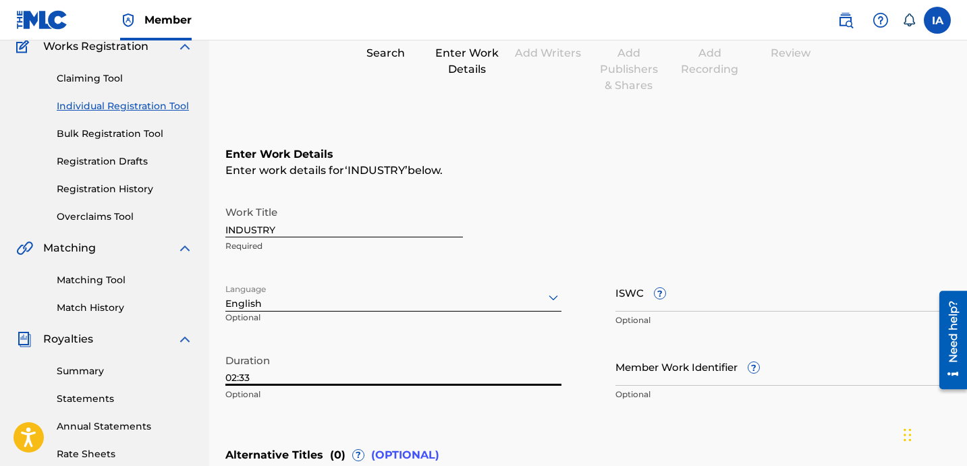
type input "02:33"
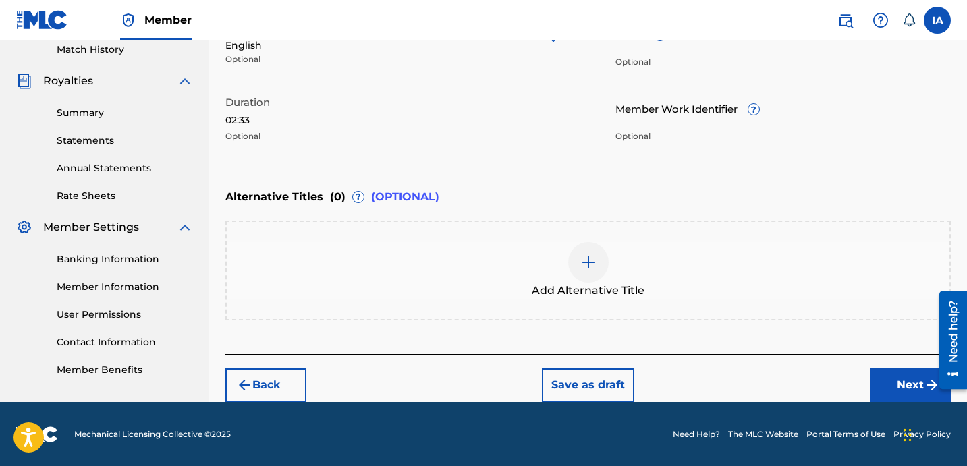
click at [896, 375] on button "Next" at bounding box center [910, 386] width 81 height 34
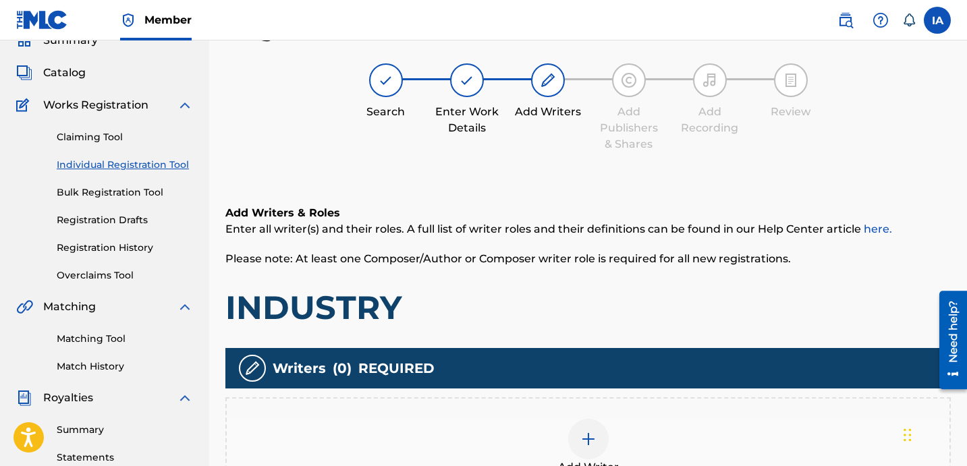
scroll to position [61, 0]
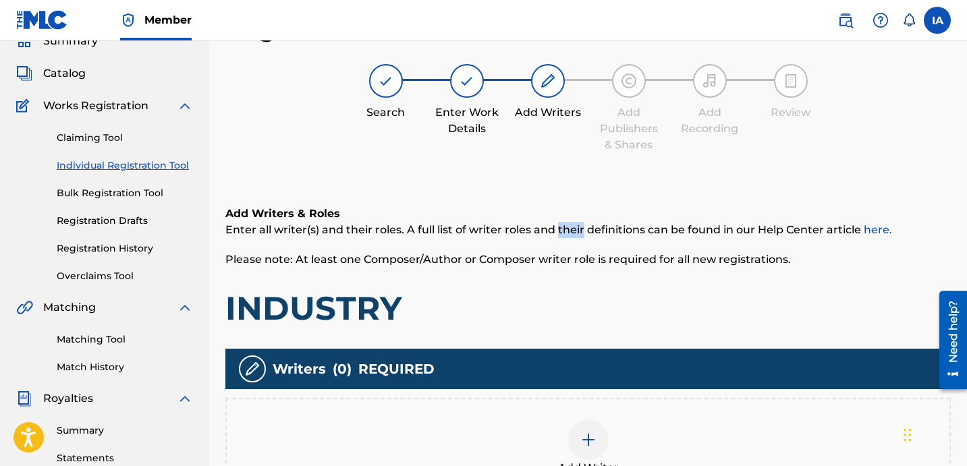
click at [560, 194] on div "Add Writers & Roles Enter all writer(s) and their roles. A full list of writer …" at bounding box center [588, 367] width 726 height 389
click at [555, 179] on div "Add Writers & Roles Enter all writer(s) and their roles. A full list of writer …" at bounding box center [588, 367] width 726 height 389
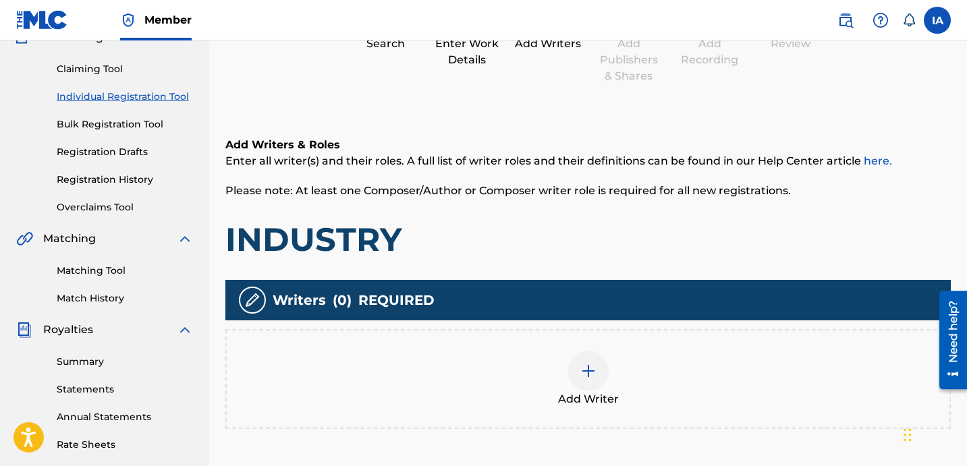
scroll to position [157, 0]
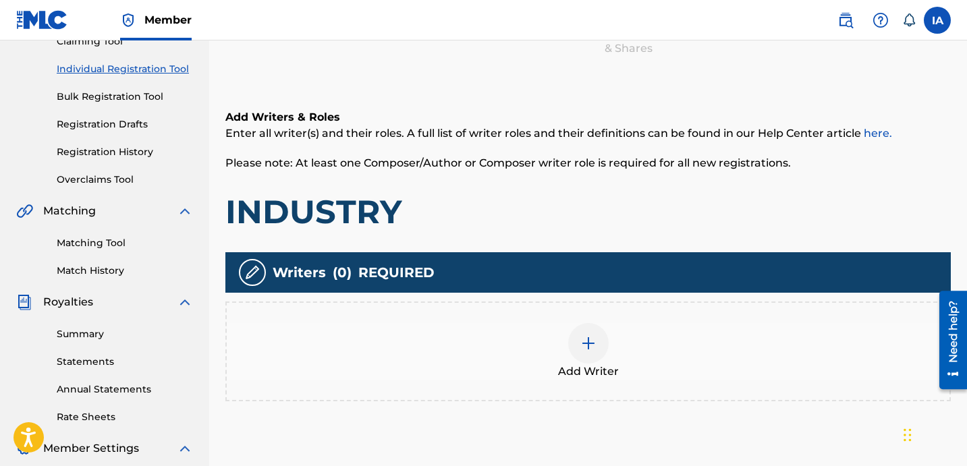
click at [582, 182] on div "Add Writers & Roles Enter all writer(s) and their roles. A full list of writer …" at bounding box center [588, 170] width 726 height 123
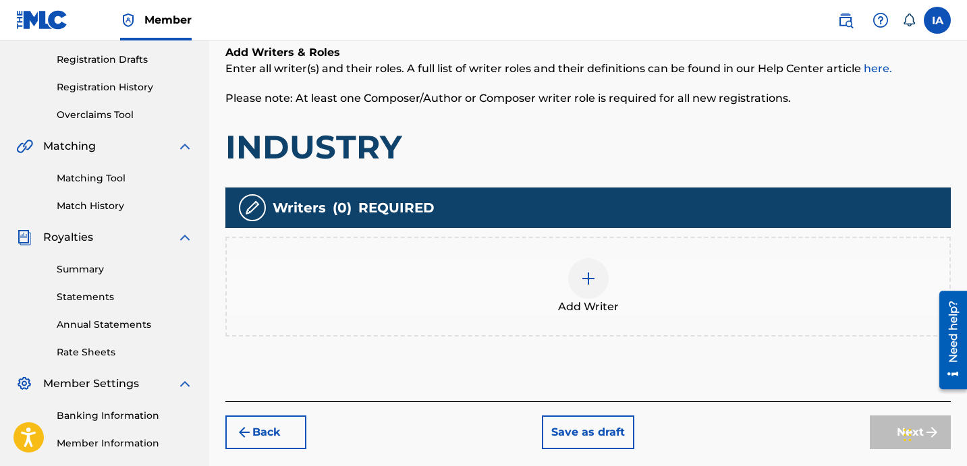
scroll to position [342, 0]
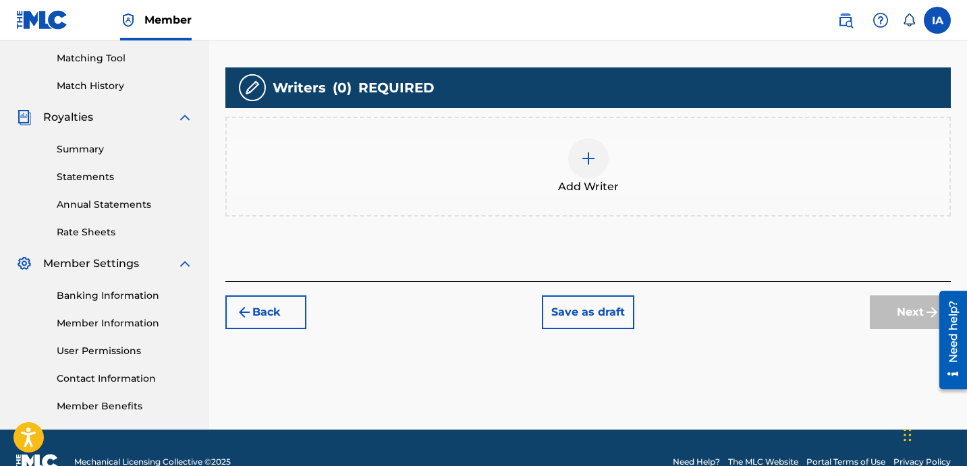
click at [491, 144] on div "Add Writer" at bounding box center [588, 166] width 723 height 57
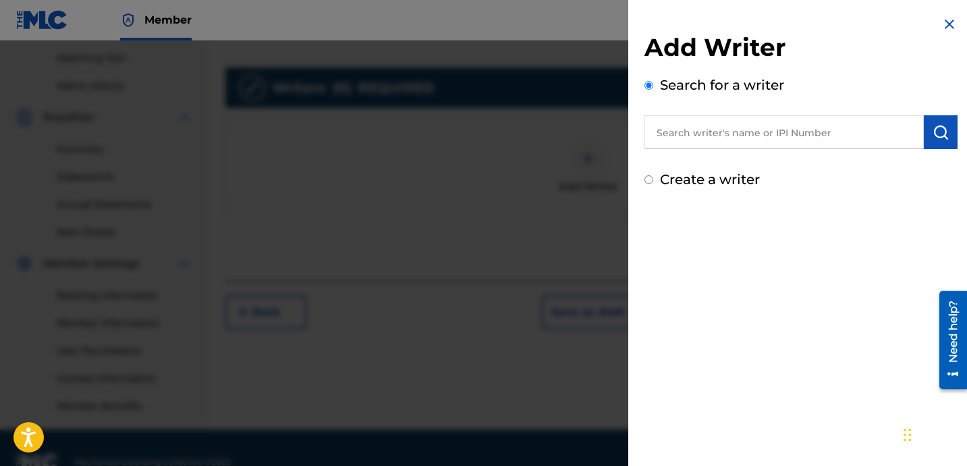
click at [779, 232] on div "Add Writer Search for a writer Create a writer" at bounding box center [801, 233] width 346 height 466
click at [782, 124] on input "text" at bounding box center [784, 132] width 279 height 34
paste input "[PERSON_NAME] [PERSON_NAME]"
type input "[PERSON_NAME] [PERSON_NAME]"
click at [792, 242] on div "Add Writer Search for a writer [PERSON_NAME] [PERSON_NAME] Create a writer" at bounding box center [801, 233] width 346 height 466
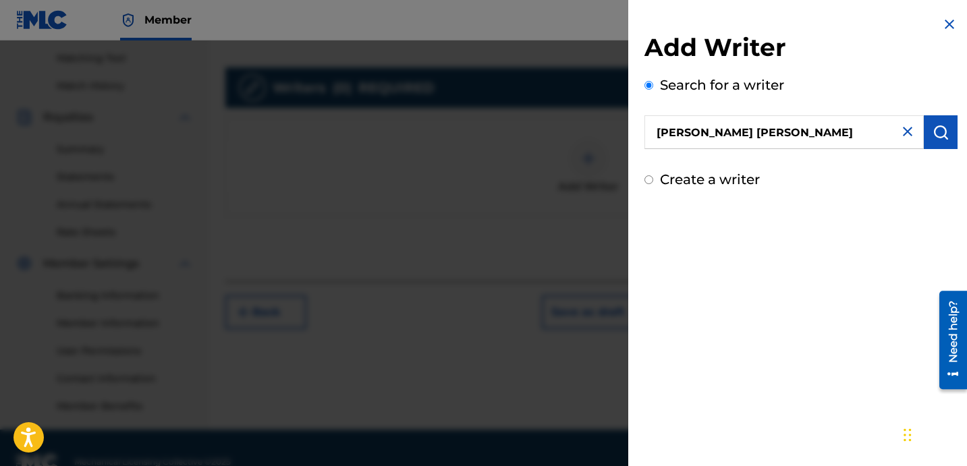
click at [717, 221] on div "Add Writer Search for a writer [PERSON_NAME] [PERSON_NAME] Create a writer" at bounding box center [801, 233] width 346 height 466
click at [933, 135] on img "submit" at bounding box center [941, 132] width 16 height 16
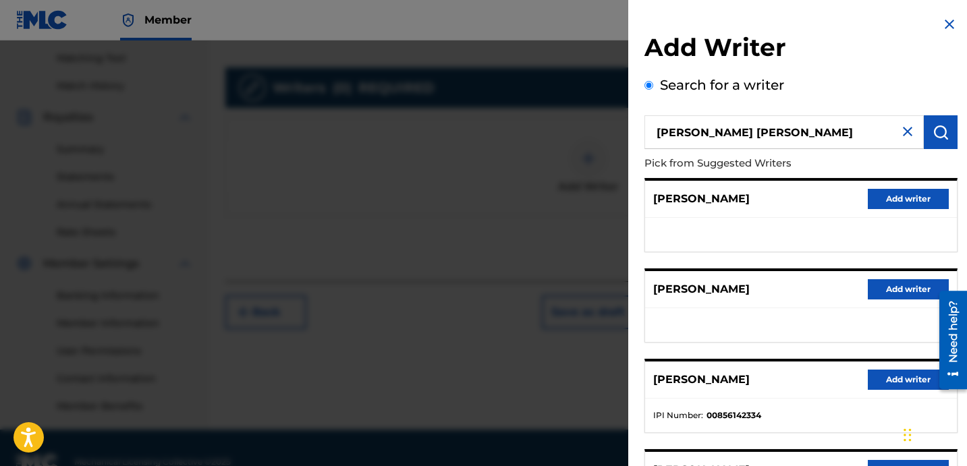
scroll to position [233, 0]
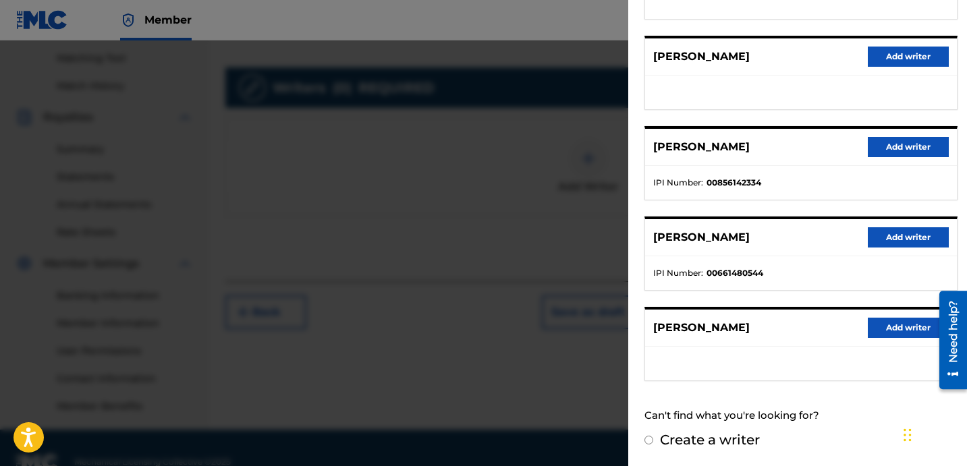
click at [869, 152] on button "Add writer" at bounding box center [908, 147] width 81 height 20
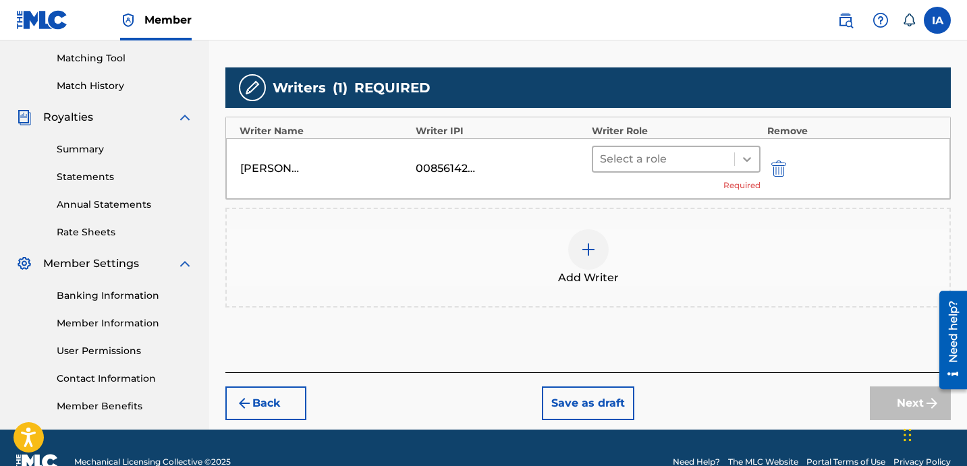
click at [735, 161] on div at bounding box center [747, 159] width 24 height 24
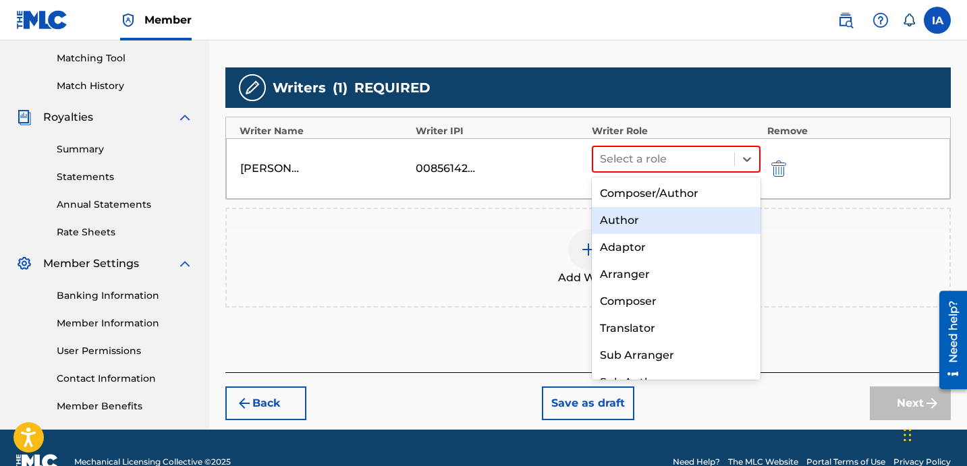
click at [702, 227] on div "Author" at bounding box center [676, 220] width 169 height 27
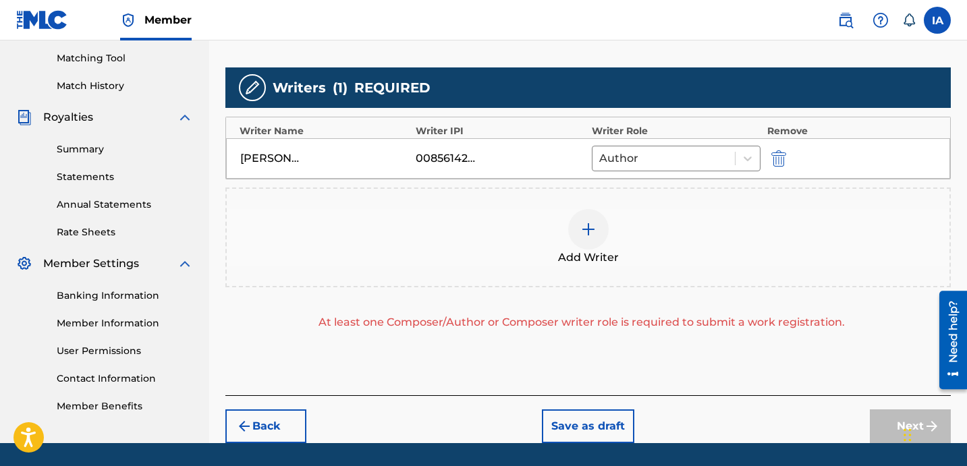
click at [649, 209] on div "Add Writer" at bounding box center [588, 237] width 723 height 57
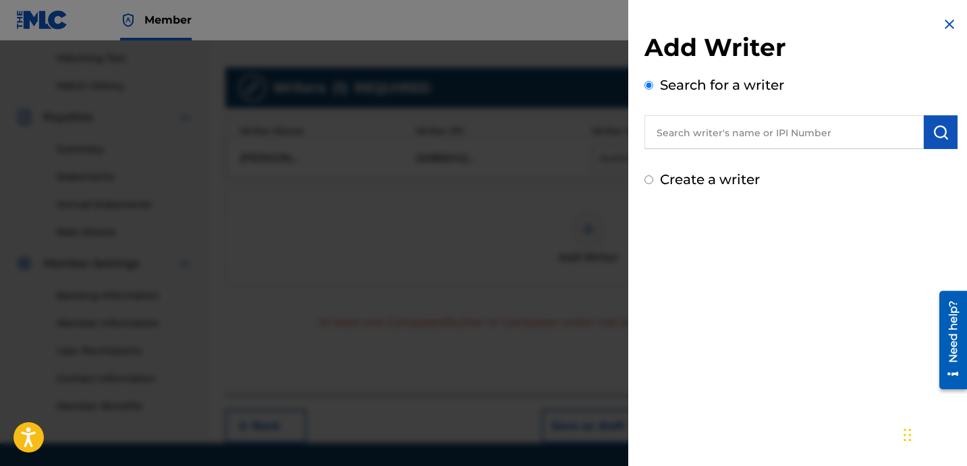
click at [696, 183] on label "Create a writer" at bounding box center [710, 179] width 100 height 16
radio input "true"
click at [653, 183] on input "Create a writer" at bounding box center [649, 179] width 9 height 9
radio input "false"
radio input "true"
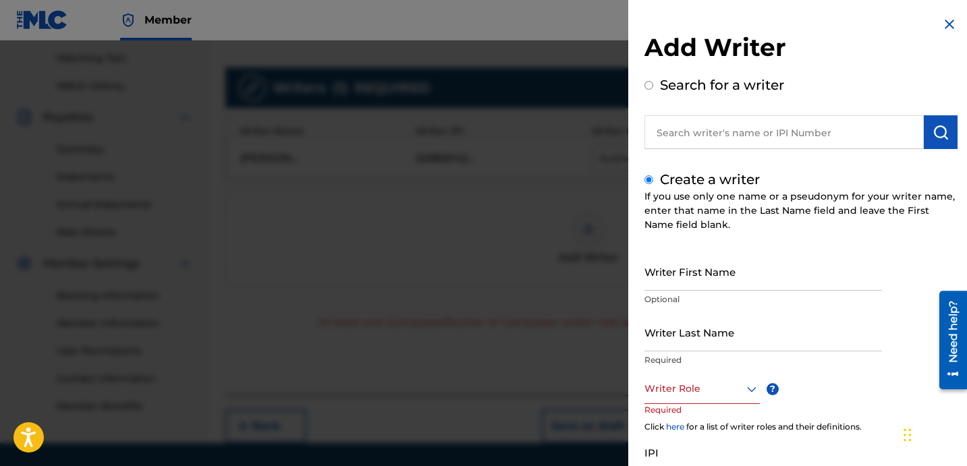
click at [709, 357] on p "Required" at bounding box center [764, 360] width 238 height 12
click at [709, 338] on input "Writer Last Name" at bounding box center [764, 332] width 238 height 38
paste input "UNKNOWN WRITER"
click at [717, 339] on input "UNKNOWN WRITER" at bounding box center [764, 332] width 238 height 38
click at [717, 340] on input "UNKNOWN WRITER" at bounding box center [764, 332] width 238 height 38
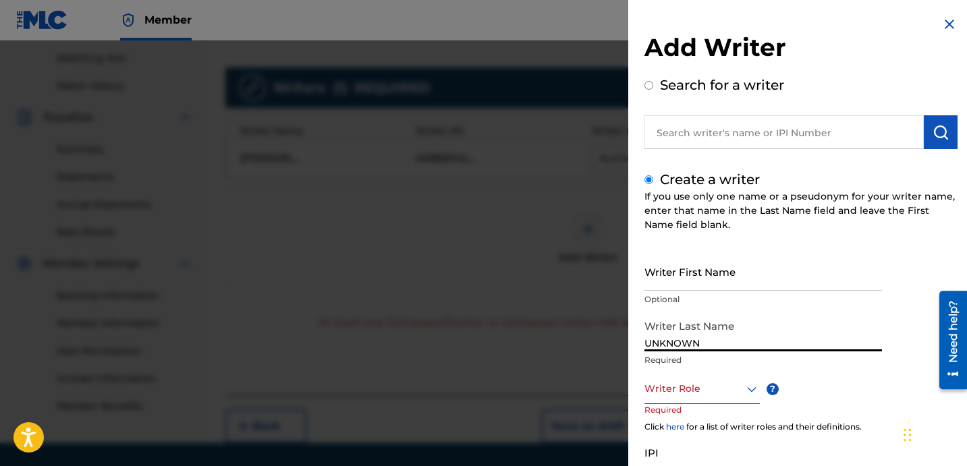
type input "UNKNOWN"
click at [709, 283] on input "Writer First Name" at bounding box center [764, 271] width 238 height 38
paste input "WRITER"
type input "WRITER"
click at [736, 381] on div at bounding box center [702, 389] width 115 height 17
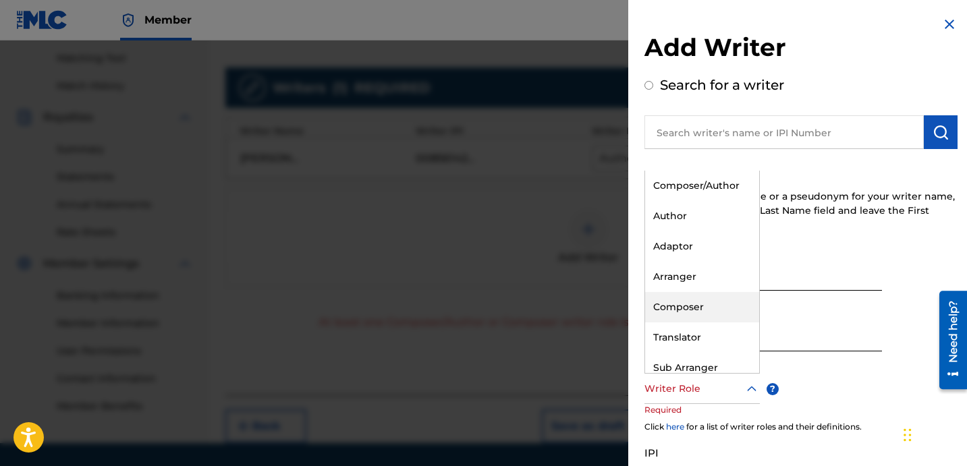
click at [730, 303] on div "Composer" at bounding box center [702, 307] width 114 height 30
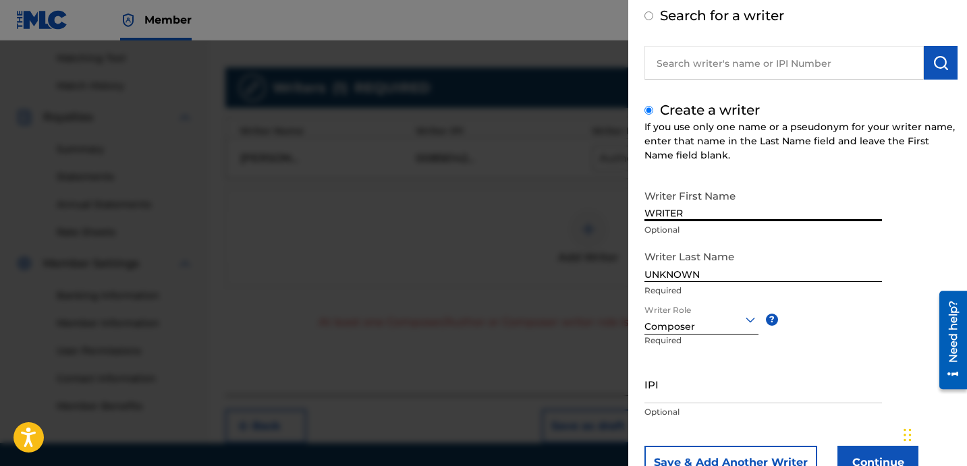
scroll to position [97, 0]
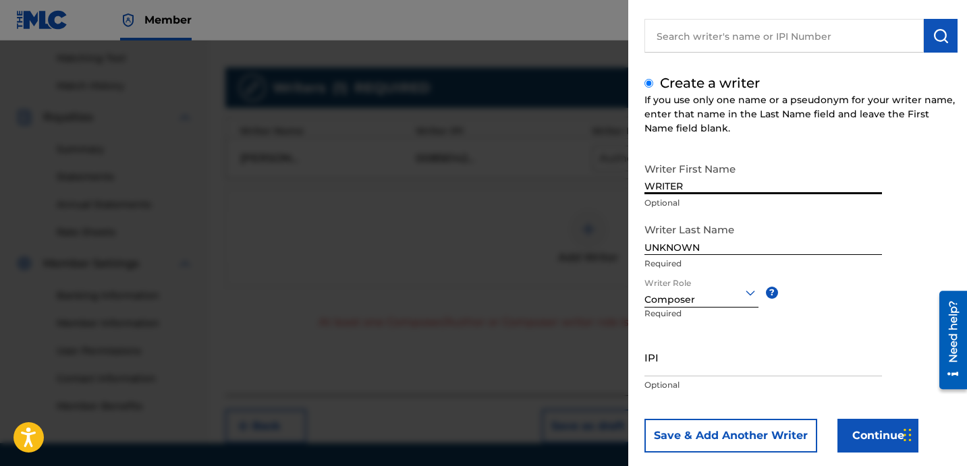
click at [875, 441] on button "Continue" at bounding box center [878, 436] width 81 height 34
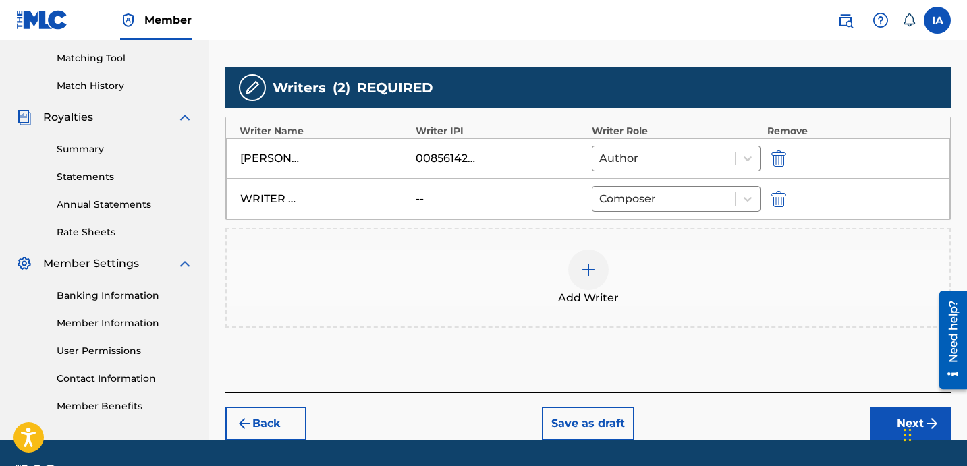
click at [880, 425] on button "Next" at bounding box center [910, 424] width 81 height 34
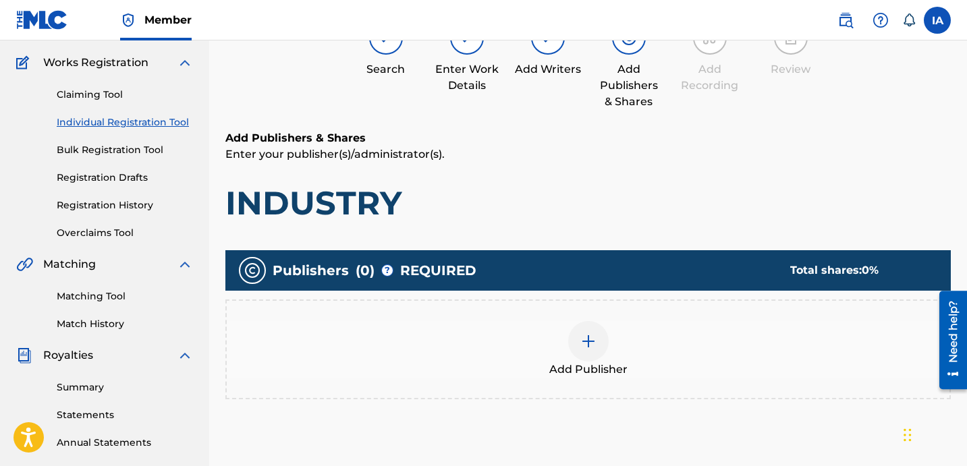
scroll to position [61, 0]
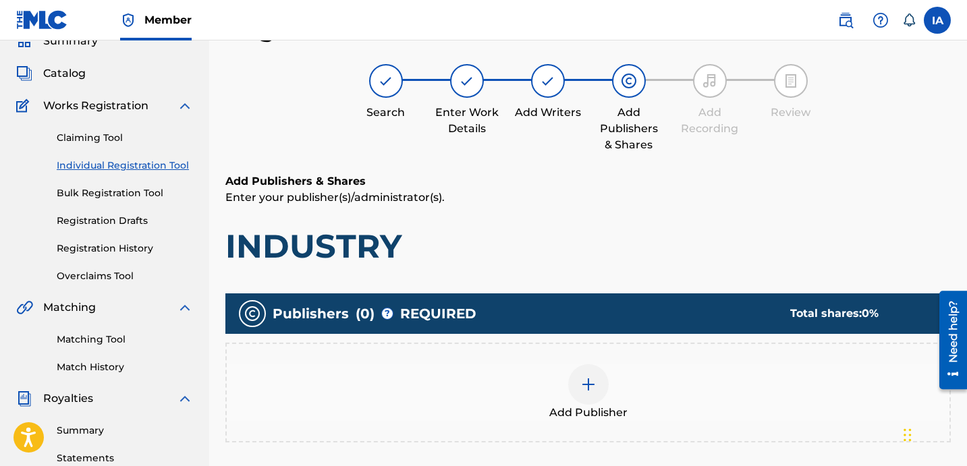
click at [587, 378] on img at bounding box center [588, 385] width 16 height 16
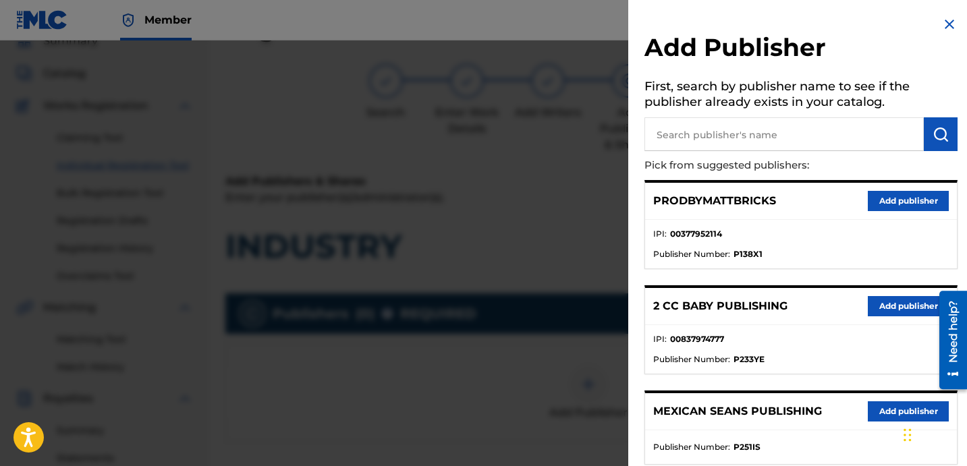
click at [788, 237] on li "IPI : 00377952114" at bounding box center [801, 238] width 296 height 20
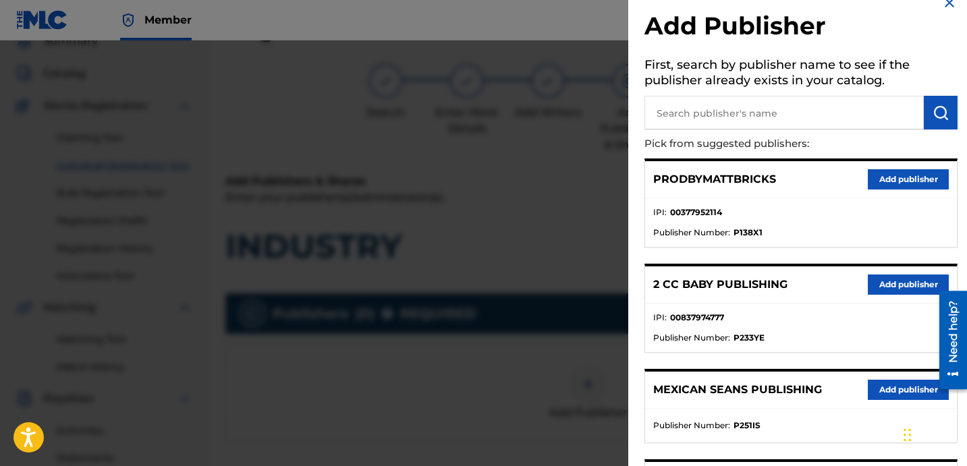
scroll to position [40, 0]
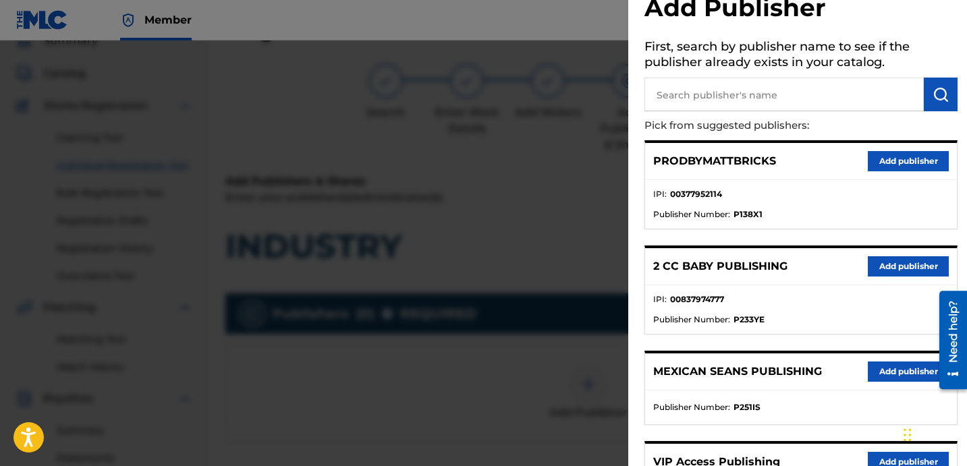
drag, startPoint x: 794, startPoint y: 112, endPoint x: 784, endPoint y: 97, distance: 18.4
click at [784, 97] on input "text" at bounding box center [784, 95] width 279 height 34
paste input "OTR RECORDS PUBLISHING CATALOG"
type input "OTR RECORDS PUBLISHING CATALOG"
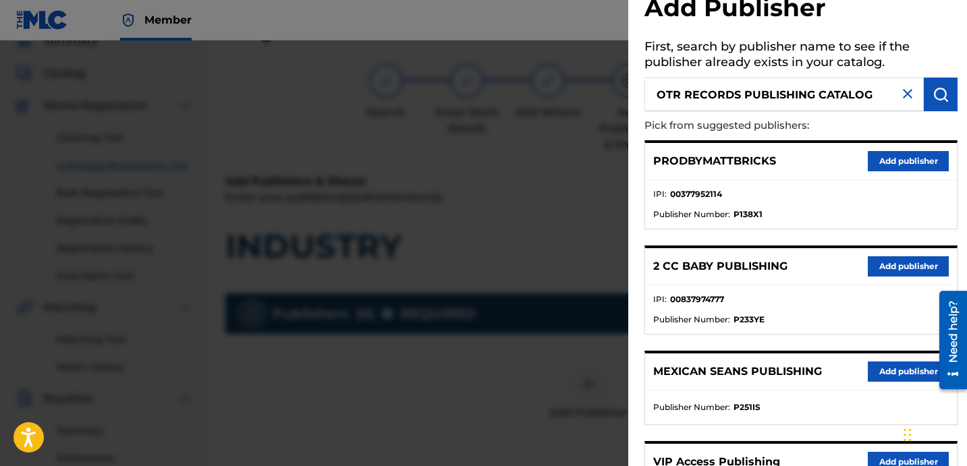
click at [936, 99] on img "submit" at bounding box center [941, 94] width 16 height 16
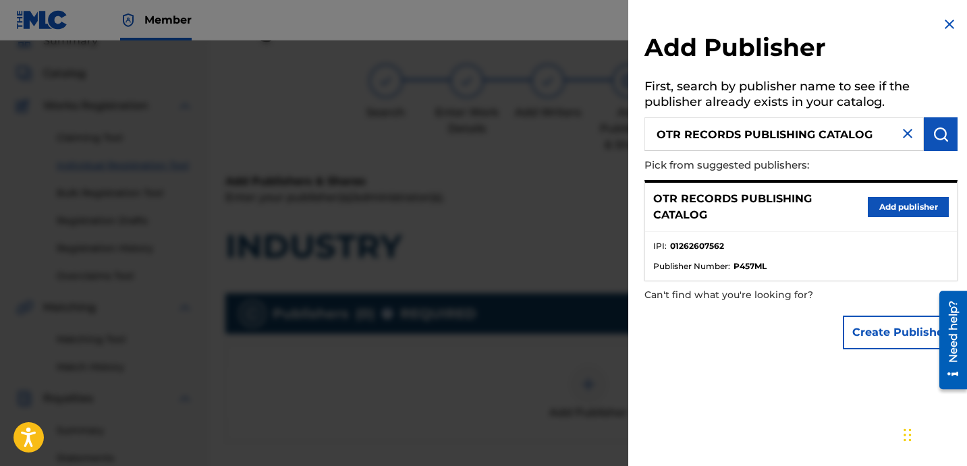
click at [859, 236] on ul "IPI : 01262607562 Publisher Number : P457ML" at bounding box center [801, 256] width 312 height 49
click at [894, 206] on button "Add publisher" at bounding box center [908, 207] width 81 height 20
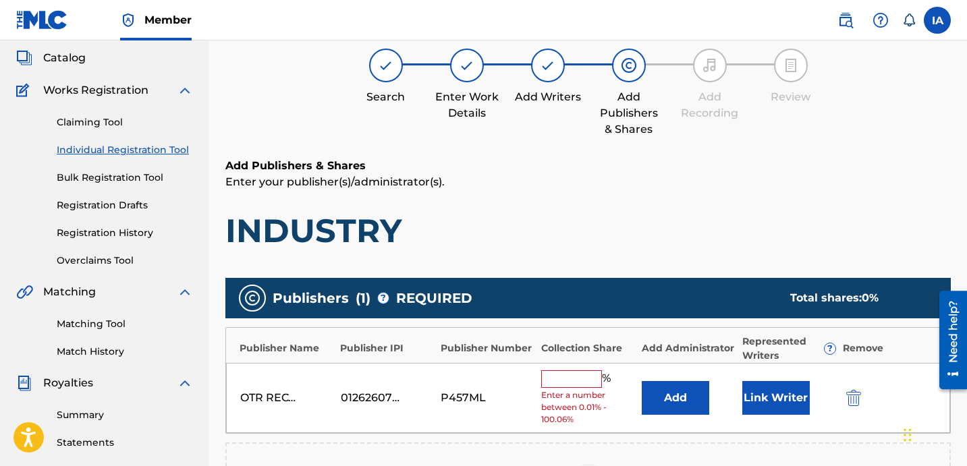
scroll to position [213, 0]
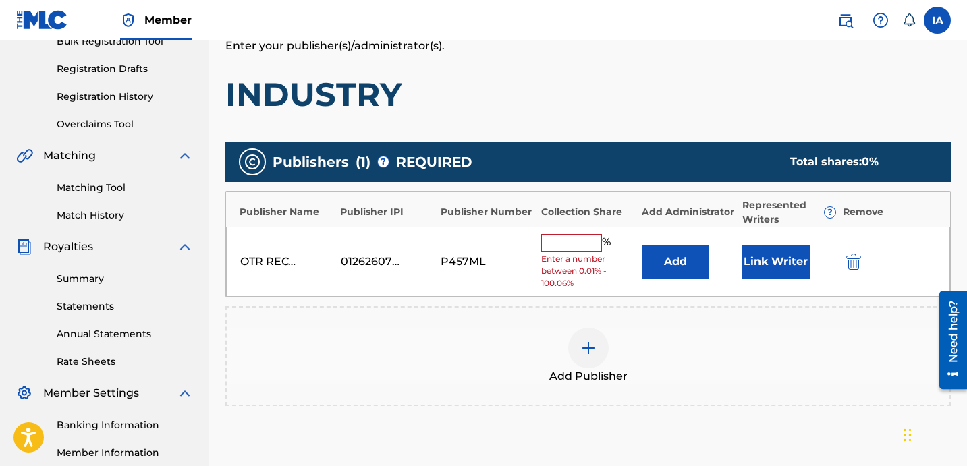
click at [578, 253] on span "Enter a number between 0.01% - 100.06%" at bounding box center [588, 271] width 94 height 36
click at [574, 249] on input "text" at bounding box center [571, 243] width 61 height 18
type input "50"
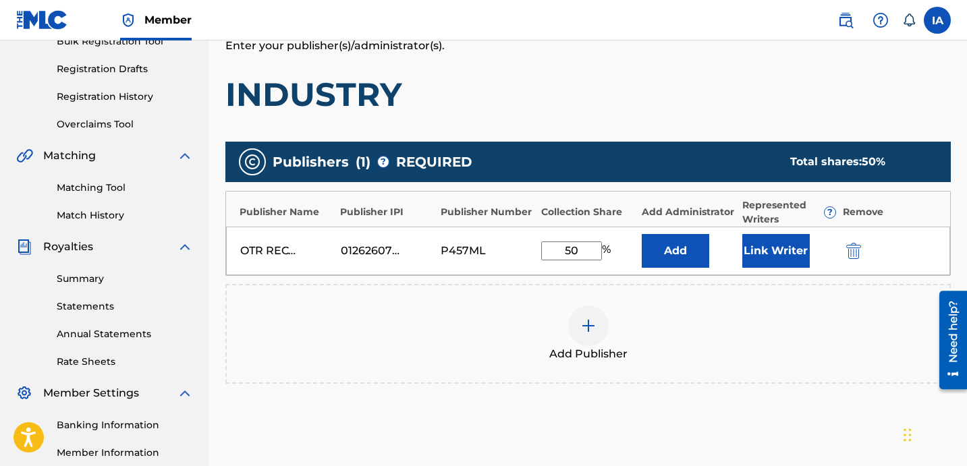
click at [682, 246] on button "Add" at bounding box center [675, 251] width 67 height 34
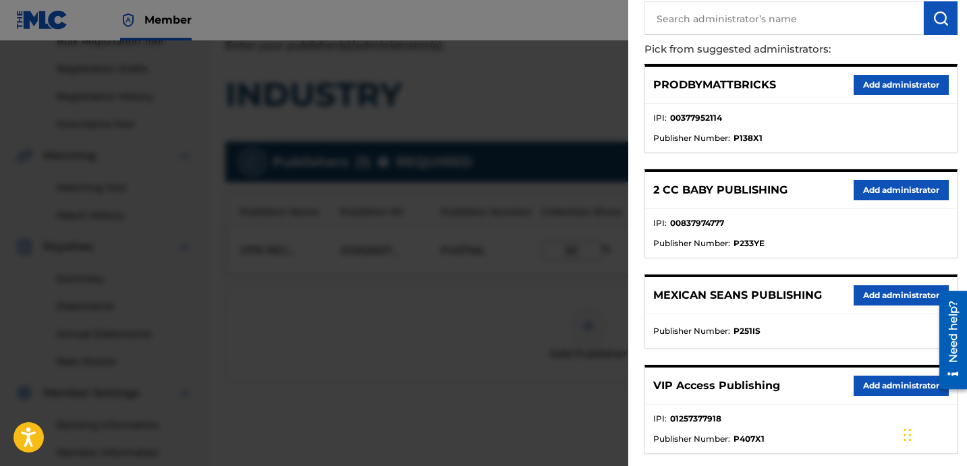
scroll to position [130, 0]
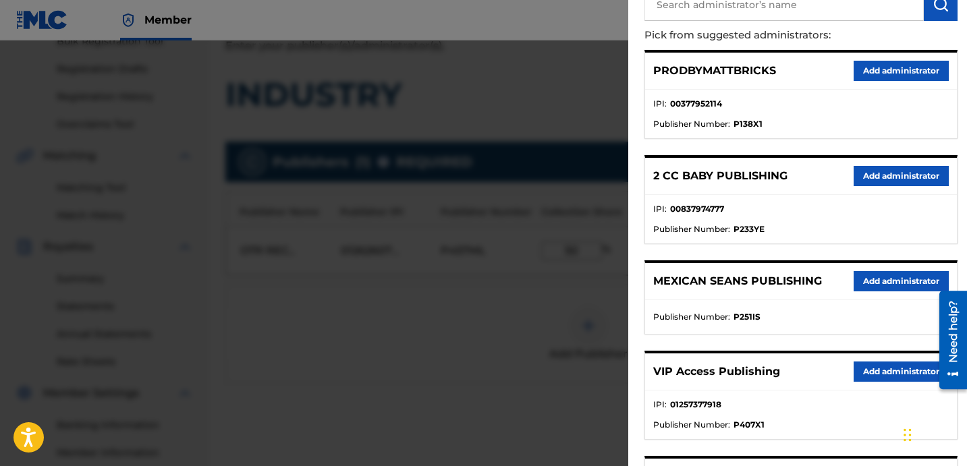
click at [867, 368] on button "Add administrator" at bounding box center [901, 372] width 95 height 20
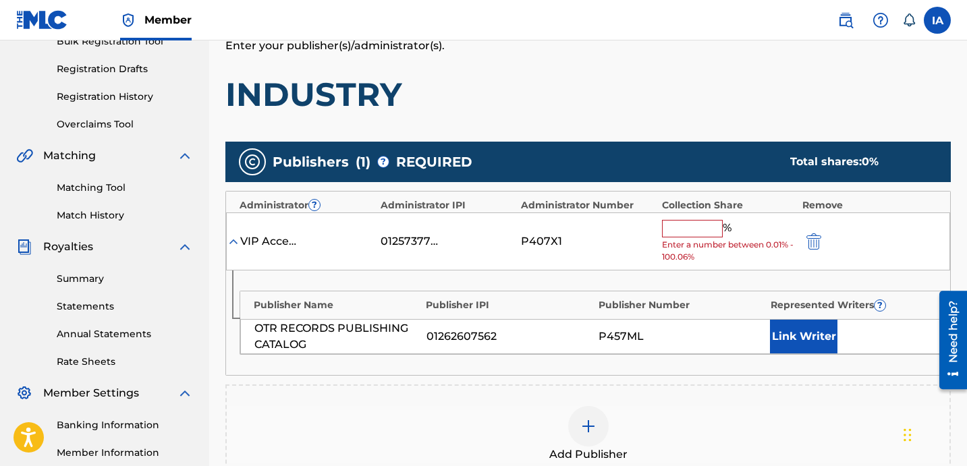
click at [718, 232] on input "text" at bounding box center [692, 229] width 61 height 18
type input "50"
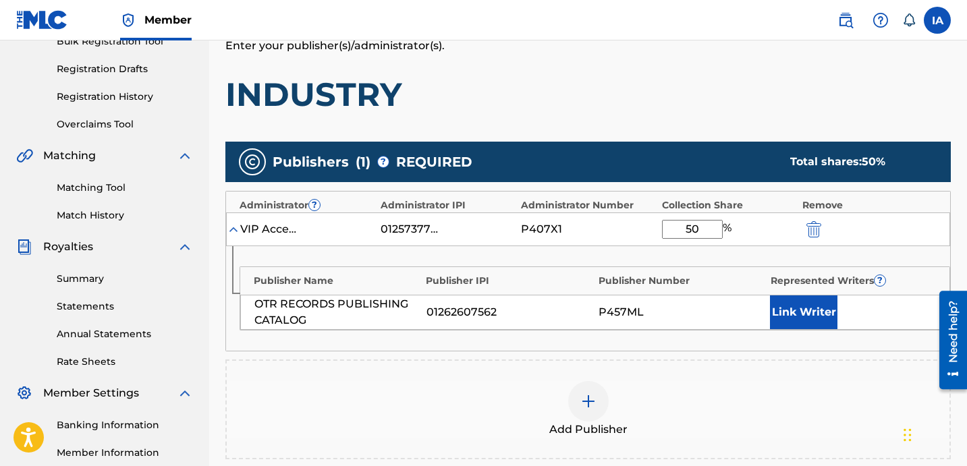
click at [793, 309] on button "Link Writer" at bounding box center [803, 313] width 67 height 34
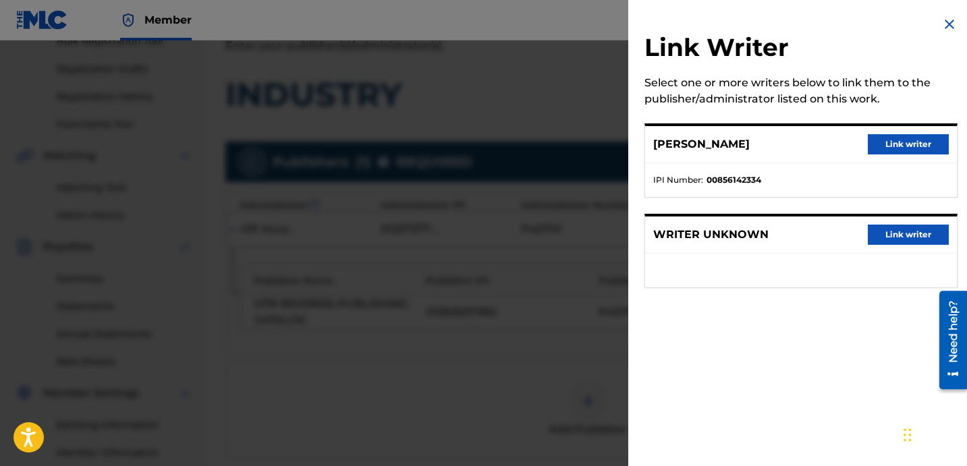
click at [878, 148] on button "Link writer" at bounding box center [908, 144] width 81 height 20
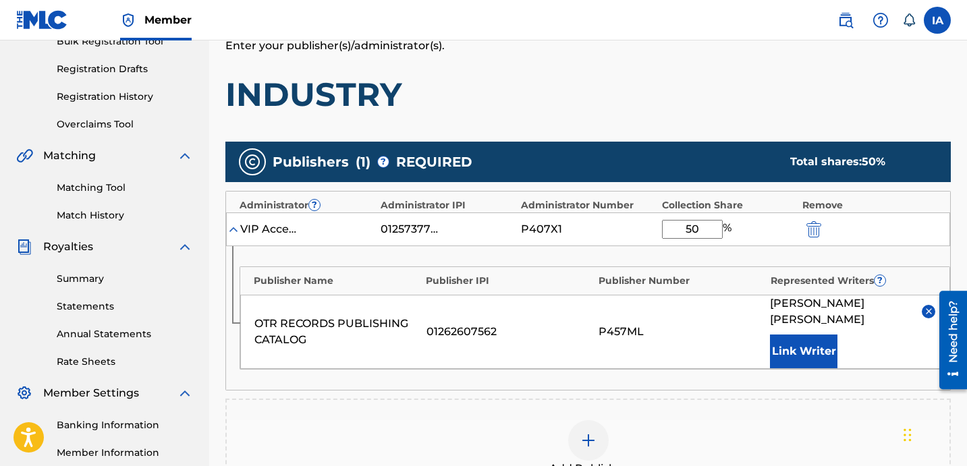
click at [705, 100] on h1 "INDUSTRY" at bounding box center [588, 94] width 726 height 40
click at [682, 92] on h1 "INDUSTRY" at bounding box center [588, 94] width 726 height 40
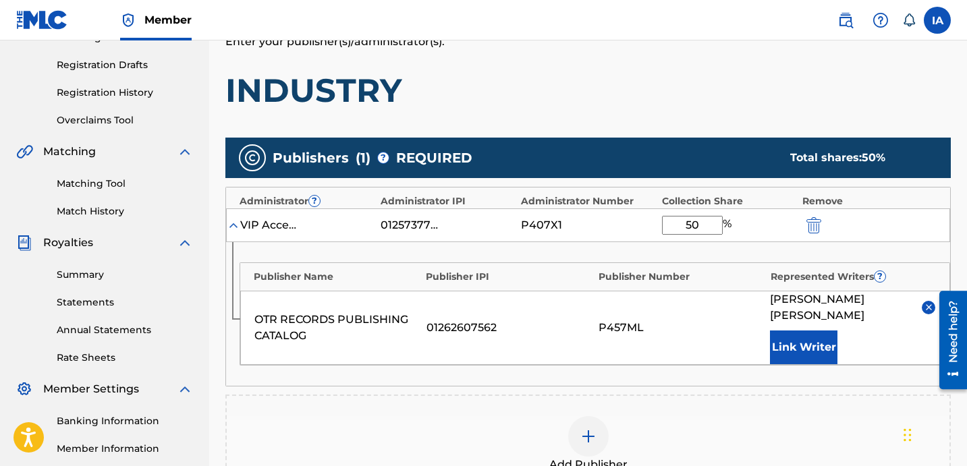
scroll to position [437, 0]
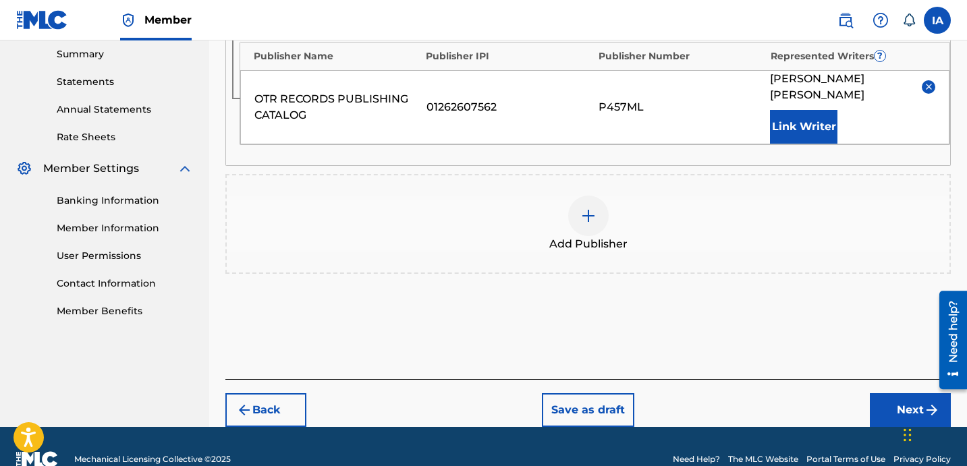
click at [891, 393] on button "Next" at bounding box center [910, 410] width 81 height 34
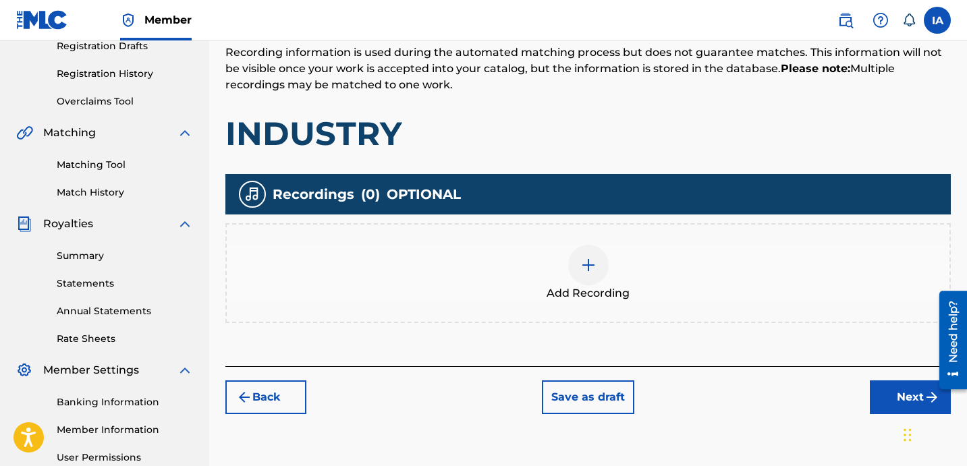
scroll to position [61, 0]
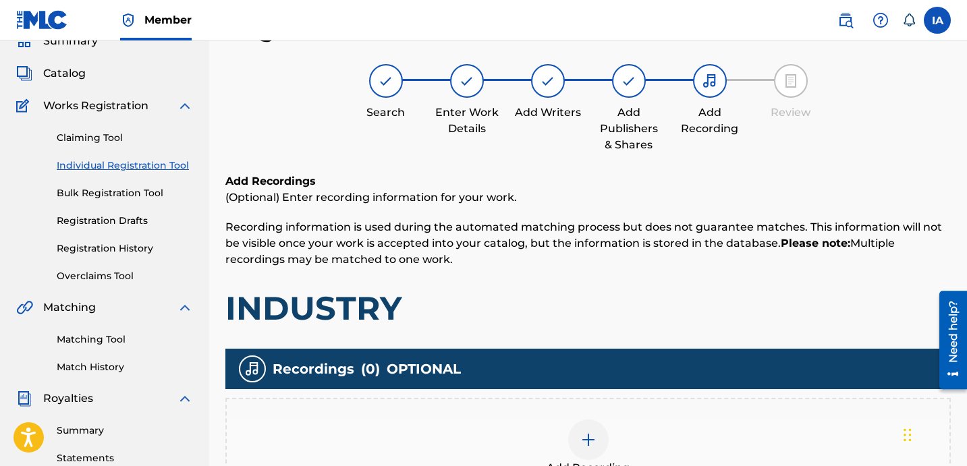
click at [624, 298] on h1 "INDUSTRY" at bounding box center [588, 308] width 726 height 40
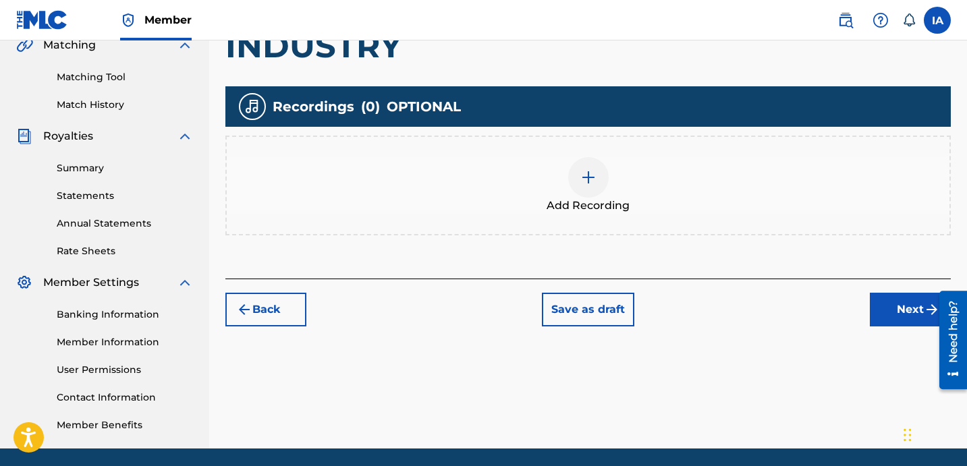
scroll to position [343, 0]
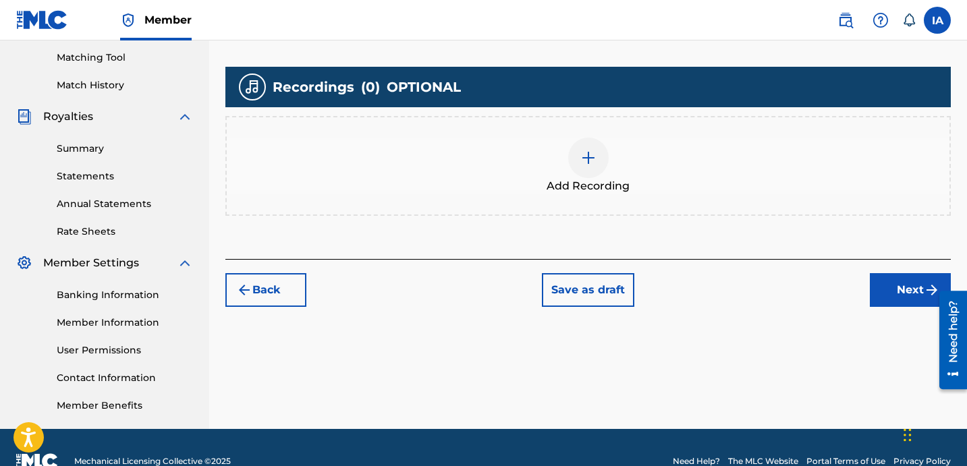
click at [670, 168] on div "Add Recording" at bounding box center [588, 166] width 723 height 57
